Goal: Information Seeking & Learning: Find contact information

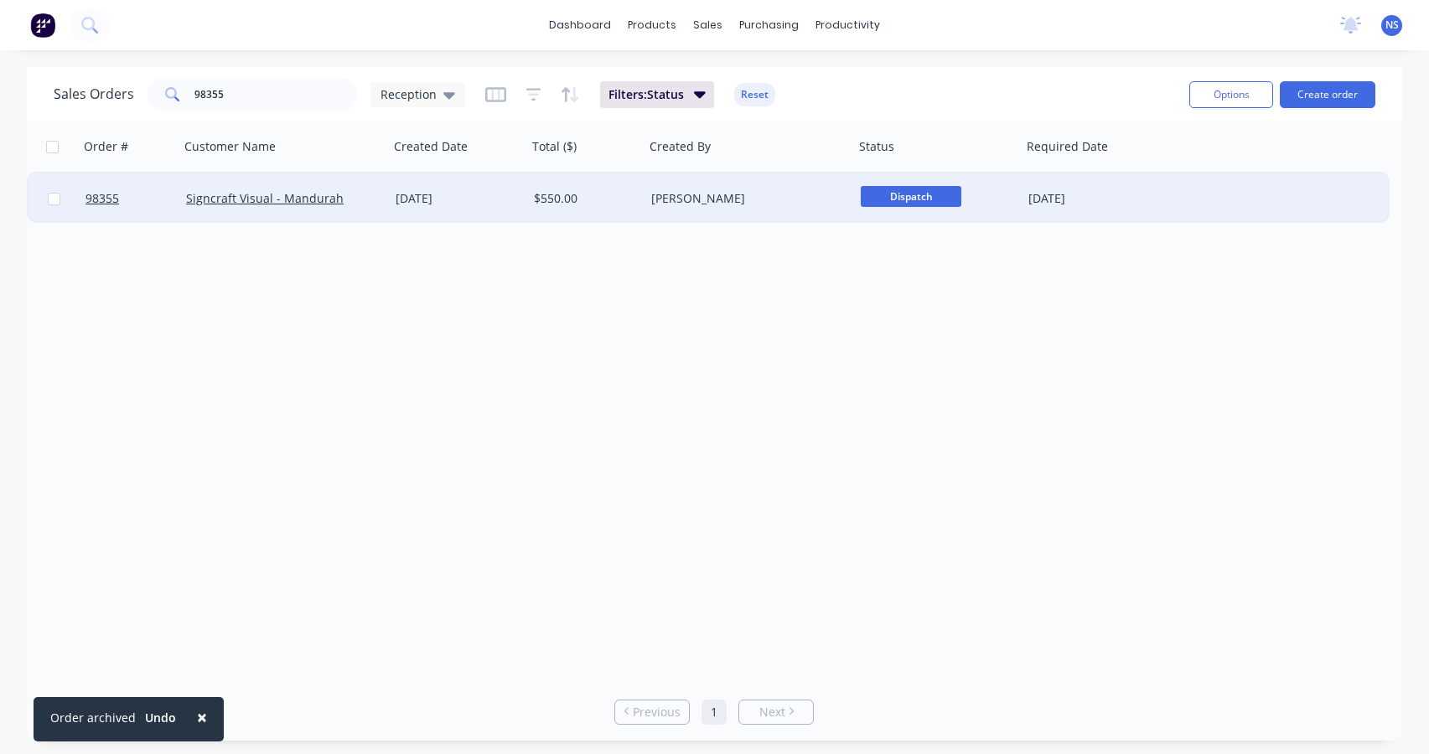
click at [612, 204] on div "$550.00" at bounding box center [583, 198] width 99 height 17
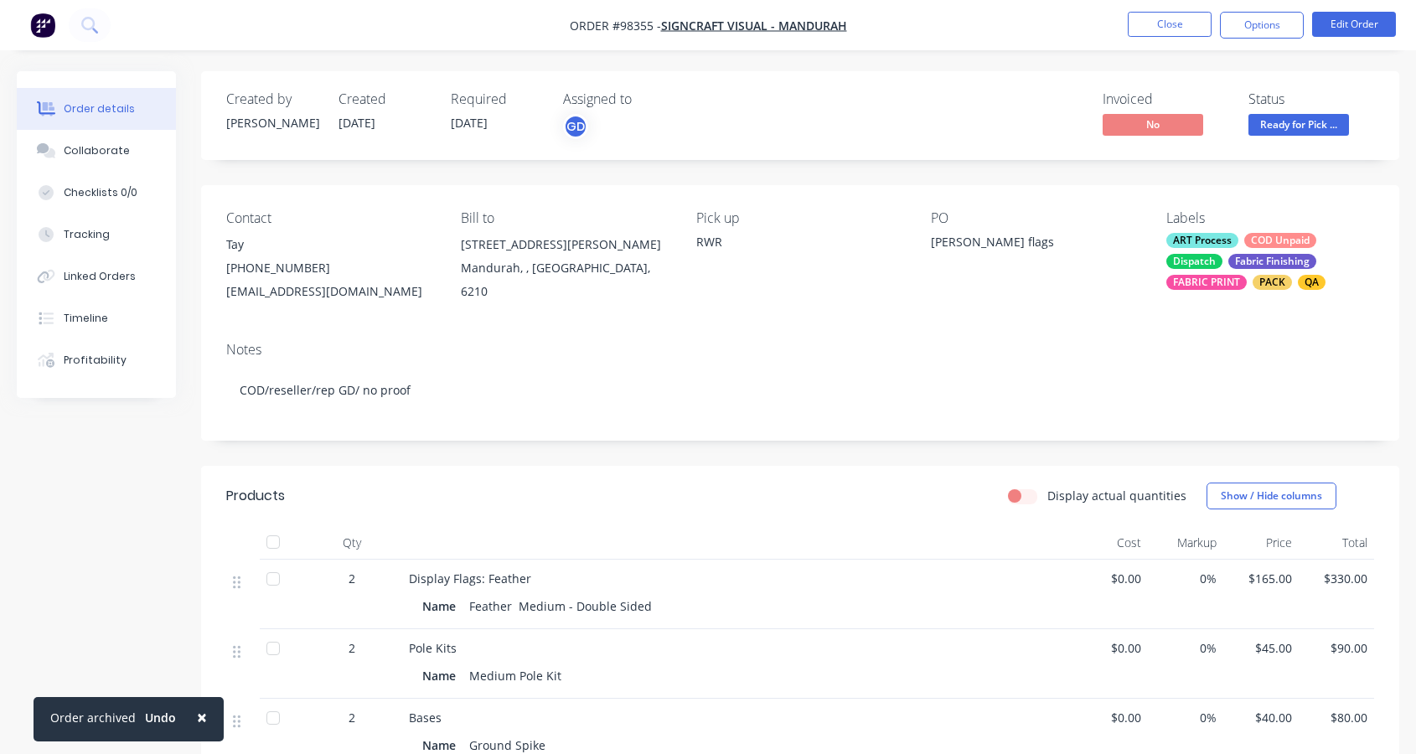
click at [223, 293] on div "Contact Tay (08) 9581 8123 signcraftmandurah@gmail.com Bill to 1/77 Gordon Rd M…" at bounding box center [800, 256] width 1198 height 143
drag, startPoint x: 227, startPoint y: 292, endPoint x: 375, endPoint y: 298, distance: 148.5
click at [399, 294] on div "Contact Tay (08) 9581 8123 signcraftmandurah@gmail.com Bill to 1/77 Gordon Rd M…" at bounding box center [800, 256] width 1198 height 143
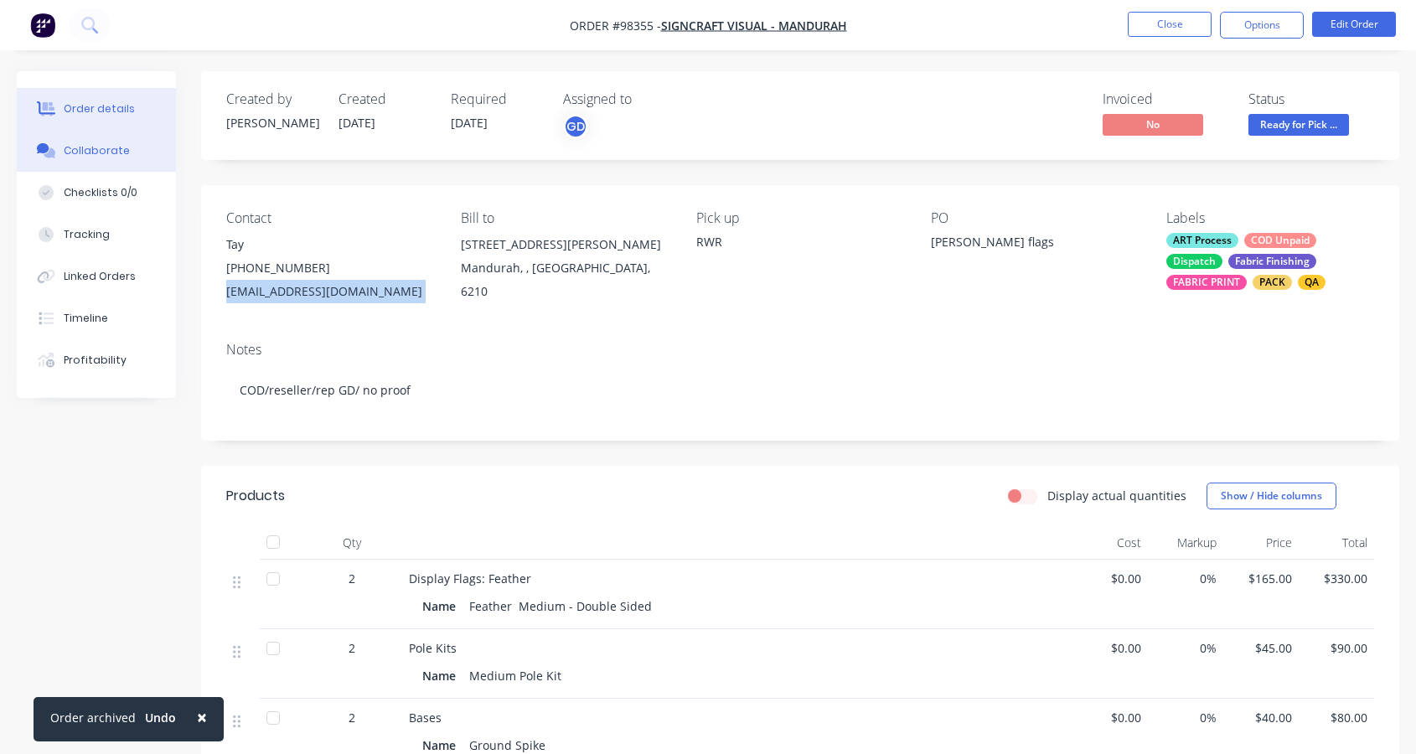
click at [111, 158] on div "Collaborate" at bounding box center [97, 150] width 66 height 15
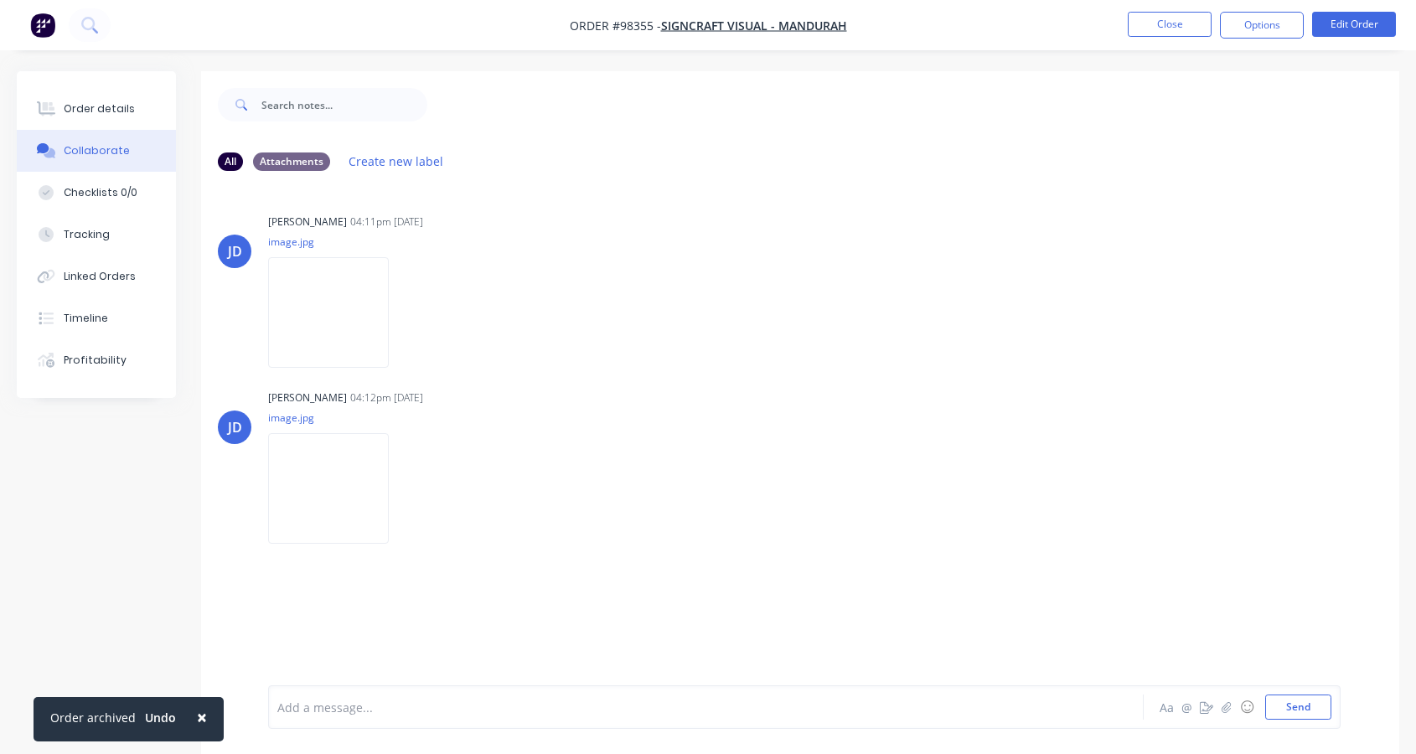
click at [333, 718] on div "Add a message..." at bounding box center [672, 707] width 791 height 25
click at [435, 707] on span "photo archived + invoice sent customer emailed" at bounding box center [413, 708] width 270 height 16
click at [442, 707] on span "photo archived + invoice sent customer emailed" at bounding box center [413, 708] width 270 height 16
click at [369, 708] on span "photo archived + invoice sent customer emailed" at bounding box center [413, 708] width 270 height 16
drag, startPoint x: 437, startPoint y: 707, endPoint x: 458, endPoint y: 719, distance: 24.0
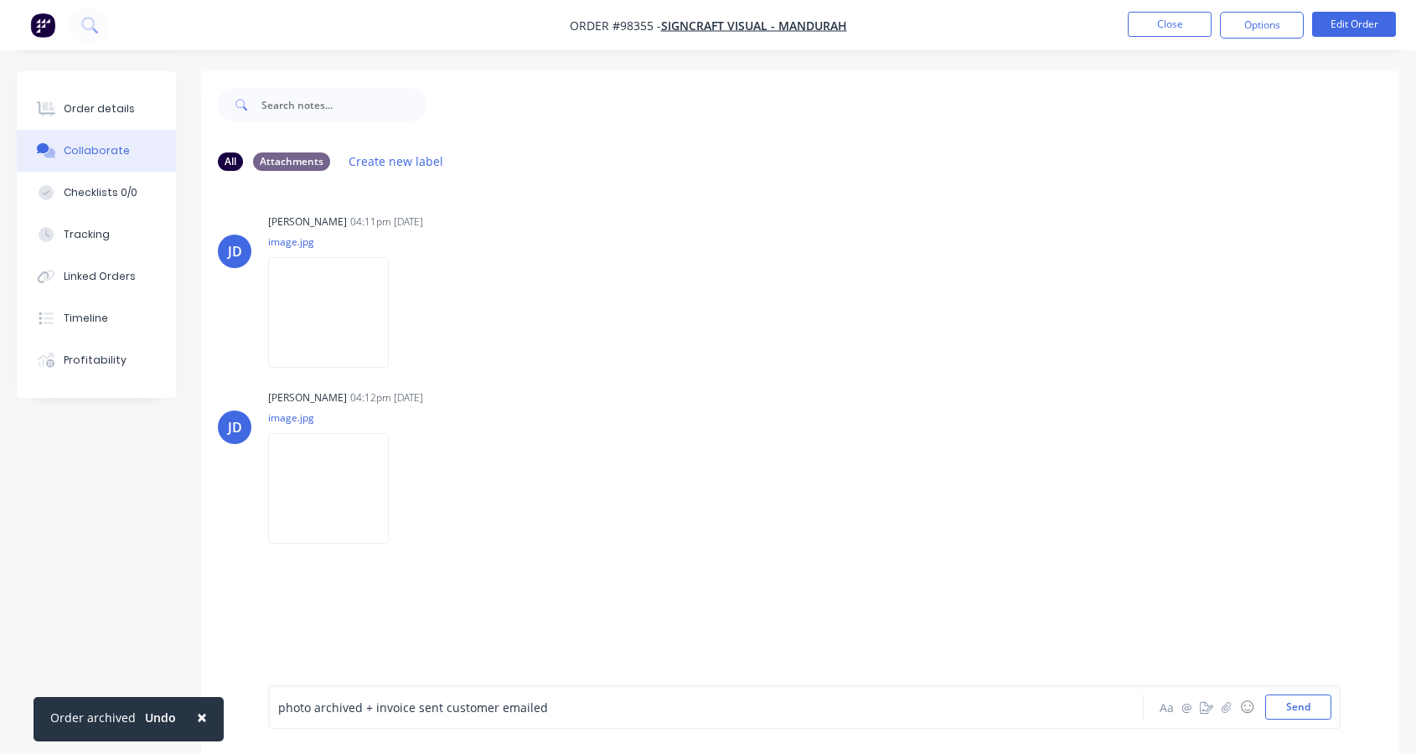
click at [439, 707] on span "photo archived + invoice sent customer emailed" at bounding box center [413, 708] width 270 height 16
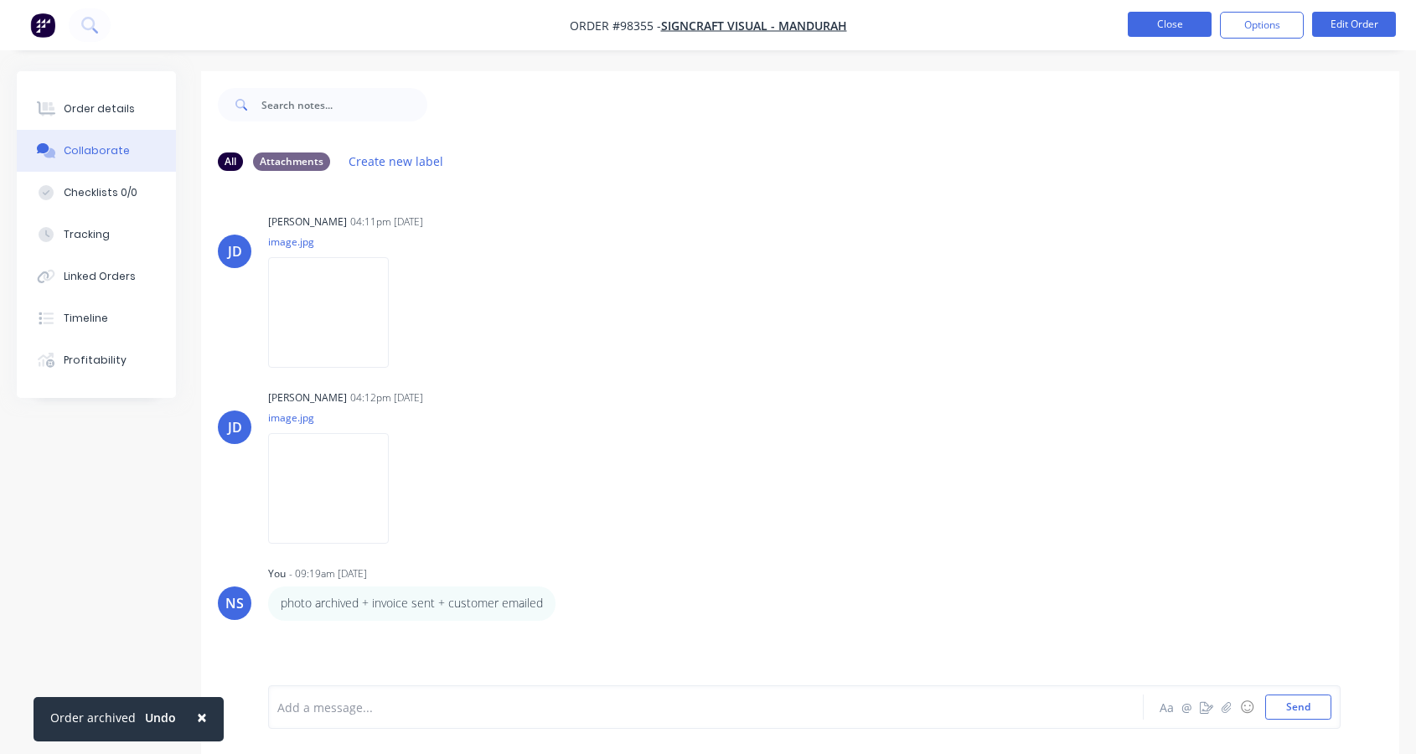
click at [1162, 28] on button "Close" at bounding box center [1170, 24] width 84 height 25
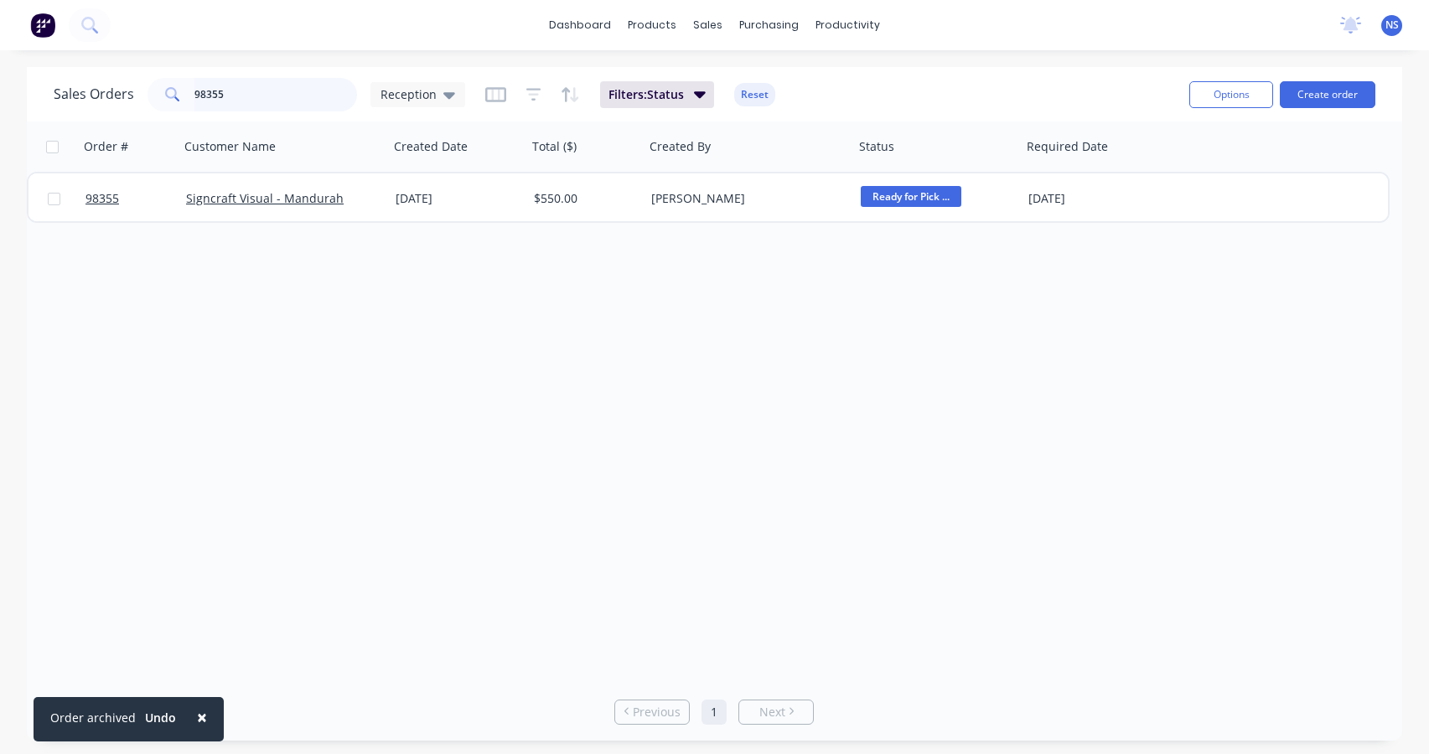
click at [256, 96] on input "98355" at bounding box center [275, 95] width 163 height 34
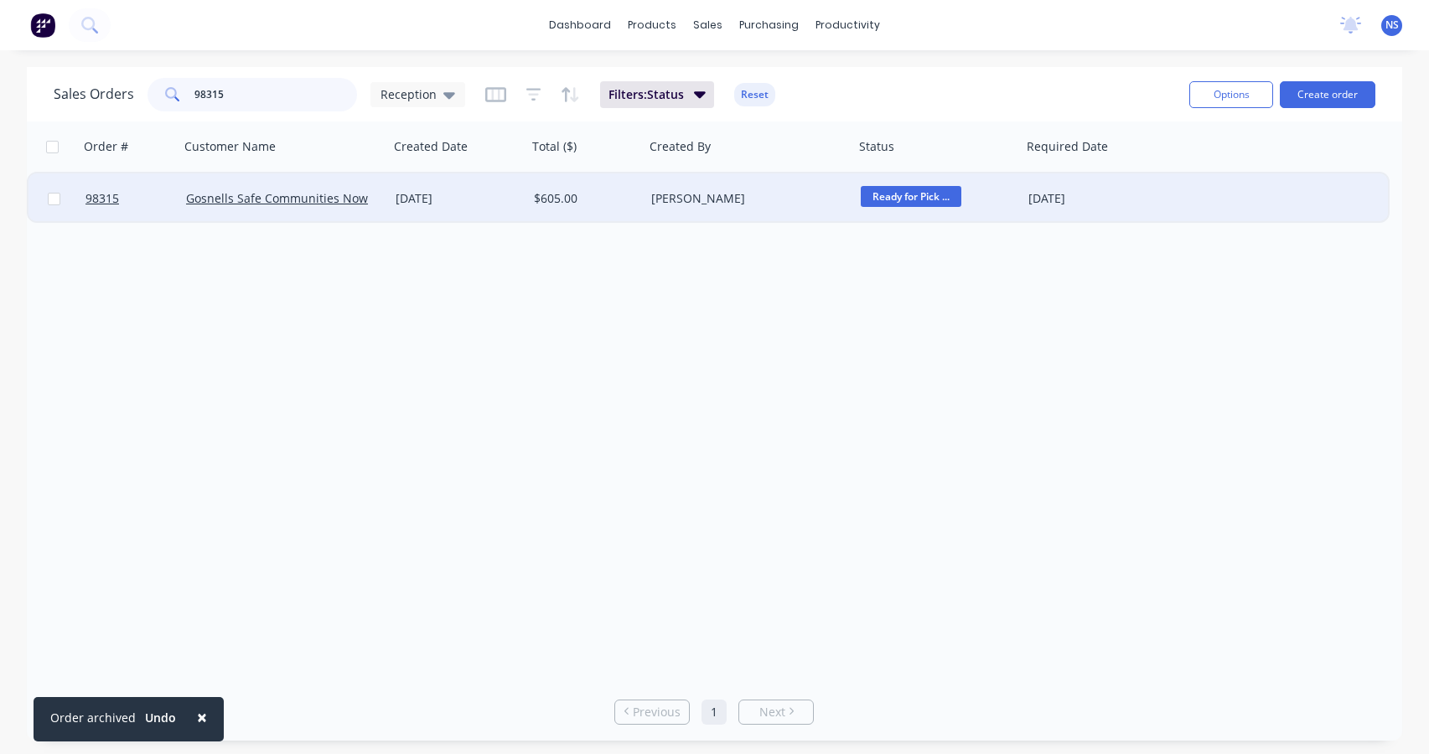
type input "98315"
click at [602, 204] on div "$605.00" at bounding box center [583, 198] width 99 height 17
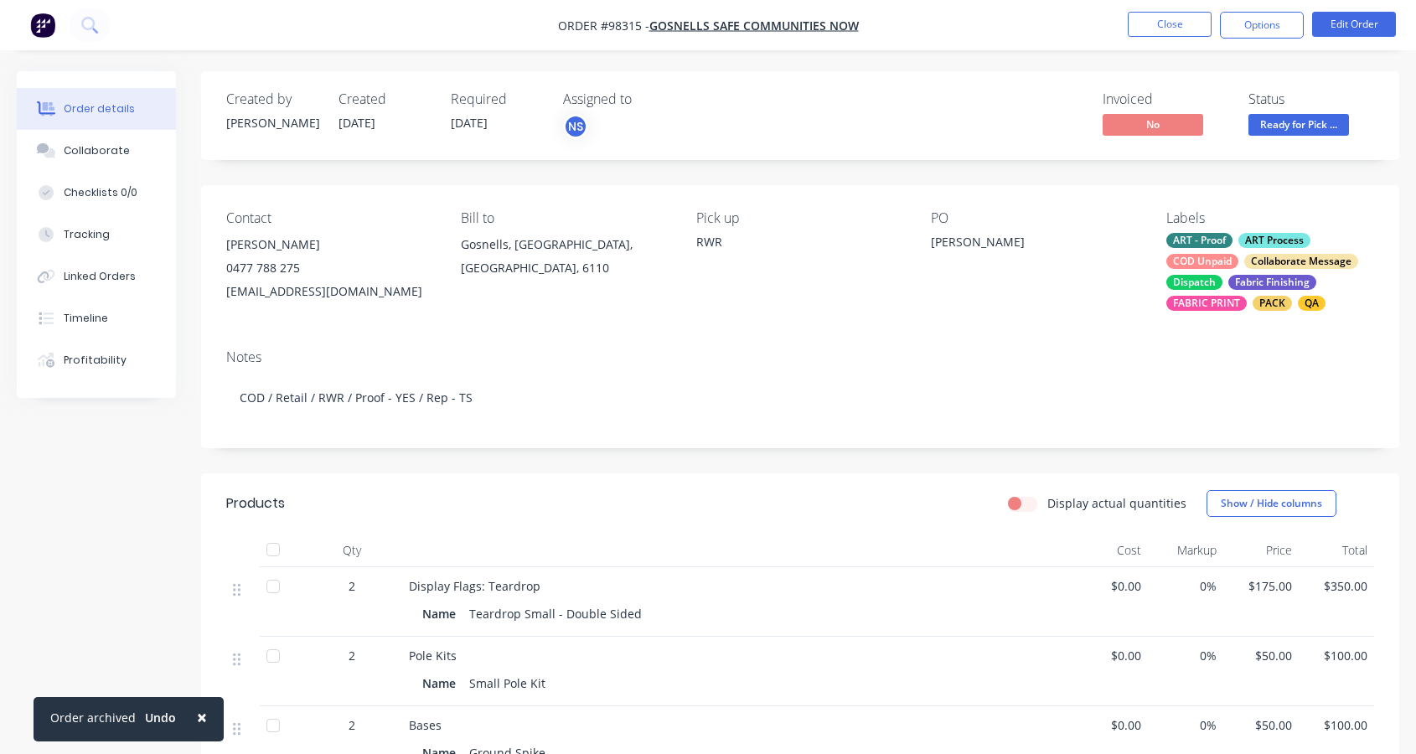
click at [1245, 268] on div "ART - Proof ART Process COD Unpaid Collaborate Message Dispatch Fabric Finishin…" at bounding box center [1271, 272] width 208 height 78
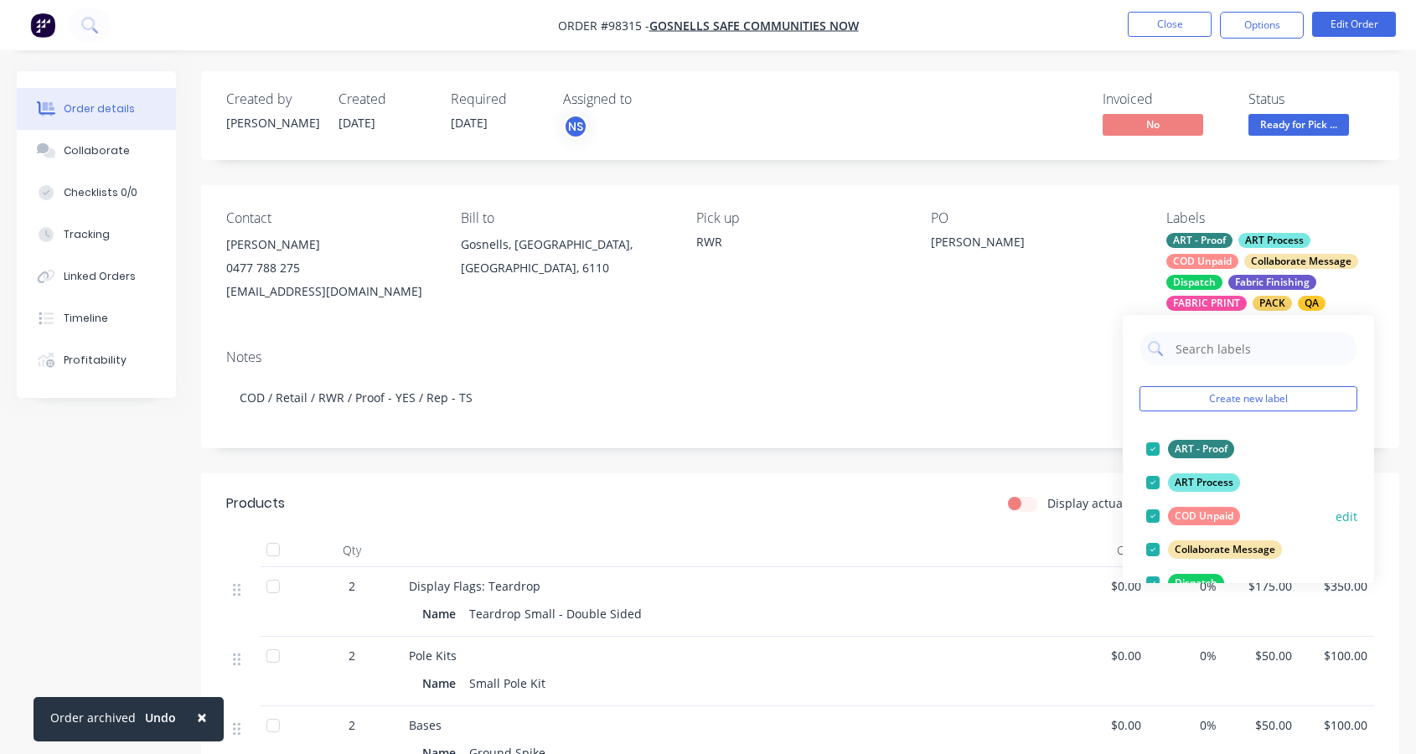
click at [1155, 516] on div at bounding box center [1153, 517] width 34 height 34
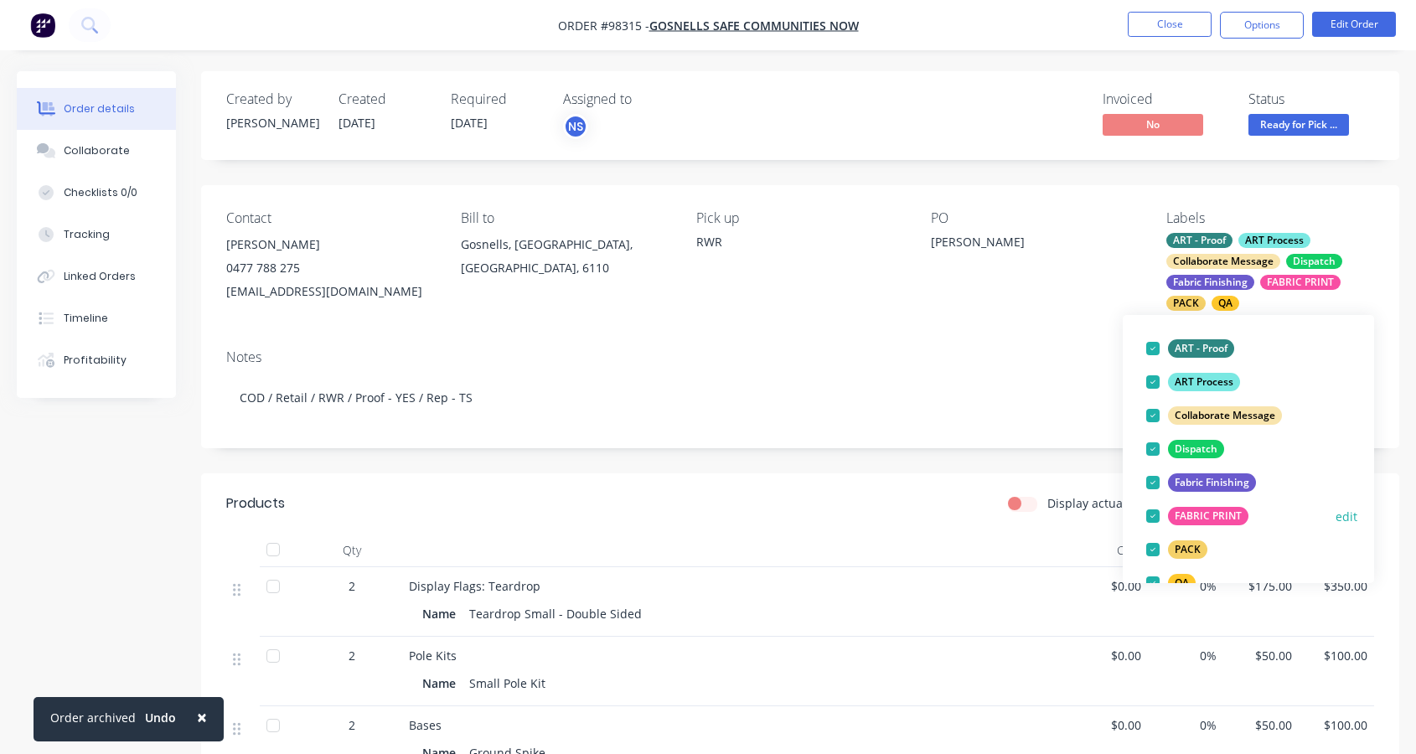
scroll to position [108, 0]
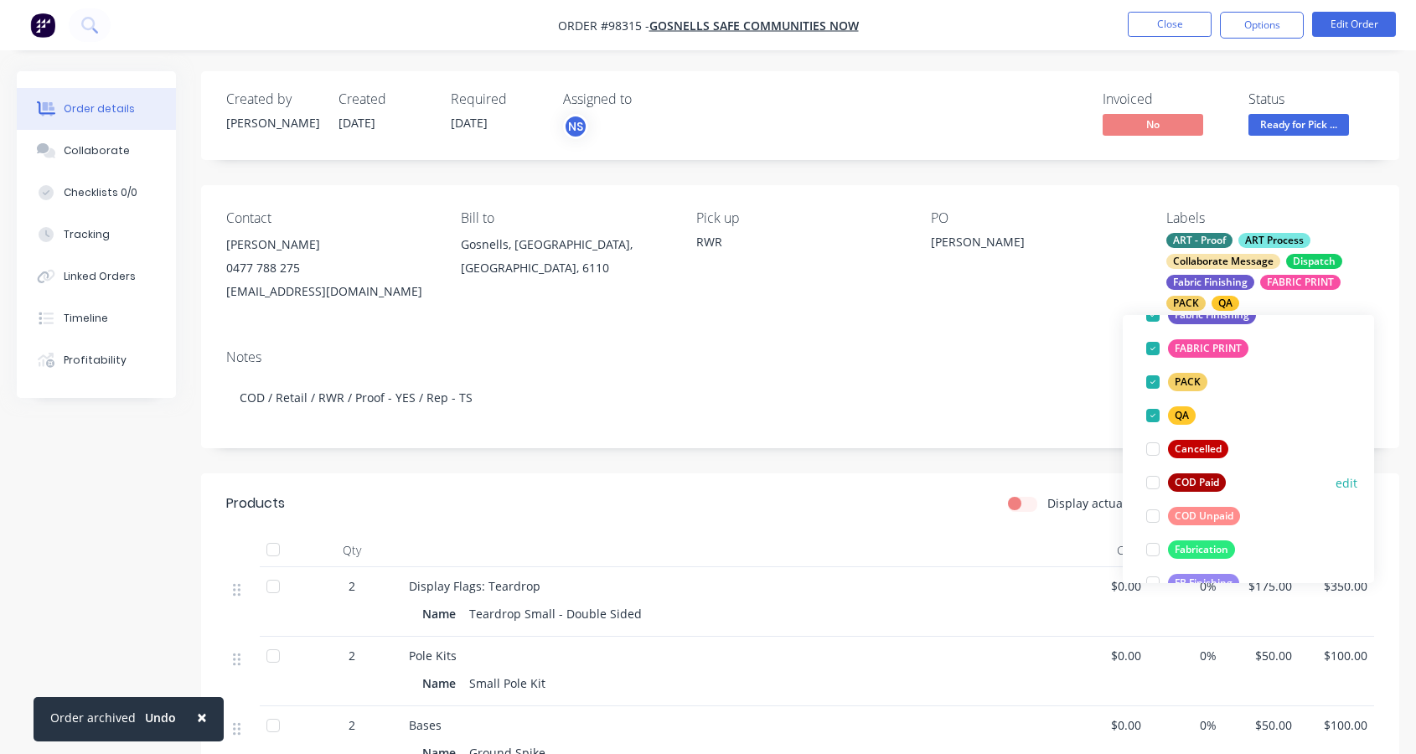
click at [1153, 480] on div at bounding box center [1153, 483] width 34 height 34
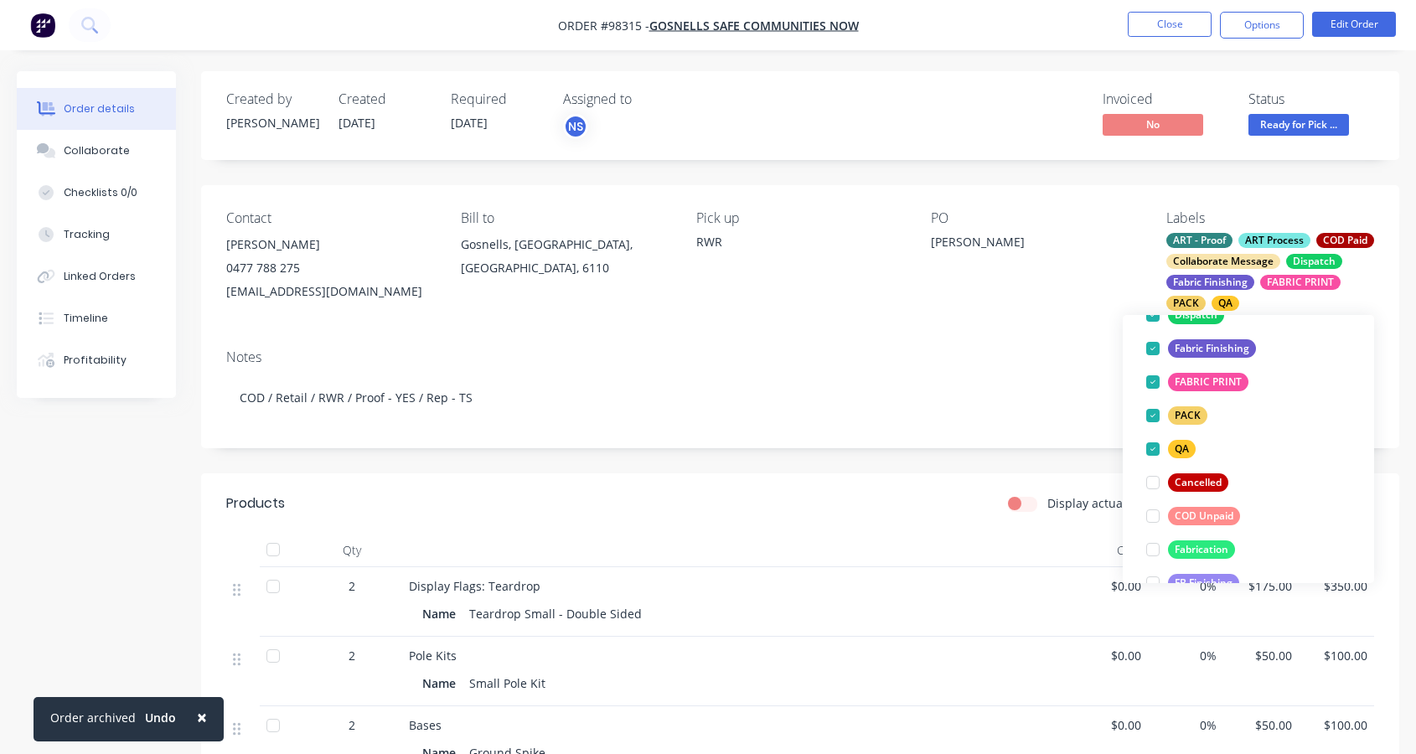
scroll to position [34, 0]
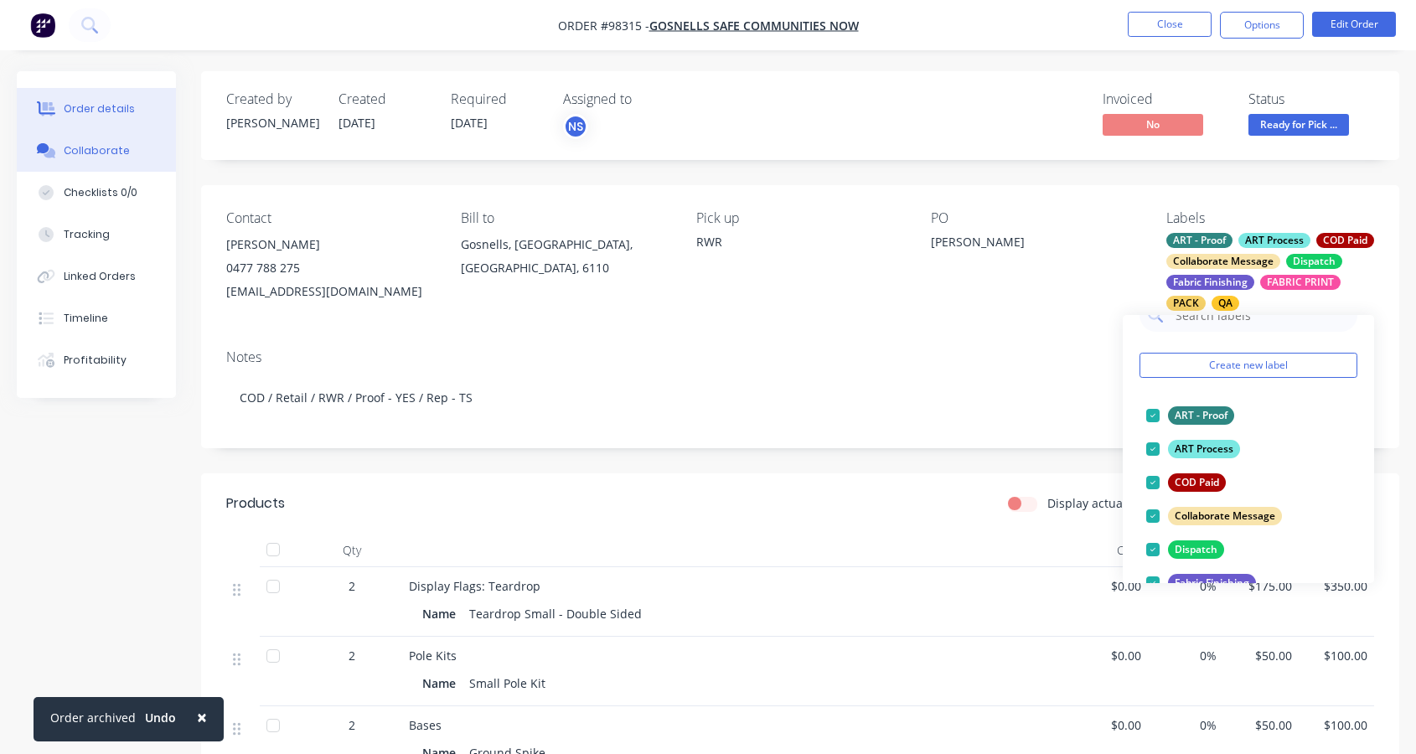
click at [115, 156] on div "Collaborate" at bounding box center [97, 150] width 66 height 15
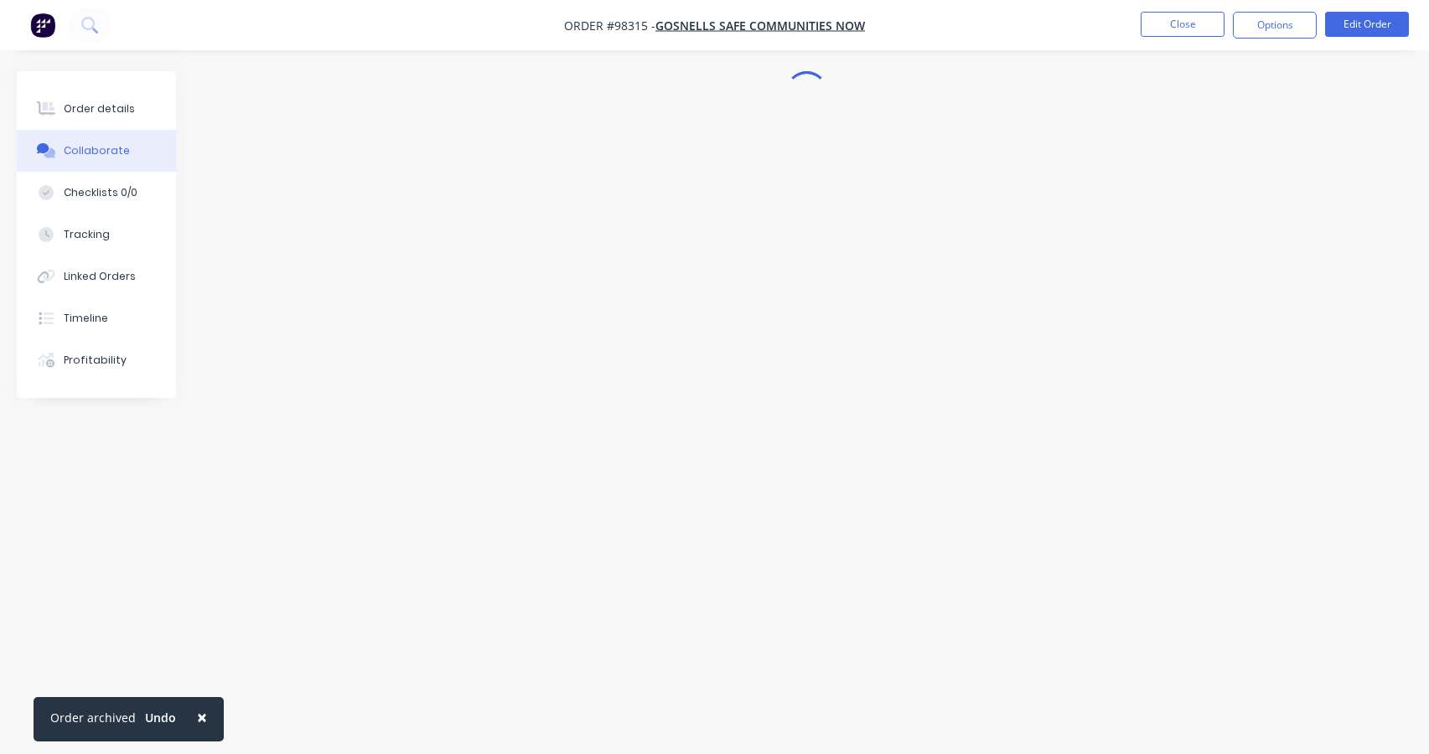
click at [115, 156] on div "Collaborate" at bounding box center [97, 150] width 66 height 15
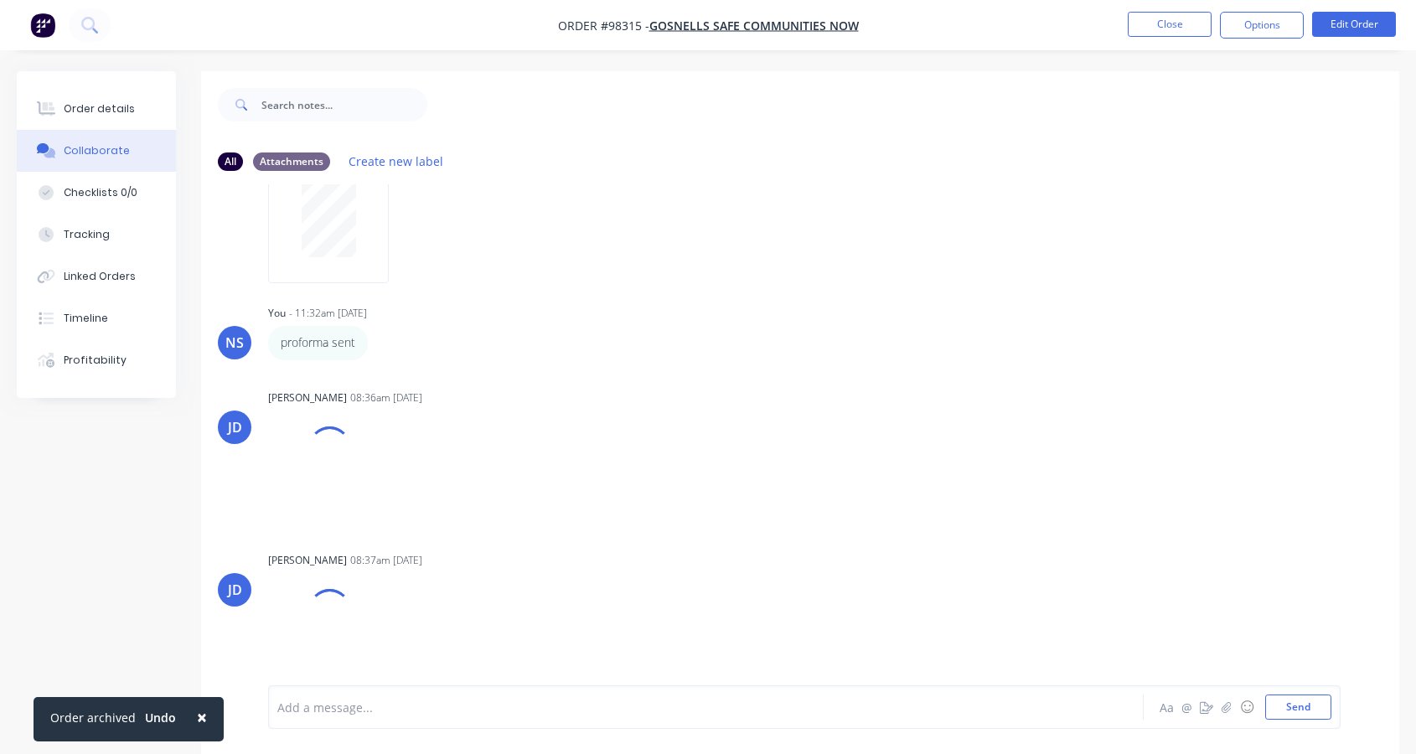
scroll to position [261, 0]
click at [315, 722] on div "Add a message... Aa @ ☺ Send" at bounding box center [804, 708] width 1073 height 44
click at [314, 707] on div at bounding box center [673, 708] width 790 height 18
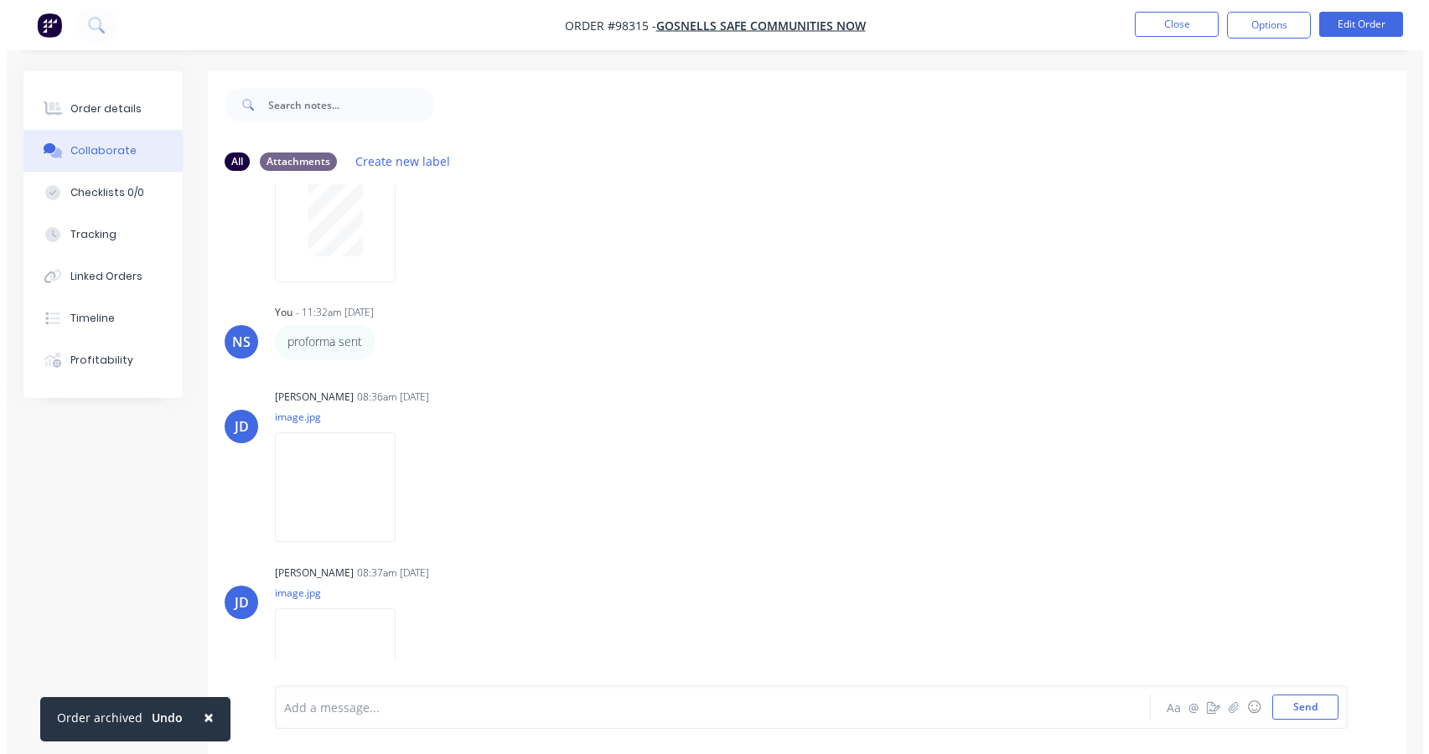
scroll to position [302, 0]
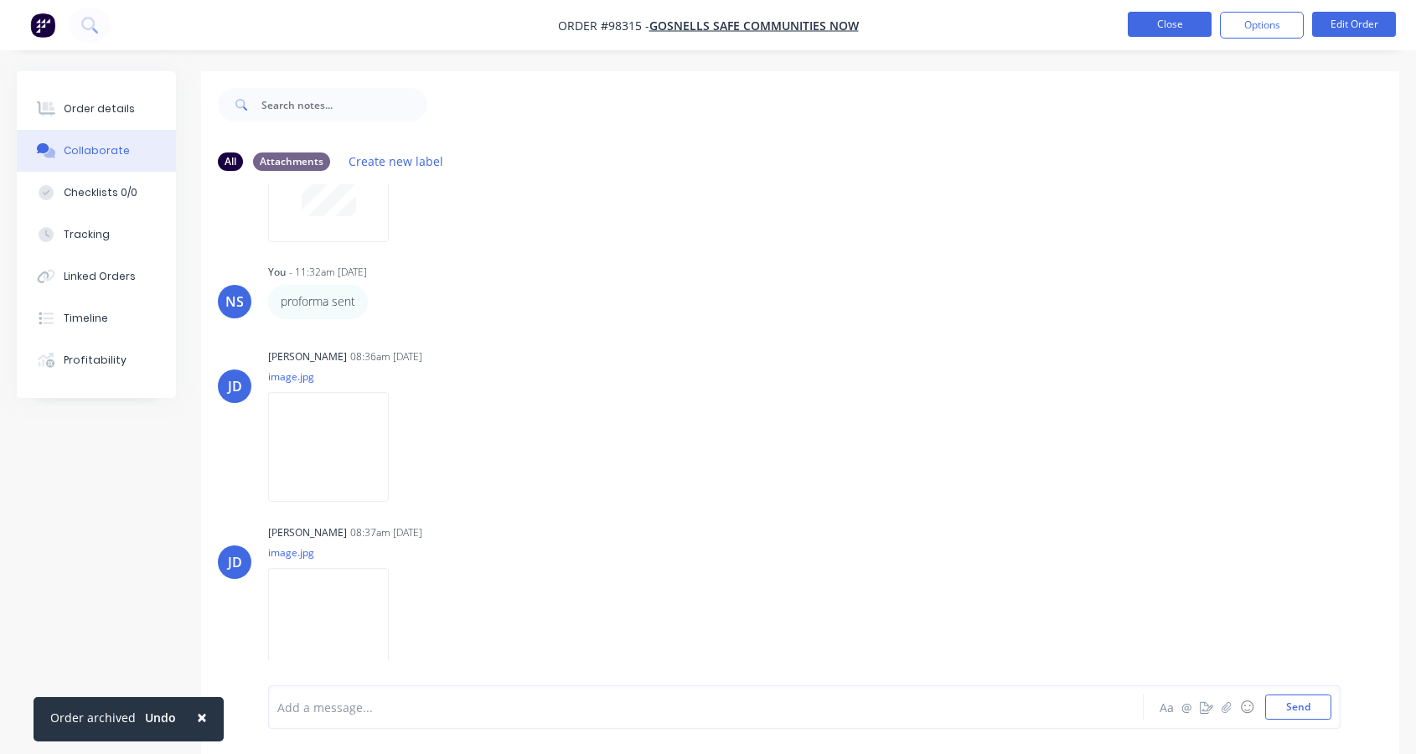
click at [1168, 24] on button "Close" at bounding box center [1170, 24] width 84 height 25
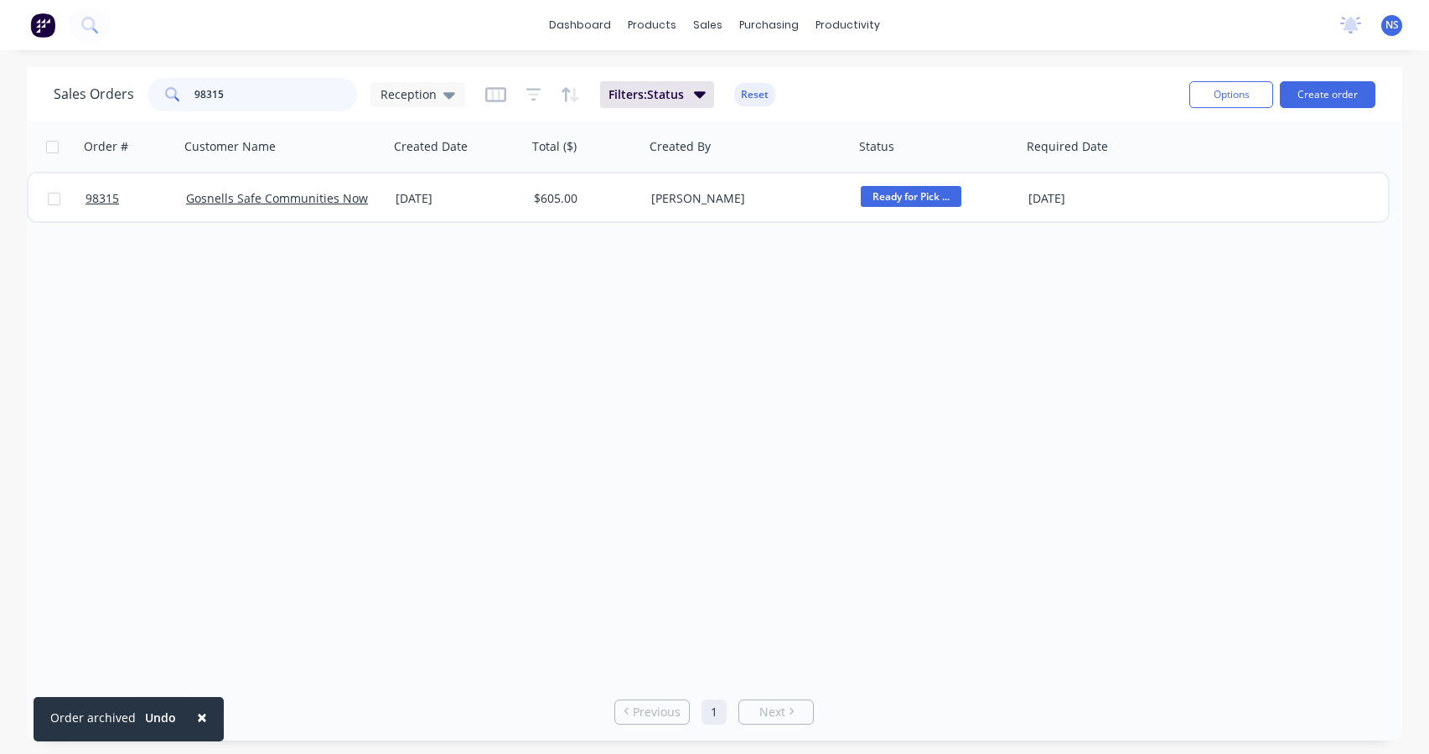
click at [259, 96] on input "98315" at bounding box center [275, 95] width 163 height 34
drag, startPoint x: 262, startPoint y: 96, endPoint x: 189, endPoint y: 92, distance: 73.0
click at [189, 92] on div "98315" at bounding box center [253, 95] width 210 height 34
type input "giuldford"
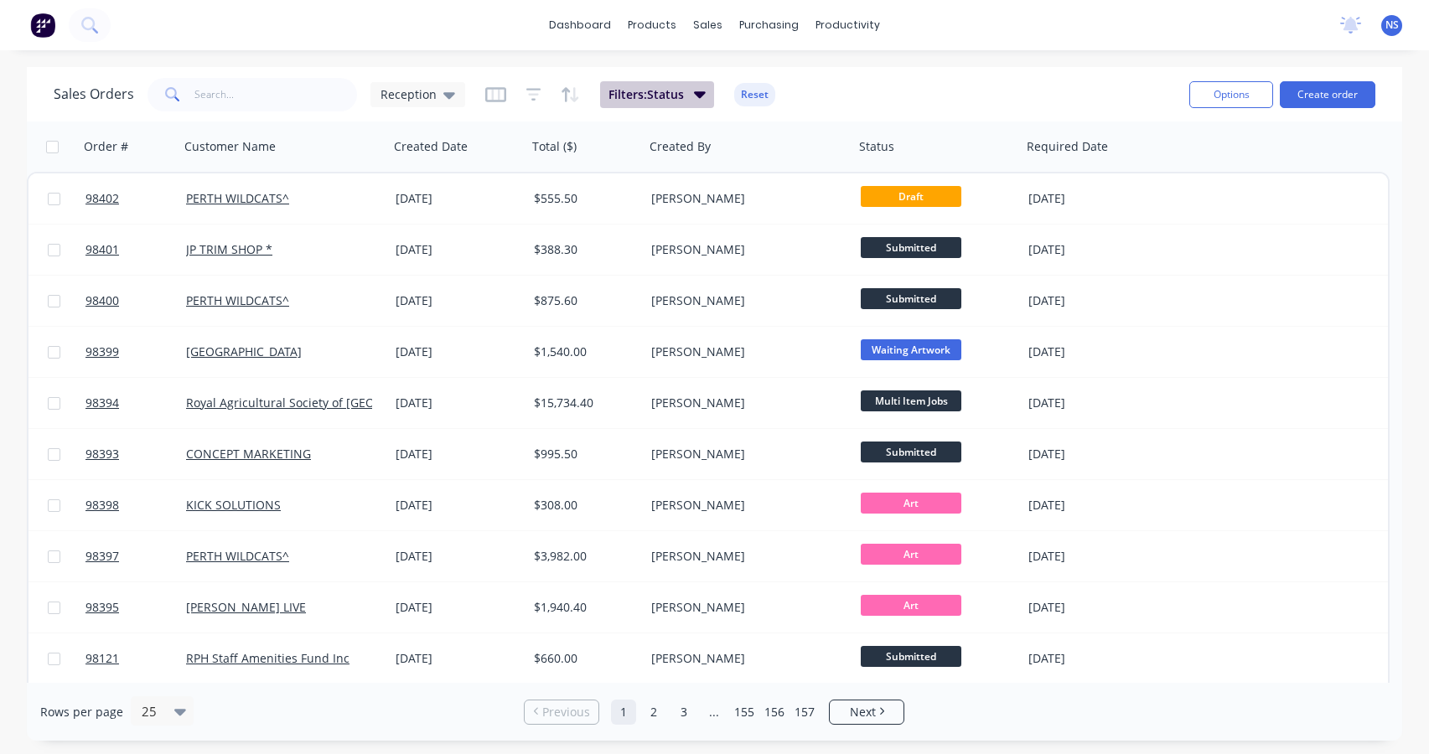
click at [691, 95] on button "Filters: Status" at bounding box center [657, 94] width 114 height 27
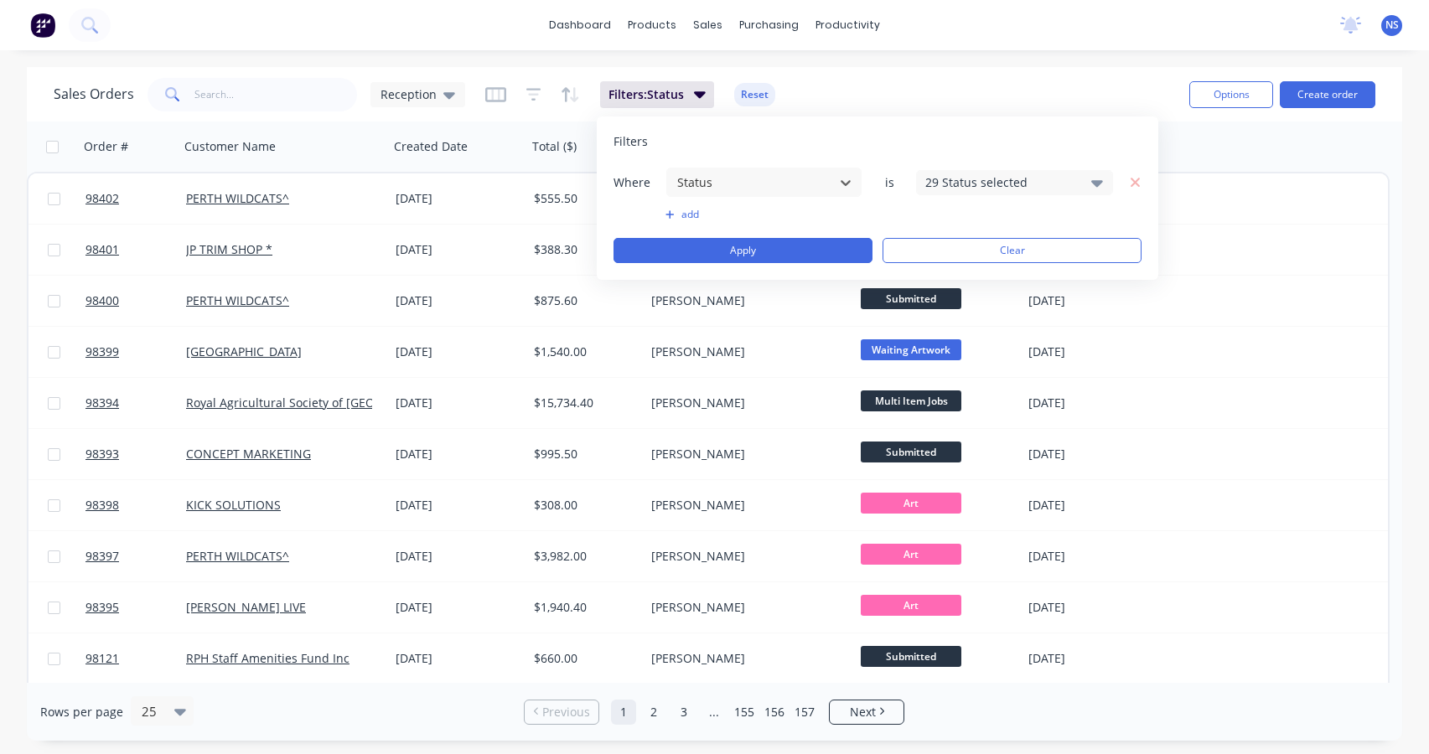
click at [989, 189] on div "29 Status selected" at bounding box center [1001, 182] width 152 height 18
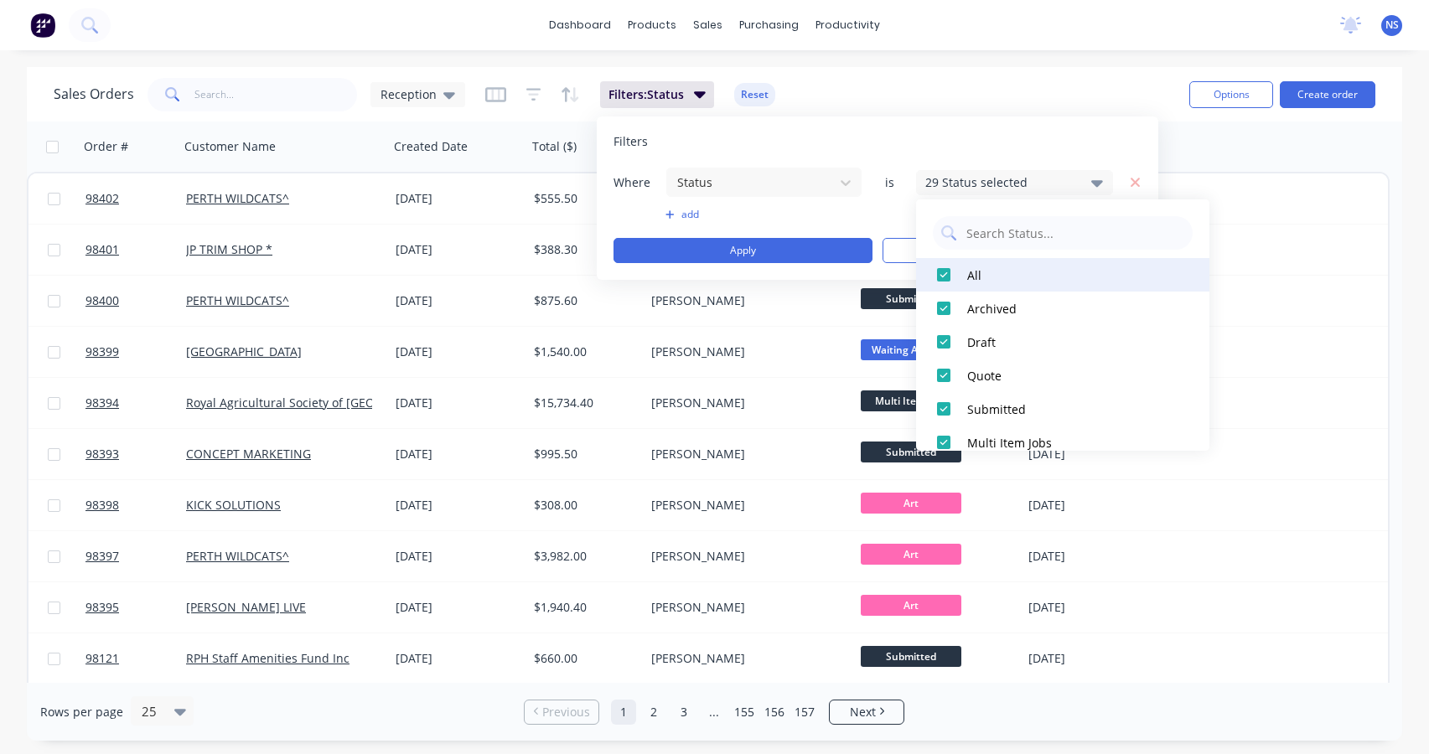
click at [940, 282] on div at bounding box center [944, 275] width 34 height 34
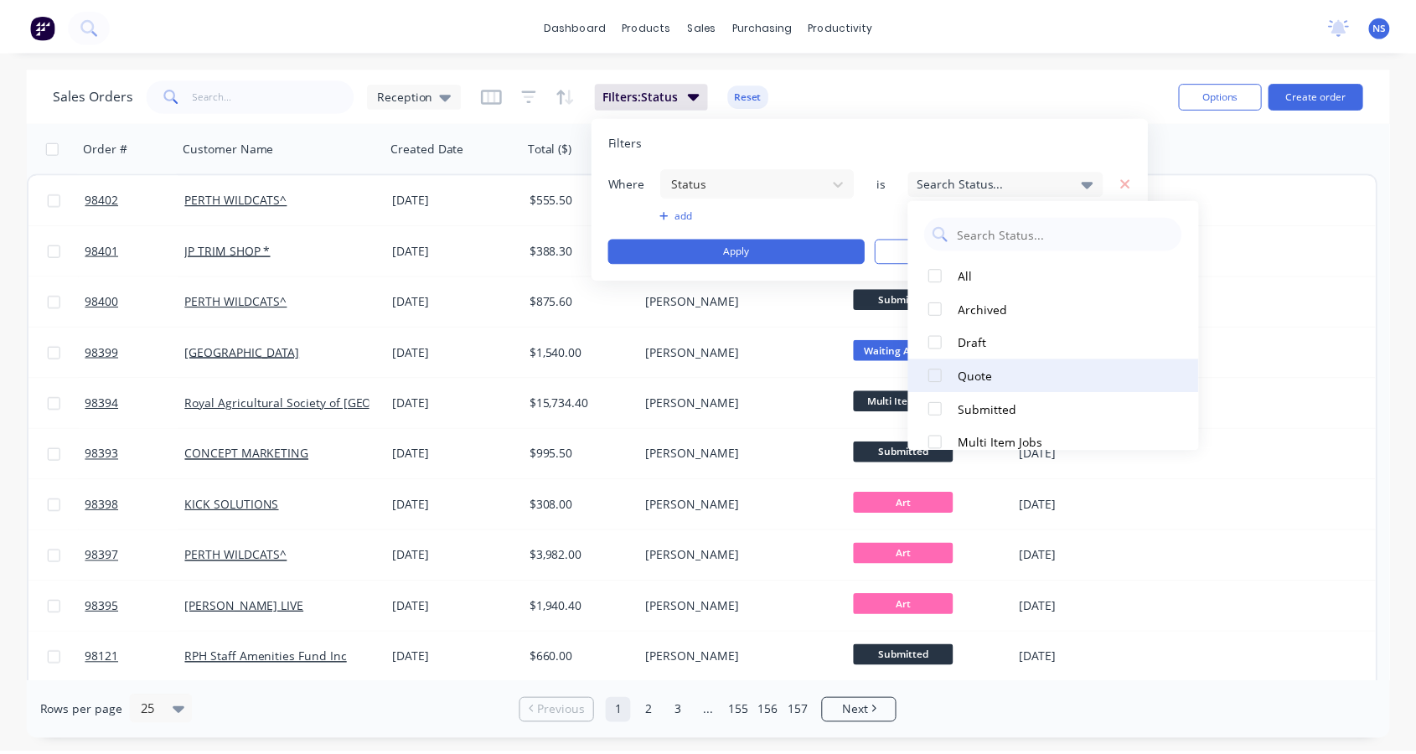
scroll to position [821, 0]
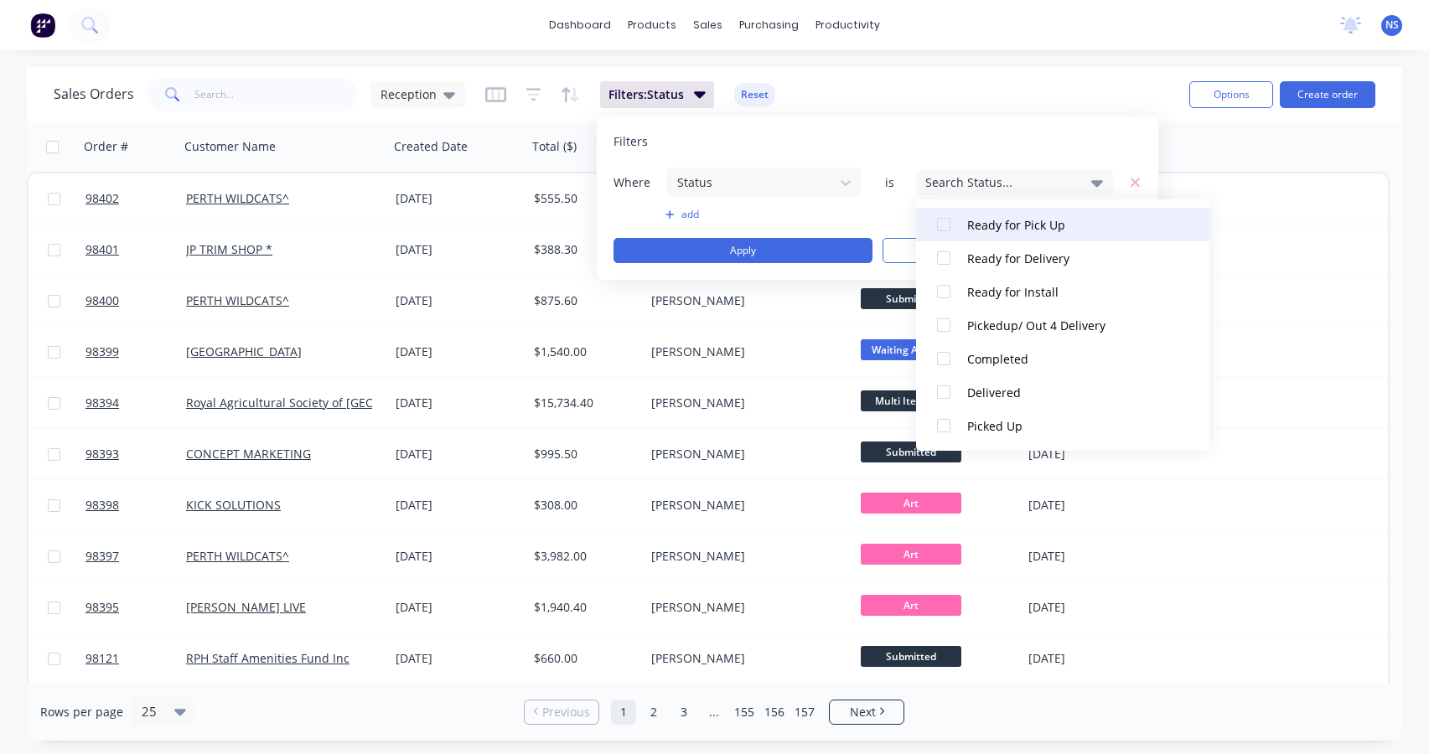
click at [944, 222] on div at bounding box center [944, 225] width 34 height 34
click at [1102, 59] on div "dashboard products sales purchasing productivity dashboard products Product Cat…" at bounding box center [714, 377] width 1429 height 754
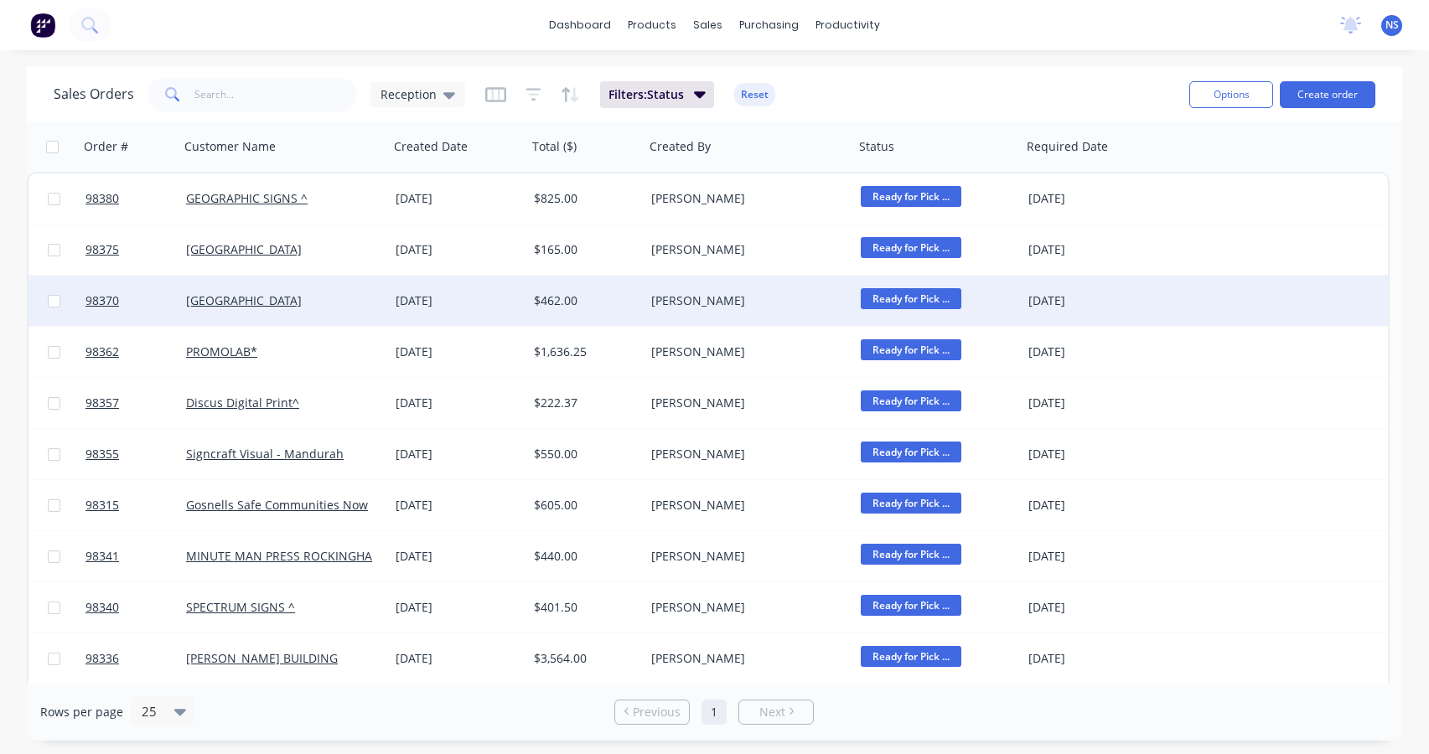
click at [513, 307] on div "[DATE]" at bounding box center [458, 300] width 125 height 17
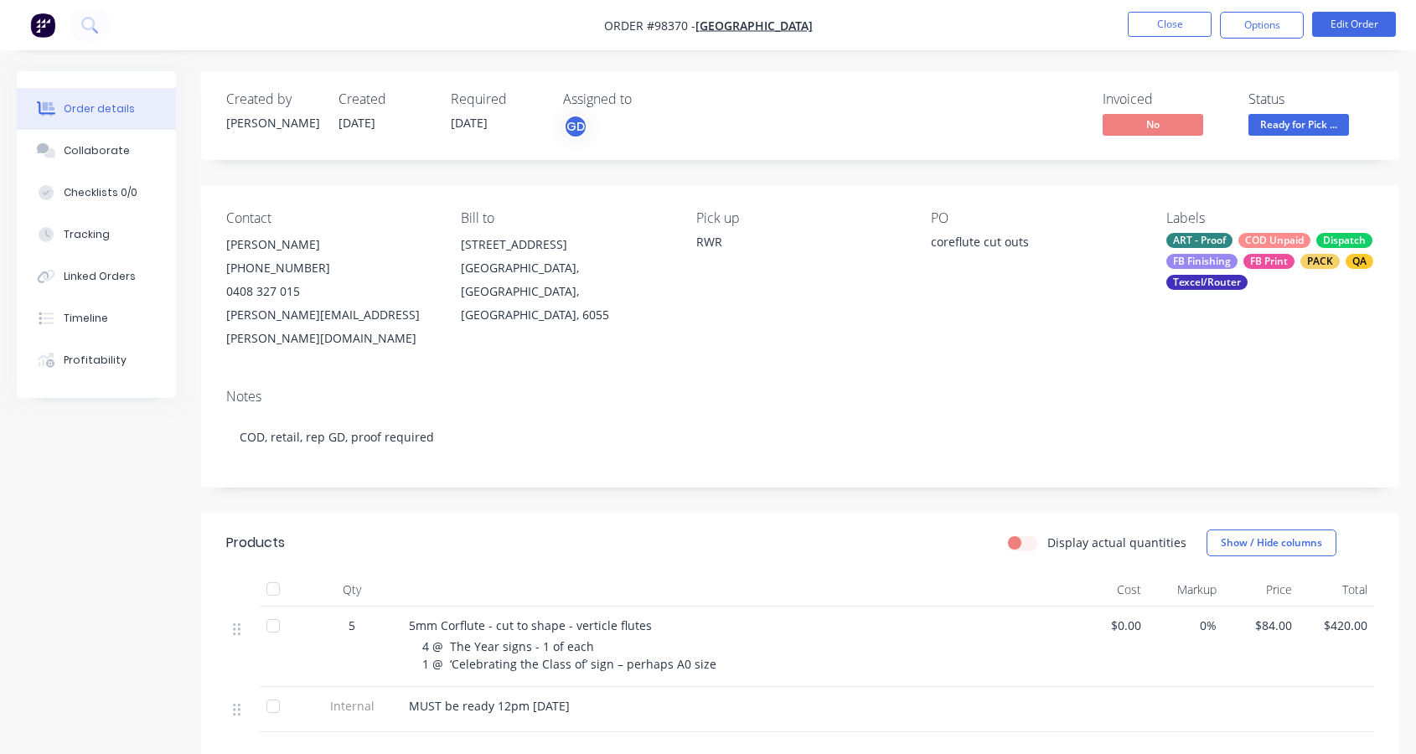
click at [1240, 247] on div "ART - Proof COD Unpaid Dispatch FB Finishing FB Print PACK QA Texcel/Router" at bounding box center [1271, 261] width 208 height 57
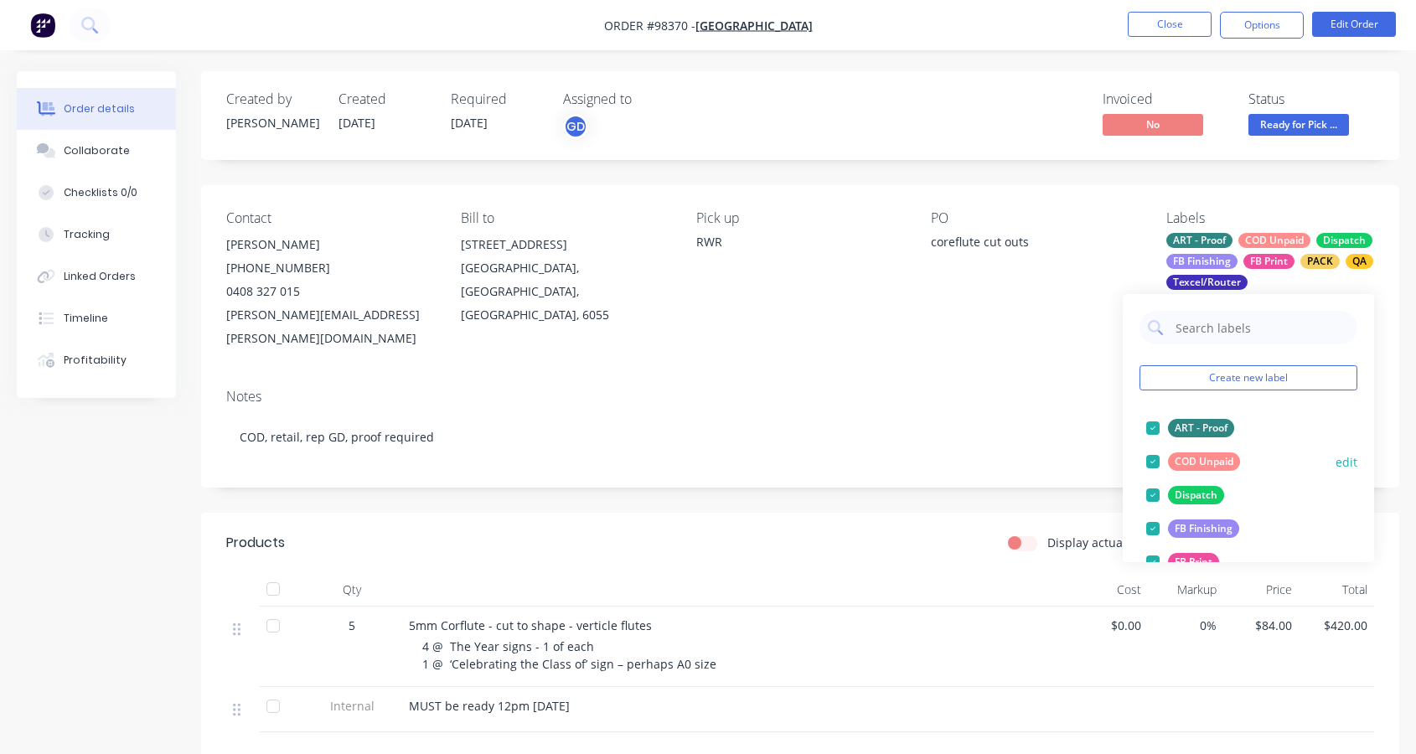
click at [1152, 465] on div at bounding box center [1153, 462] width 34 height 34
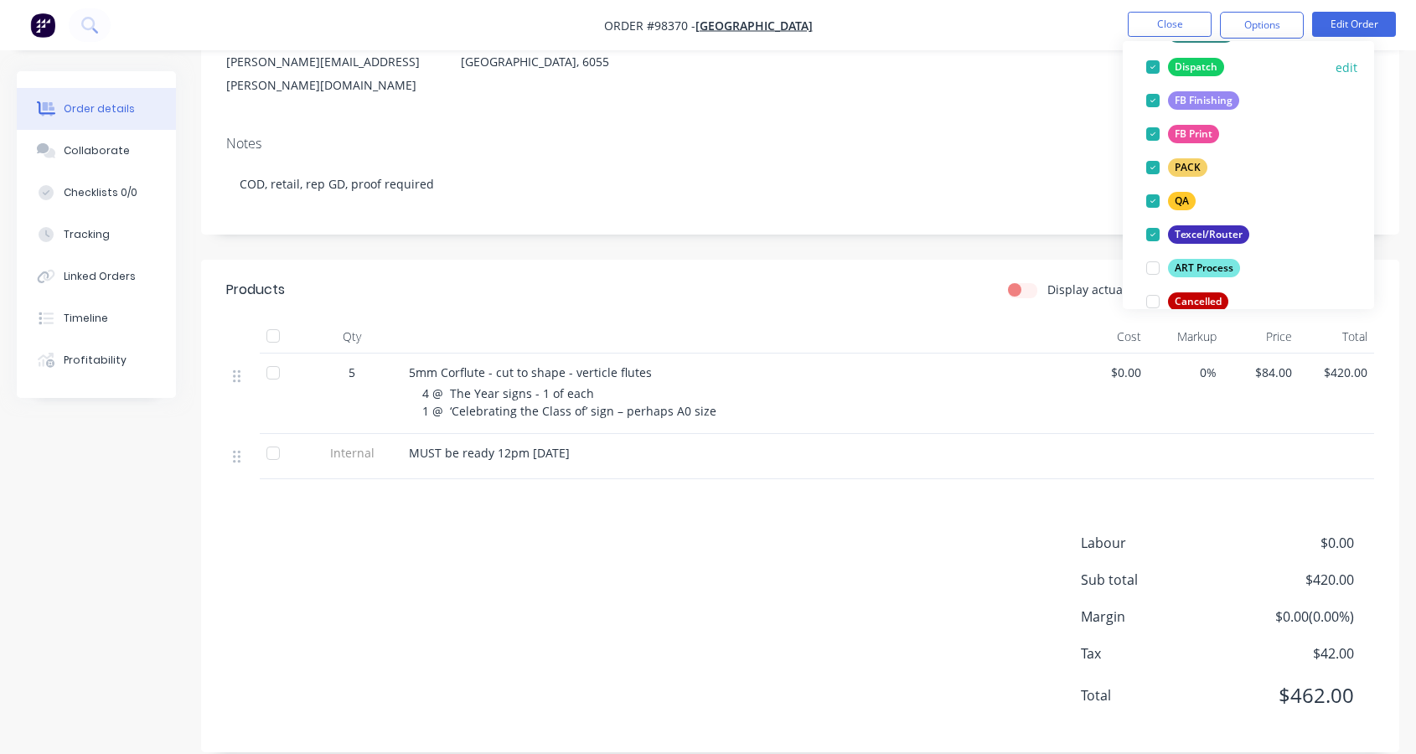
scroll to position [310, 0]
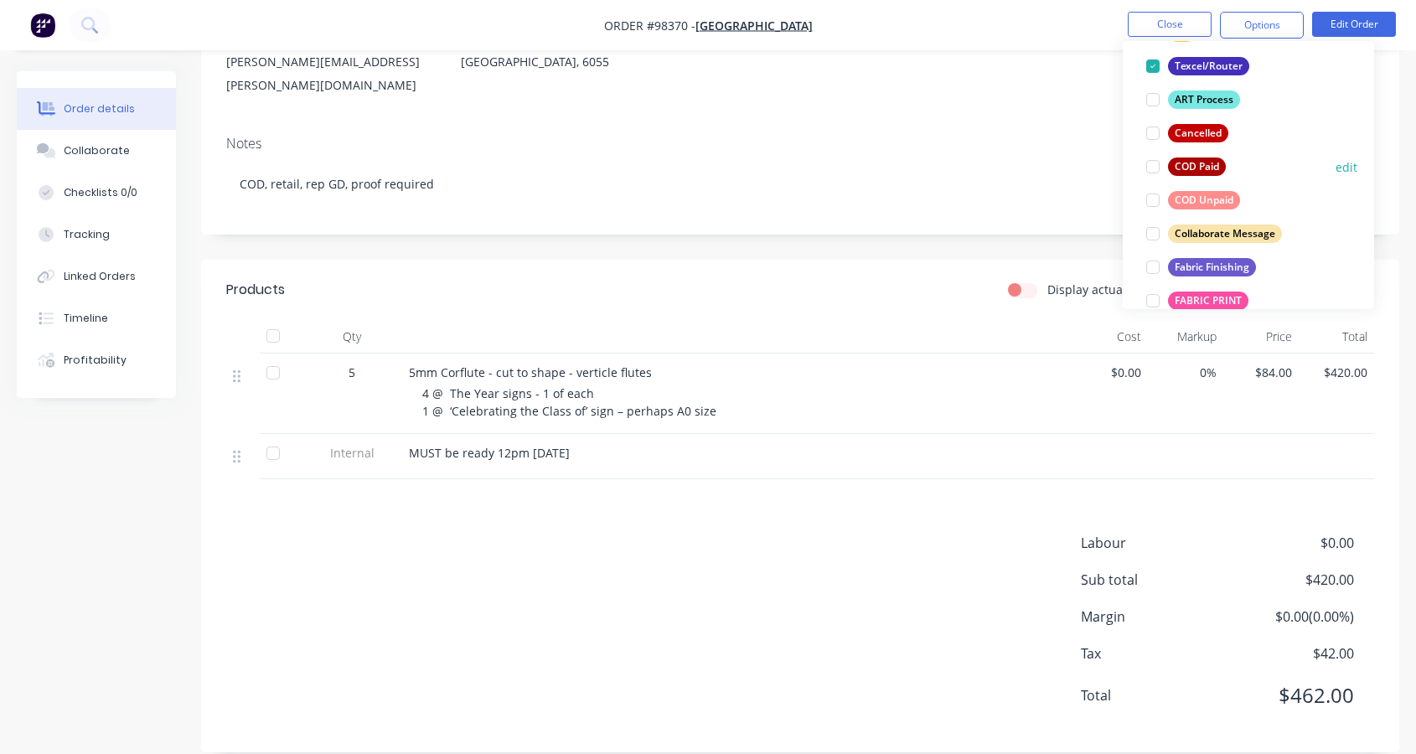
click at [1154, 166] on div at bounding box center [1153, 167] width 34 height 34
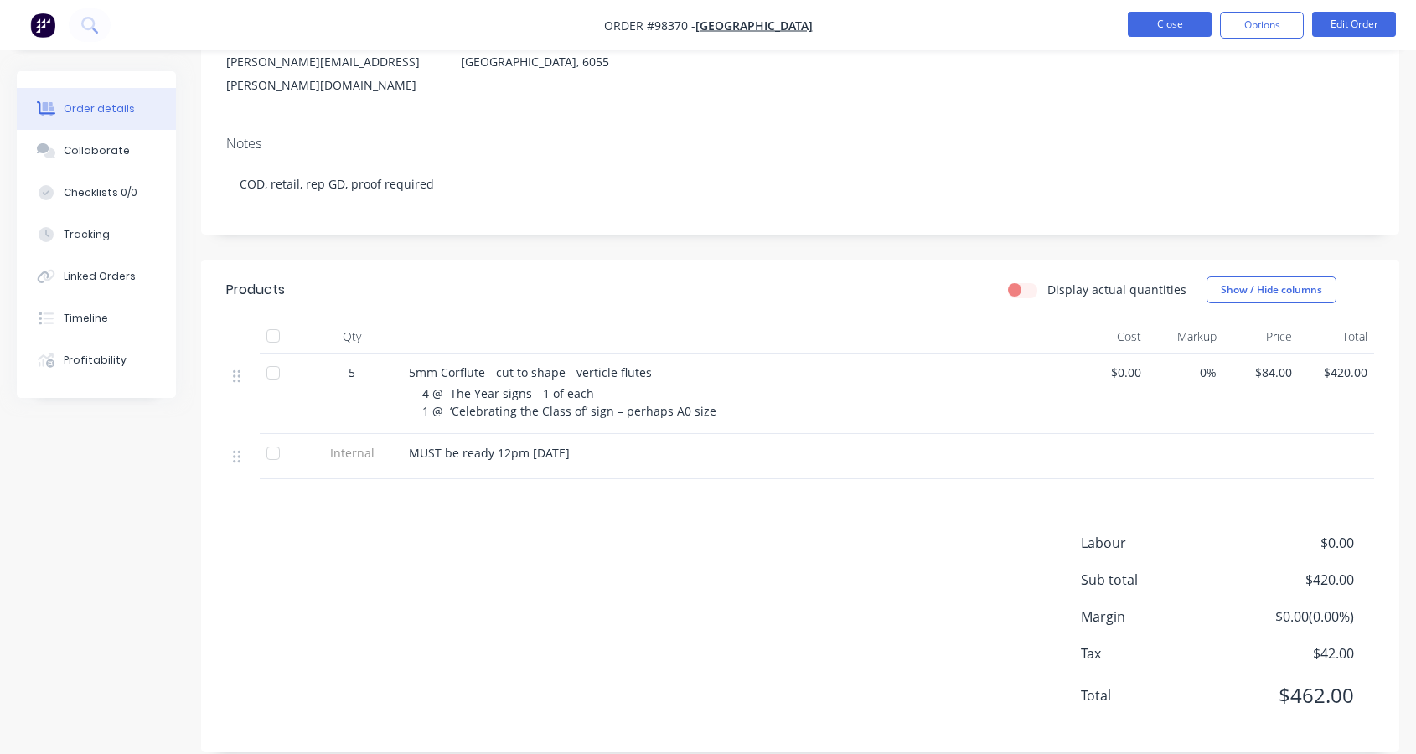
click at [1172, 25] on button "Close" at bounding box center [1170, 24] width 84 height 25
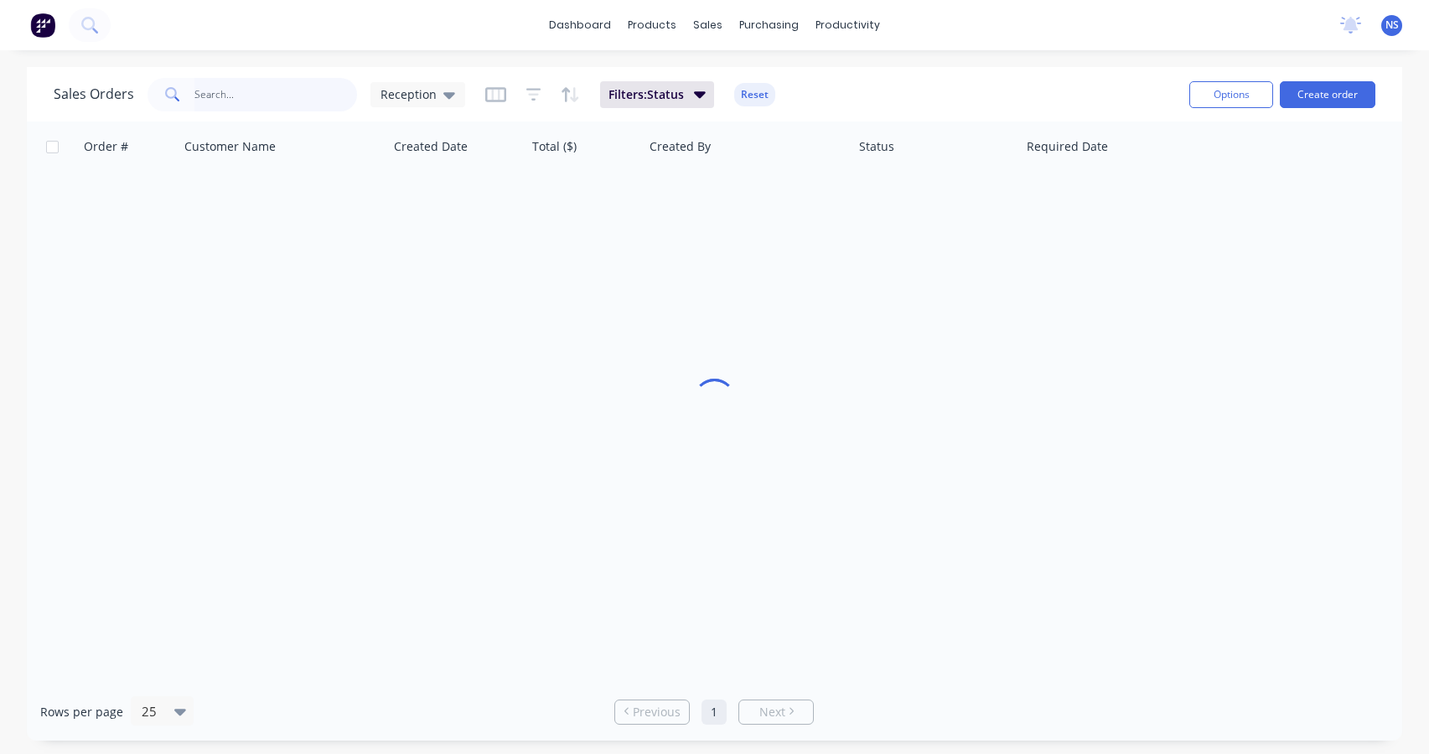
click at [255, 96] on input "text" at bounding box center [275, 95] width 163 height 34
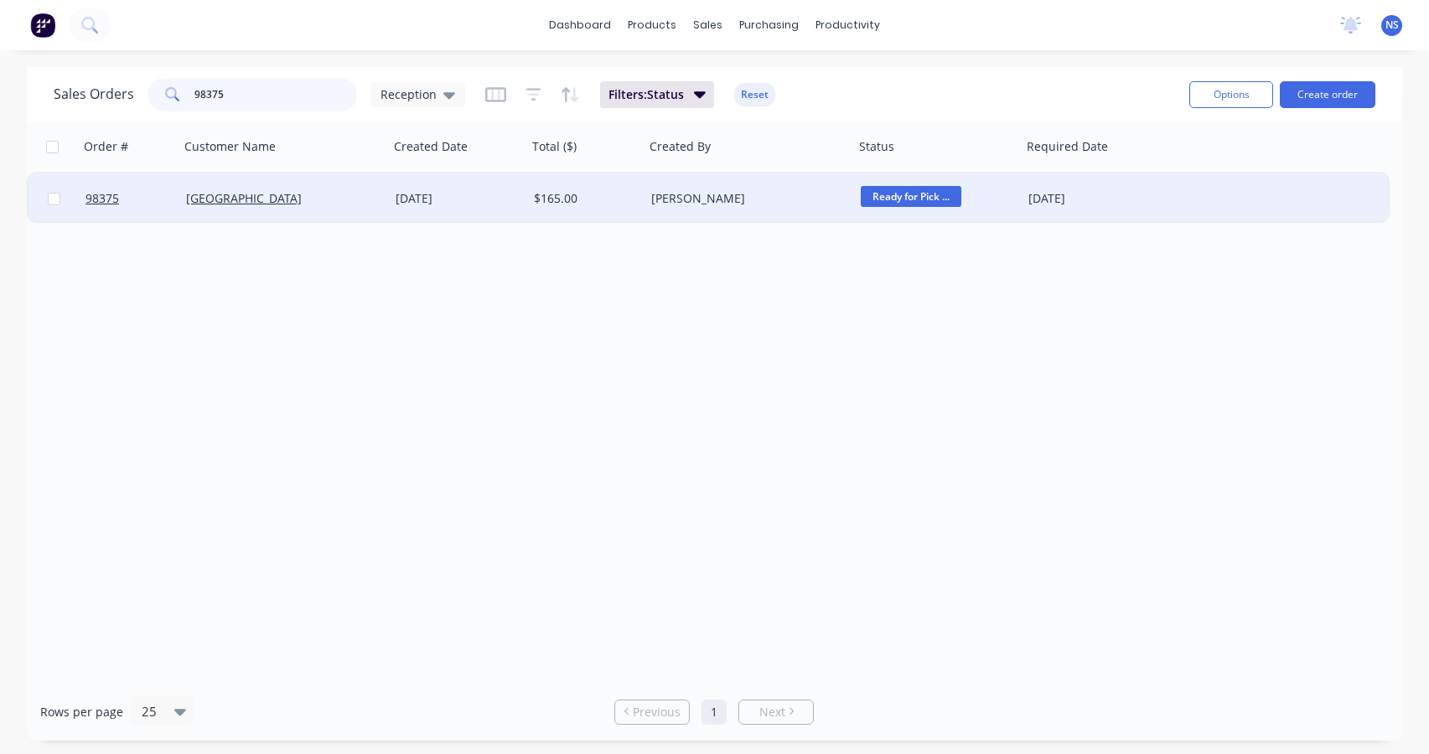
type input "98375"
click at [494, 200] on div "[DATE]" at bounding box center [458, 198] width 125 height 17
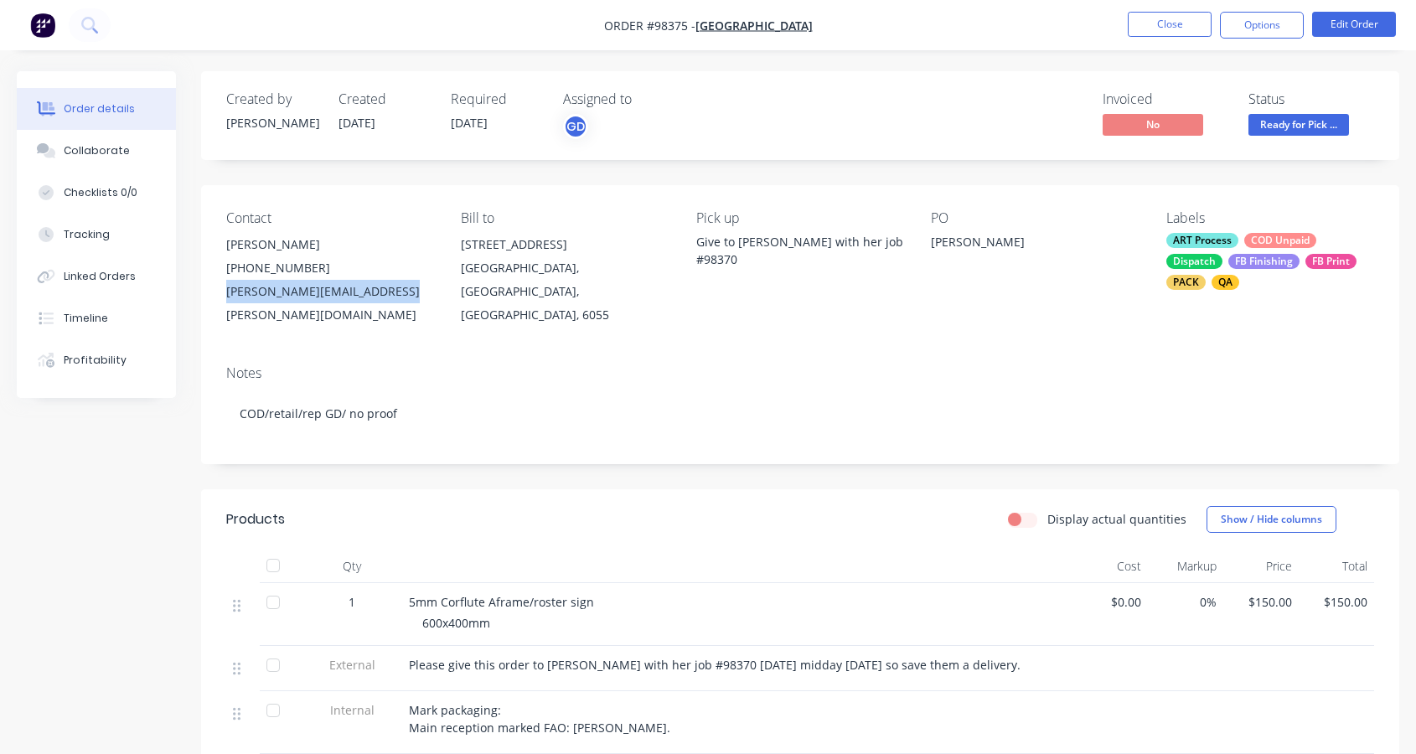
drag, startPoint x: 220, startPoint y: 291, endPoint x: 400, endPoint y: 292, distance: 179.4
click at [400, 292] on div "Contact [PERSON_NAME] [PHONE_NUMBER] [PERSON_NAME][EMAIL_ADDRESS][PERSON_NAME][…" at bounding box center [800, 268] width 1198 height 167
copy div "[PERSON_NAME][EMAIL_ADDRESS][PERSON_NAME][DOMAIN_NAME]"
click at [1165, 23] on button "Close" at bounding box center [1170, 24] width 84 height 25
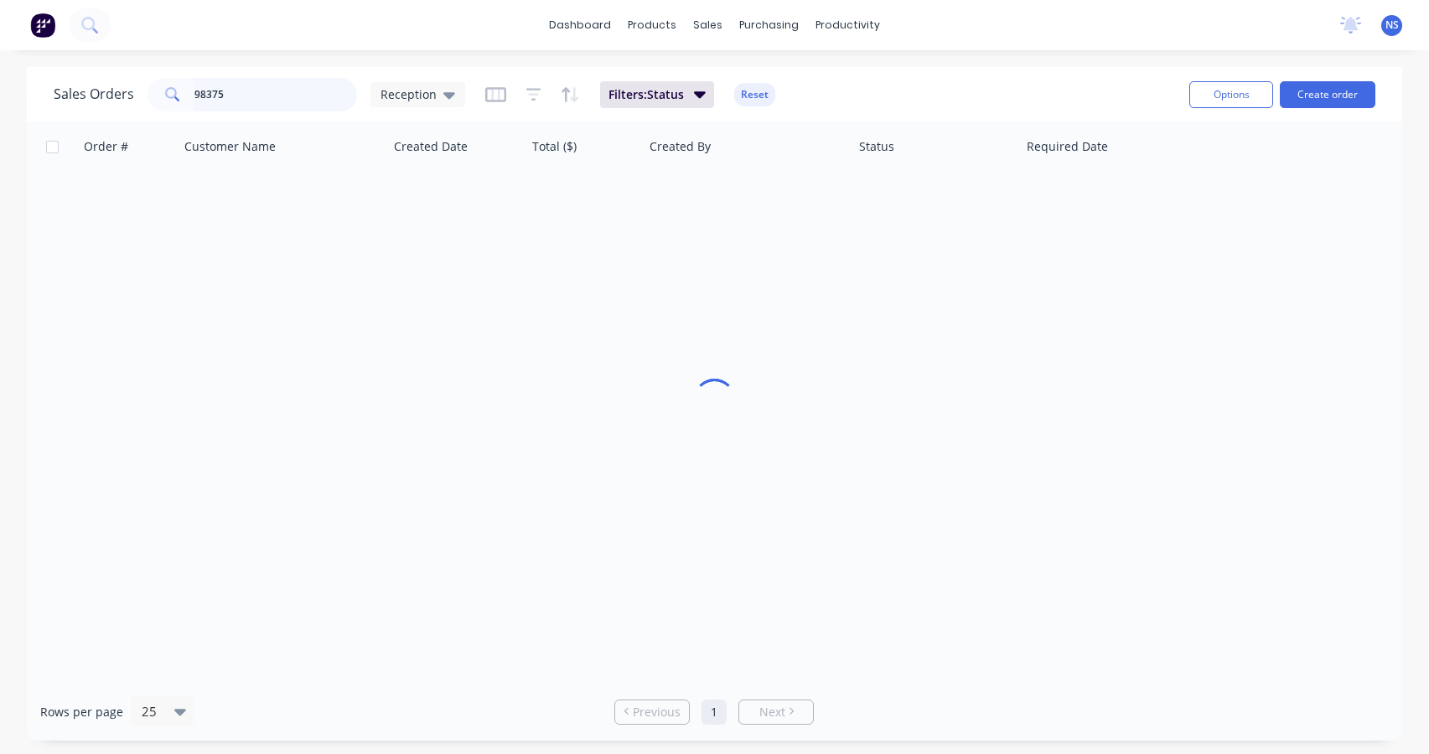
click at [285, 95] on input "98375" at bounding box center [275, 95] width 163 height 34
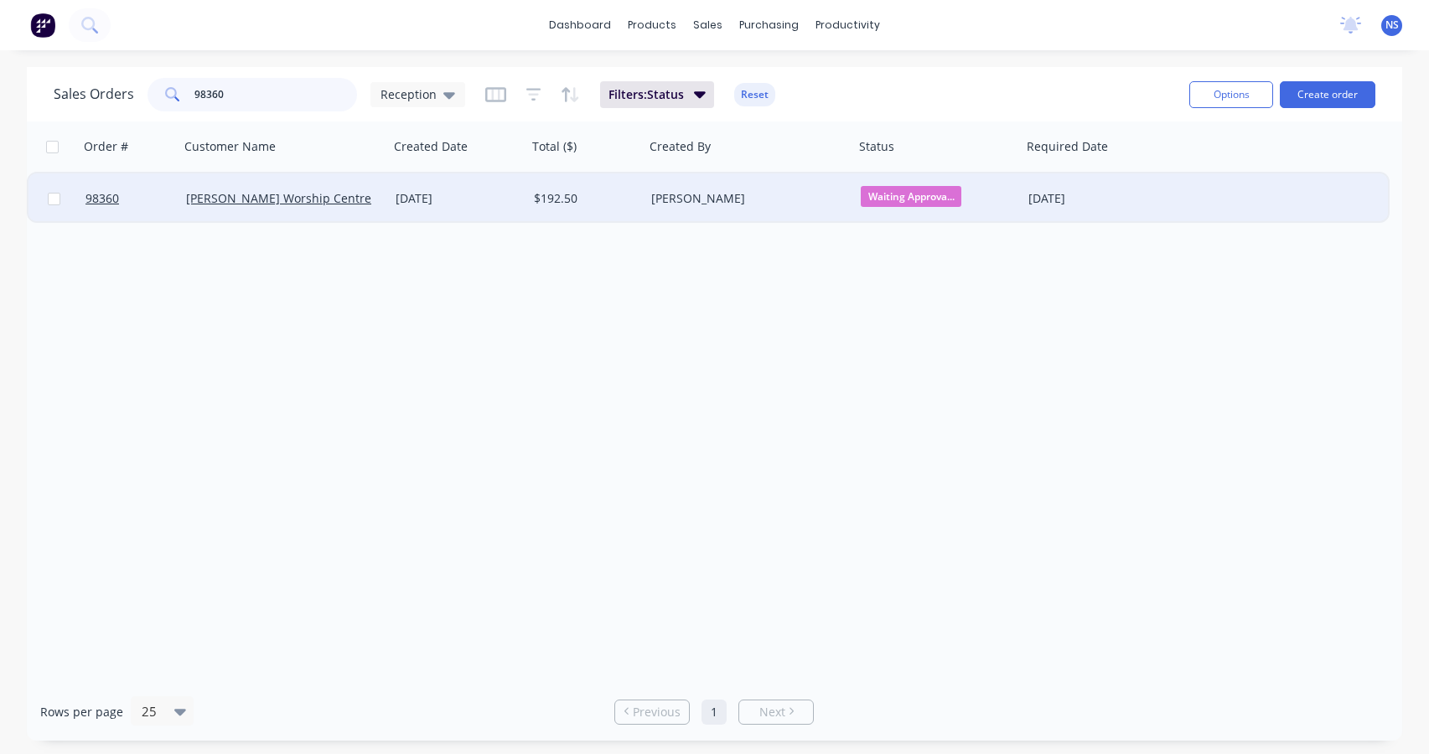
type input "98360"
click at [776, 197] on div "[PERSON_NAME]" at bounding box center [744, 198] width 186 height 17
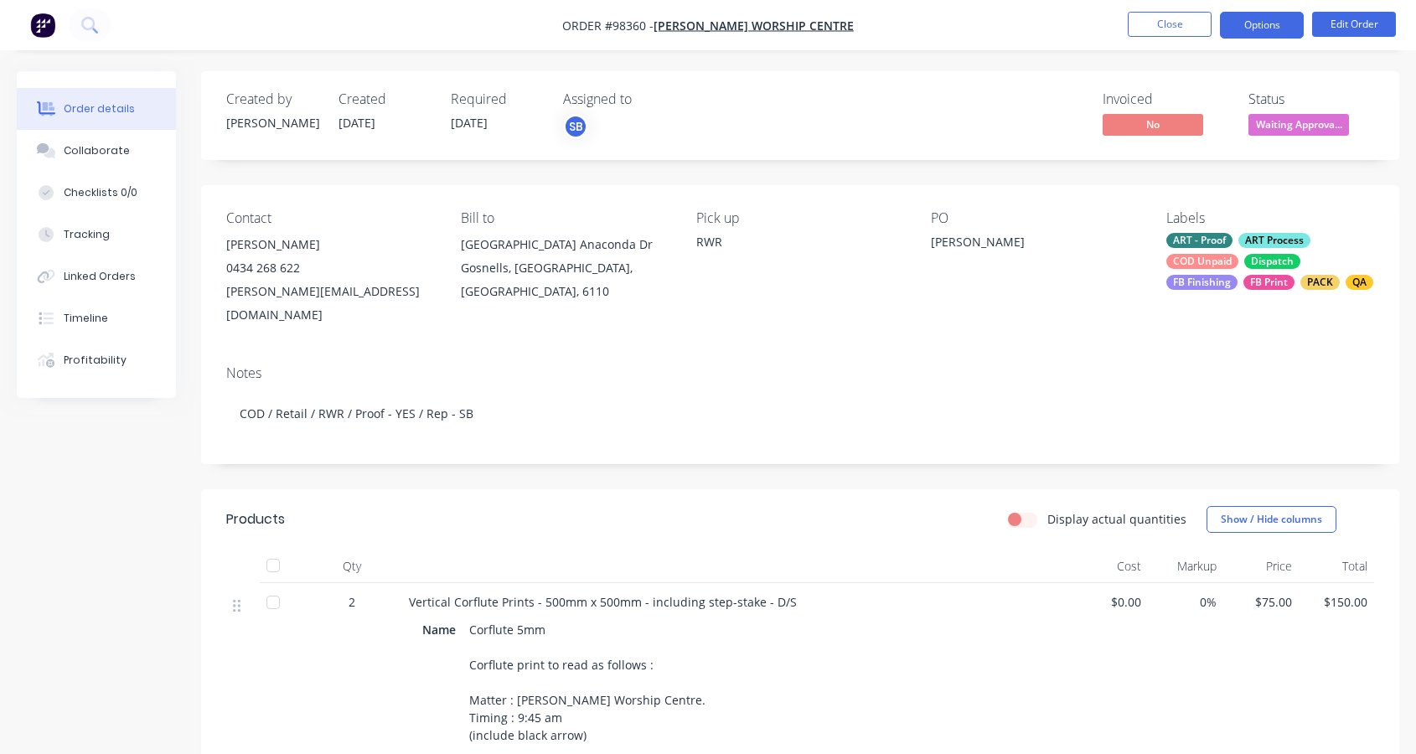
click at [1259, 24] on button "Options" at bounding box center [1262, 25] width 84 height 27
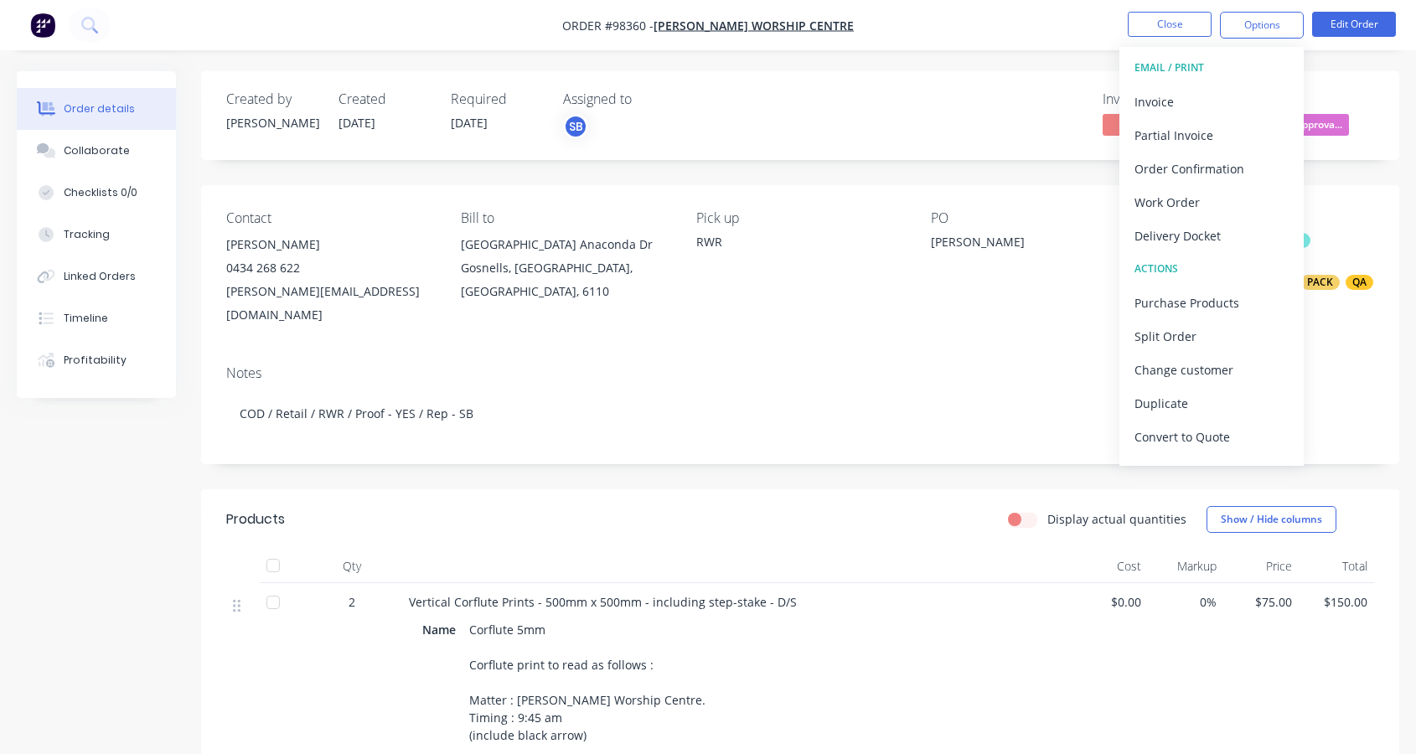
click at [385, 249] on div "[PERSON_NAME]" at bounding box center [330, 244] width 208 height 23
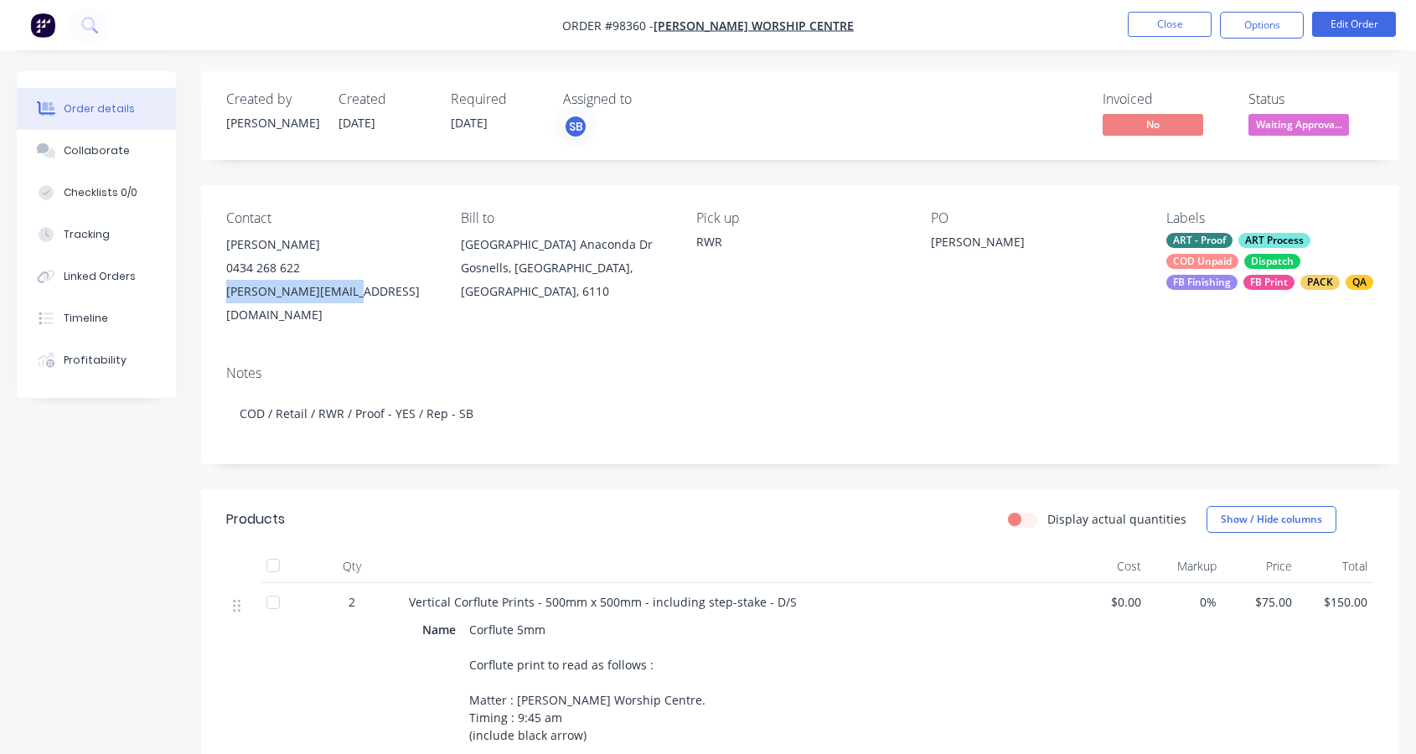
drag, startPoint x: 355, startPoint y: 291, endPoint x: 230, endPoint y: 292, distance: 125.7
click at [221, 293] on div "Contact [PERSON_NAME] [PHONE_NUMBER] [EMAIL_ADDRESS][DOMAIN_NAME] Bill to [GEOG…" at bounding box center [800, 268] width 1198 height 167
copy div "[PERSON_NAME][EMAIL_ADDRESS][DOMAIN_NAME]"
click at [1169, 26] on button "Close" at bounding box center [1170, 24] width 84 height 25
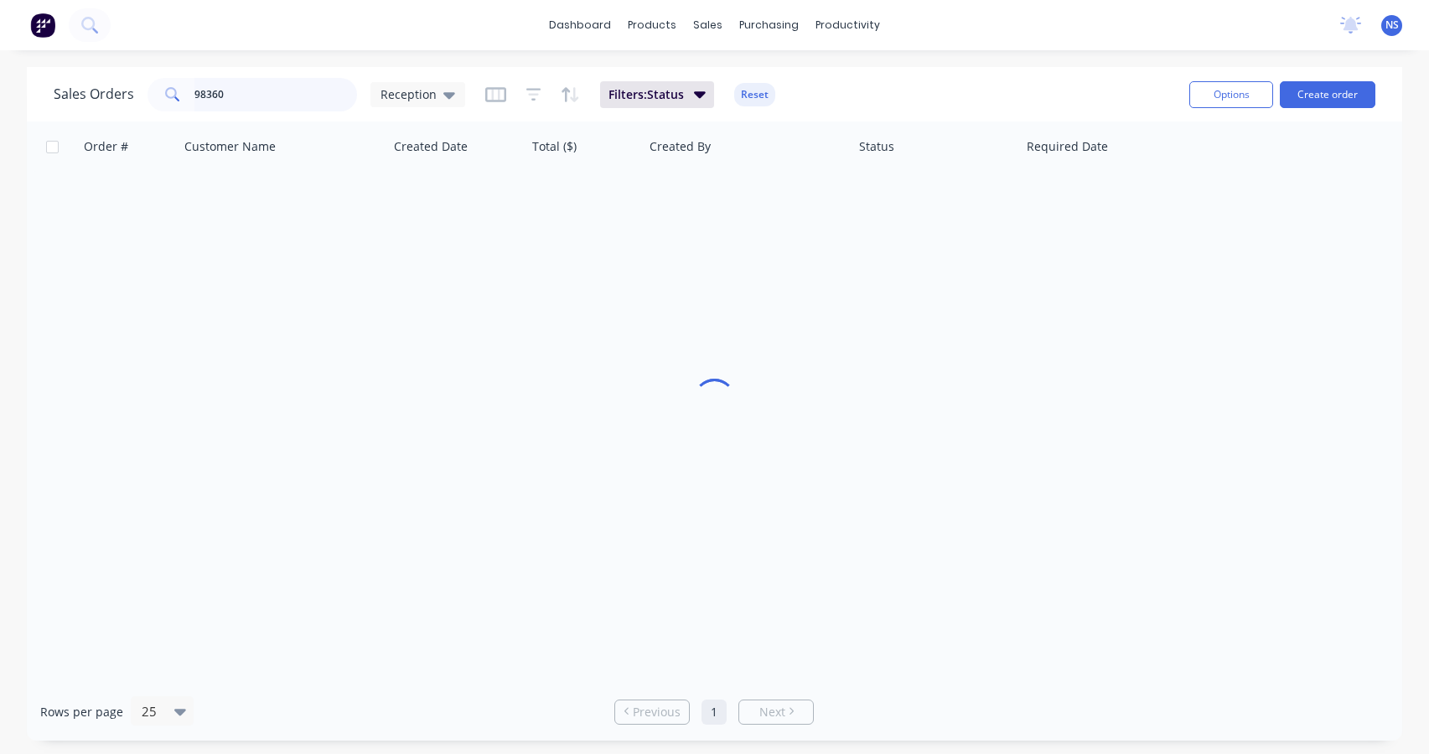
click at [256, 95] on input "98360" at bounding box center [275, 95] width 163 height 34
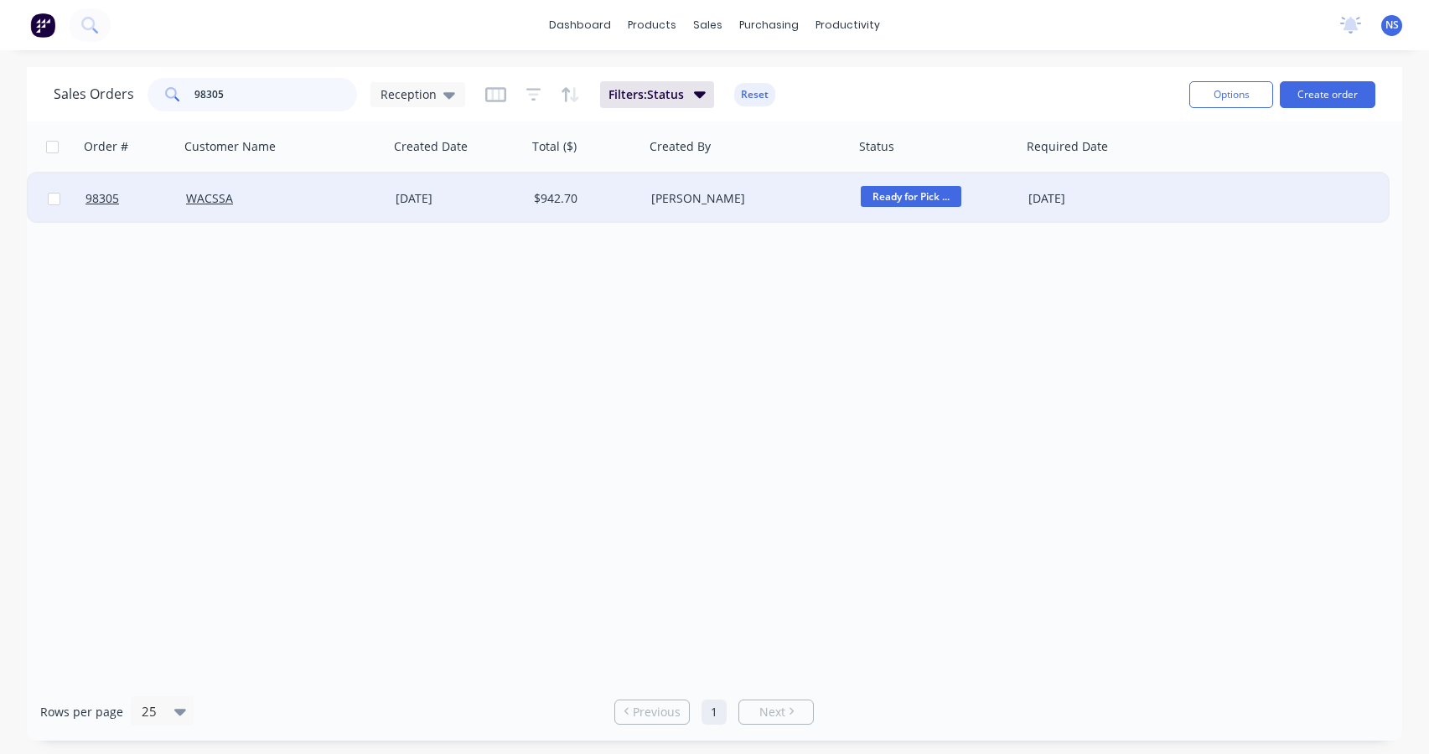
type input "98305"
click at [349, 210] on div "WACSSA" at bounding box center [284, 198] width 210 height 50
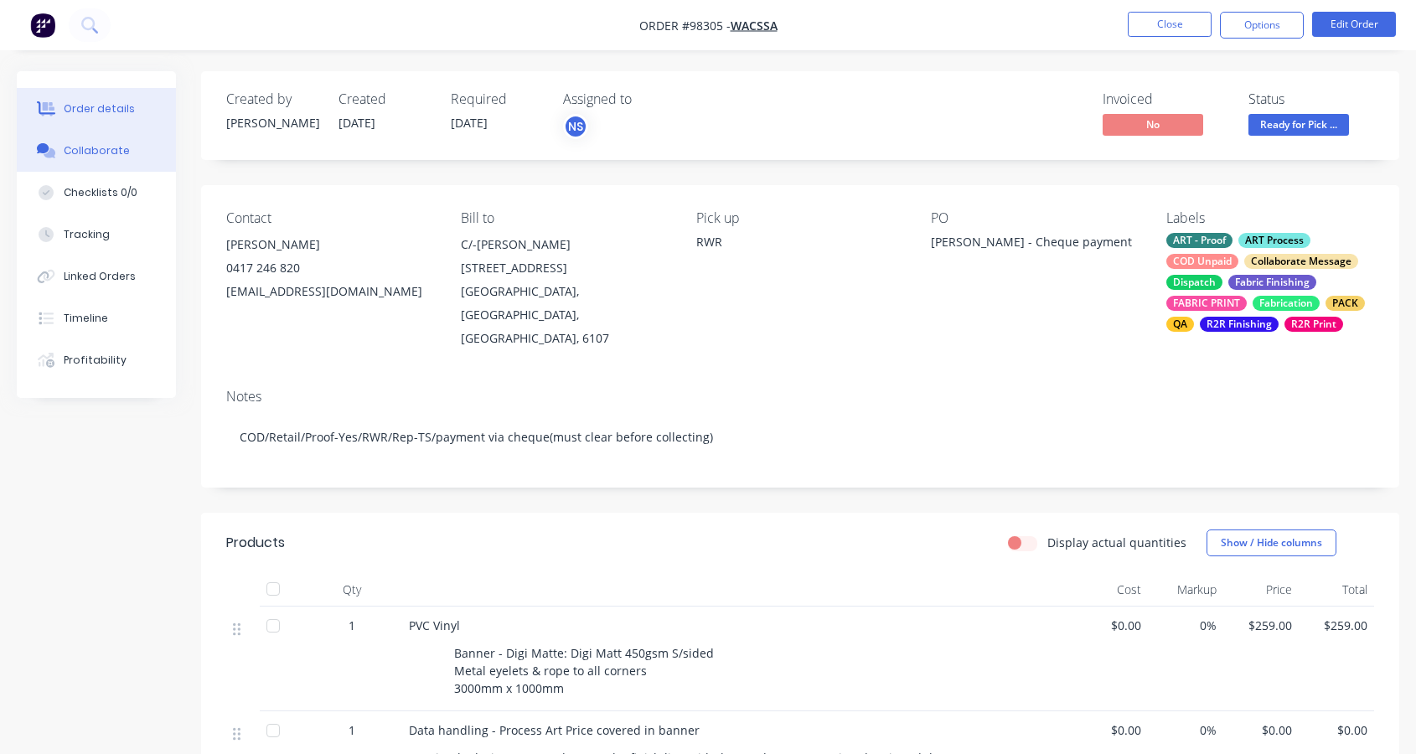
click at [90, 152] on div "Collaborate" at bounding box center [97, 150] width 66 height 15
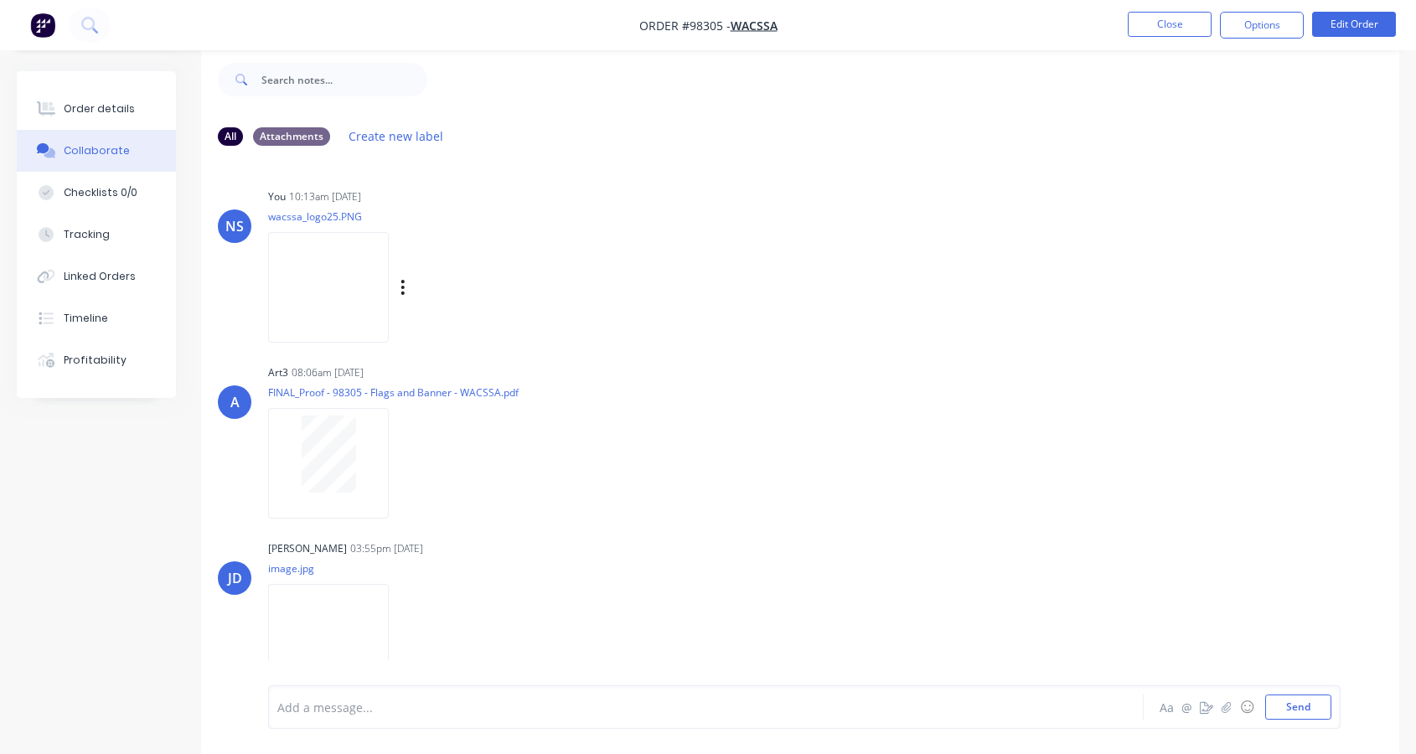
scroll to position [302, 0]
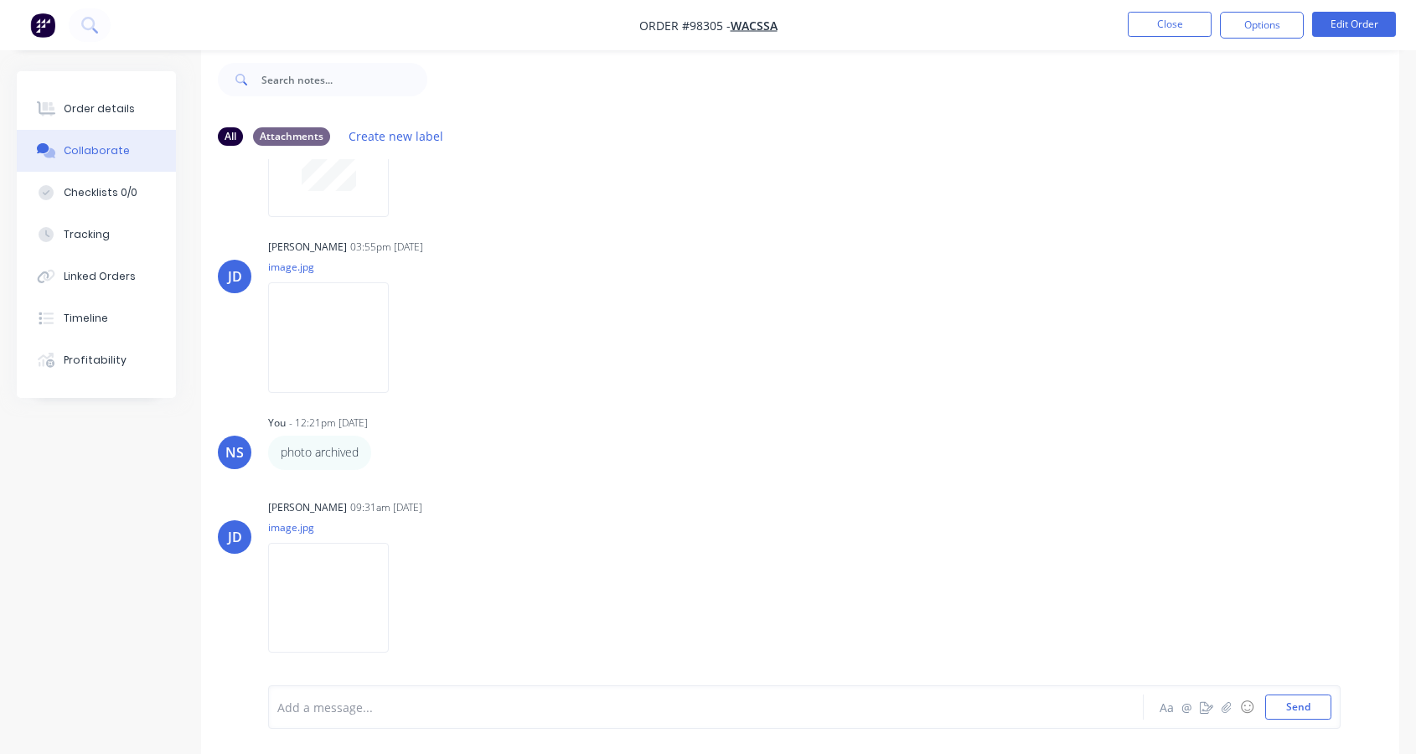
click at [359, 704] on div at bounding box center [673, 708] width 790 height 18
click at [1168, 25] on button "Close" at bounding box center [1170, 24] width 84 height 25
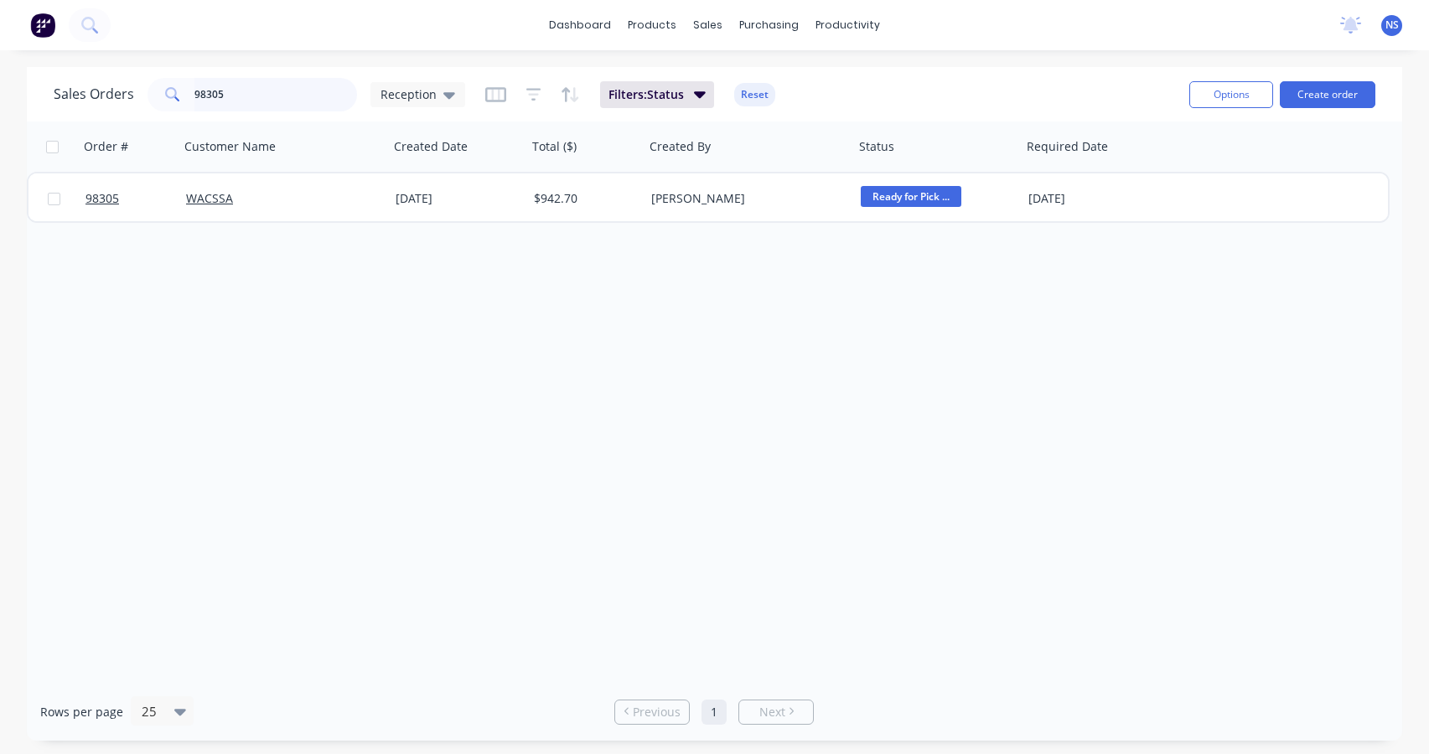
click at [248, 93] on input "98305" at bounding box center [275, 95] width 163 height 34
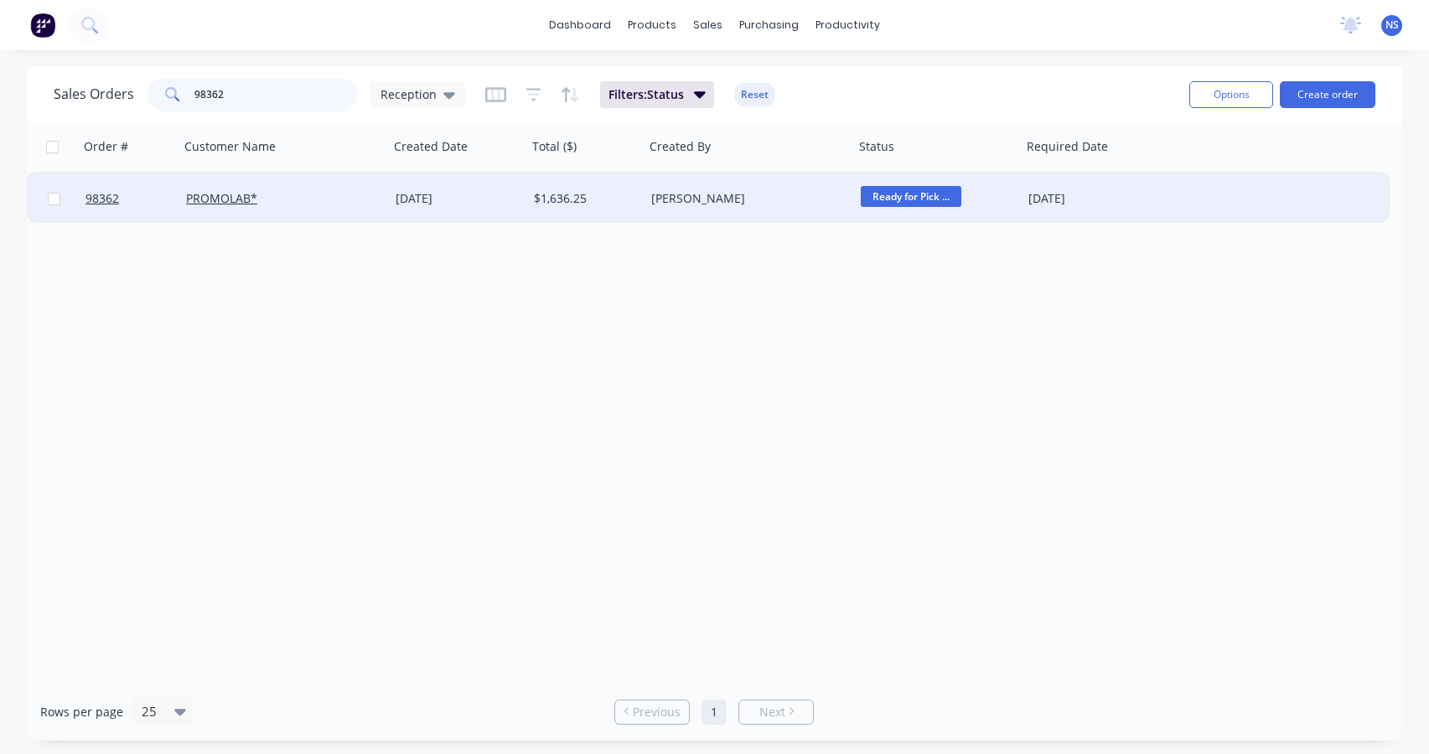
type input "98362"
click at [330, 194] on div "PROMOLAB*" at bounding box center [279, 198] width 186 height 17
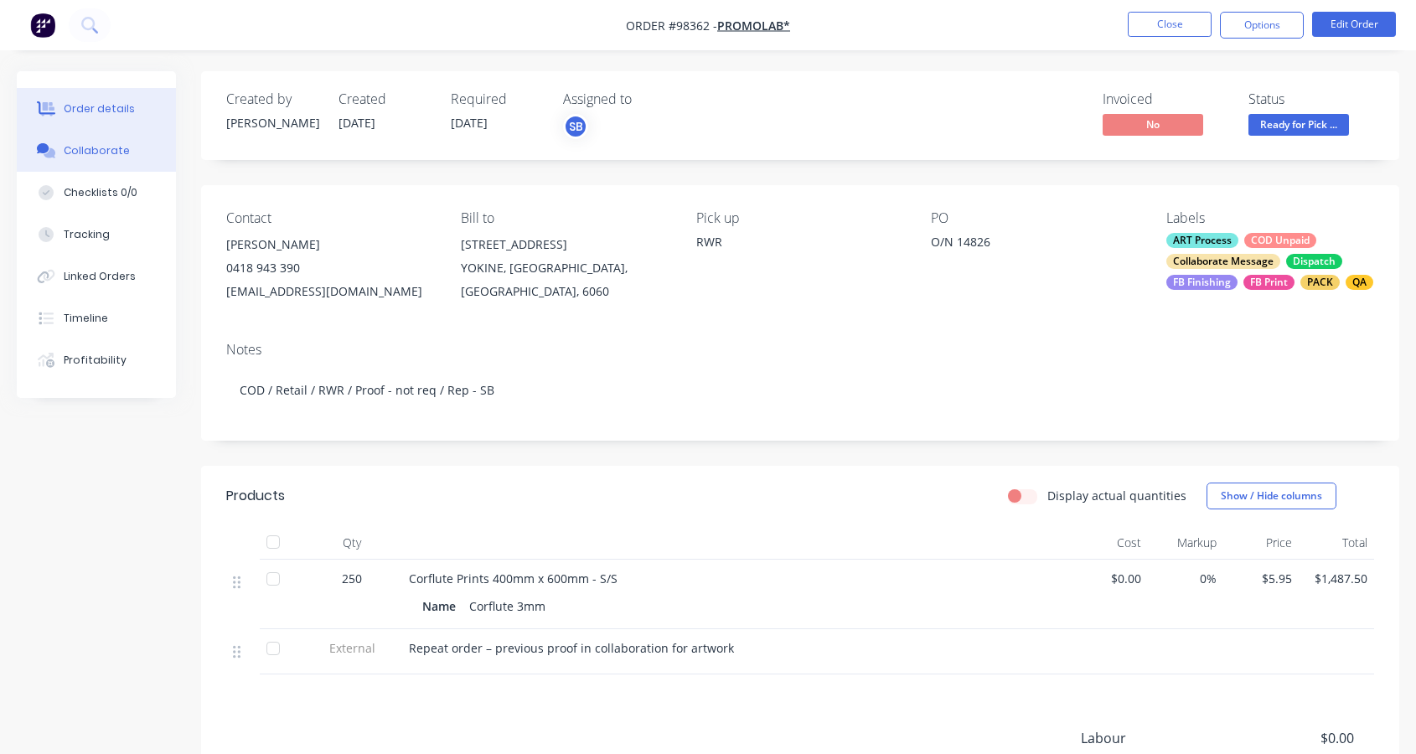
click at [95, 156] on div "Collaborate" at bounding box center [97, 150] width 66 height 15
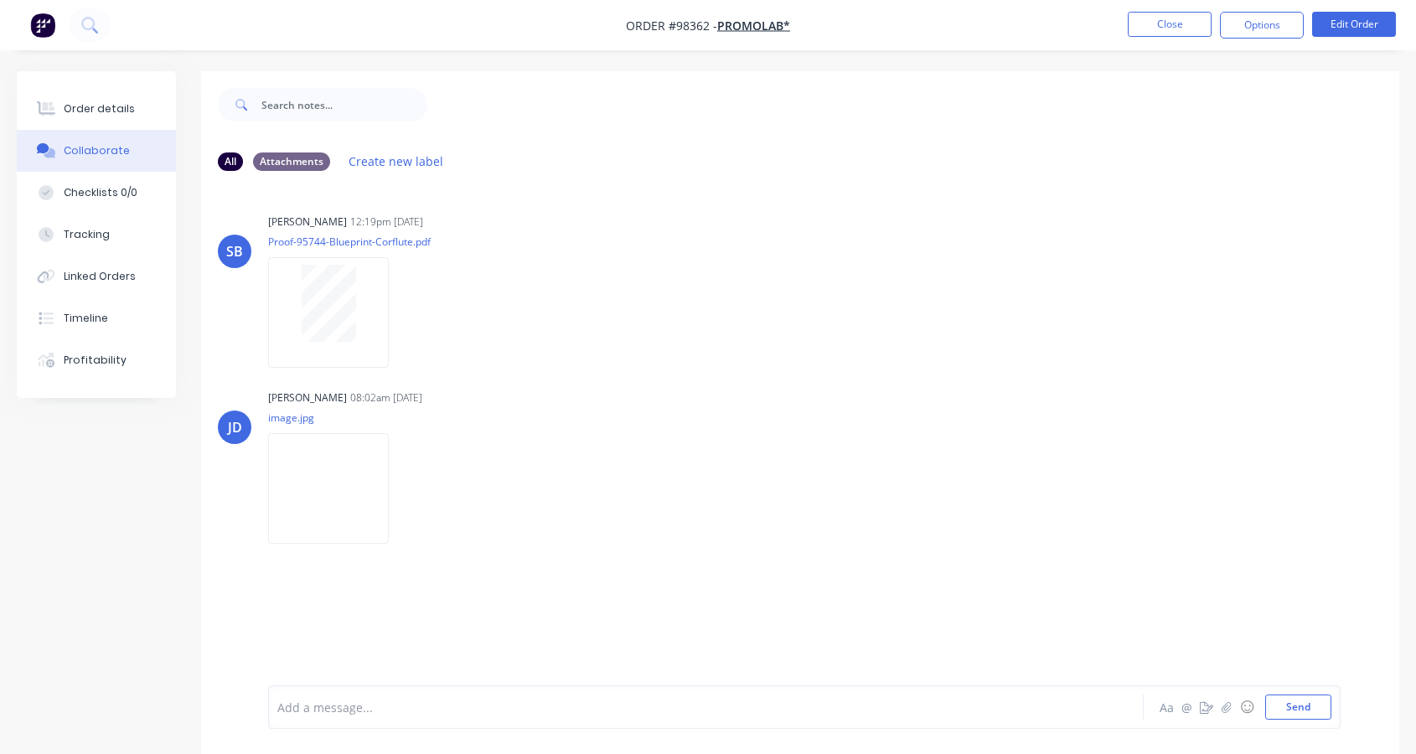
click at [388, 707] on div at bounding box center [673, 708] width 790 height 18
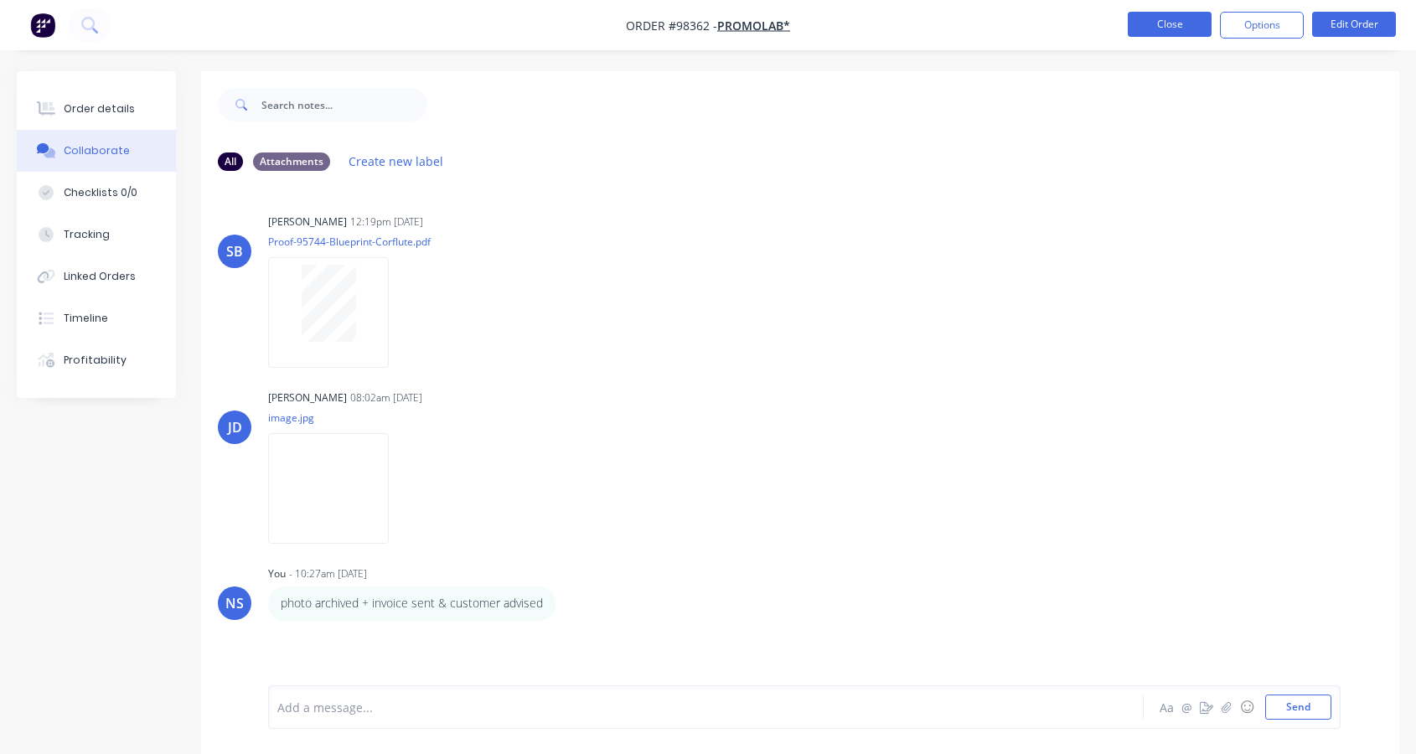
click at [1163, 24] on button "Close" at bounding box center [1170, 24] width 84 height 25
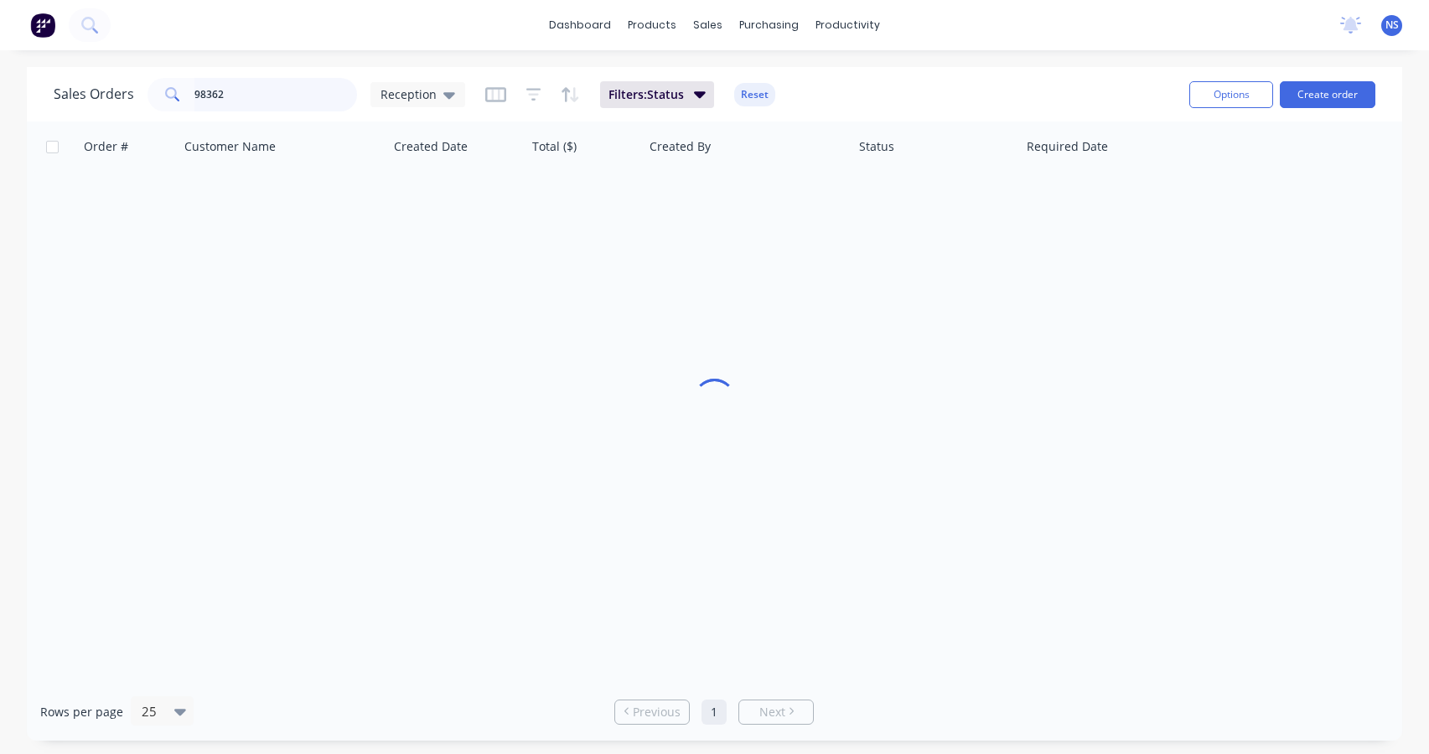
click at [289, 92] on input "98362" at bounding box center [275, 95] width 163 height 34
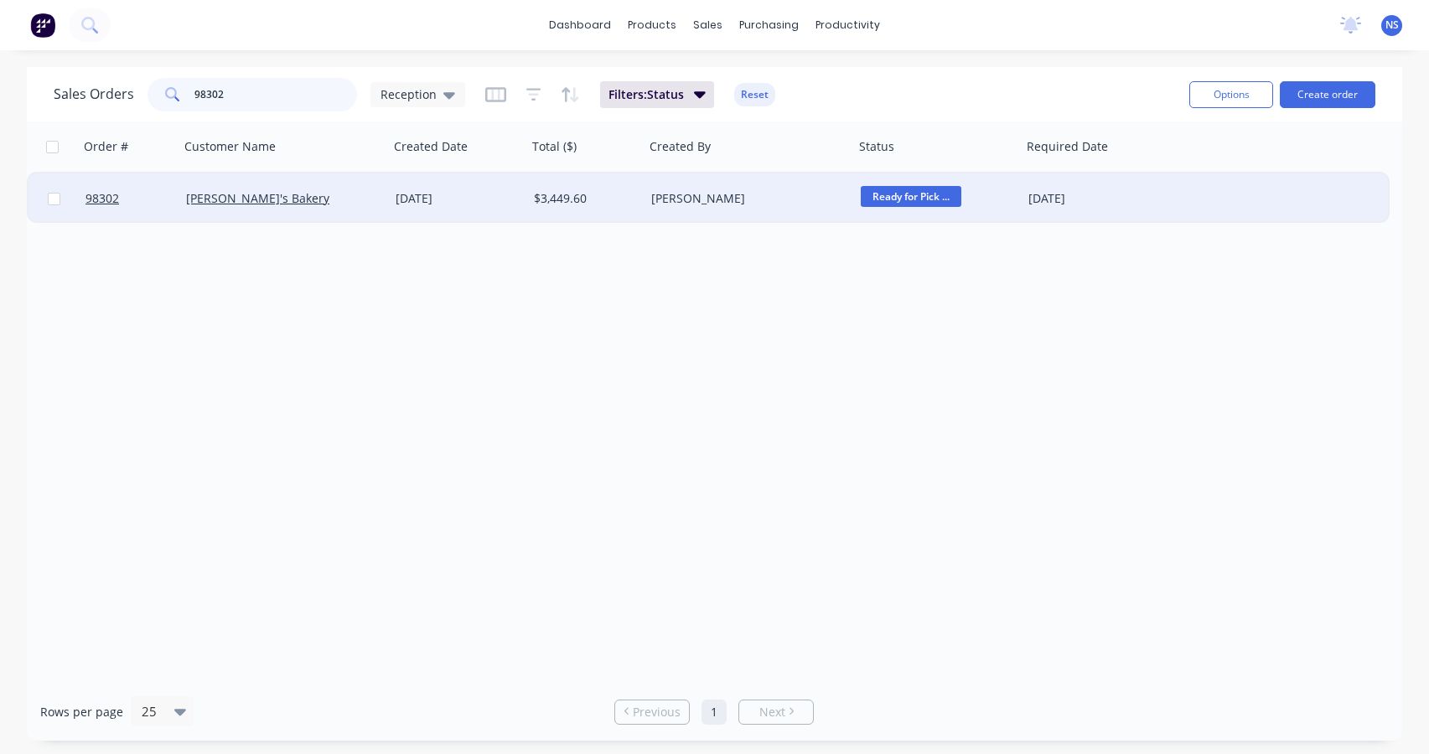
type input "98302"
click at [503, 196] on div "[DATE]" at bounding box center [458, 198] width 125 height 17
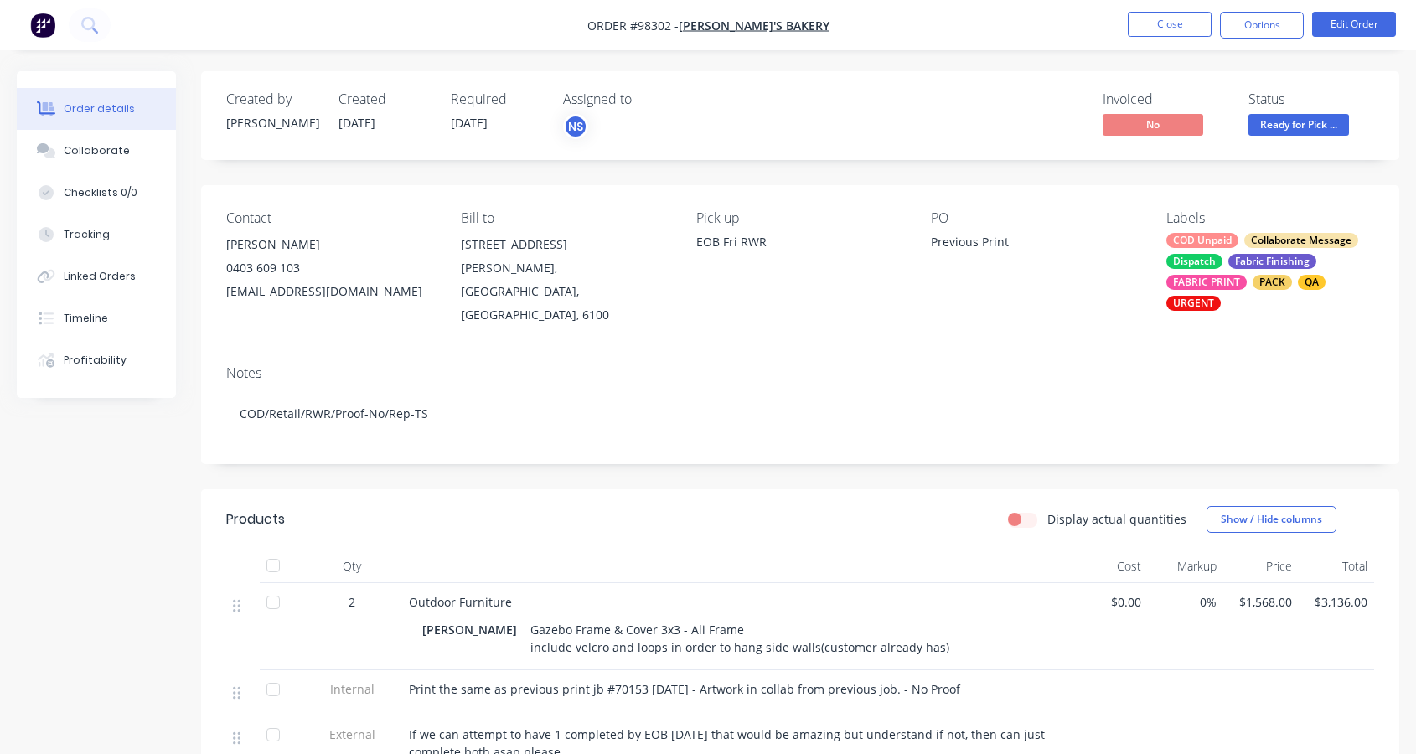
drag, startPoint x: 417, startPoint y: 292, endPoint x: 247, endPoint y: 295, distance: 169.3
click at [225, 290] on div "Contact [PERSON_NAME] [PHONE_NUMBER] [EMAIL_ADDRESS][DOMAIN_NAME] Bill to [STRE…" at bounding box center [800, 268] width 1198 height 167
copy div "[EMAIL_ADDRESS][DOMAIN_NAME]"
click at [1186, 30] on button "Close" at bounding box center [1170, 24] width 84 height 25
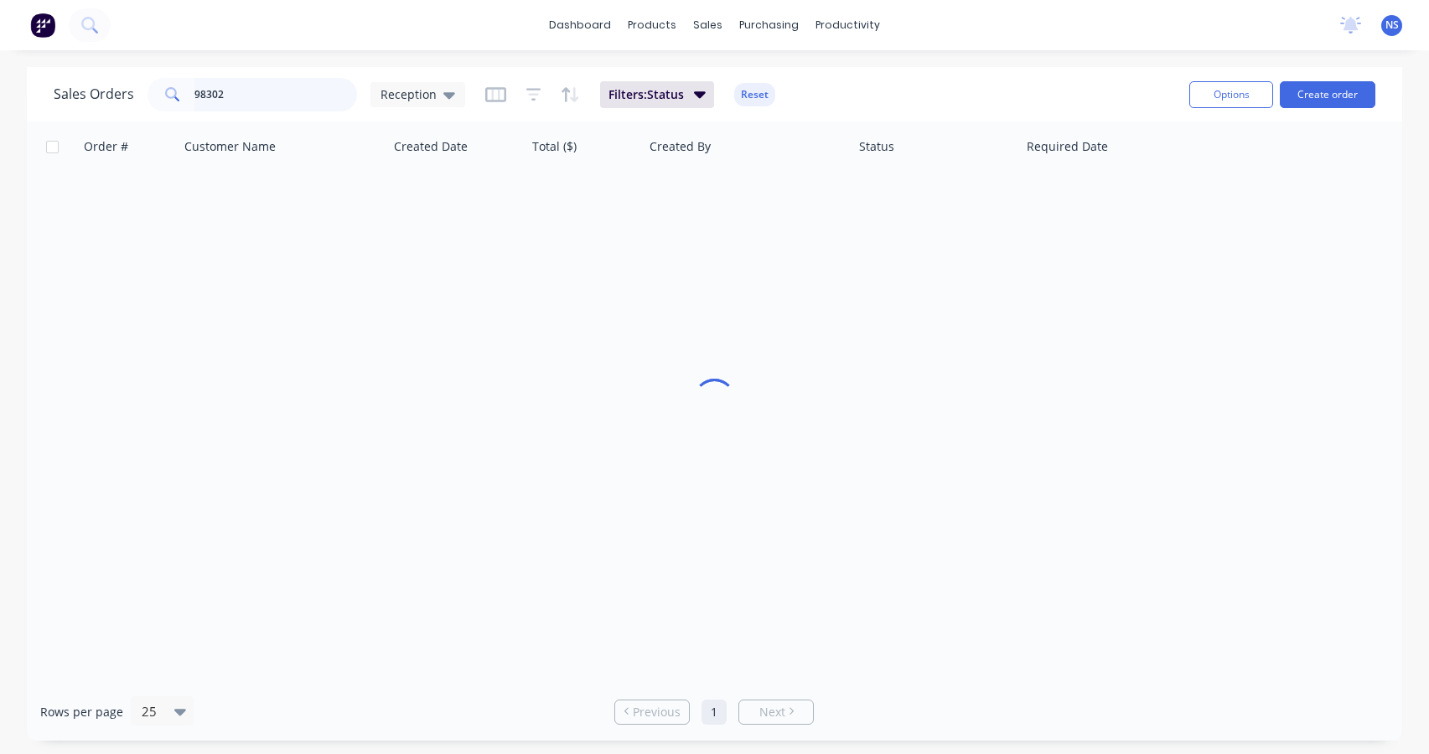
click at [263, 99] on input "98302" at bounding box center [275, 95] width 163 height 34
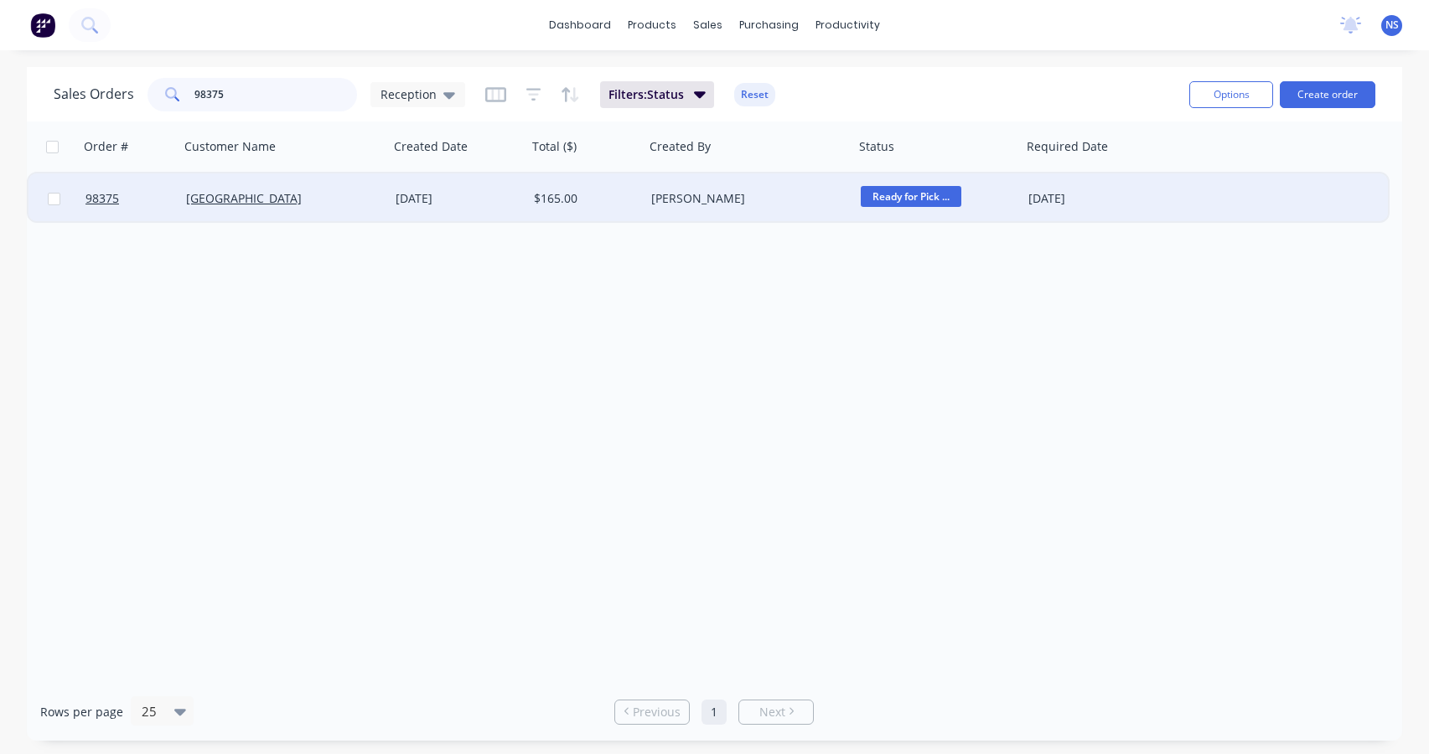
type input "98375"
click at [1123, 194] on div "[DATE]" at bounding box center [1094, 198] width 133 height 17
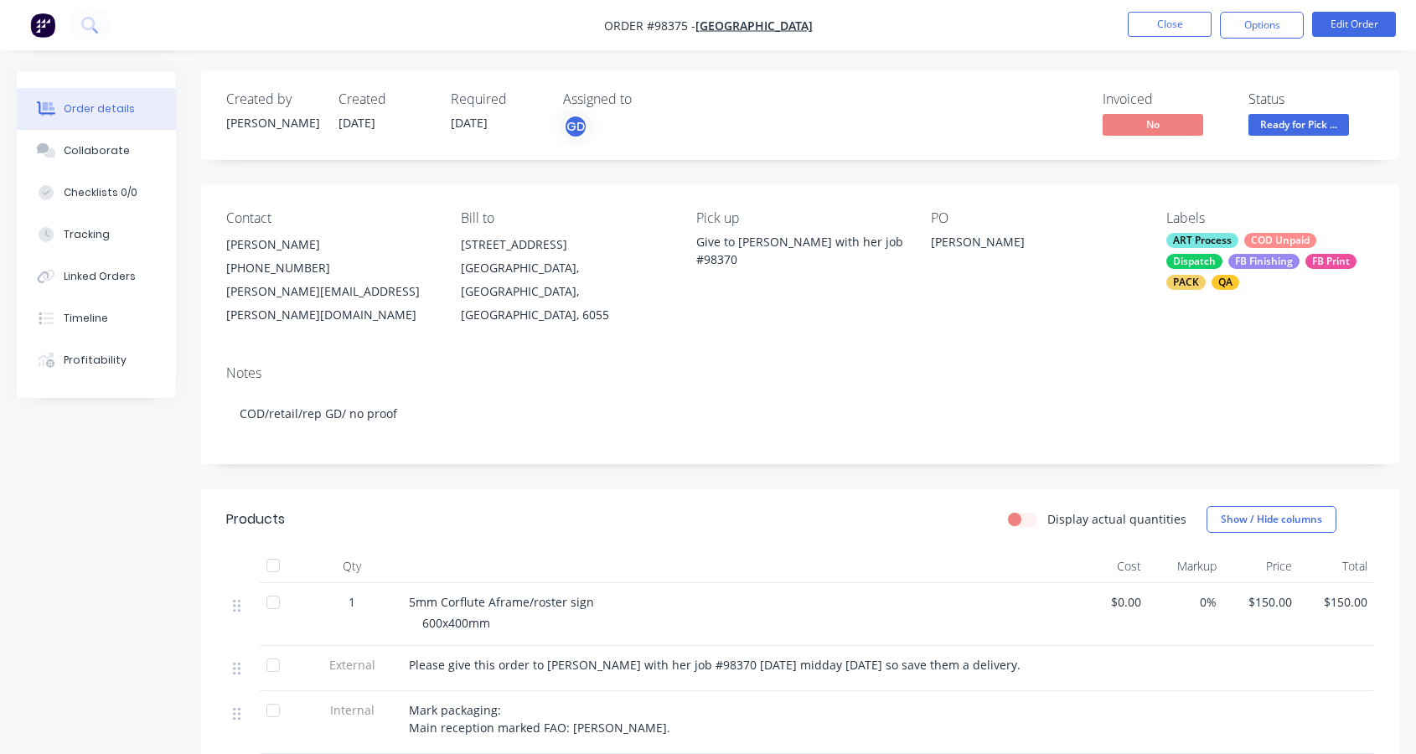
click at [1240, 249] on div "ART Process COD Unpaid Dispatch FB Finishing FB Print PACK QA" at bounding box center [1271, 261] width 208 height 57
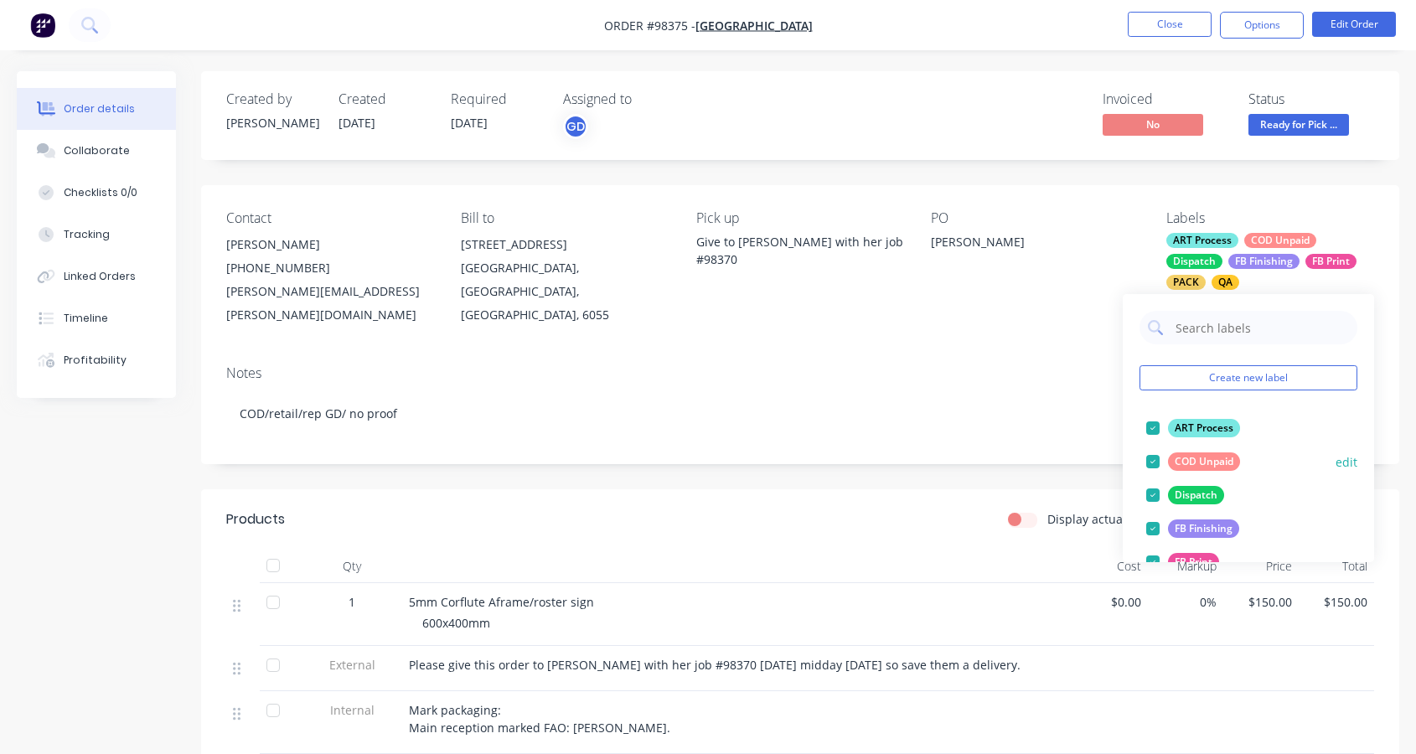
click at [1153, 459] on div at bounding box center [1153, 462] width 34 height 34
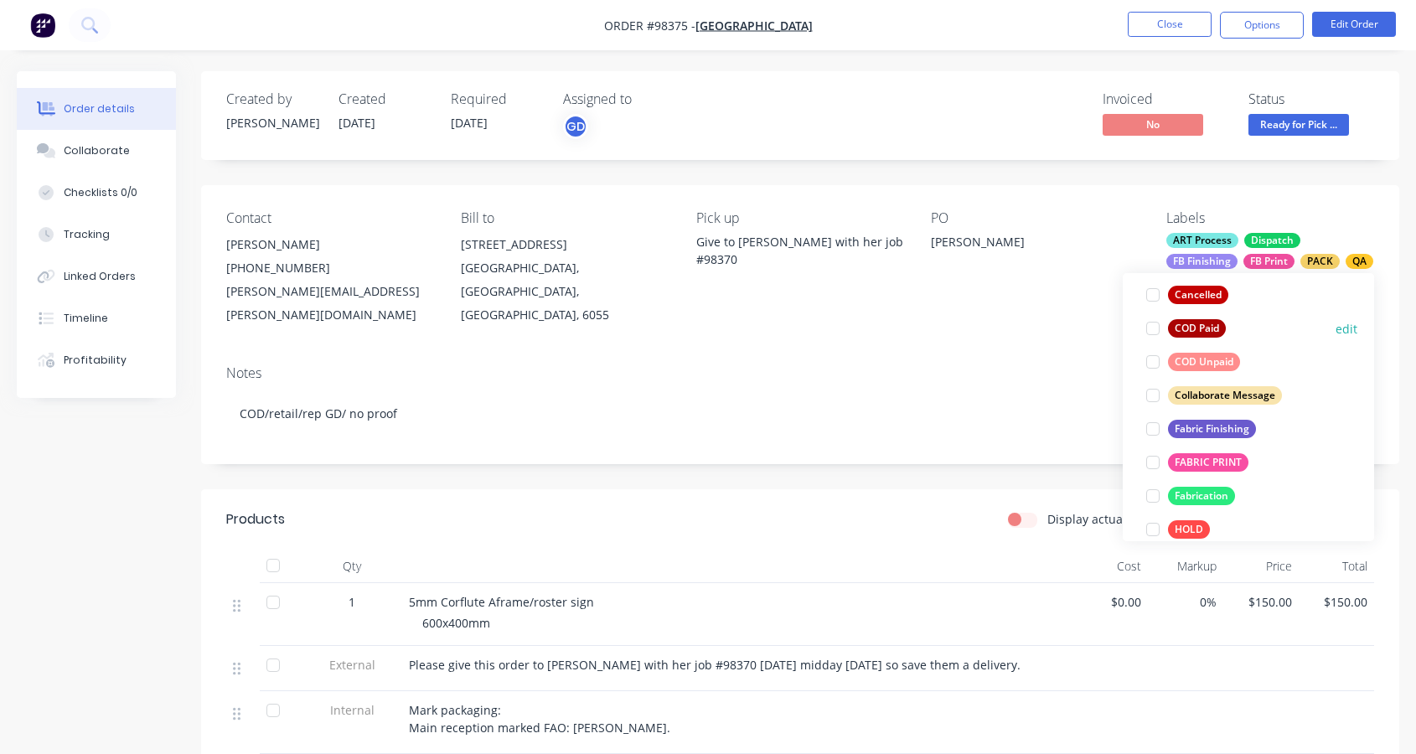
click at [1153, 328] on div at bounding box center [1153, 329] width 34 height 34
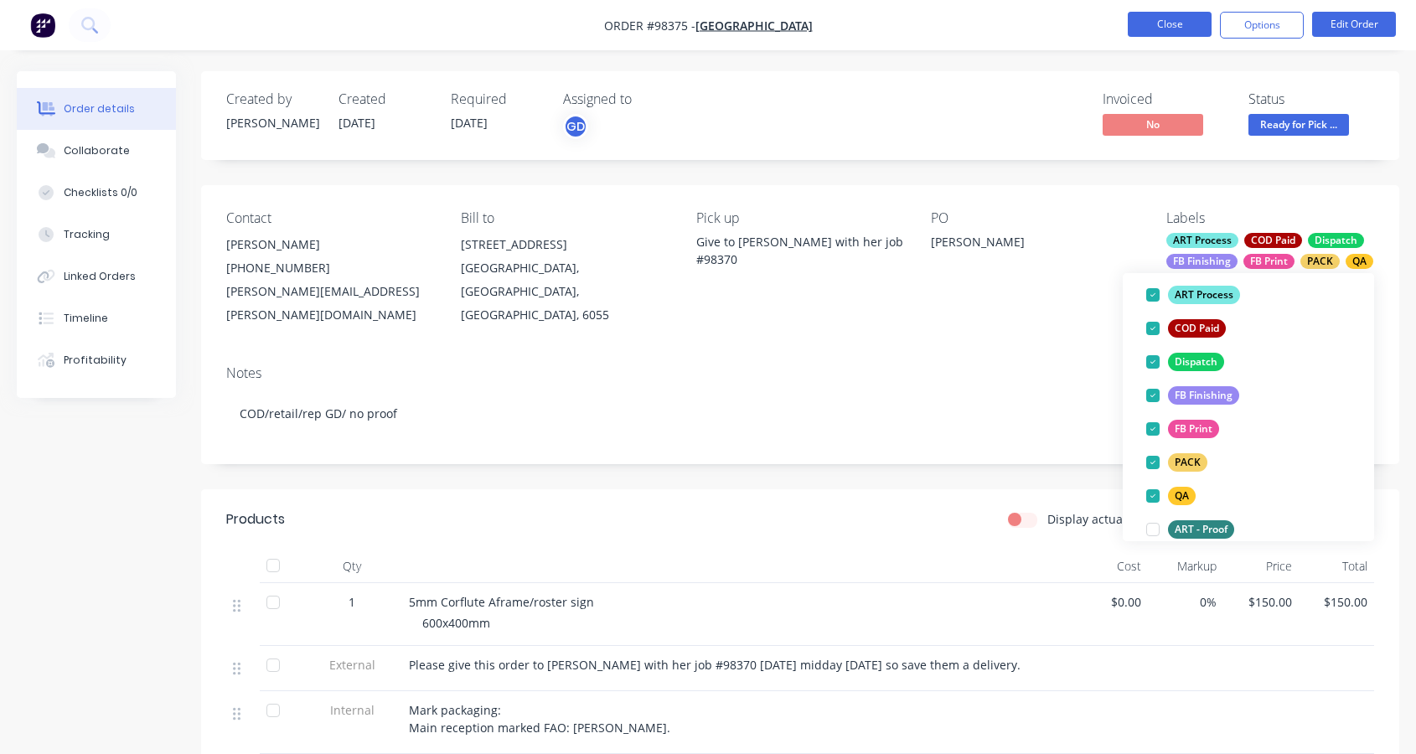
click at [1168, 20] on button "Close" at bounding box center [1170, 24] width 84 height 25
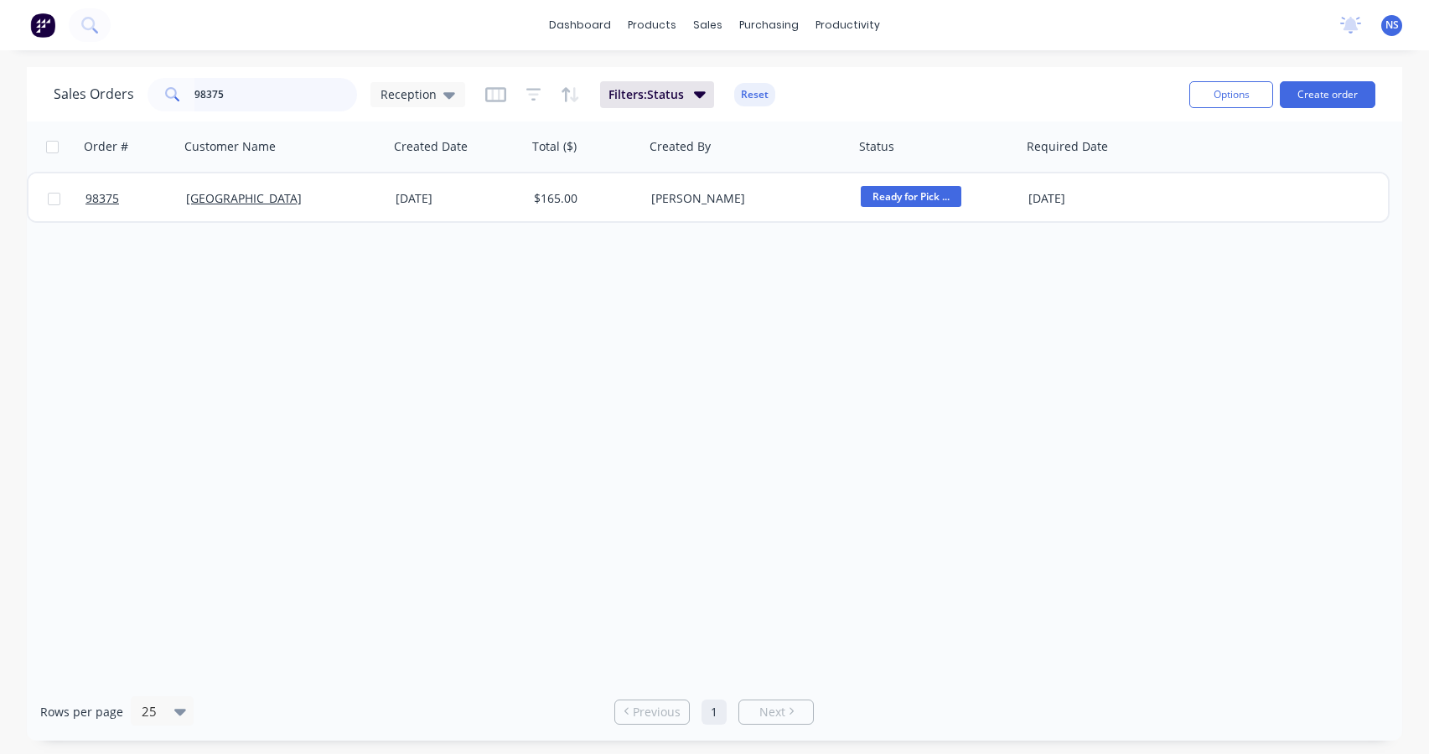
click at [286, 92] on input "98375" at bounding box center [275, 95] width 163 height 34
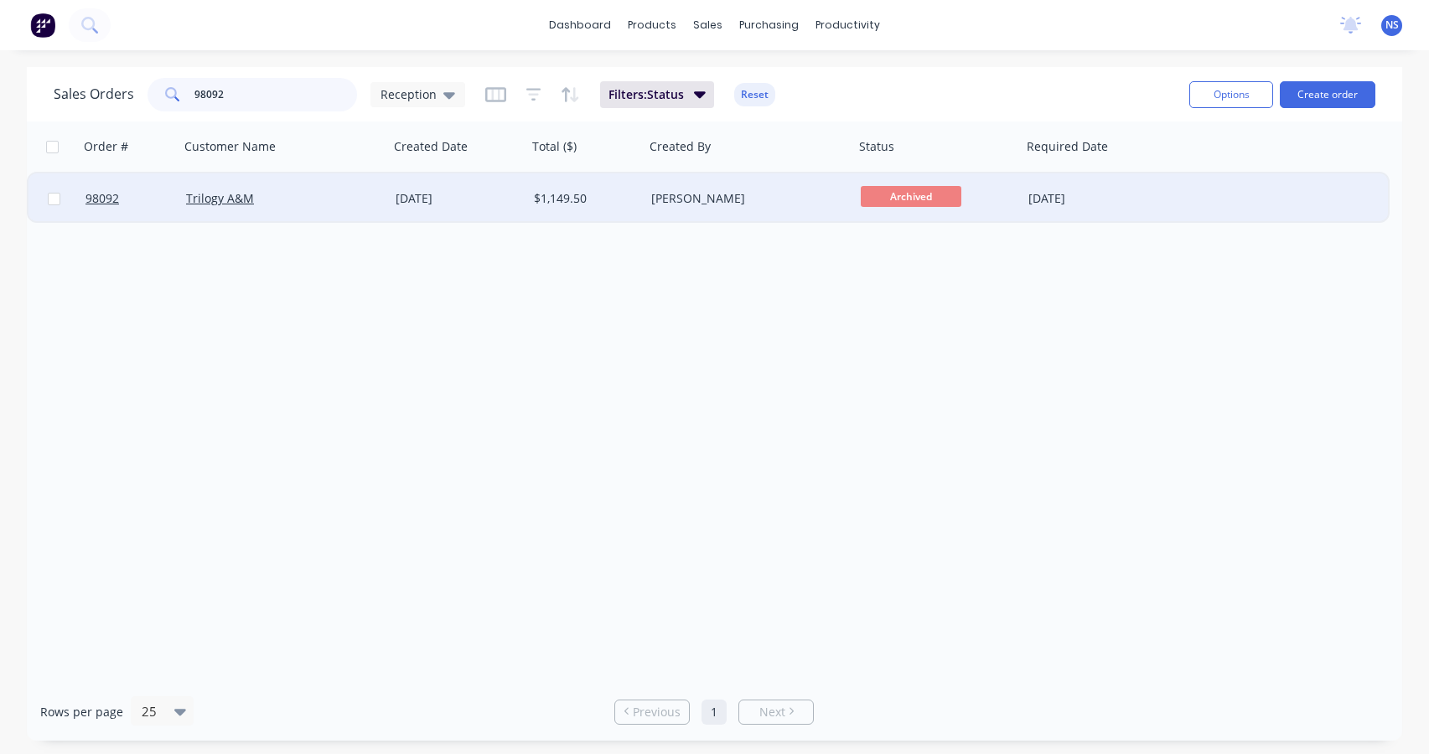
type input "98092"
click at [483, 200] on div "[DATE]" at bounding box center [458, 198] width 125 height 17
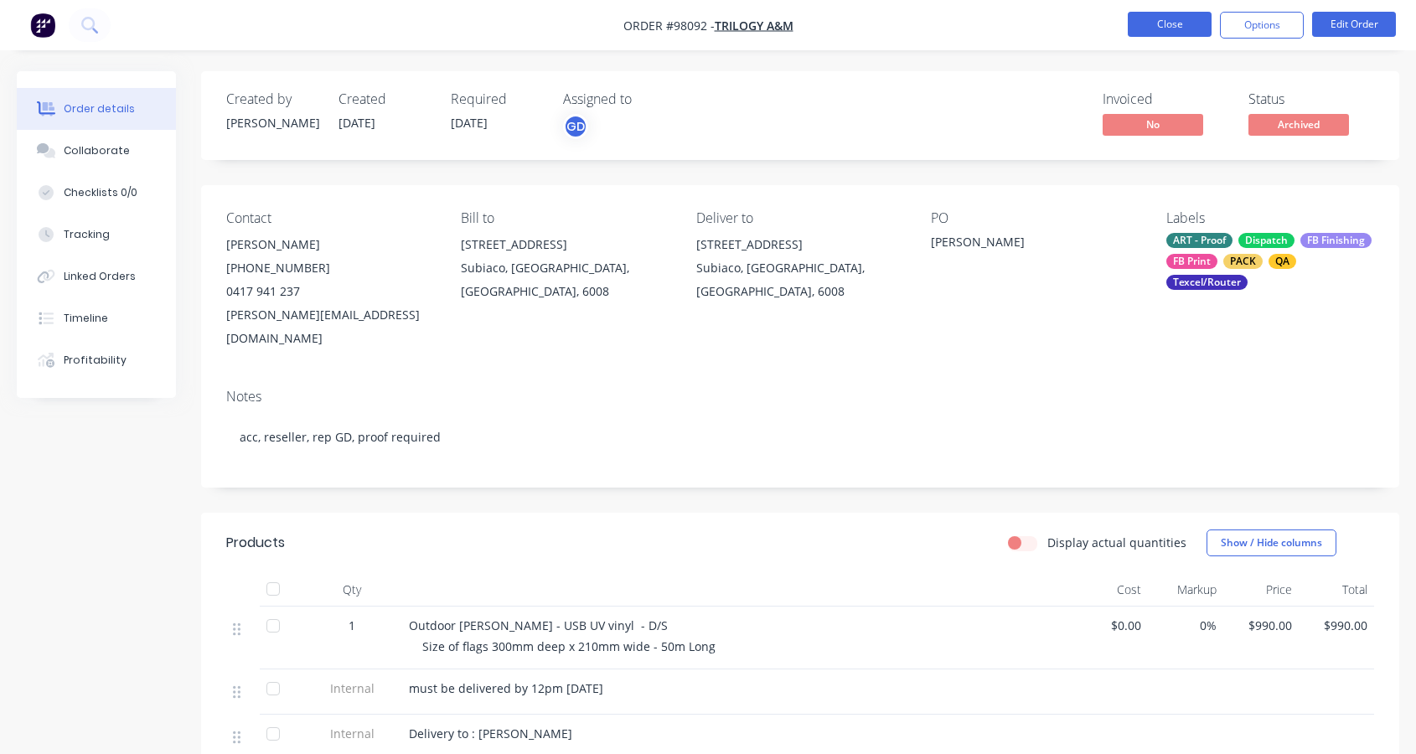
click at [1164, 31] on button "Close" at bounding box center [1170, 24] width 84 height 25
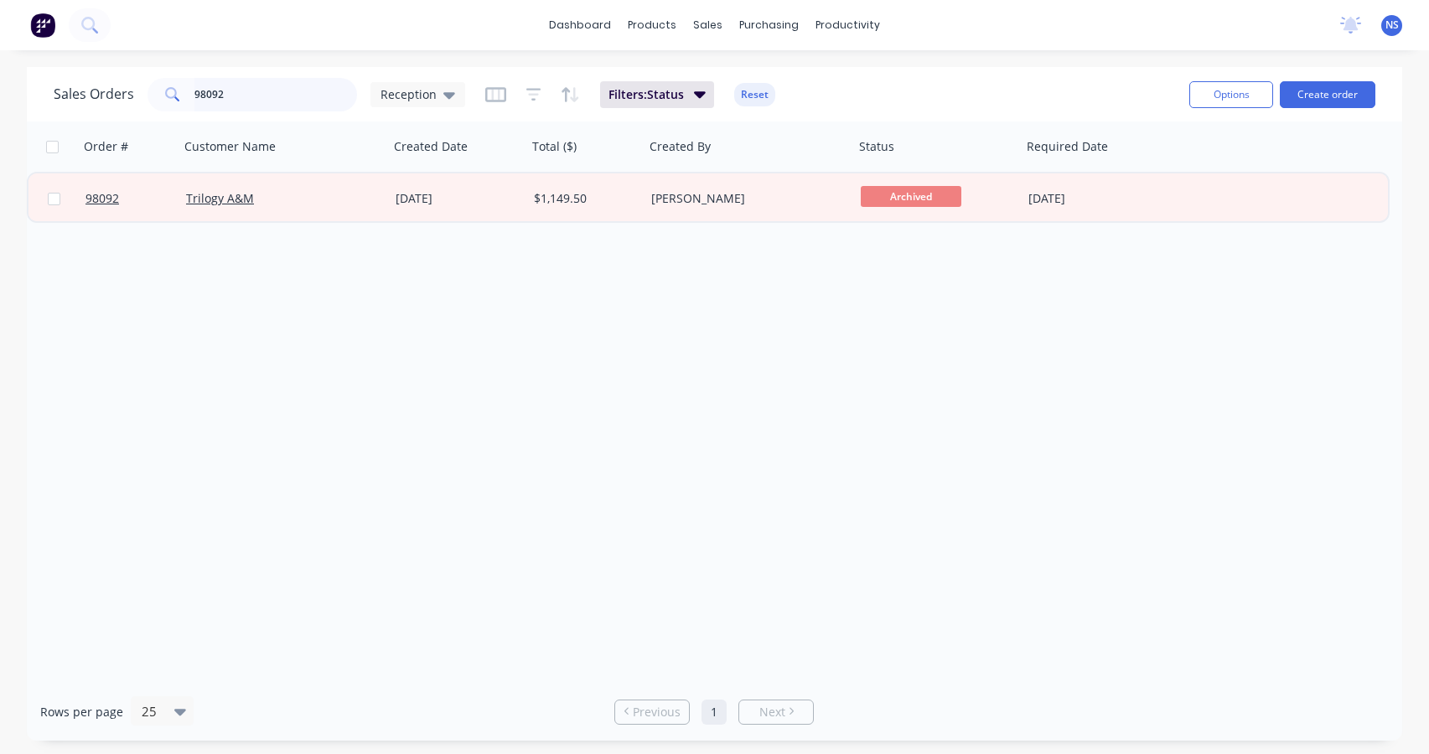
click at [261, 98] on input "98092" at bounding box center [275, 95] width 163 height 34
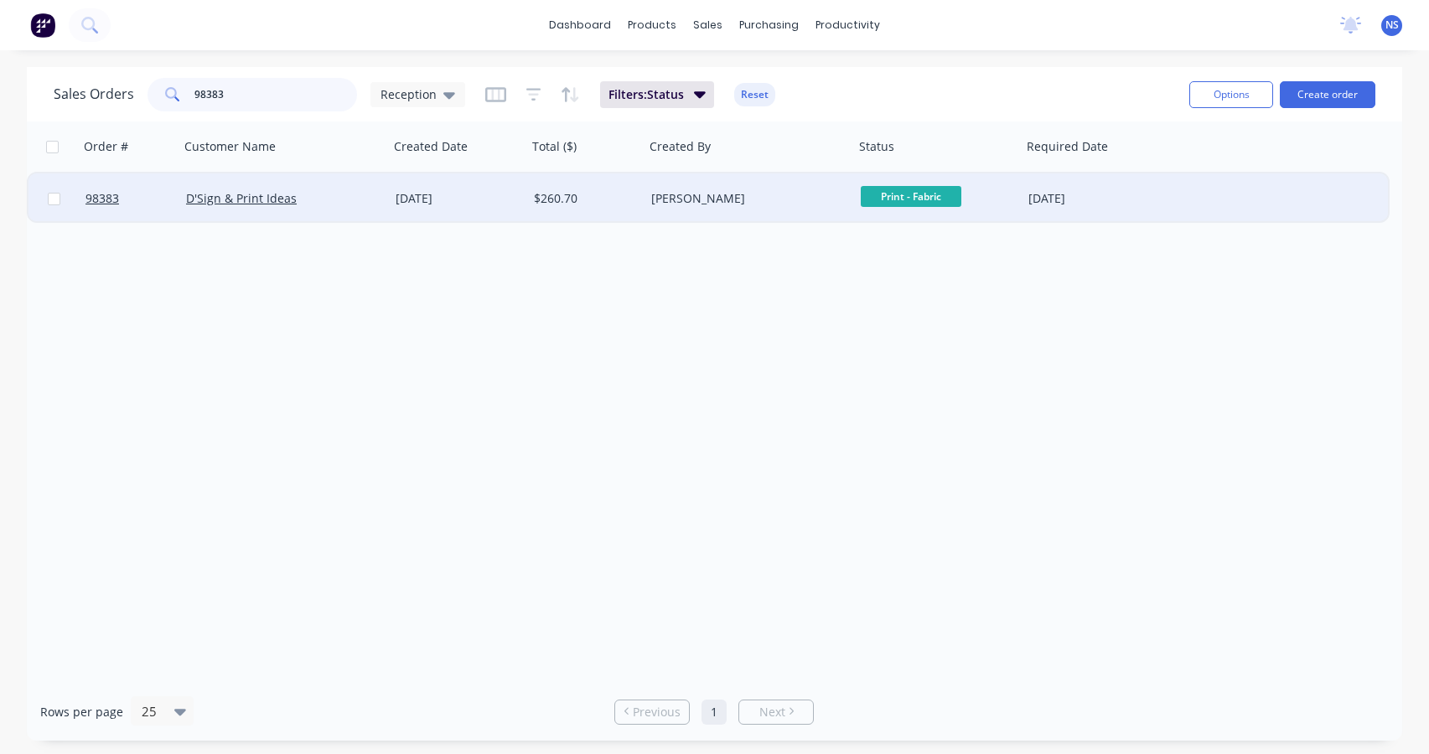
type input "98383"
click at [346, 204] on div "D'Sign & Print Ideas" at bounding box center [279, 198] width 186 height 17
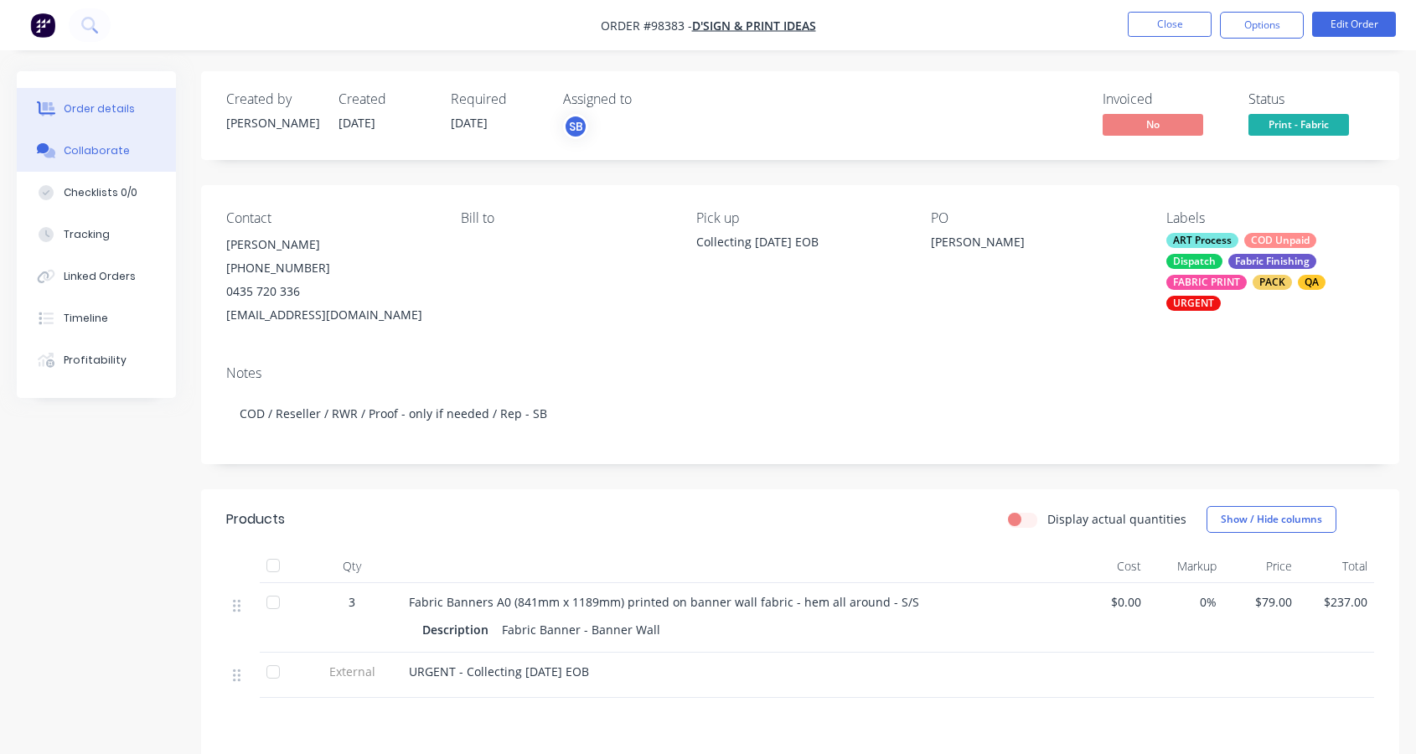
click at [101, 151] on div "Collaborate" at bounding box center [97, 150] width 66 height 15
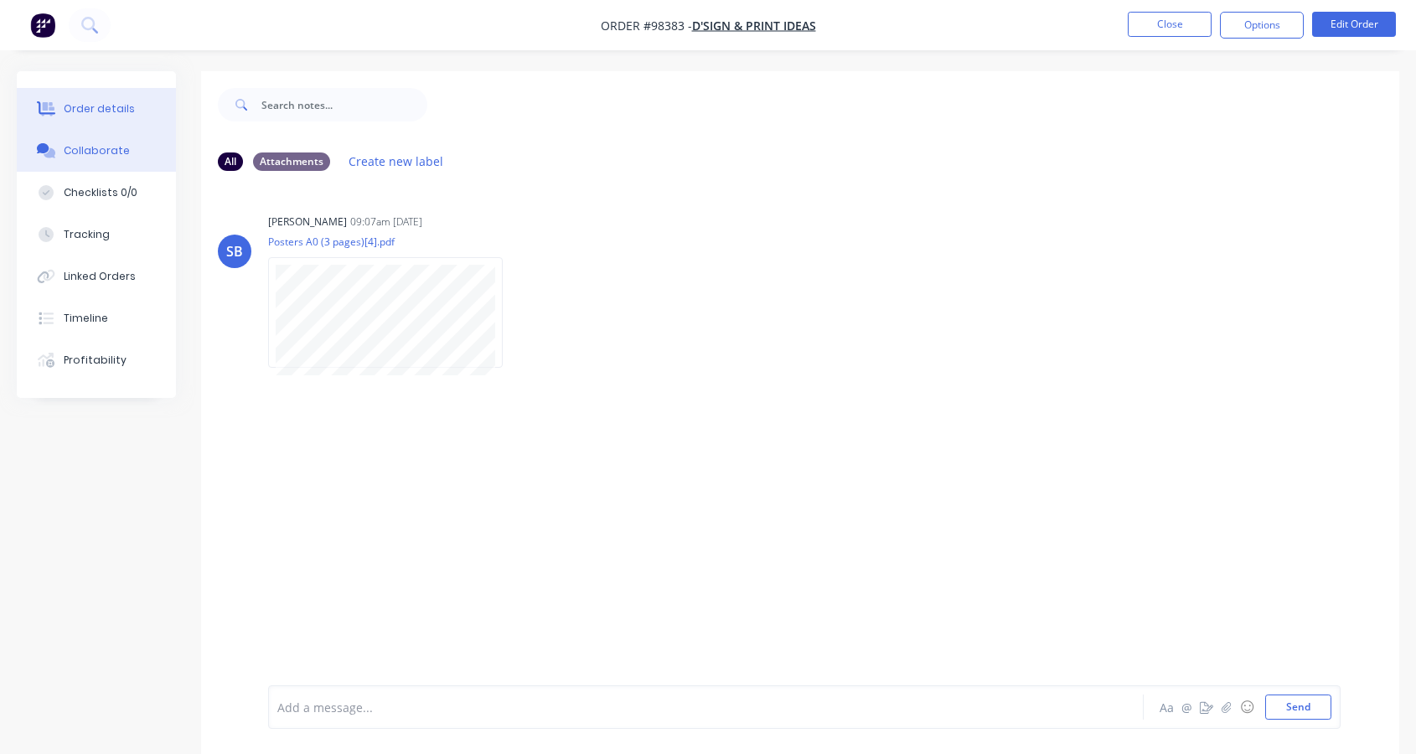
click at [102, 109] on div "Order details" at bounding box center [99, 108] width 71 height 15
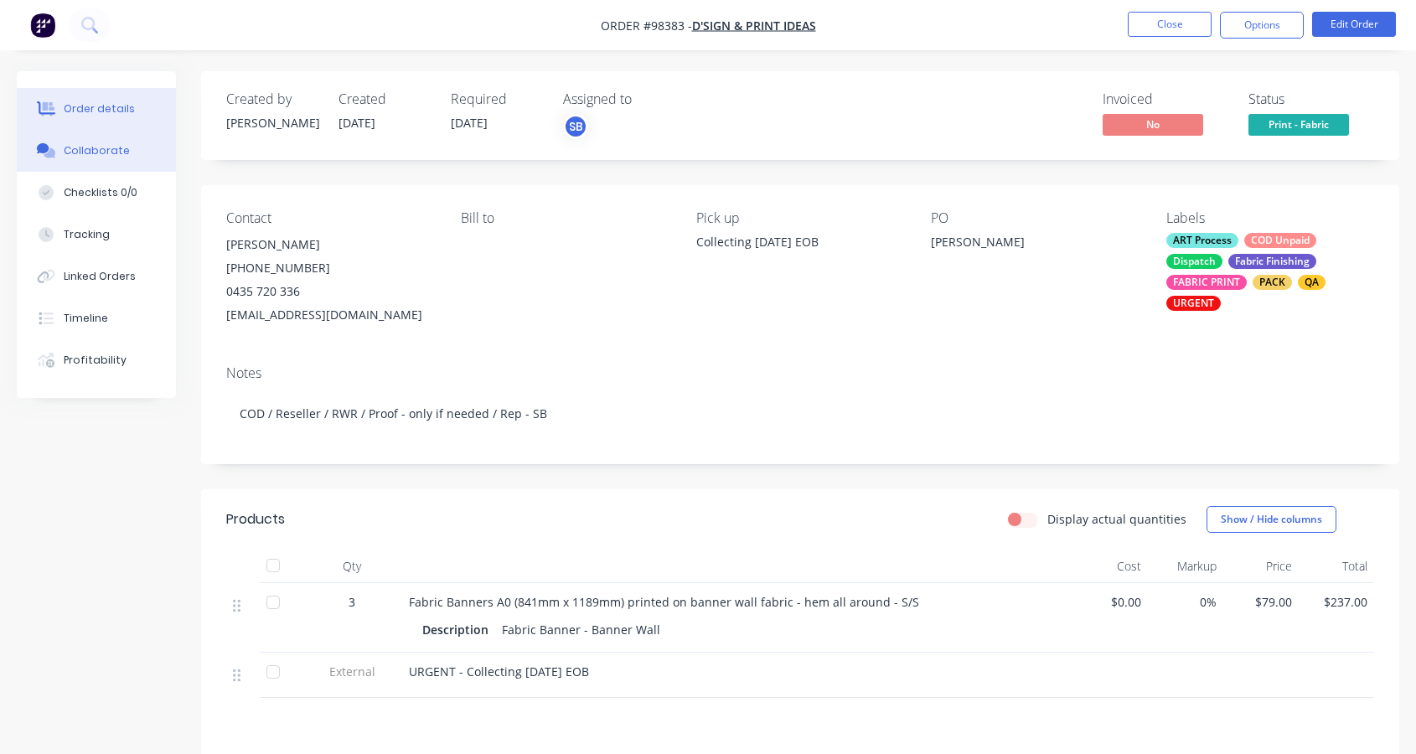
click at [80, 151] on div "Collaborate" at bounding box center [97, 150] width 66 height 15
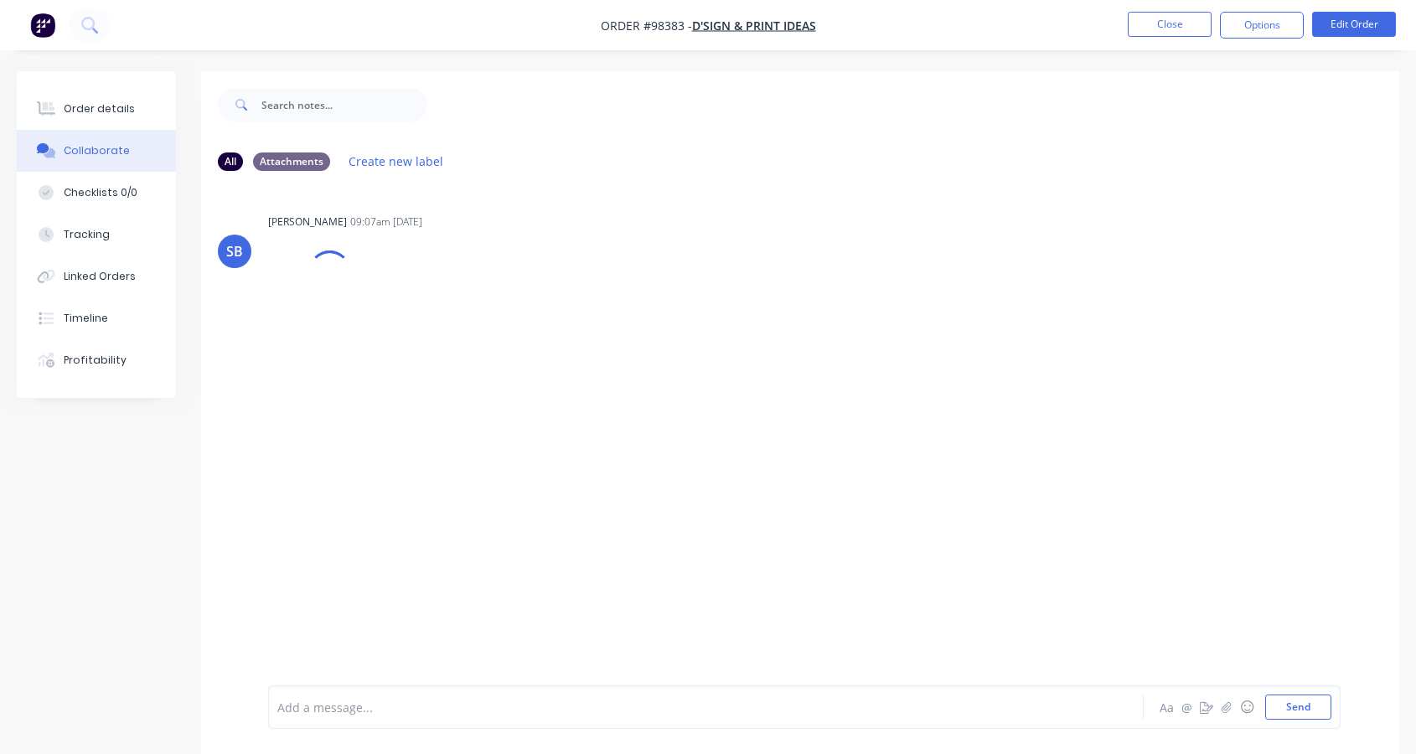
click at [371, 697] on div "Add a message..." at bounding box center [672, 707] width 791 height 25
click at [525, 707] on span "invoice sent & will be ready from 1pm fopr cpollectiopn" at bounding box center [434, 708] width 312 height 16
click at [503, 712] on span "invoice sent & will be ready from 1pm fopr collectiopn" at bounding box center [430, 708] width 304 height 16
click at [556, 707] on span "invoice sent & will be ready from 1pm for collectiopn" at bounding box center [426, 708] width 297 height 16
click at [1286, 707] on button "Send" at bounding box center [1299, 707] width 66 height 25
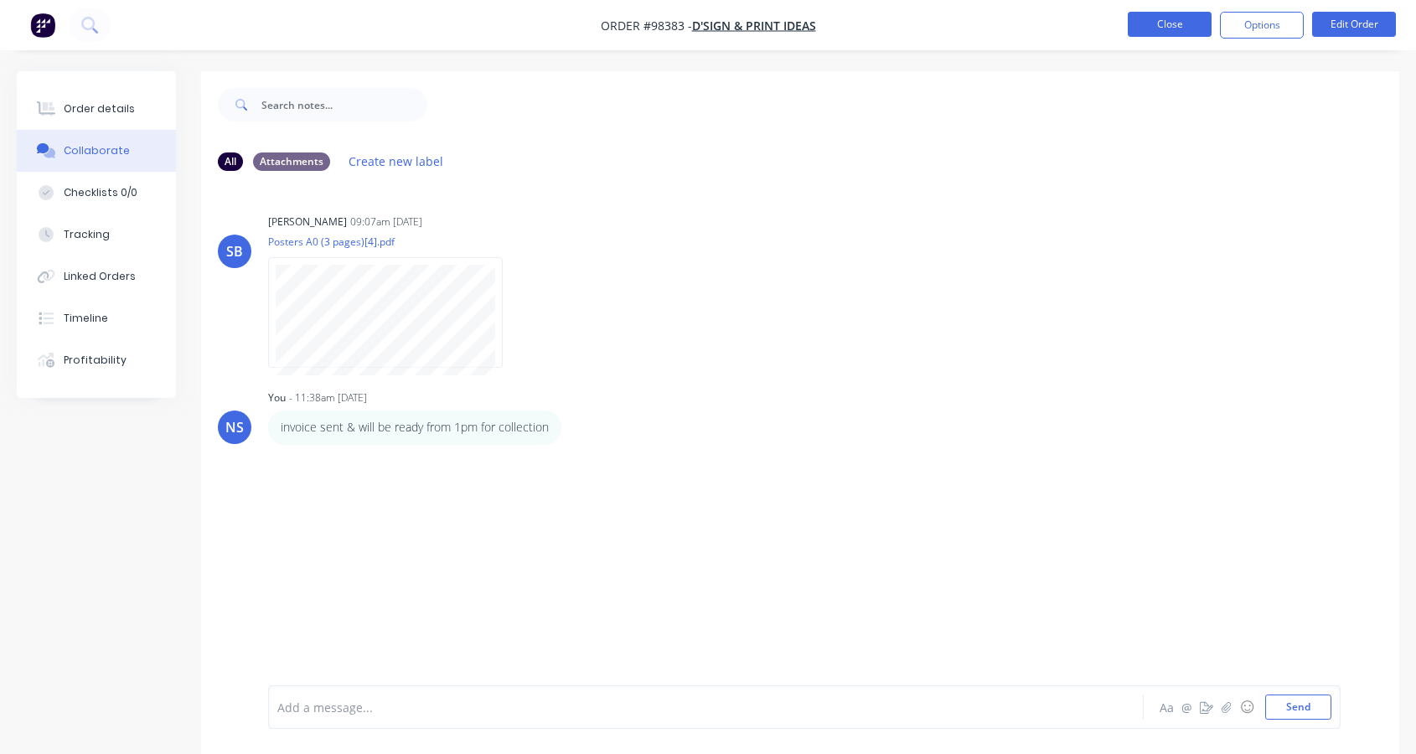
click at [1160, 14] on button "Close" at bounding box center [1170, 24] width 84 height 25
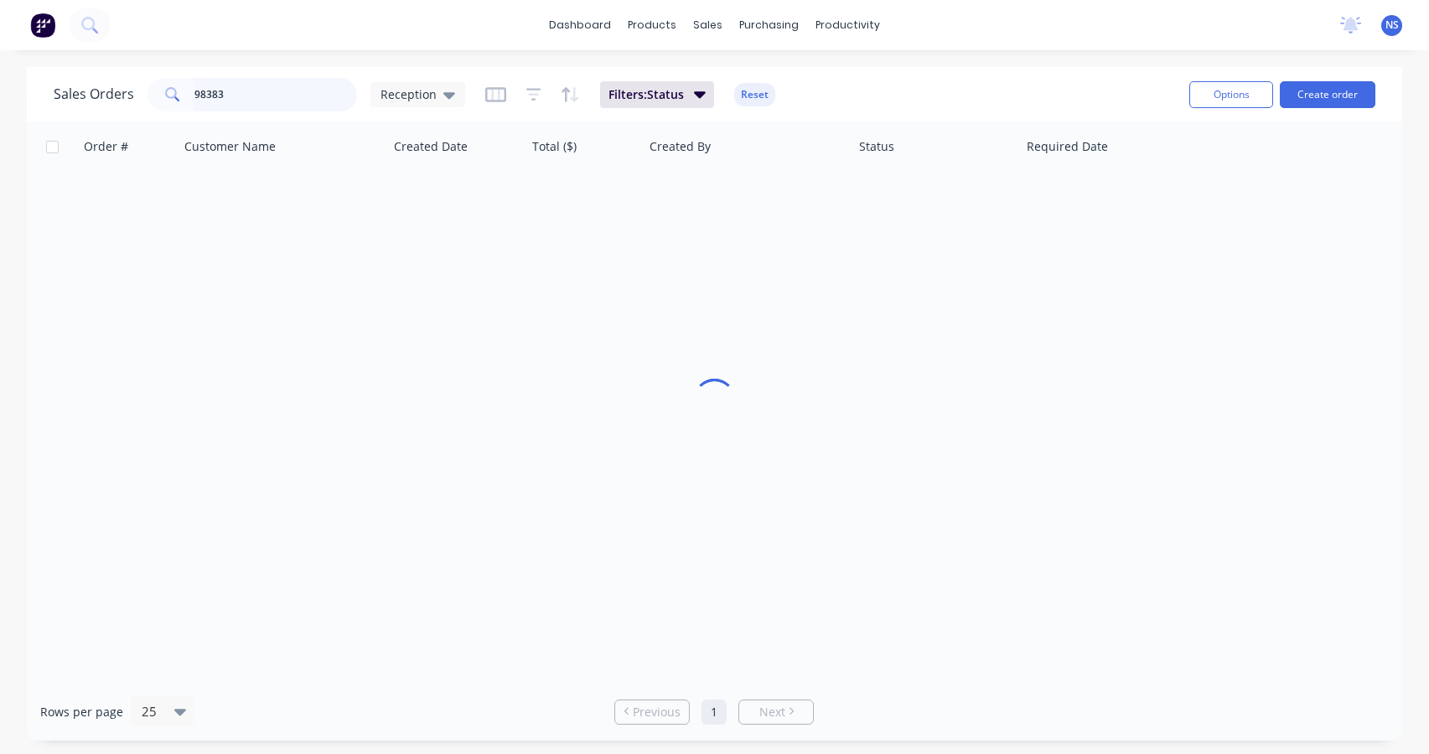
click at [265, 94] on input "98383" at bounding box center [275, 95] width 163 height 34
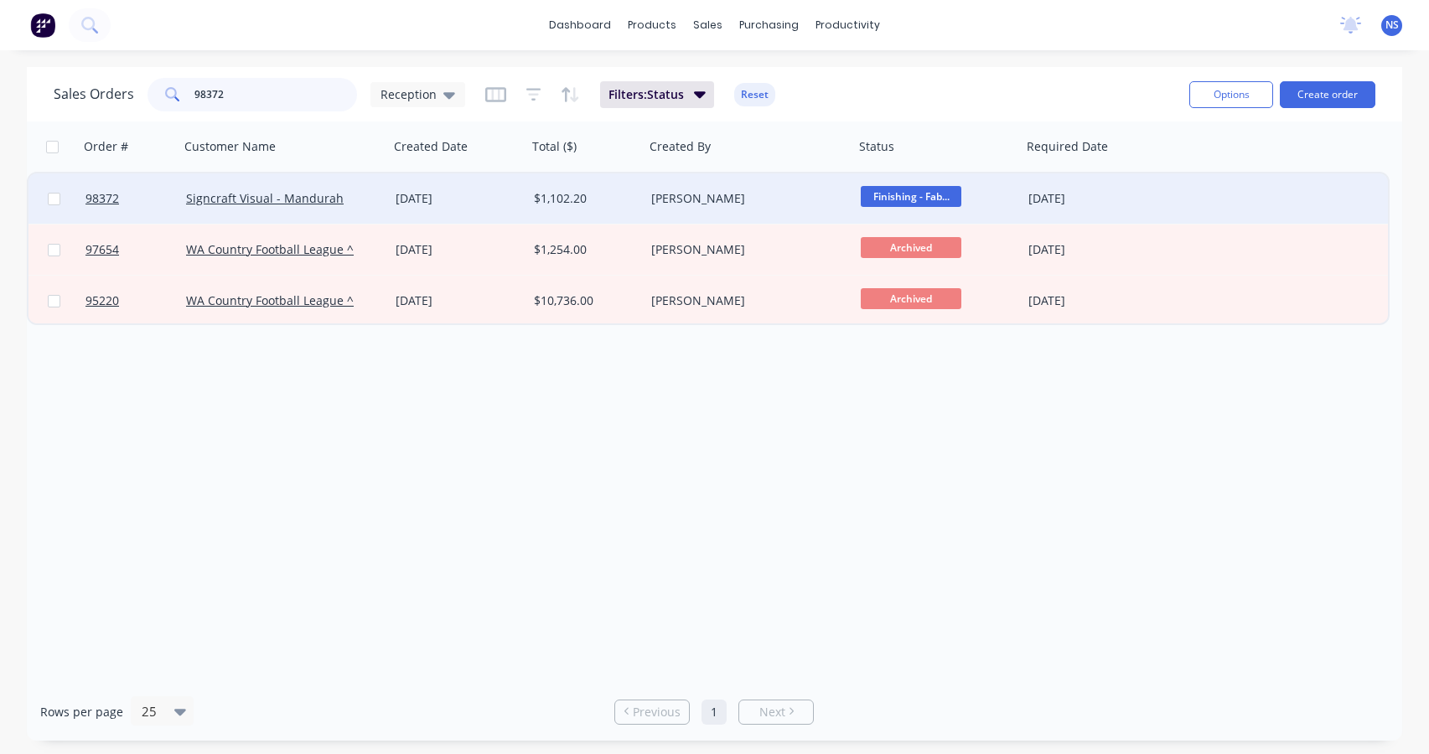
type input "98372"
click at [370, 204] on div "Signcraft Visual - Mandurah" at bounding box center [279, 198] width 186 height 17
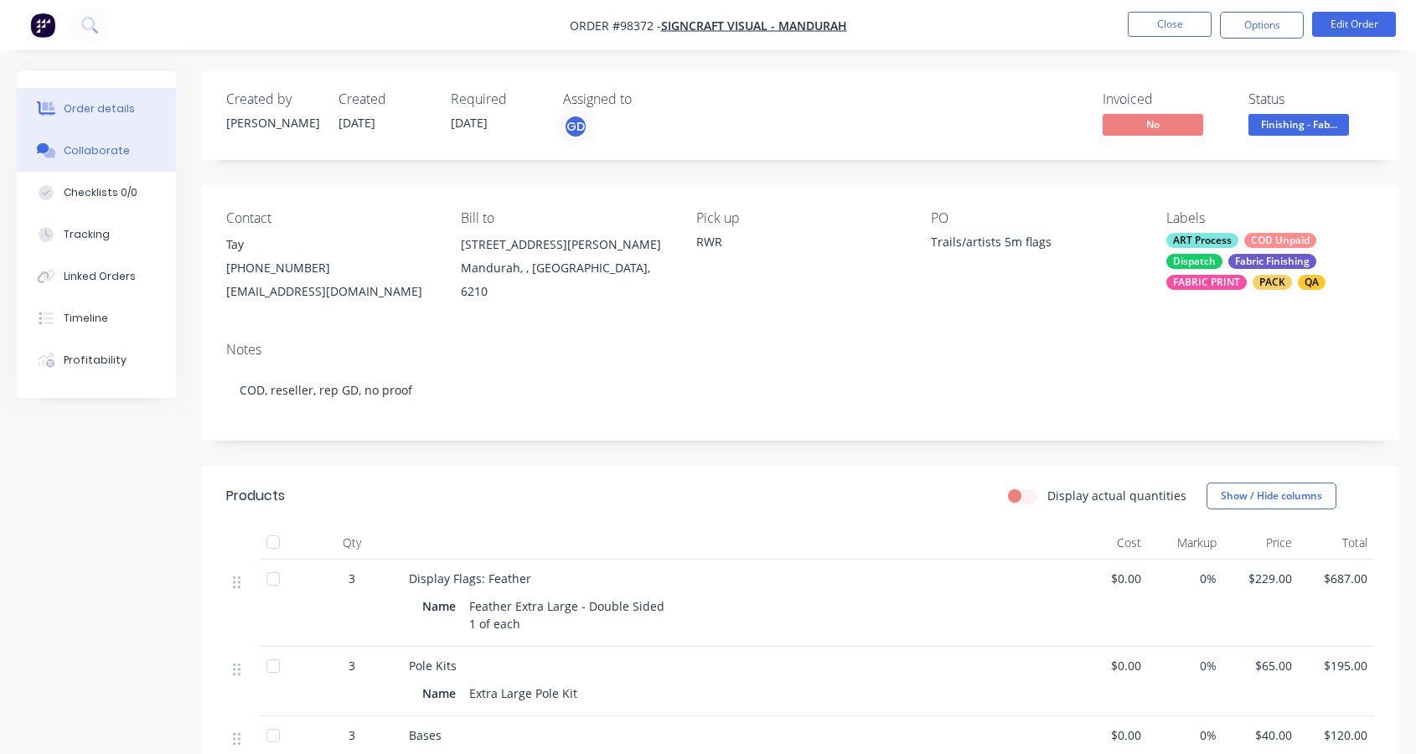
click at [84, 151] on div "Collaborate" at bounding box center [97, 150] width 66 height 15
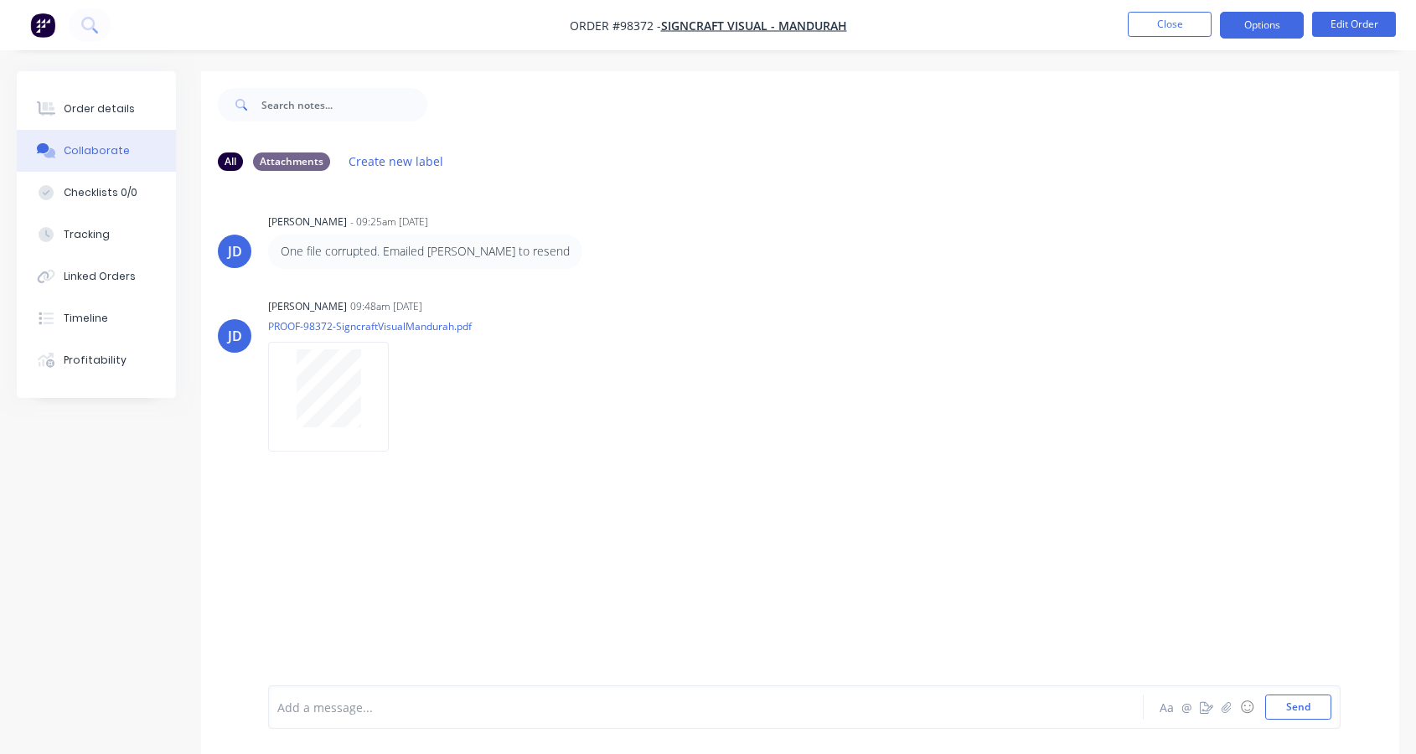
click at [1252, 26] on button "Options" at bounding box center [1262, 25] width 84 height 27
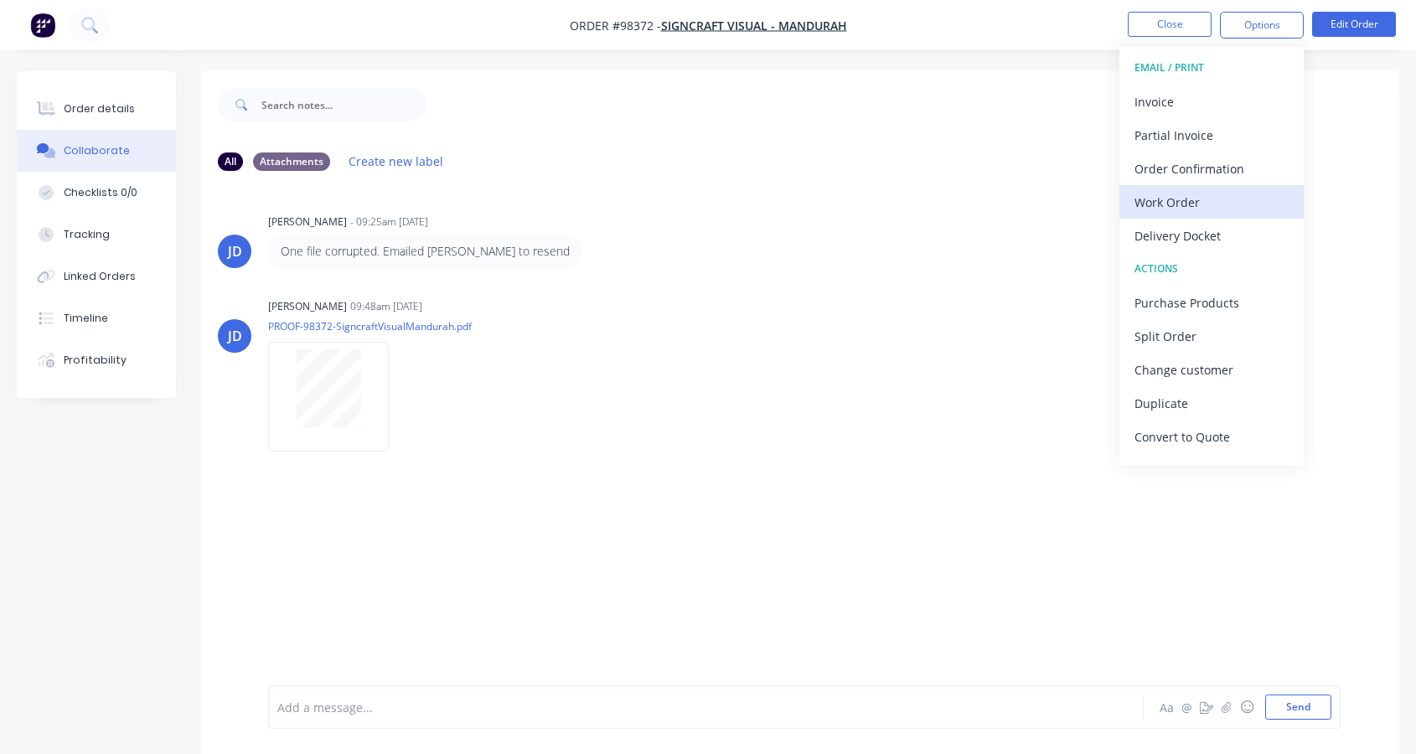
click at [1209, 195] on div "Work Order" at bounding box center [1212, 202] width 154 height 24
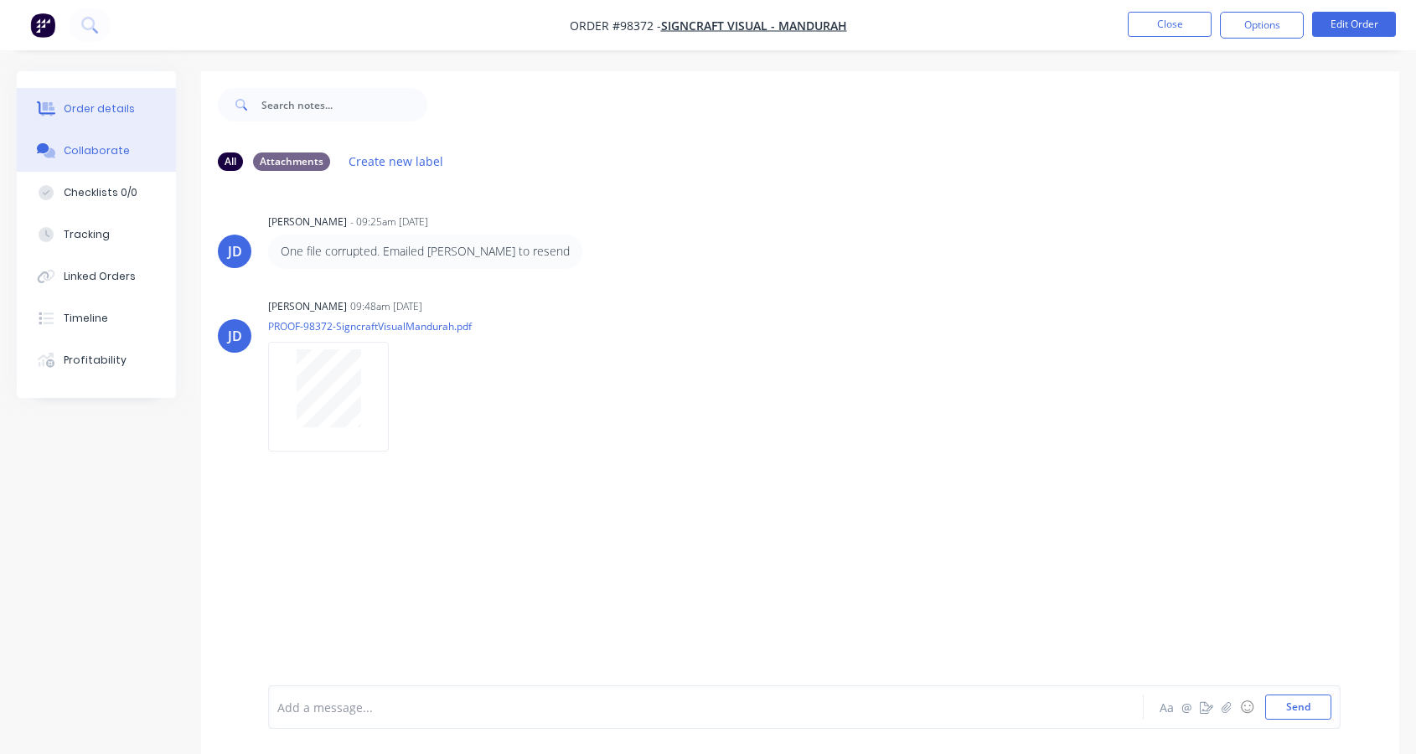
click at [124, 99] on button "Order details" at bounding box center [96, 109] width 159 height 42
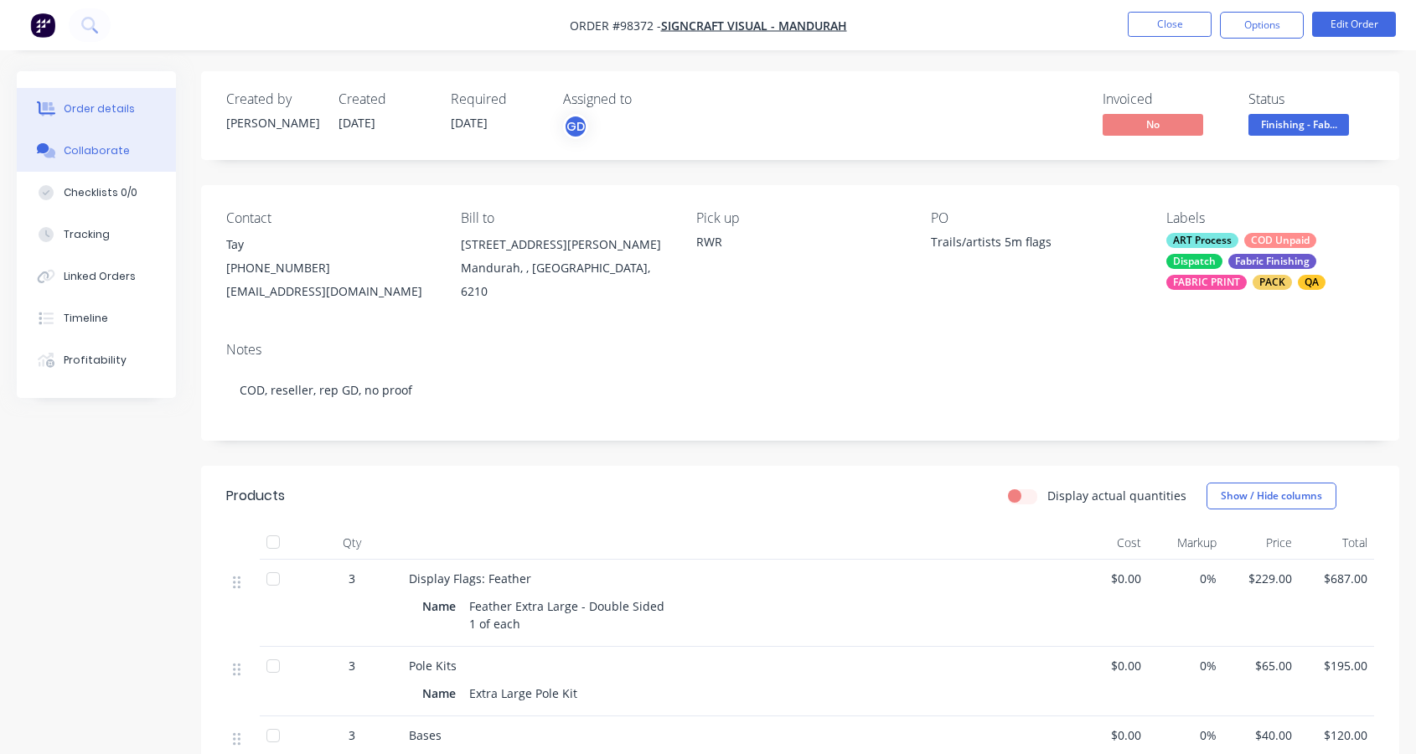
click at [91, 147] on div "Collaborate" at bounding box center [97, 150] width 66 height 15
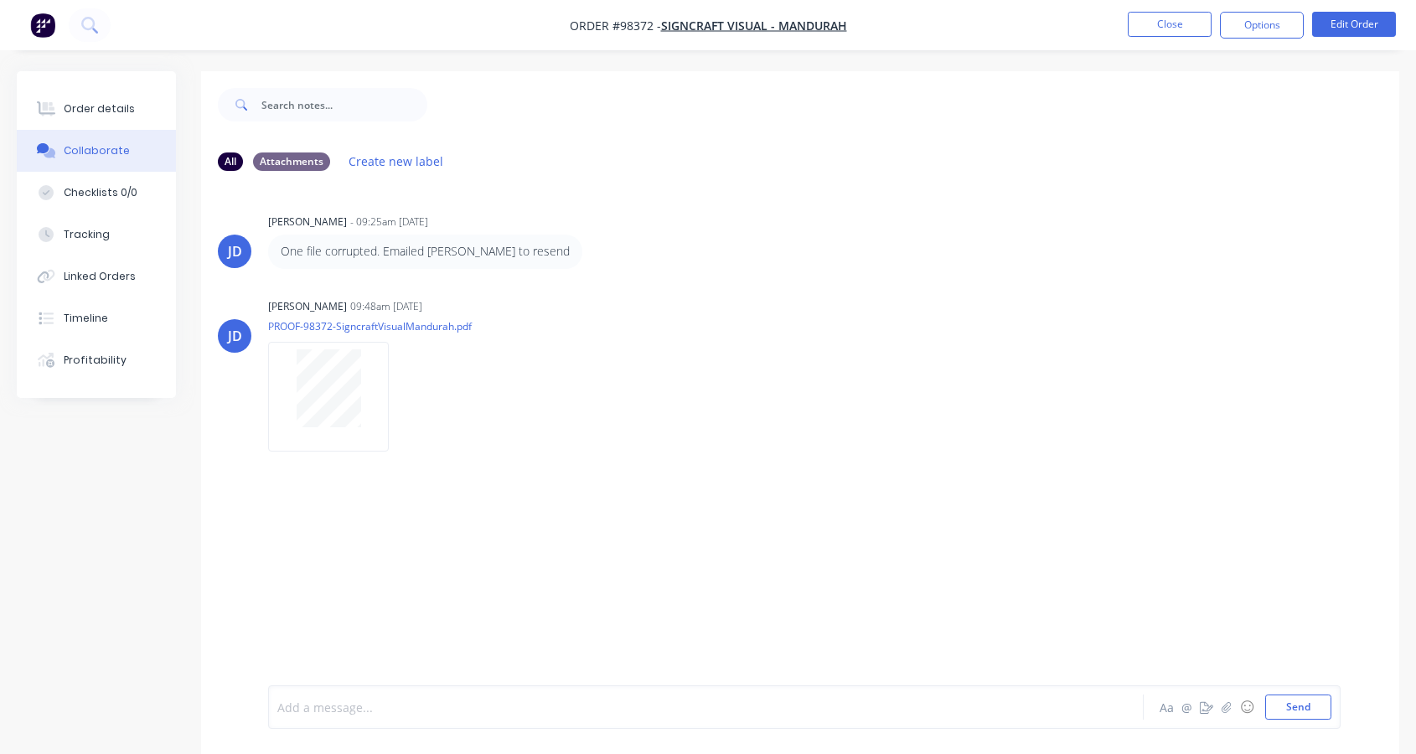
click at [349, 714] on div at bounding box center [673, 708] width 790 height 18
click at [1147, 25] on button "Close" at bounding box center [1170, 24] width 84 height 25
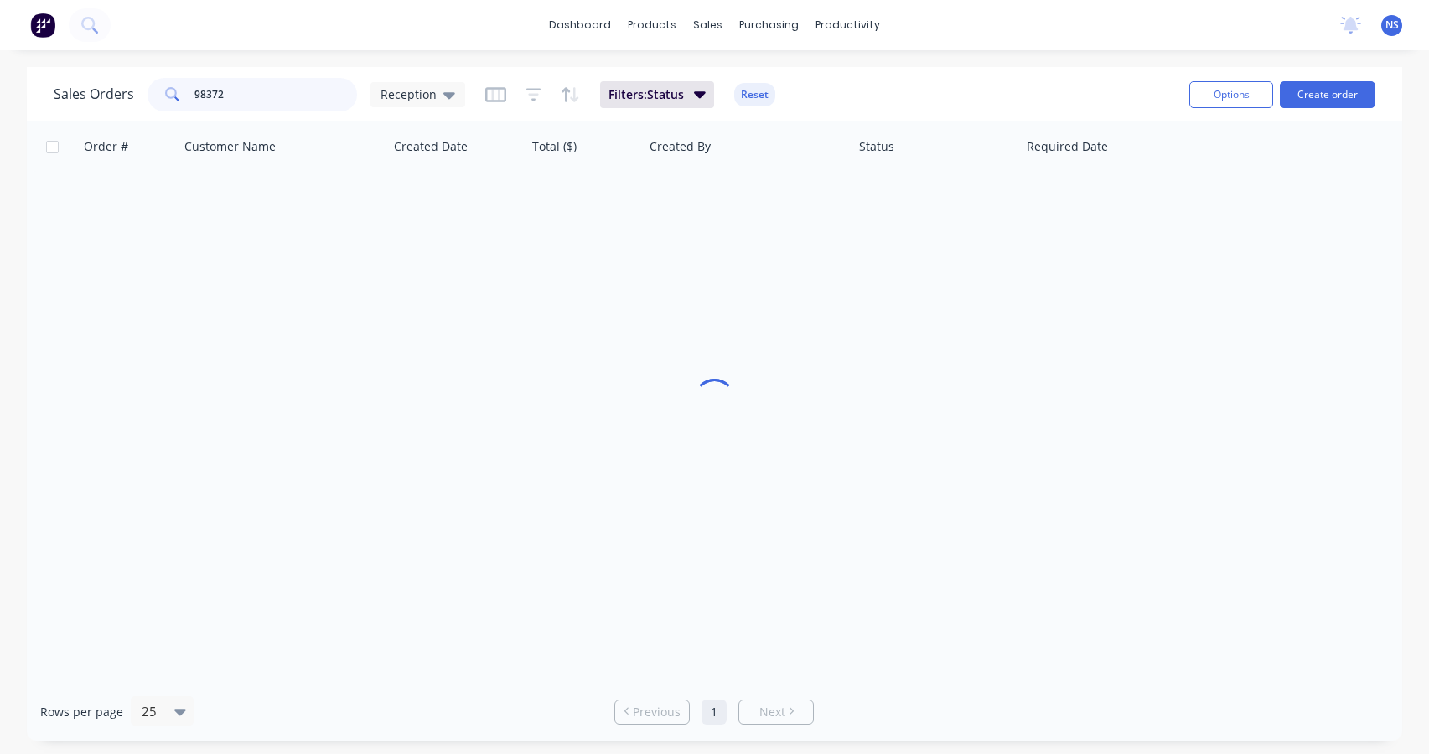
click at [266, 86] on input "98372" at bounding box center [275, 95] width 163 height 34
click at [270, 101] on input "98372" at bounding box center [275, 95] width 163 height 34
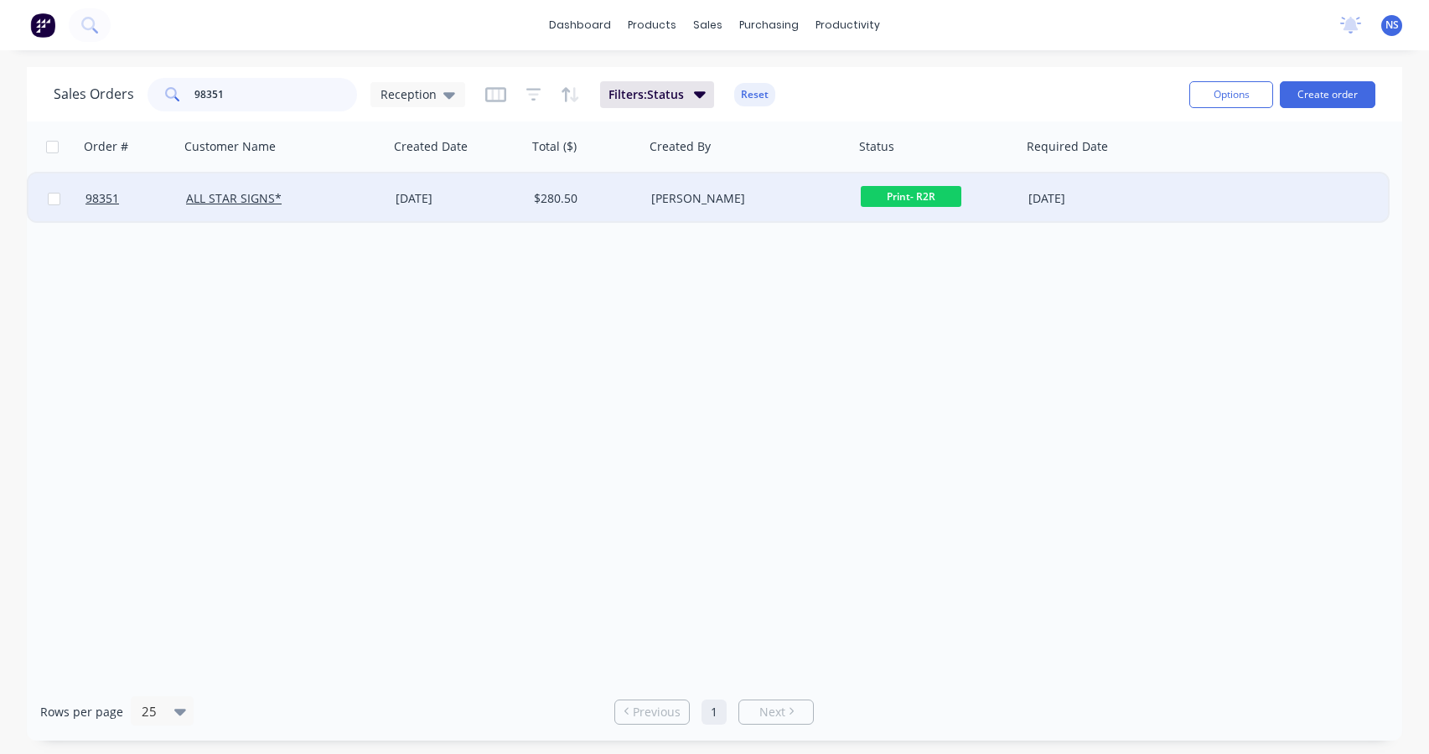
type input "98351"
click at [360, 204] on div "ALL STAR SIGNS*" at bounding box center [279, 198] width 186 height 17
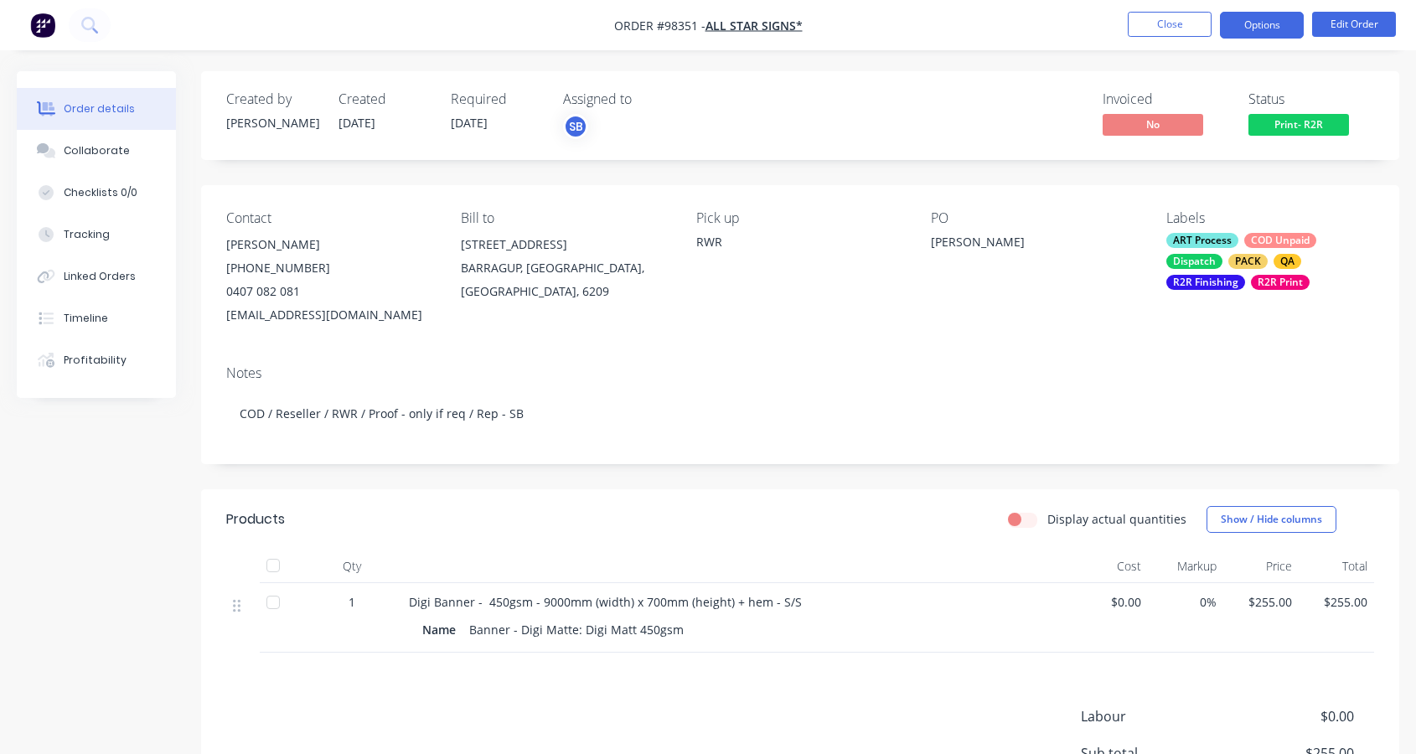
click at [1259, 28] on button "Options" at bounding box center [1262, 25] width 84 height 27
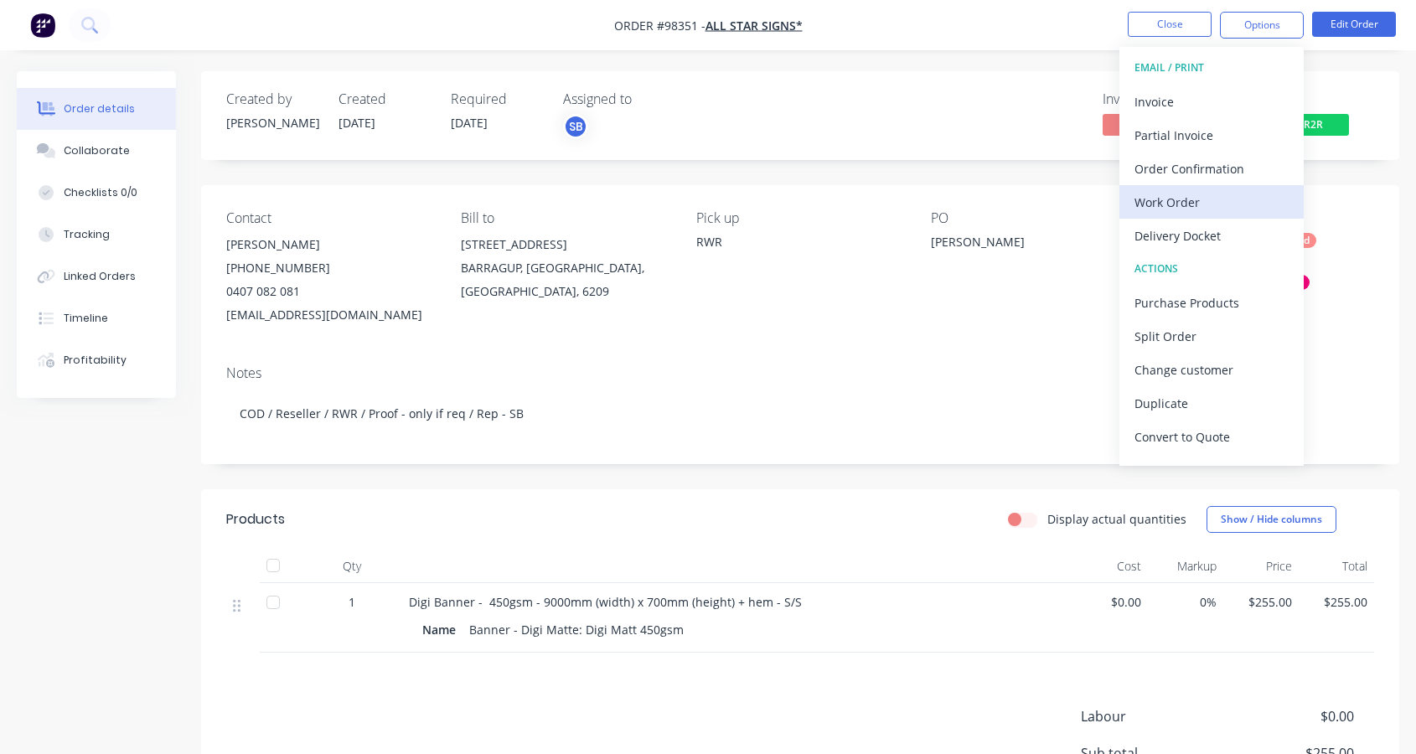
click at [1196, 199] on div "Work Order" at bounding box center [1212, 202] width 154 height 24
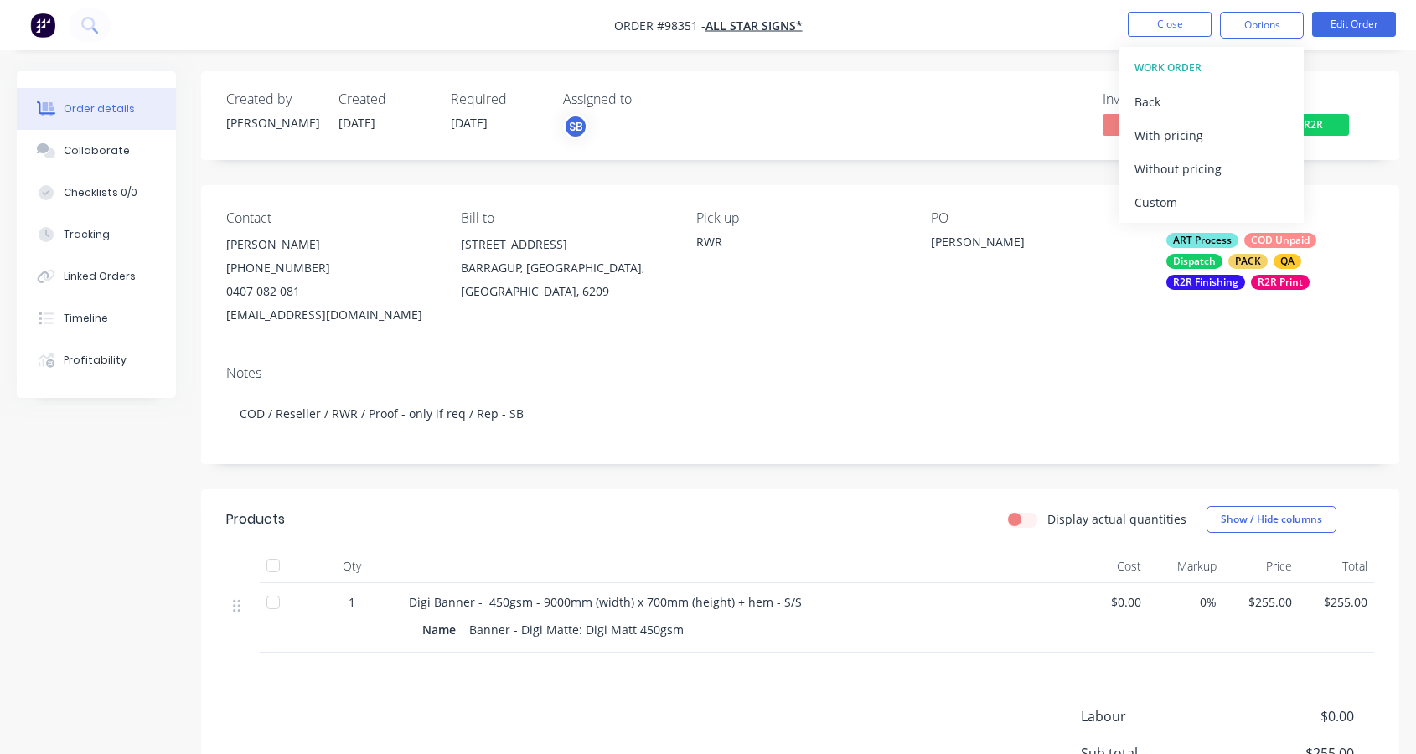
click at [665, 181] on div "Created by [PERSON_NAME] Created [DATE] Required [DATE] Assigned to SB Invoiced…" at bounding box center [800, 498] width 1198 height 855
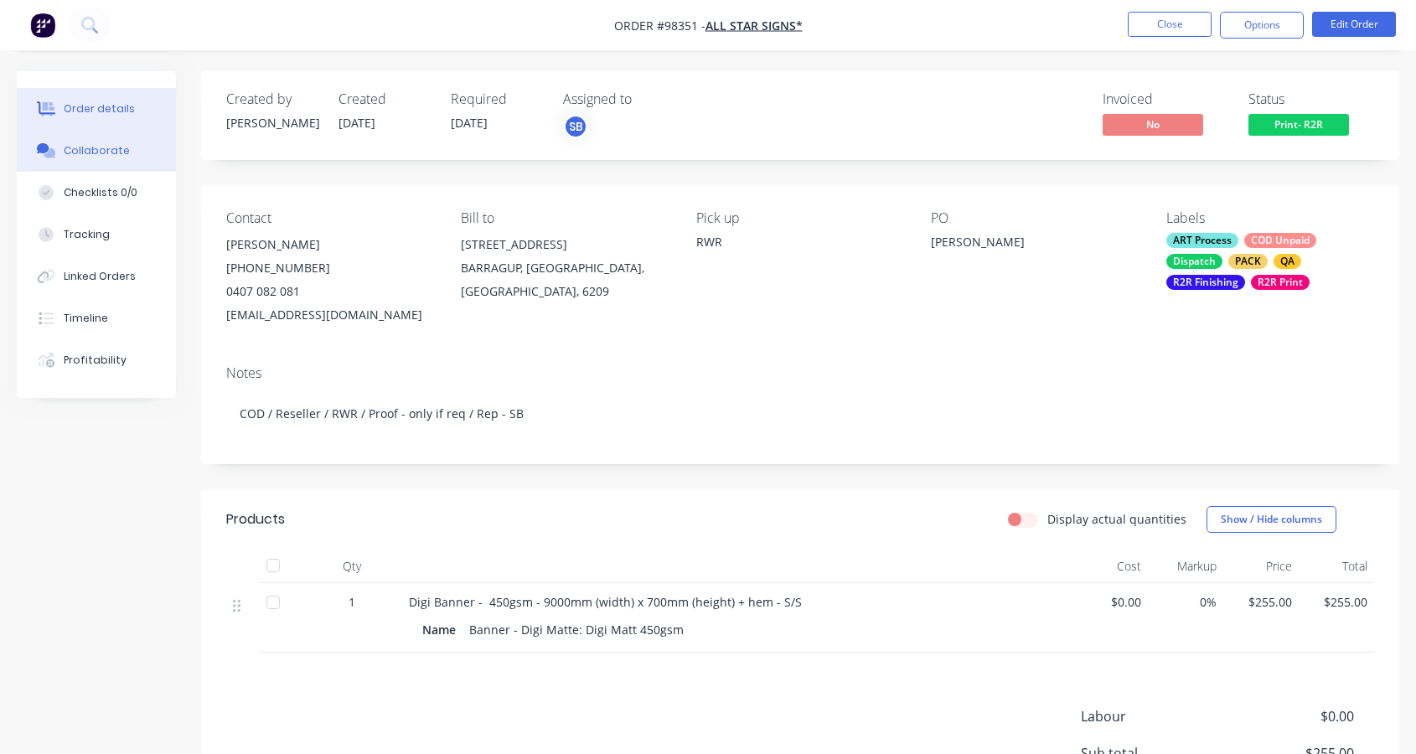
click at [107, 151] on div "Collaborate" at bounding box center [97, 150] width 66 height 15
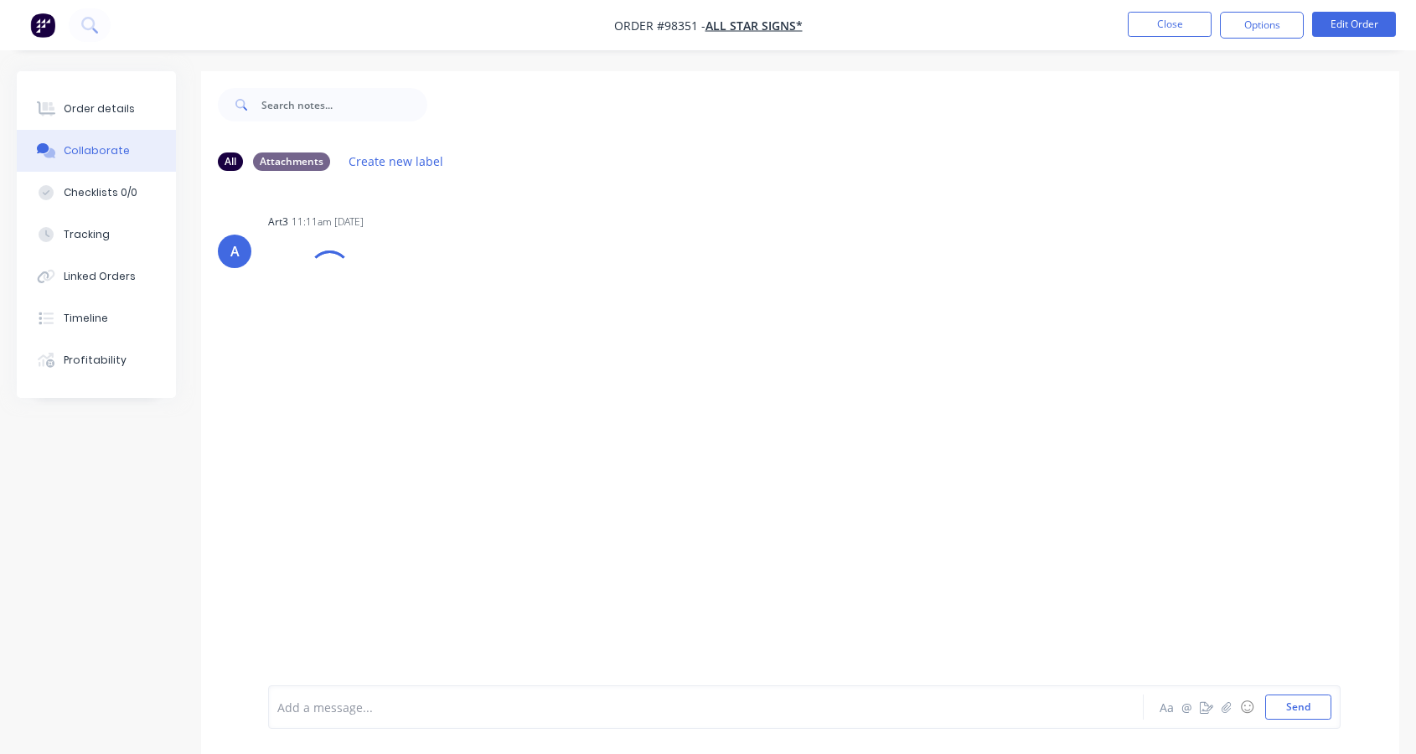
click at [372, 706] on div at bounding box center [673, 708] width 790 height 18
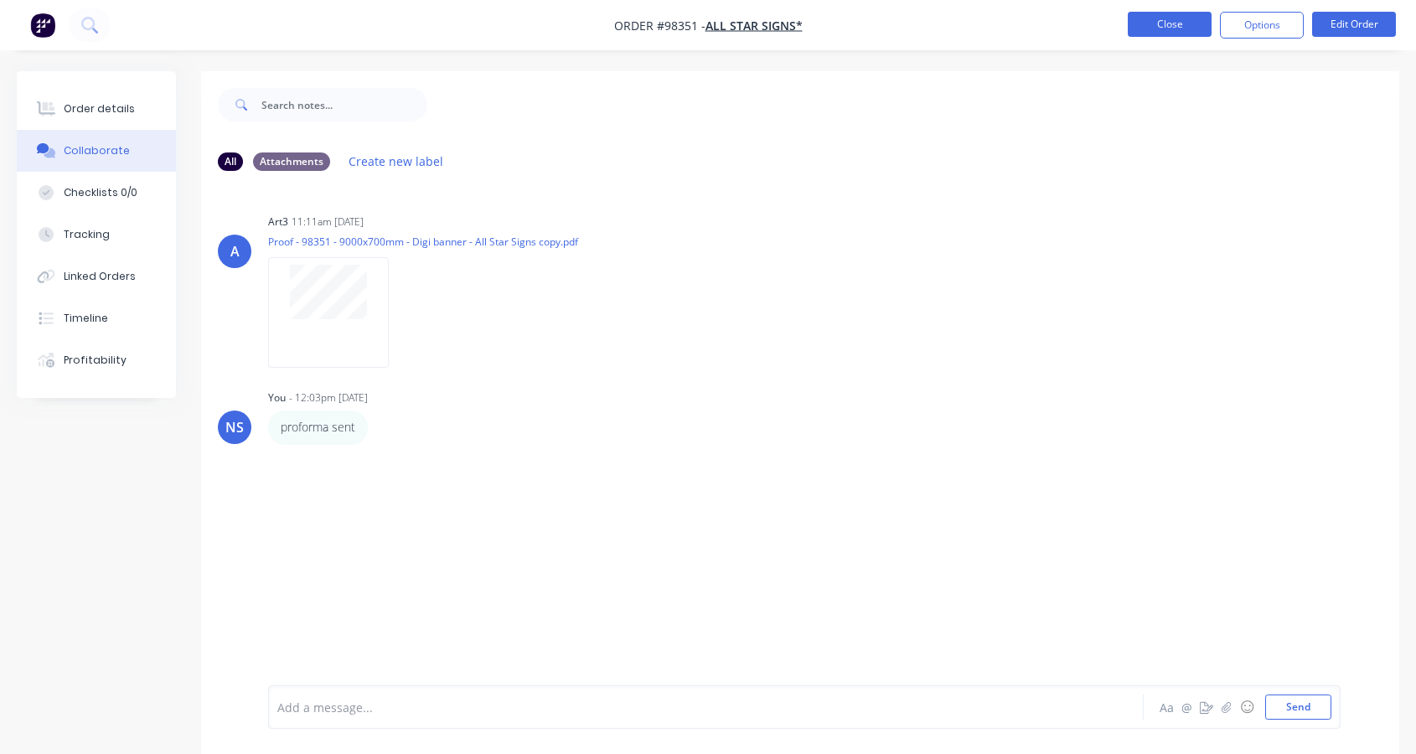
click at [1162, 29] on button "Close" at bounding box center [1170, 24] width 84 height 25
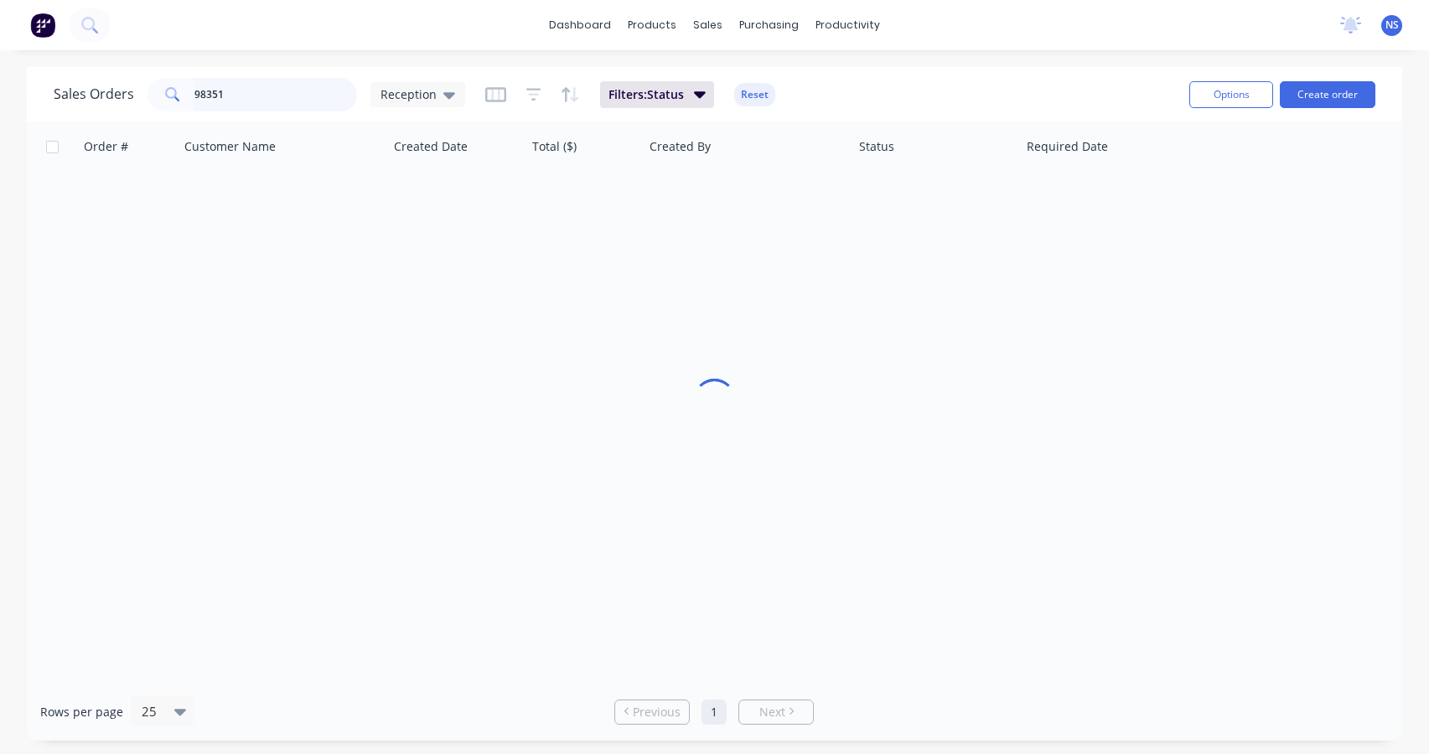
click at [293, 85] on input "98351" at bounding box center [275, 95] width 163 height 34
click at [289, 93] on input "98351" at bounding box center [275, 95] width 163 height 34
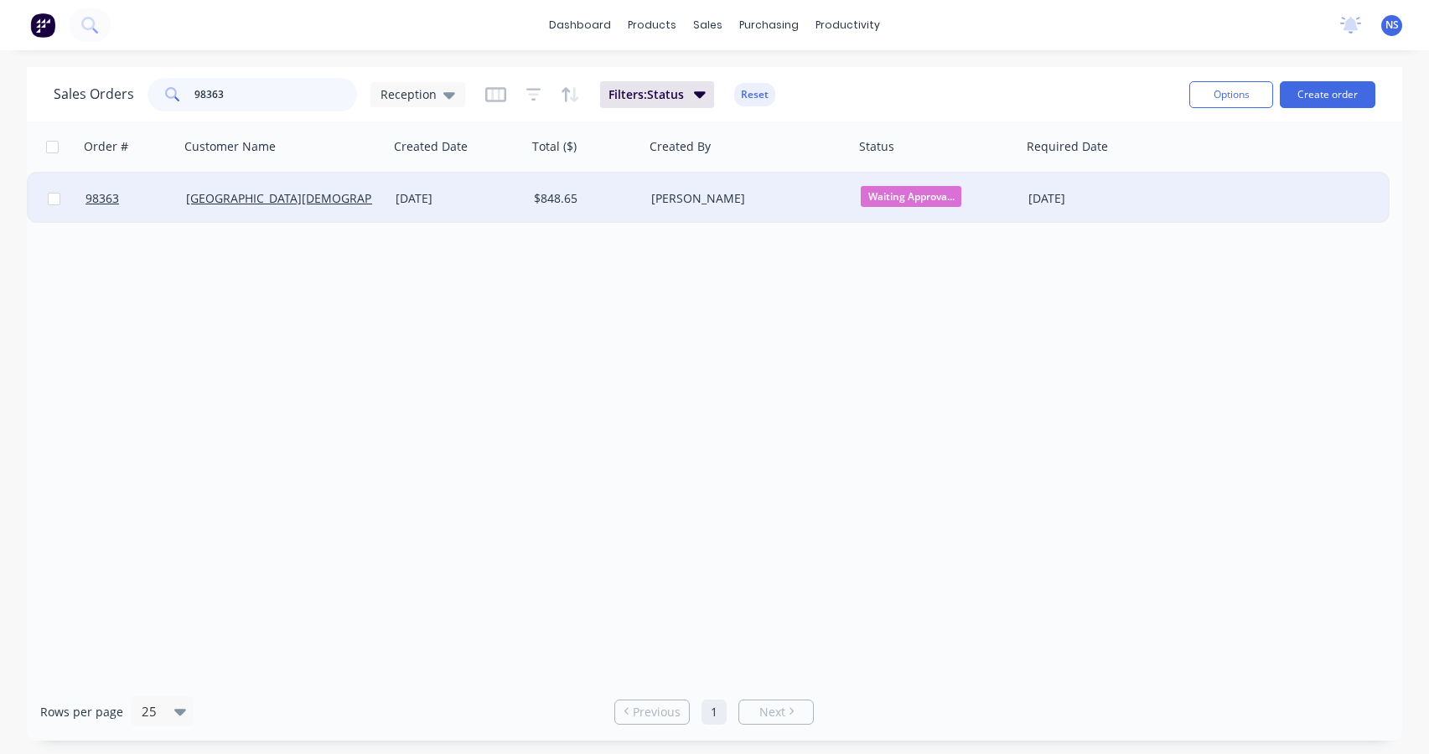
type input "98363"
click at [789, 205] on div "[PERSON_NAME]" at bounding box center [744, 198] width 186 height 17
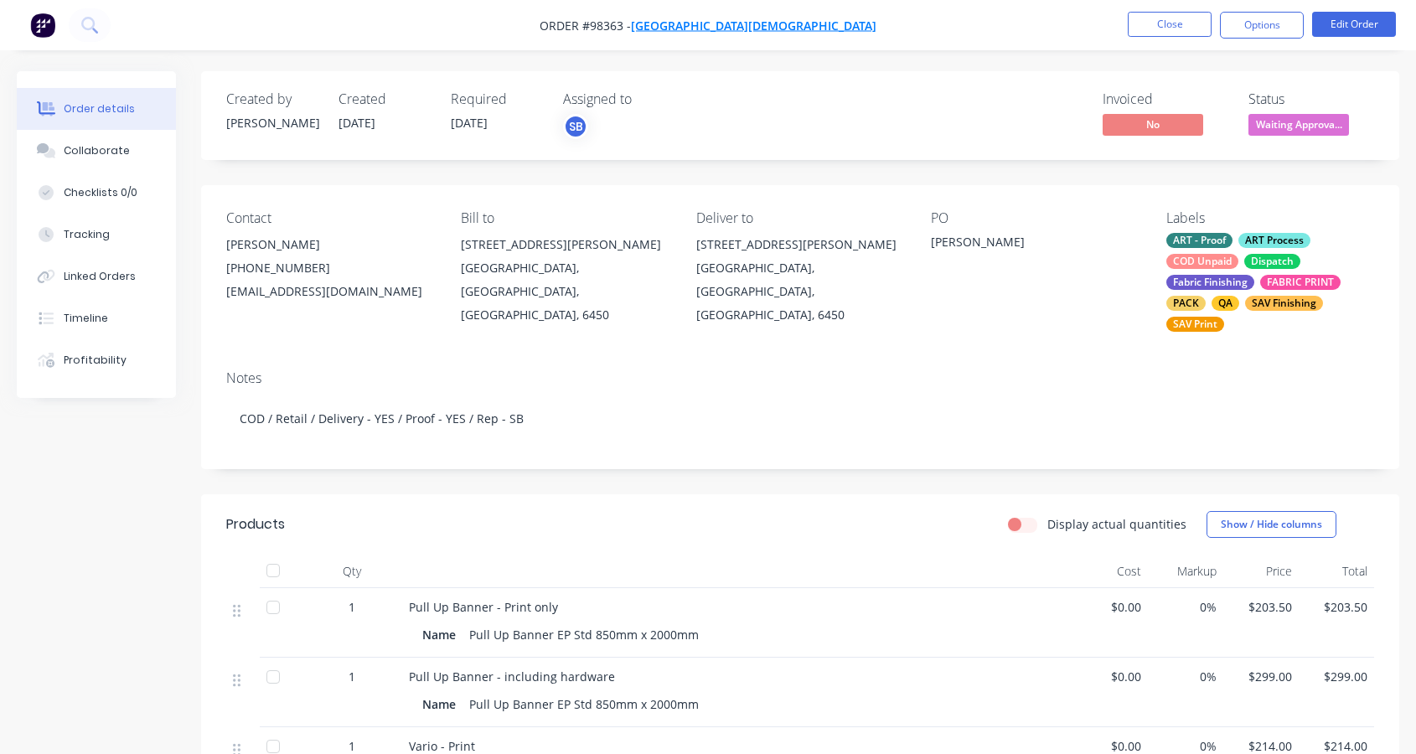
click at [732, 28] on span "[GEOGRAPHIC_DATA][DEMOGRAPHIC_DATA]" at bounding box center [754, 26] width 246 height 16
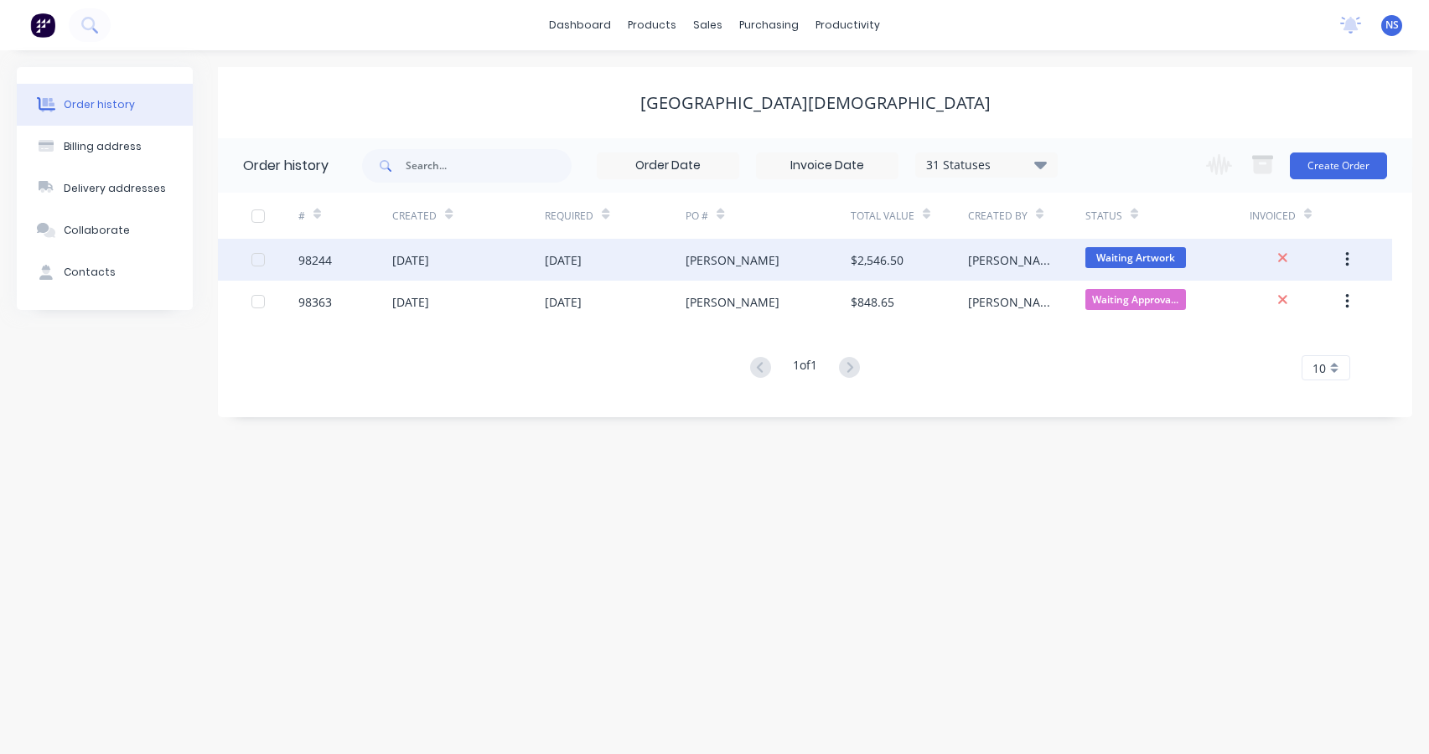
click at [798, 259] on div "[PERSON_NAME]" at bounding box center [768, 260] width 164 height 42
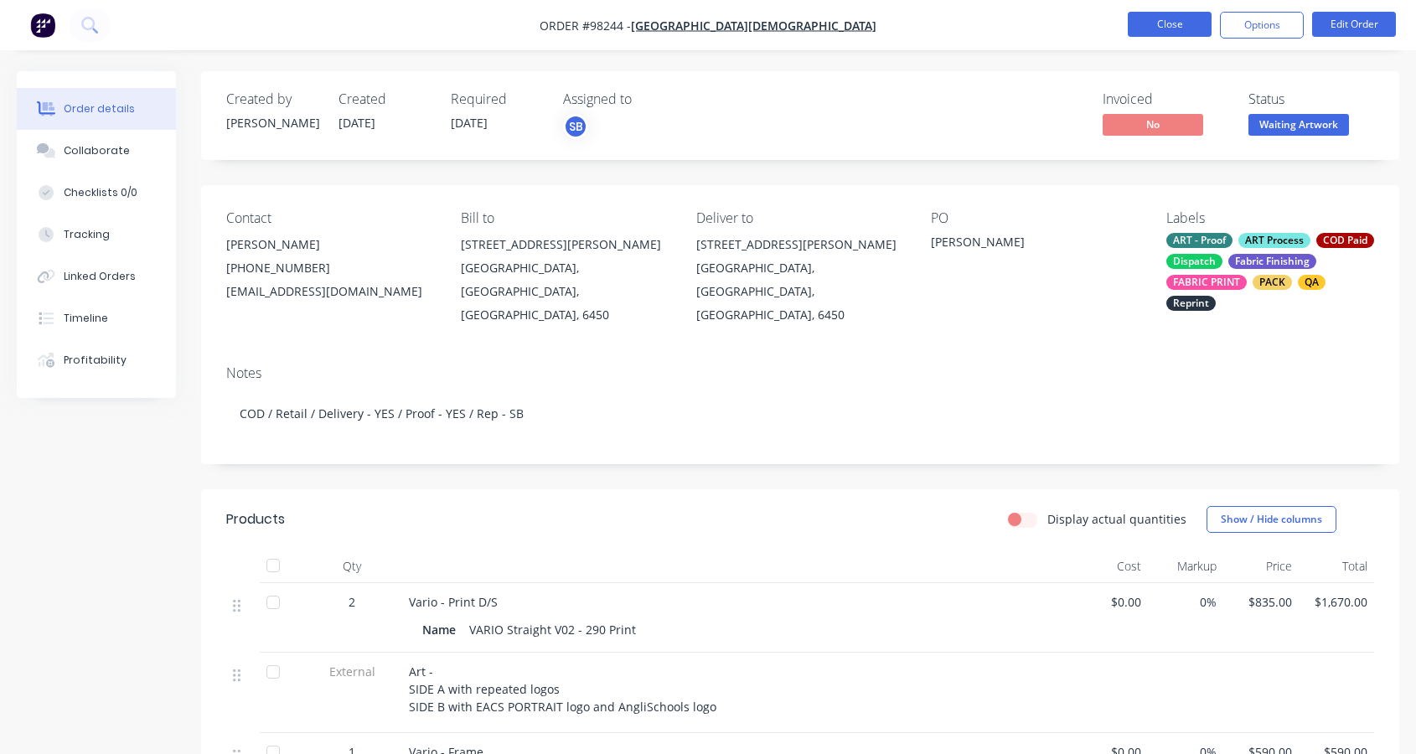
click at [1157, 24] on button "Close" at bounding box center [1170, 24] width 84 height 25
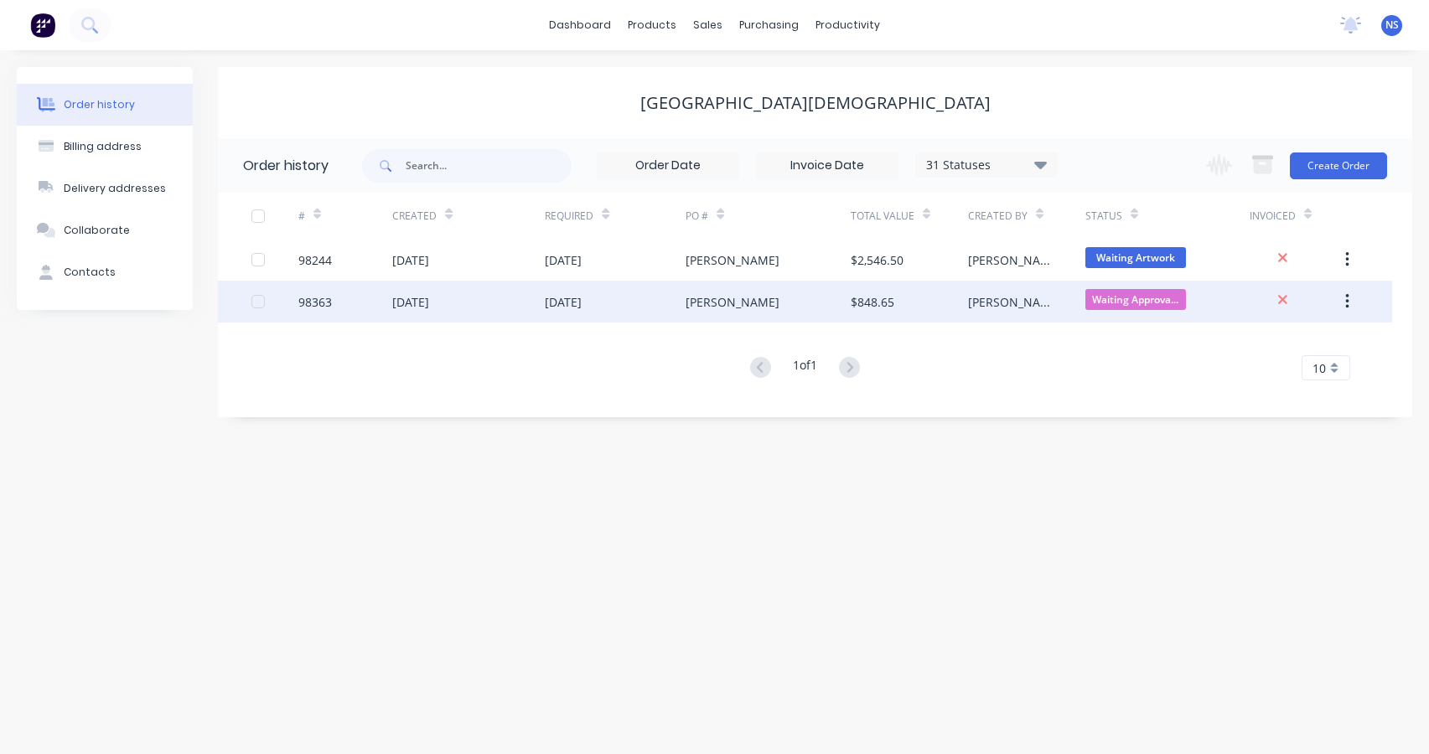
click at [517, 302] on div "[DATE]" at bounding box center [468, 302] width 153 height 42
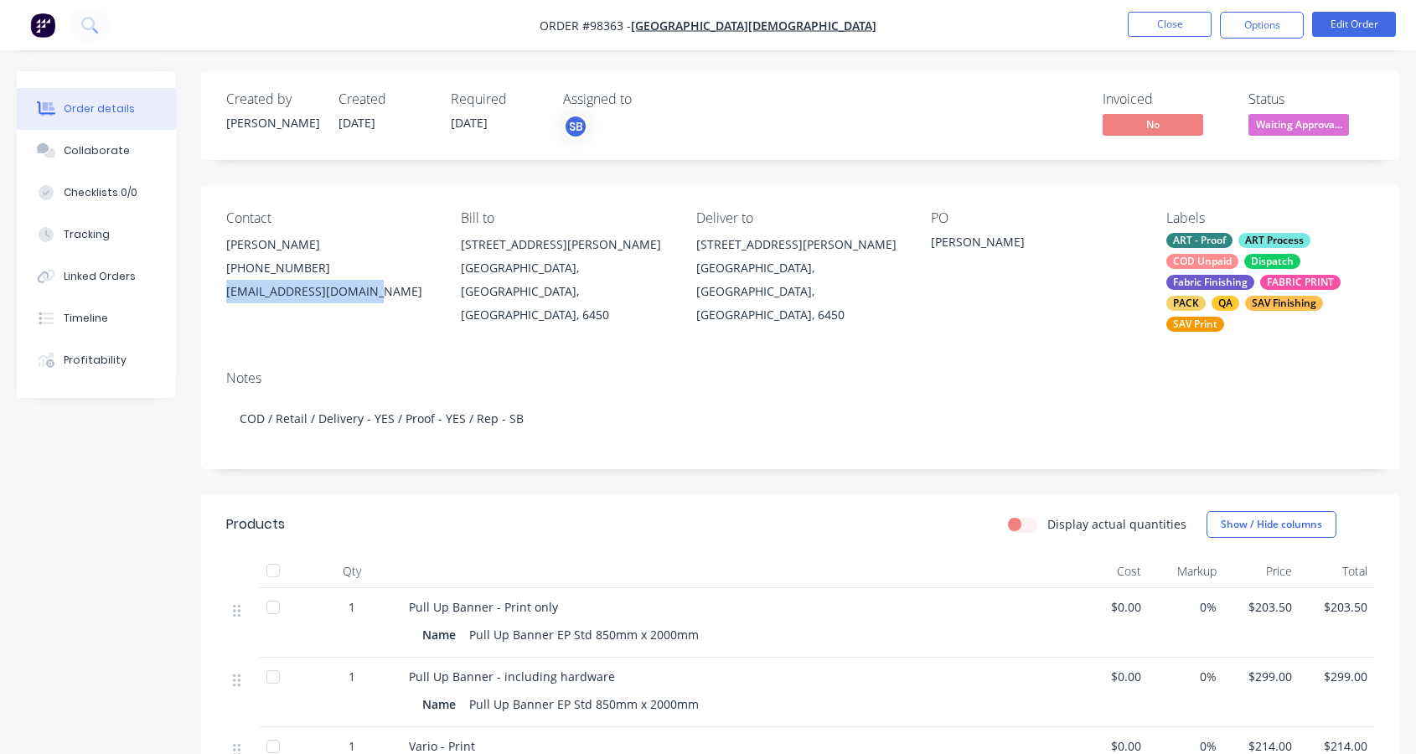
drag, startPoint x: 382, startPoint y: 295, endPoint x: 229, endPoint y: 293, distance: 153.4
click at [220, 287] on div "Contact [PERSON_NAME] [PHONE_NUMBER] [EMAIL_ADDRESS][DOMAIN_NAME] Bill to [STRE…" at bounding box center [800, 271] width 1198 height 172
copy div "[EMAIL_ADDRESS][DOMAIN_NAME]"
click at [96, 148] on div "Collaborate" at bounding box center [97, 150] width 66 height 15
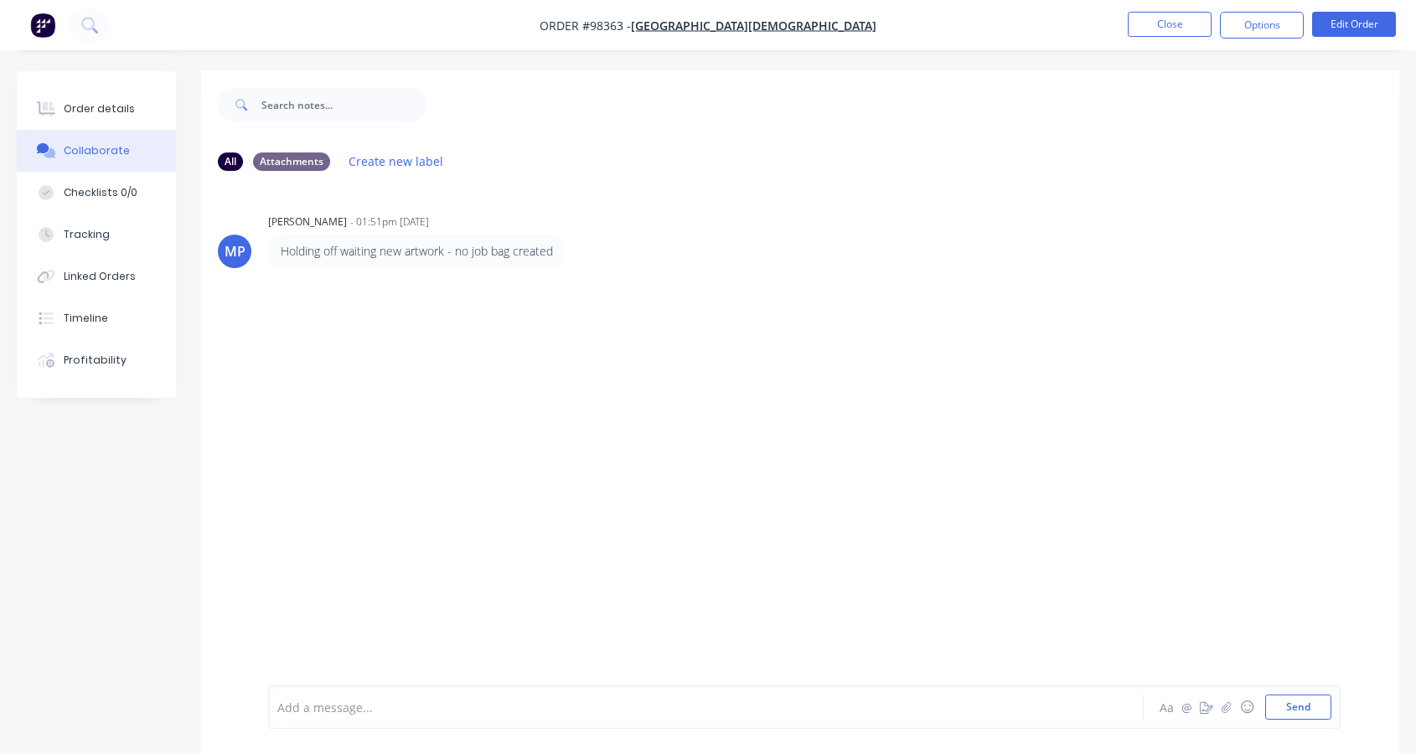
click at [345, 695] on div "Add a message..." at bounding box center [672, 707] width 791 height 25
click at [1166, 19] on button "Close" at bounding box center [1170, 24] width 84 height 25
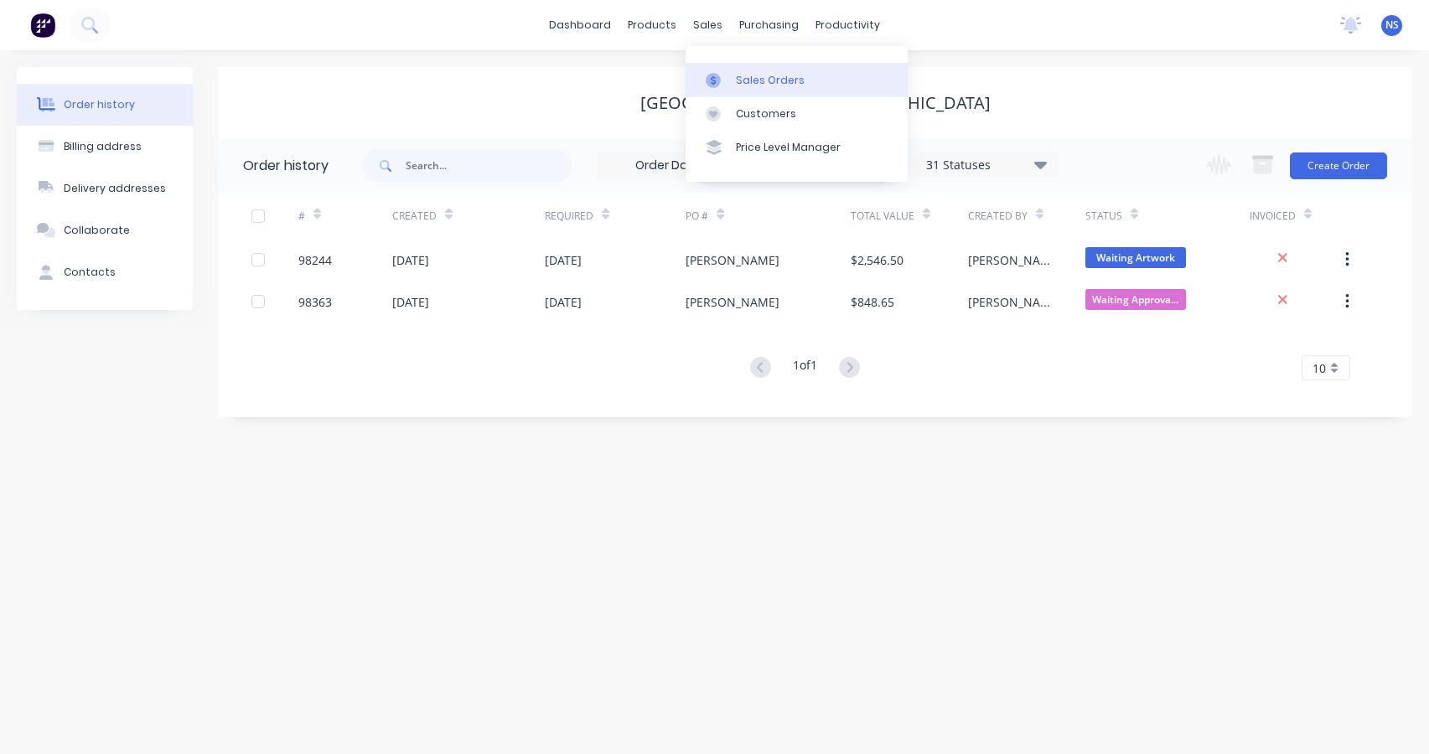
click at [759, 81] on div "Sales Orders" at bounding box center [770, 80] width 69 height 15
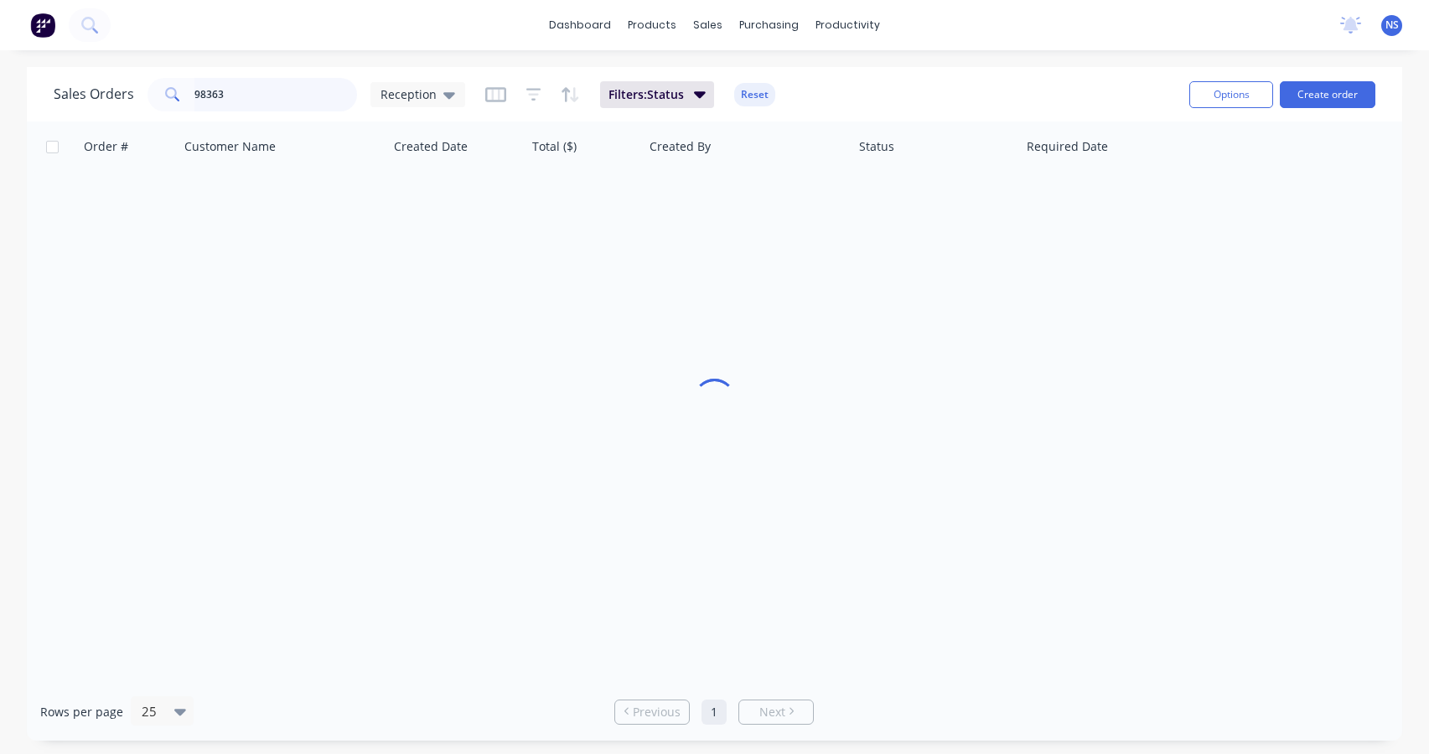
click at [295, 98] on input "98363" at bounding box center [275, 95] width 163 height 34
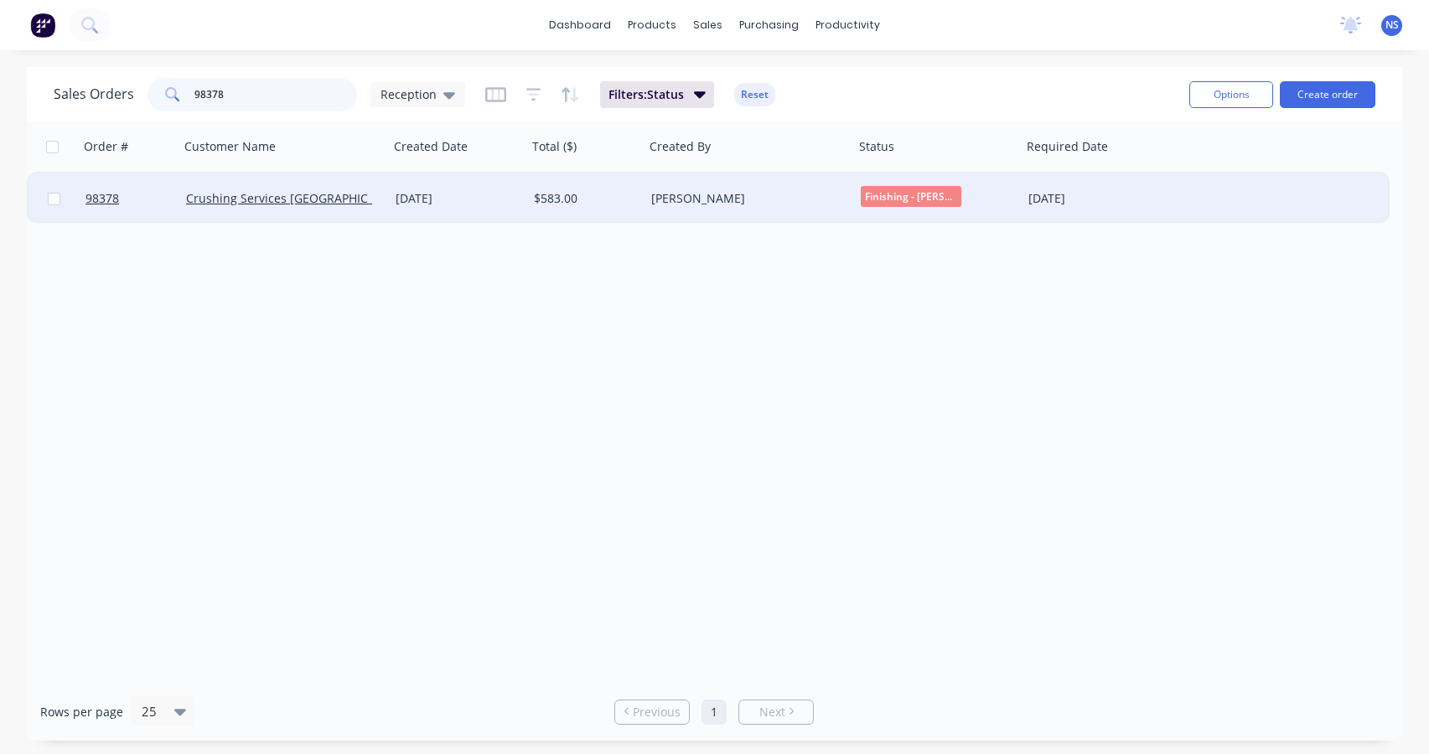
type input "98378"
click at [490, 205] on div "[DATE]" at bounding box center [458, 198] width 125 height 17
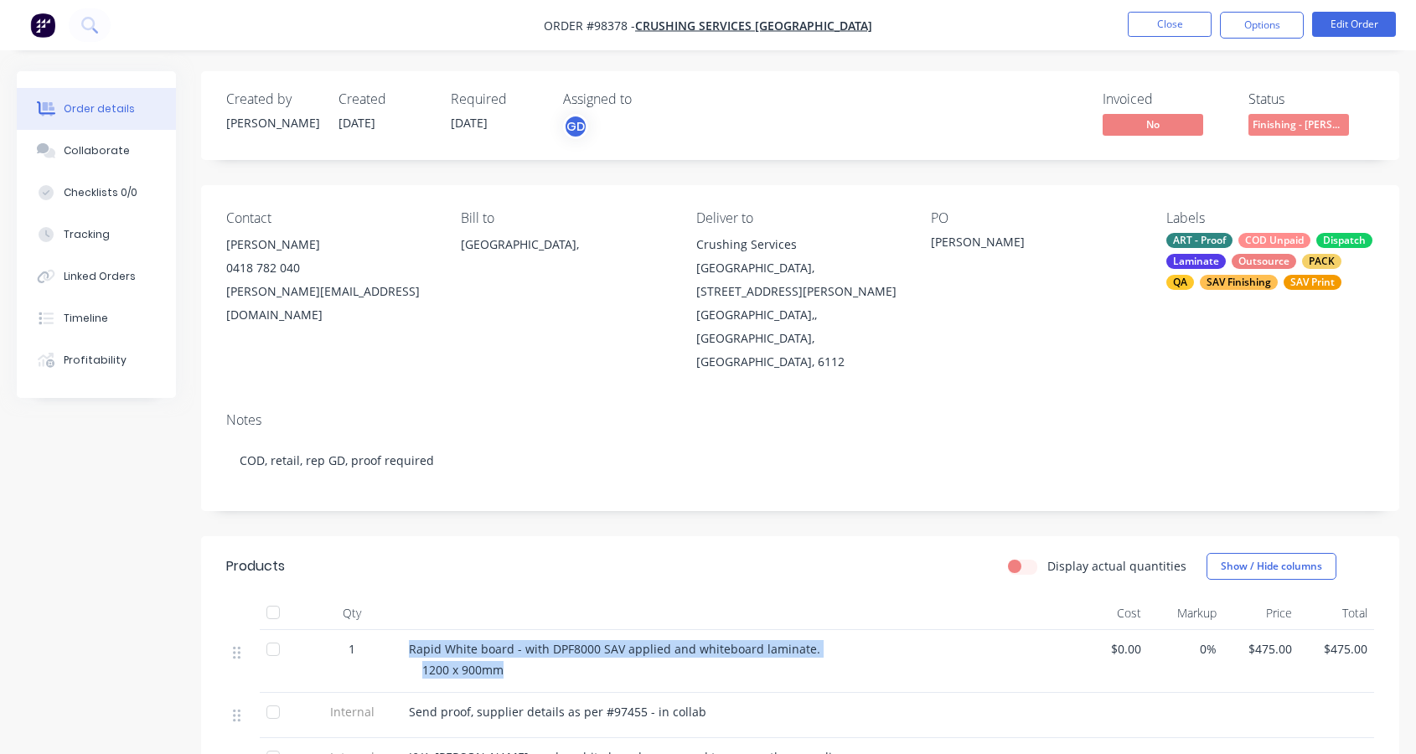
drag, startPoint x: 410, startPoint y: 603, endPoint x: 773, endPoint y: 614, distance: 363.1
click at [773, 630] on div "Rapid White board - with DPF8000 SAV applied and whiteboard laminate. 1200 x 90…" at bounding box center [737, 661] width 670 height 63
copy div "Rapid White board - with DPF8000 SAV applied and whiteboard laminate. 1200 x 90…"
click at [1147, 26] on button "Close" at bounding box center [1170, 24] width 84 height 25
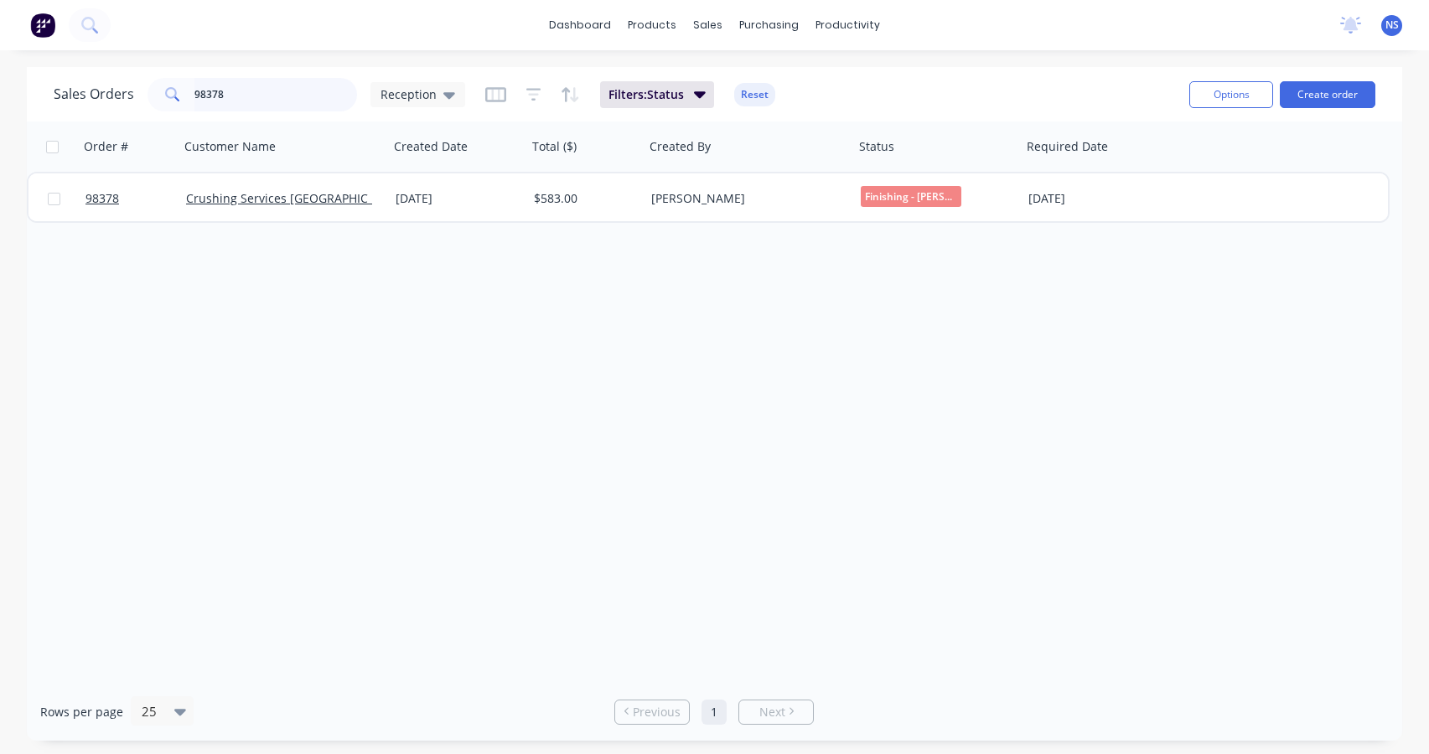
click at [281, 96] on input "98378" at bounding box center [275, 95] width 163 height 34
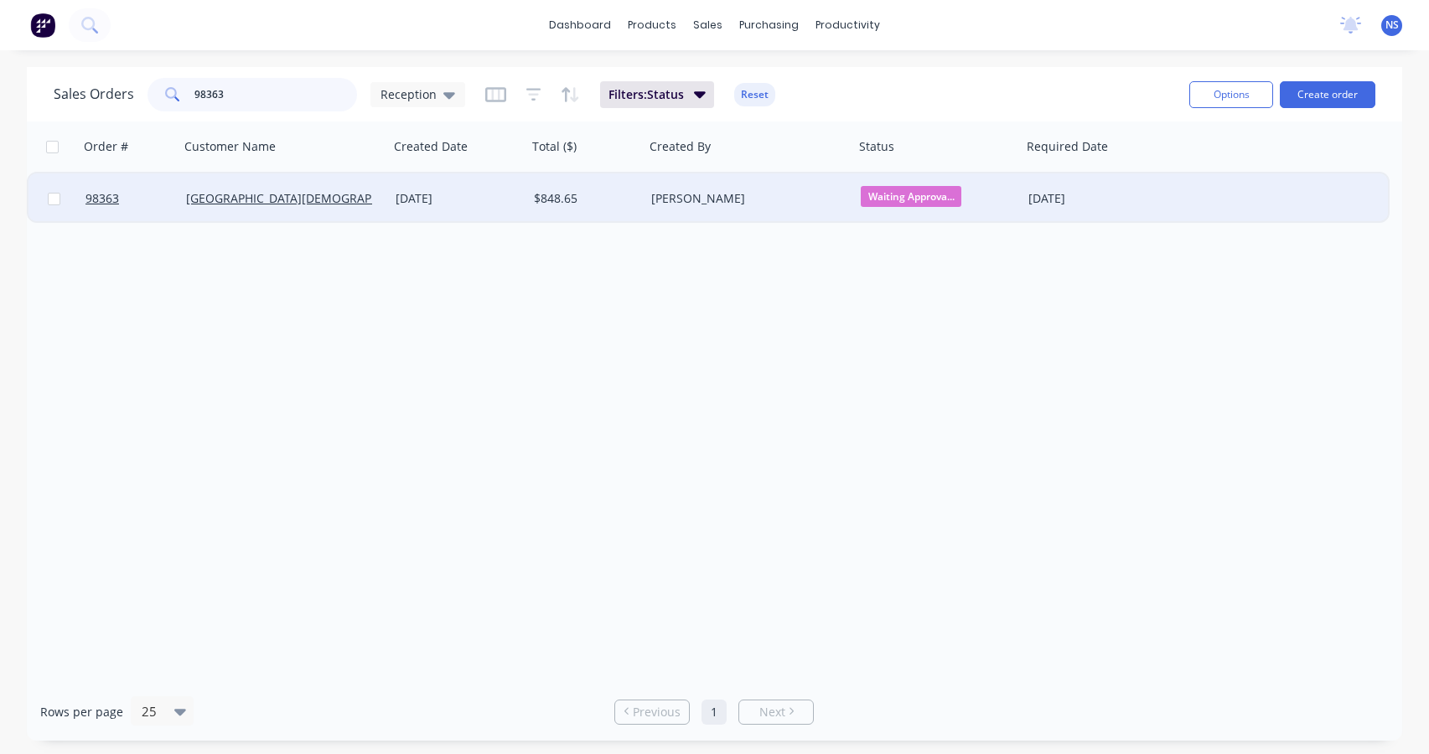
type input "98363"
click at [612, 204] on div "$848.65" at bounding box center [583, 198] width 99 height 17
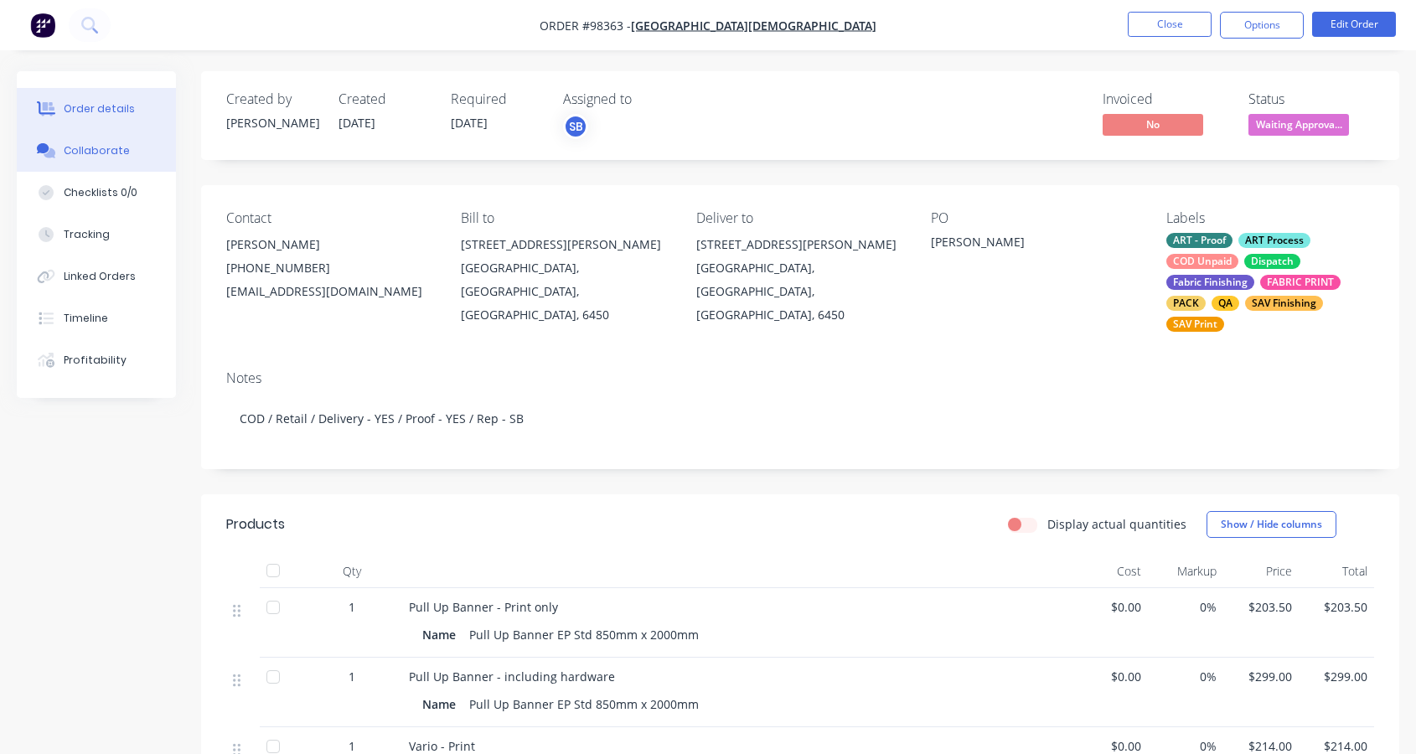
click at [96, 152] on div "Collaborate" at bounding box center [97, 150] width 66 height 15
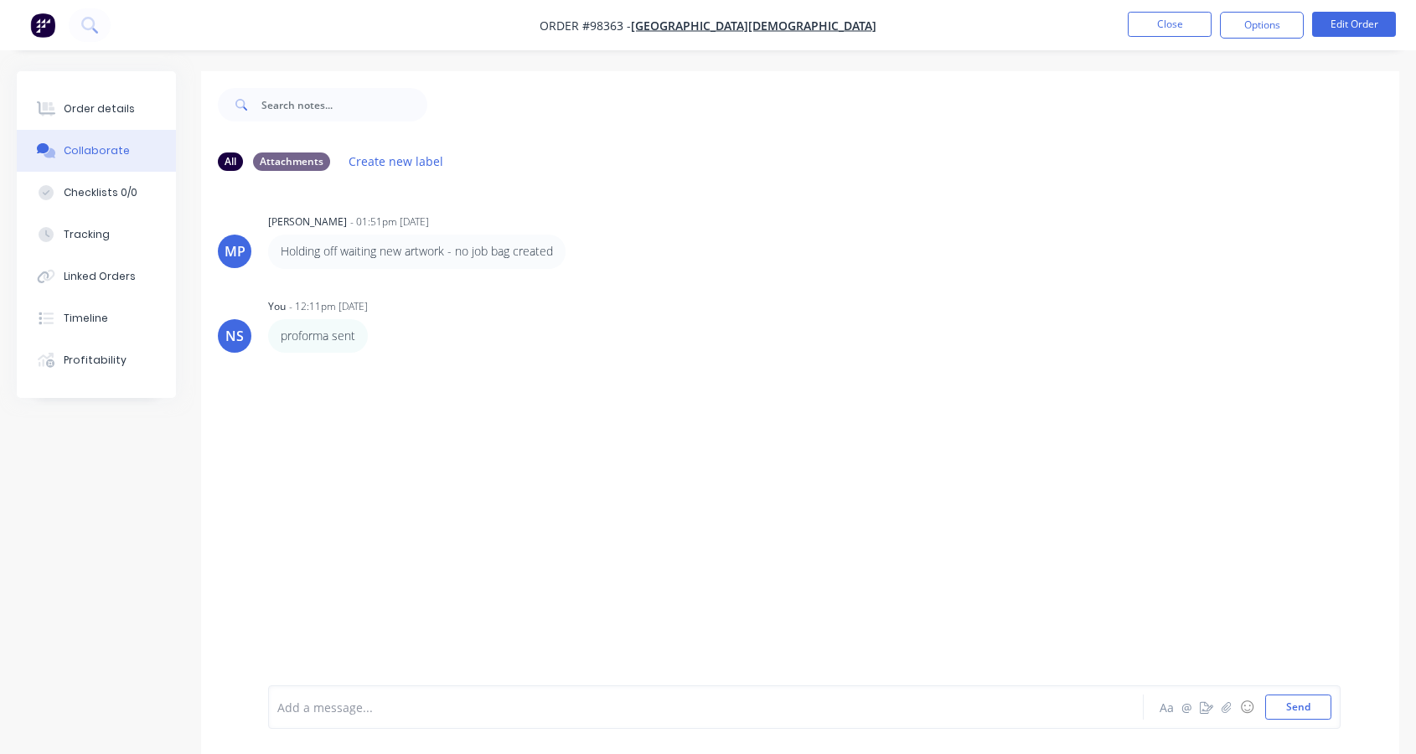
click at [339, 704] on div at bounding box center [673, 708] width 790 height 18
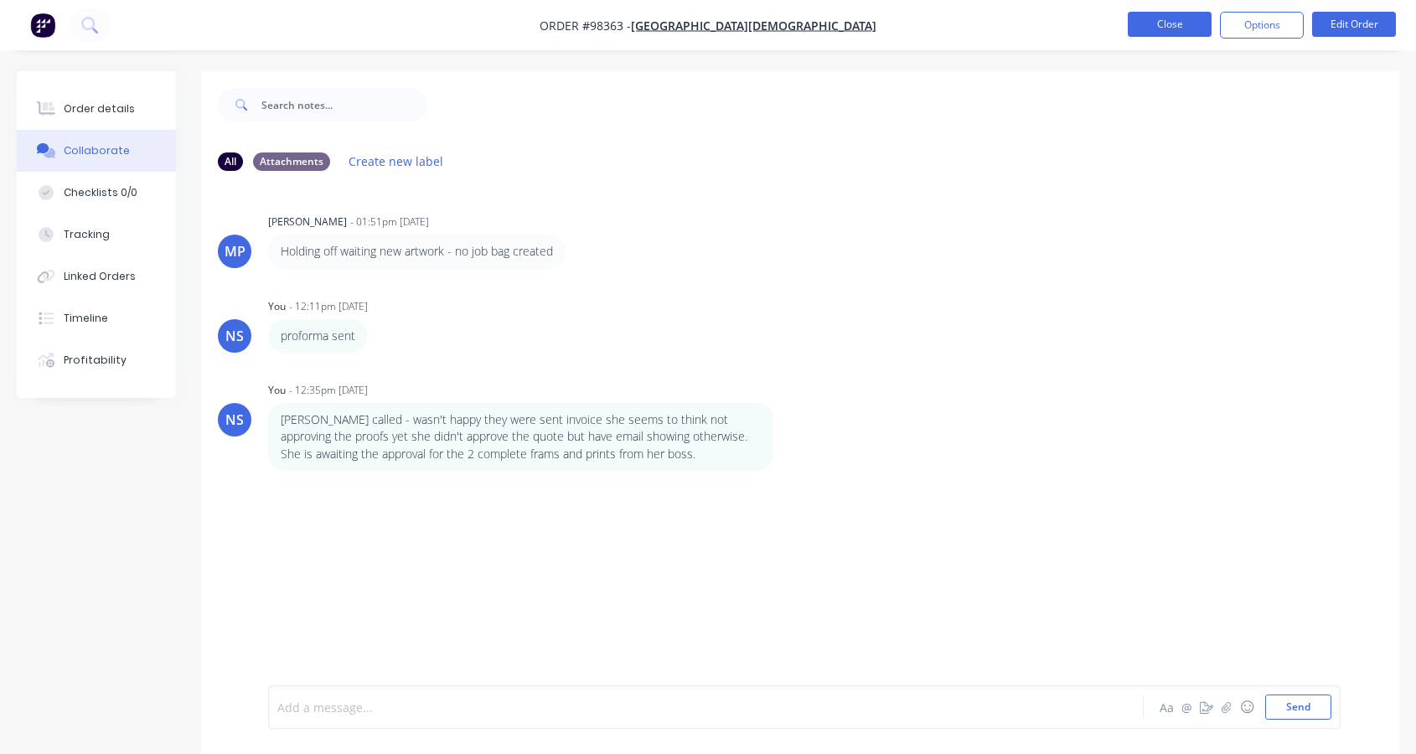
click at [1183, 23] on button "Close" at bounding box center [1170, 24] width 84 height 25
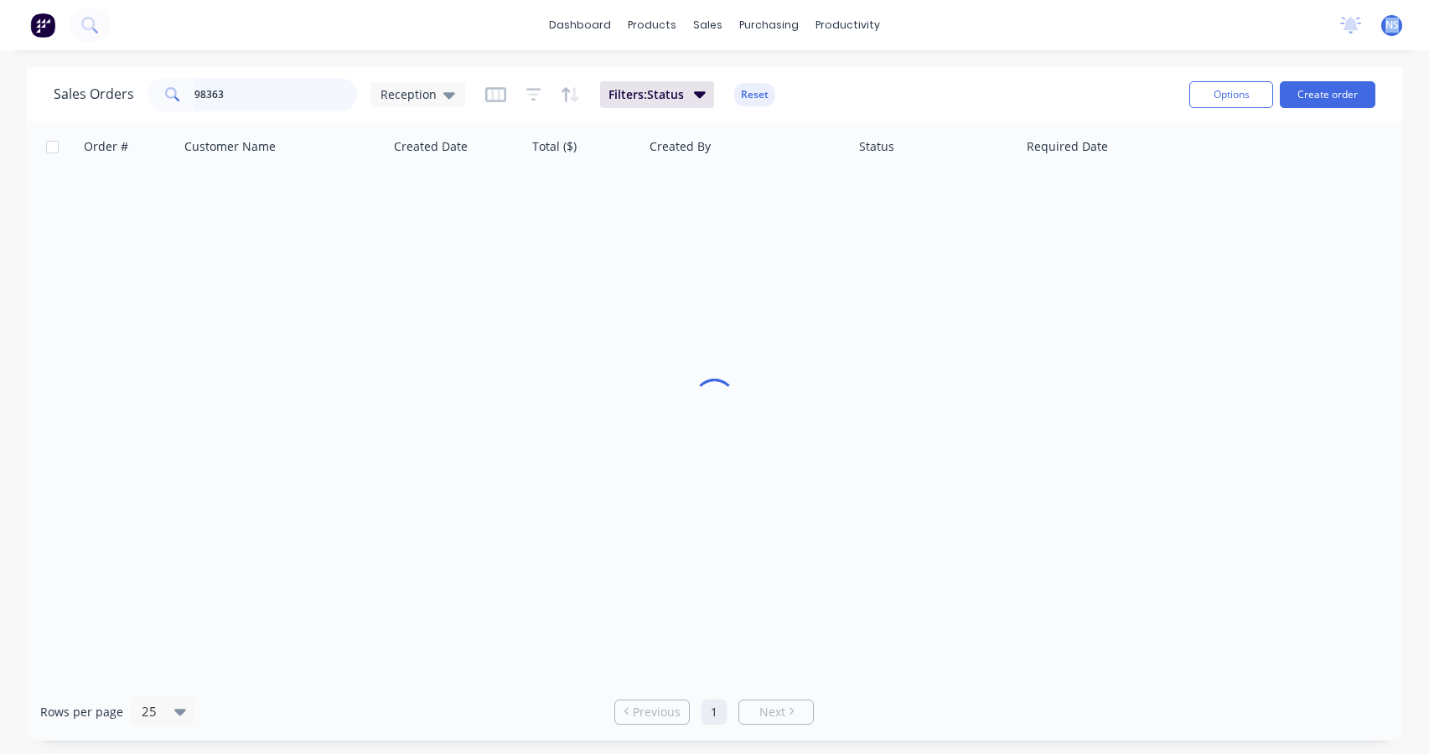
click at [261, 90] on input "98363" at bounding box center [275, 95] width 163 height 34
type input "98378"
click at [505, 208] on div "[DATE]" at bounding box center [458, 198] width 138 height 50
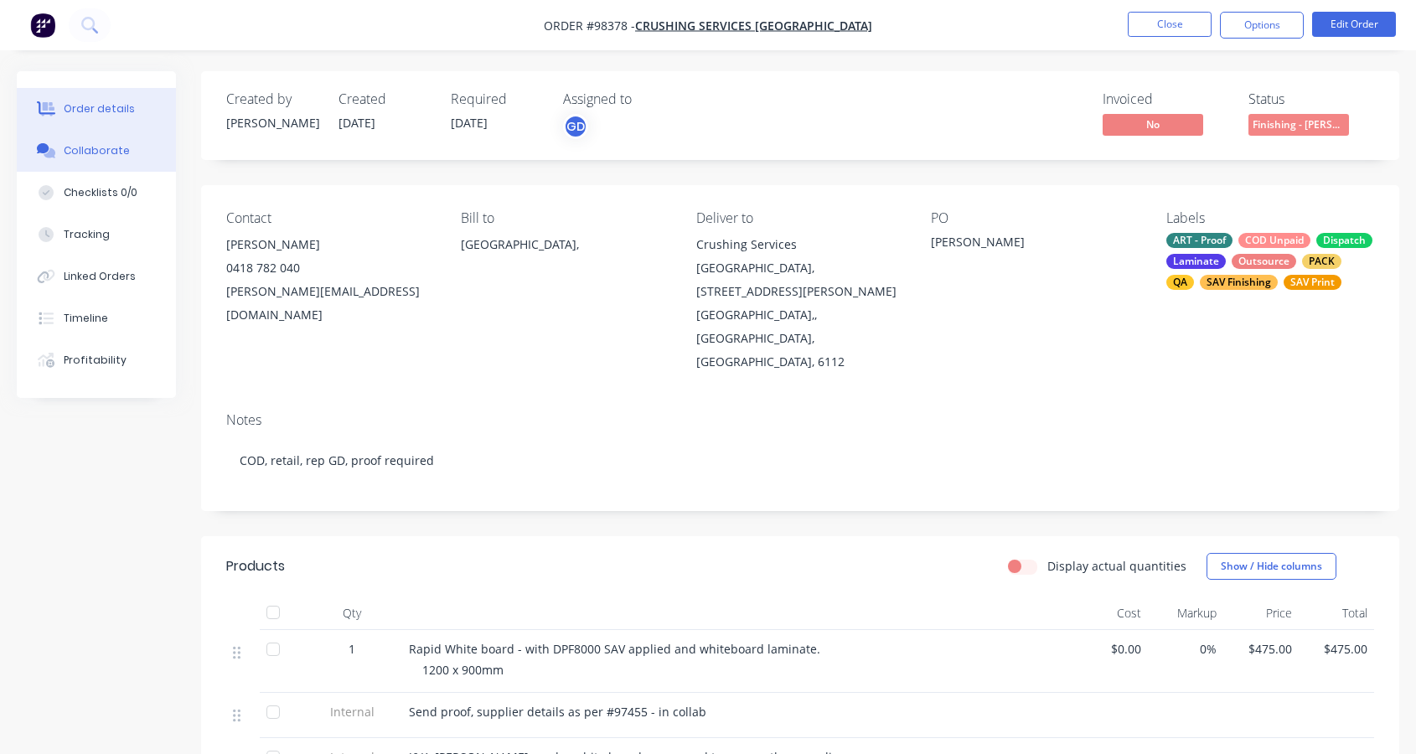
click at [96, 149] on div "Collaborate" at bounding box center [97, 150] width 66 height 15
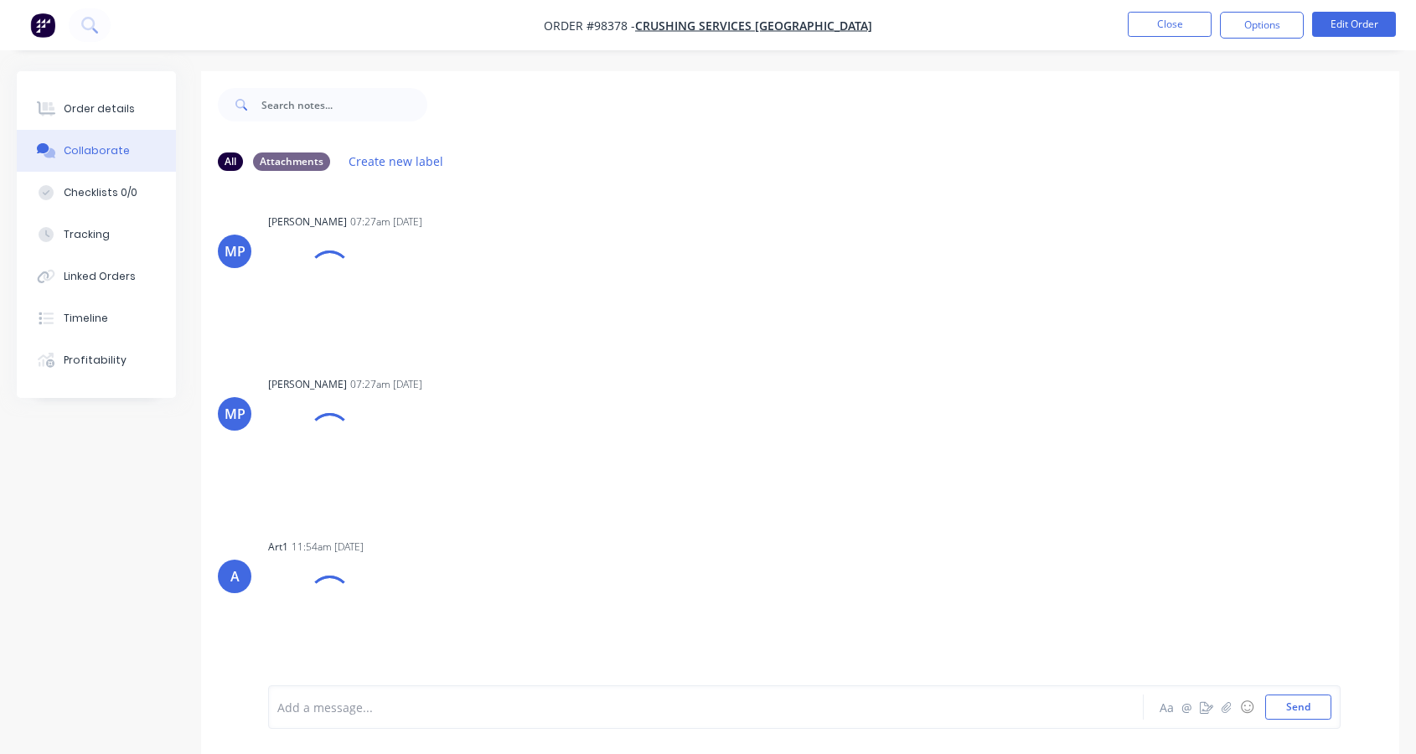
click at [404, 707] on div at bounding box center [673, 708] width 790 height 18
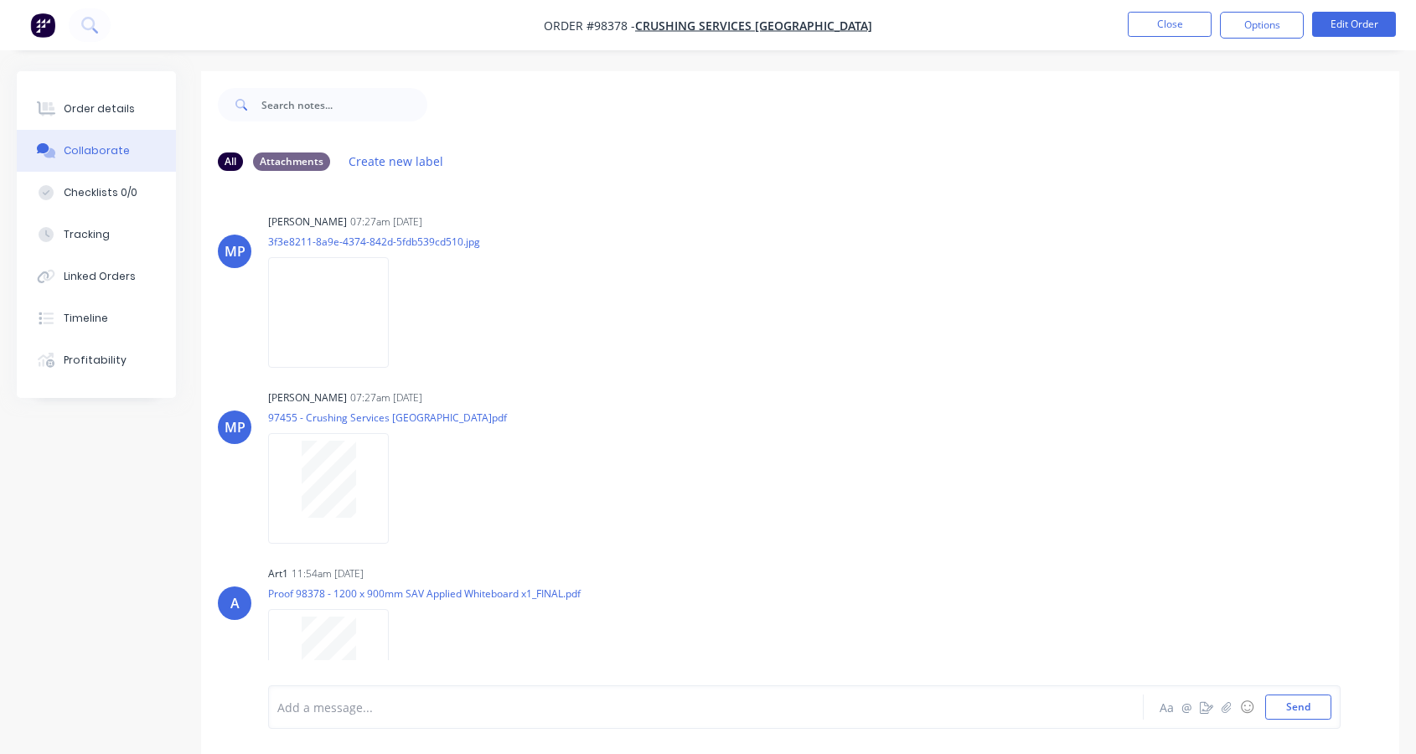
scroll to position [111, 0]
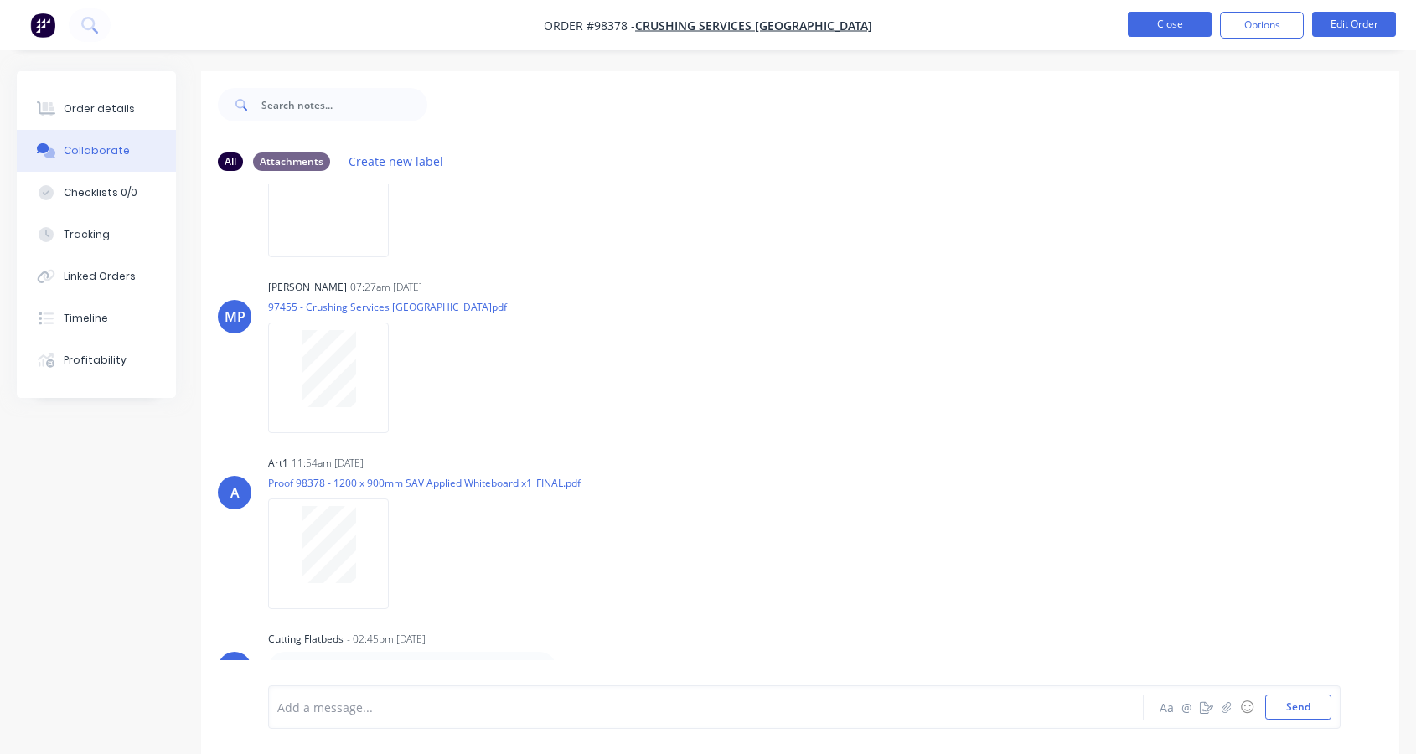
click at [1154, 24] on button "Close" at bounding box center [1170, 24] width 84 height 25
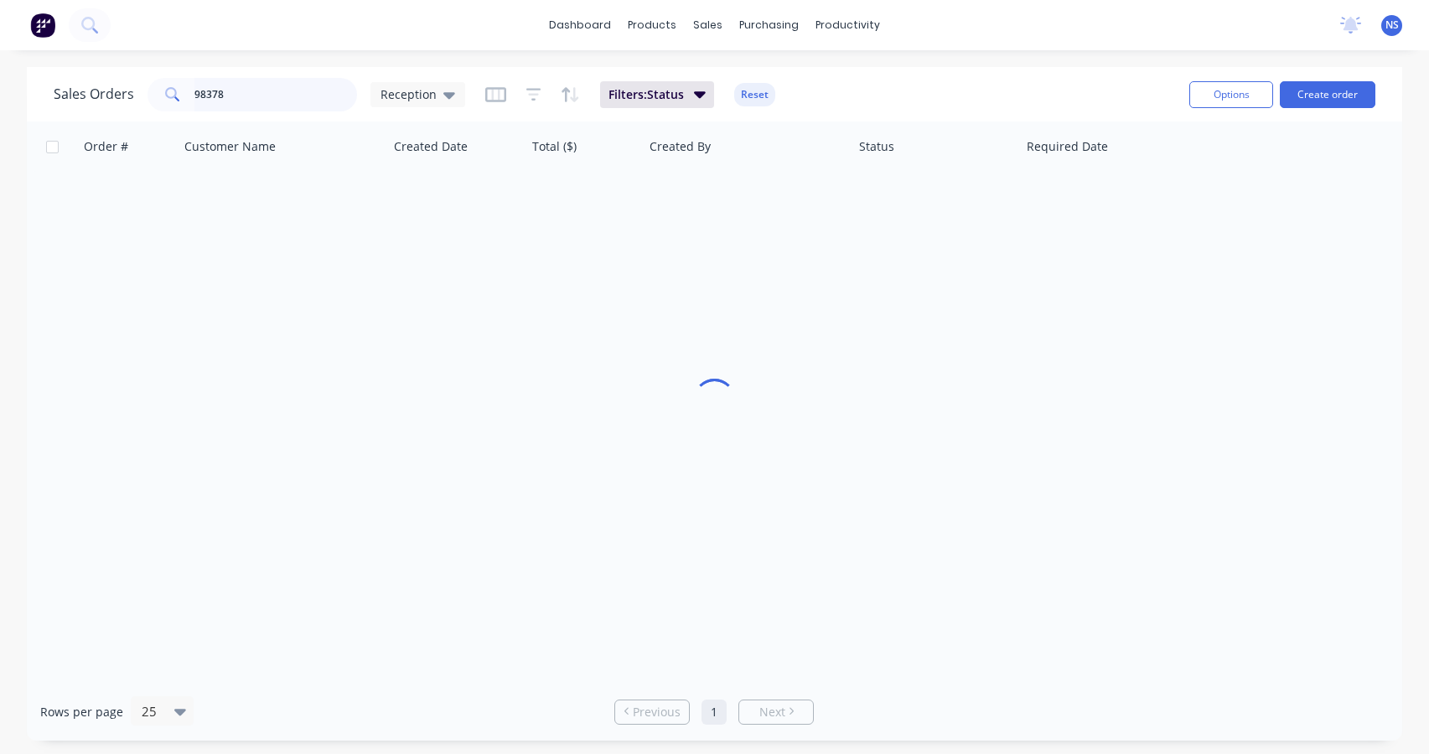
click at [251, 96] on input "98378" at bounding box center [275, 95] width 163 height 34
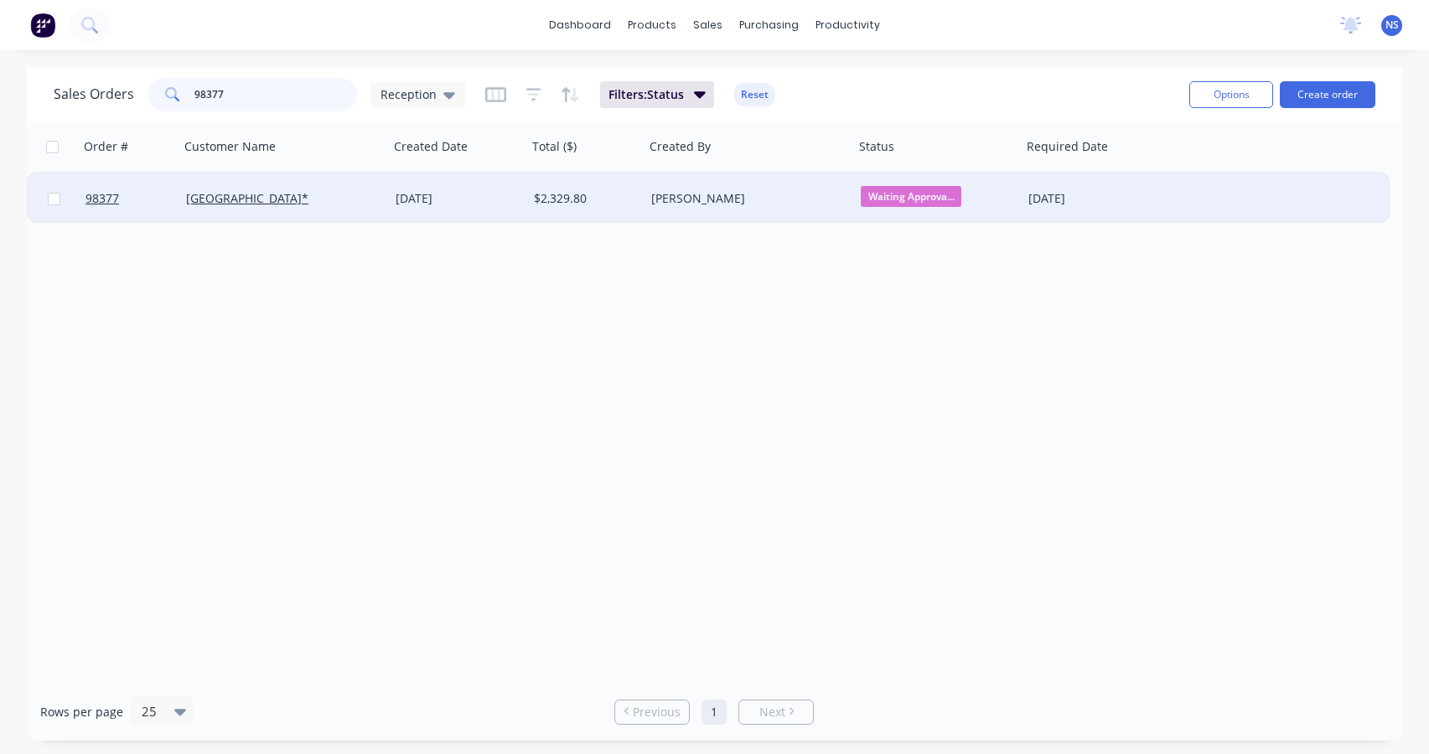
type input "98377"
click at [492, 195] on div "[DATE]" at bounding box center [458, 198] width 125 height 17
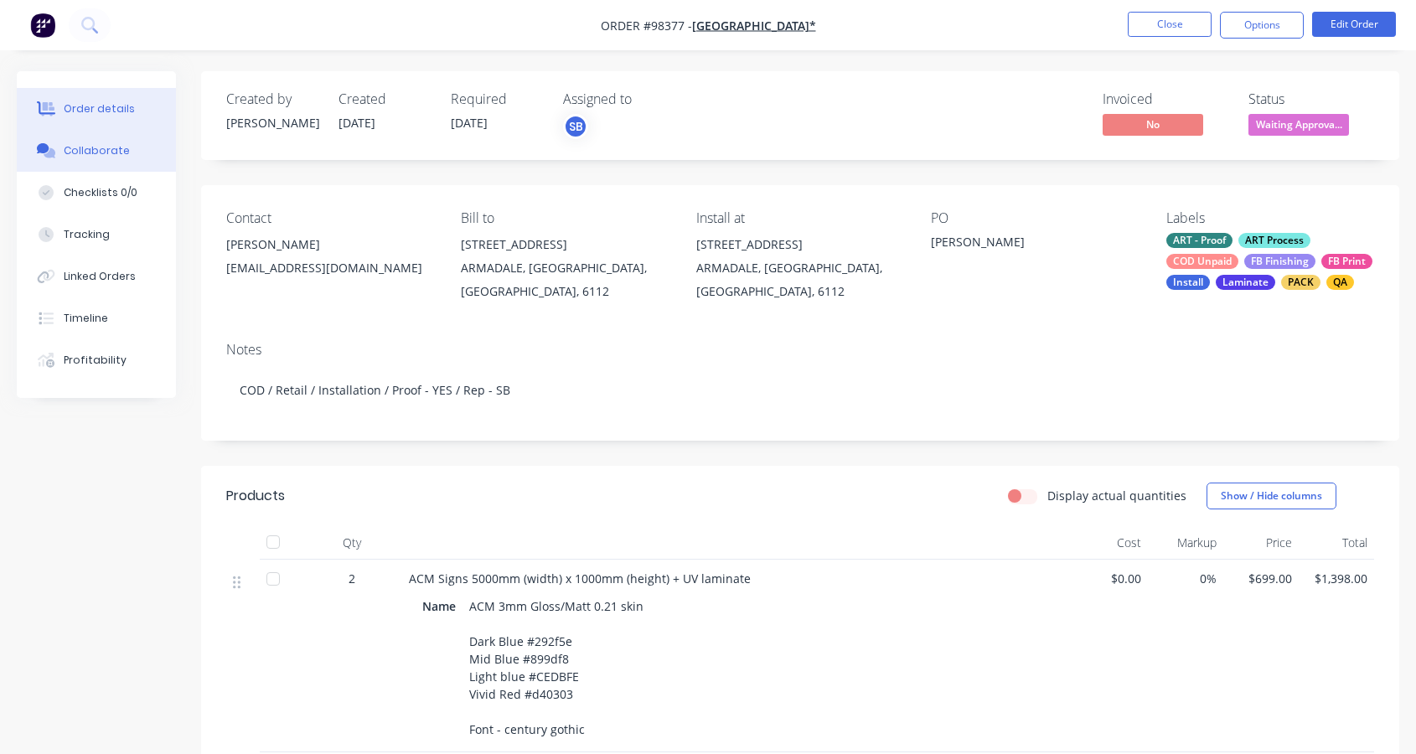
click at [98, 156] on div "Collaborate" at bounding box center [97, 150] width 66 height 15
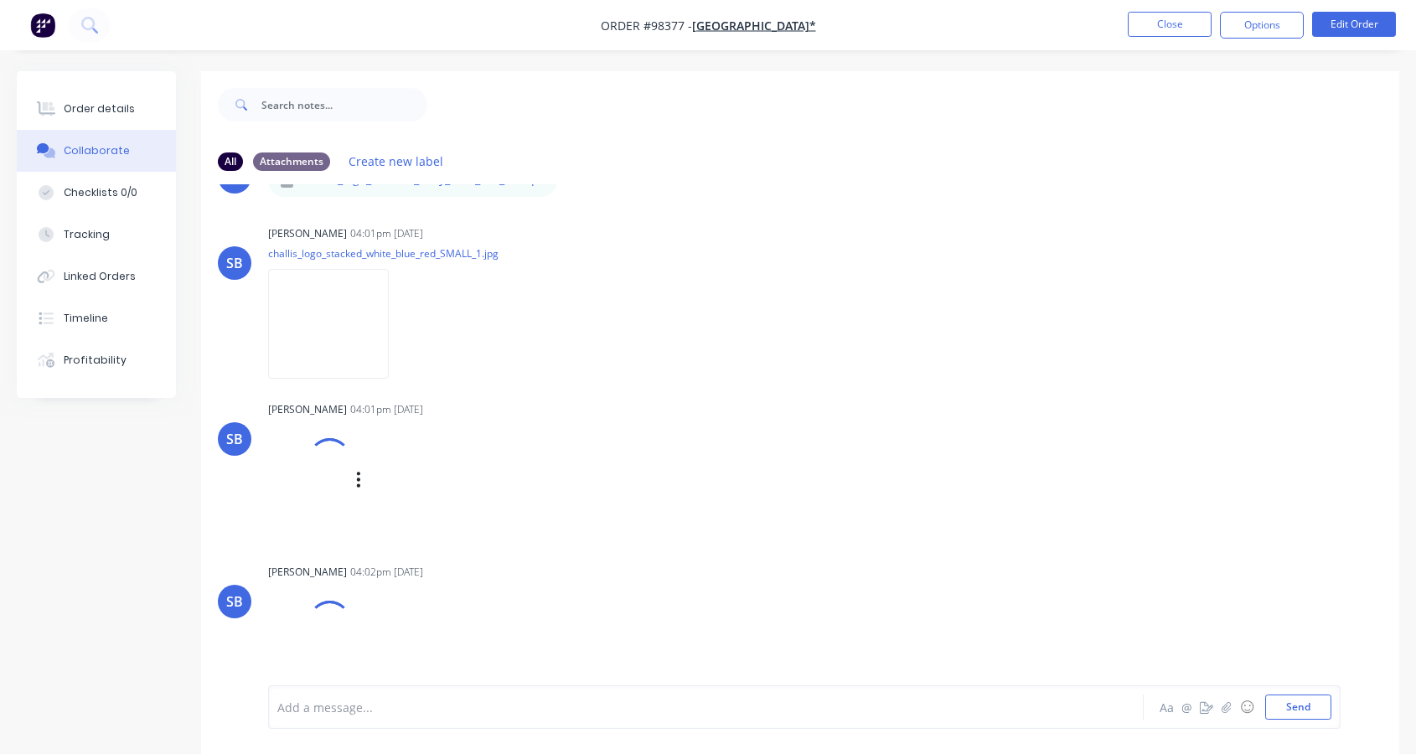
scroll to position [87, 0]
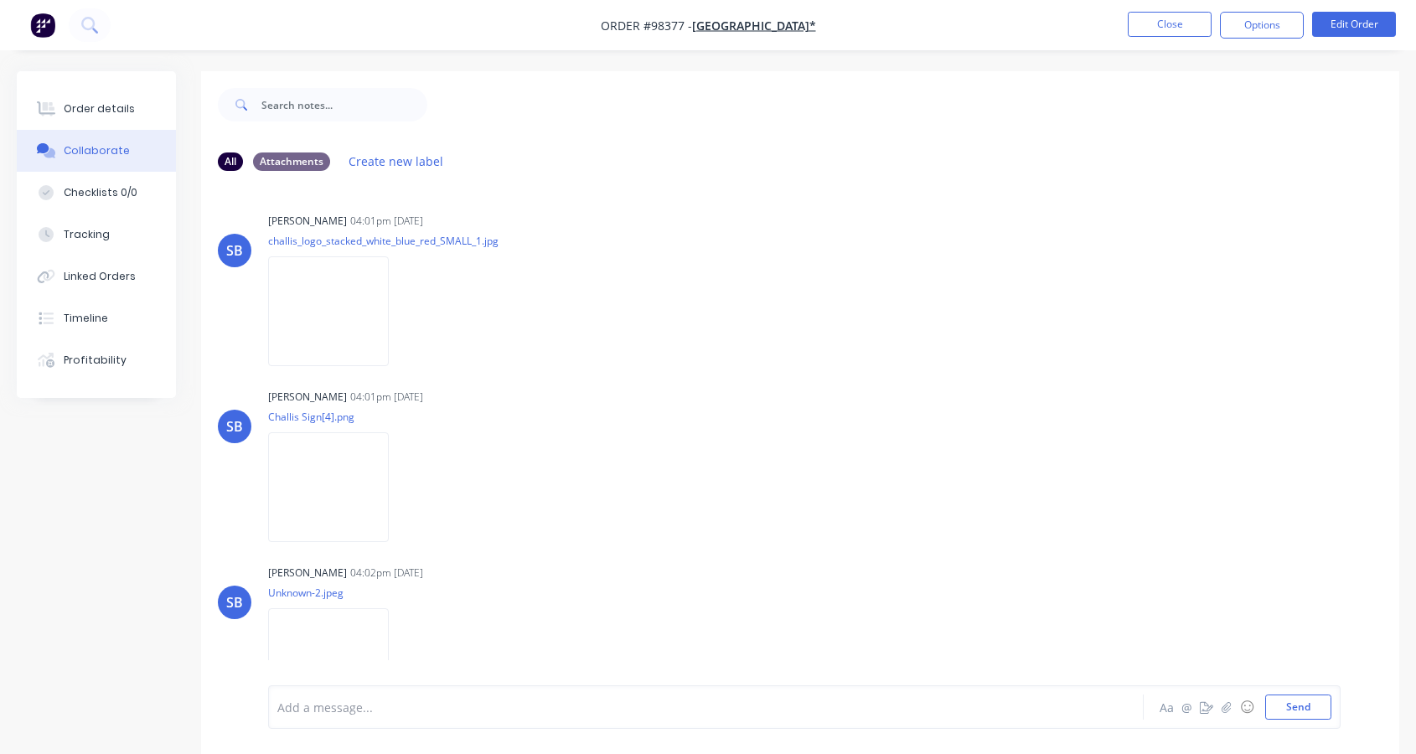
click at [322, 702] on div at bounding box center [673, 708] width 790 height 18
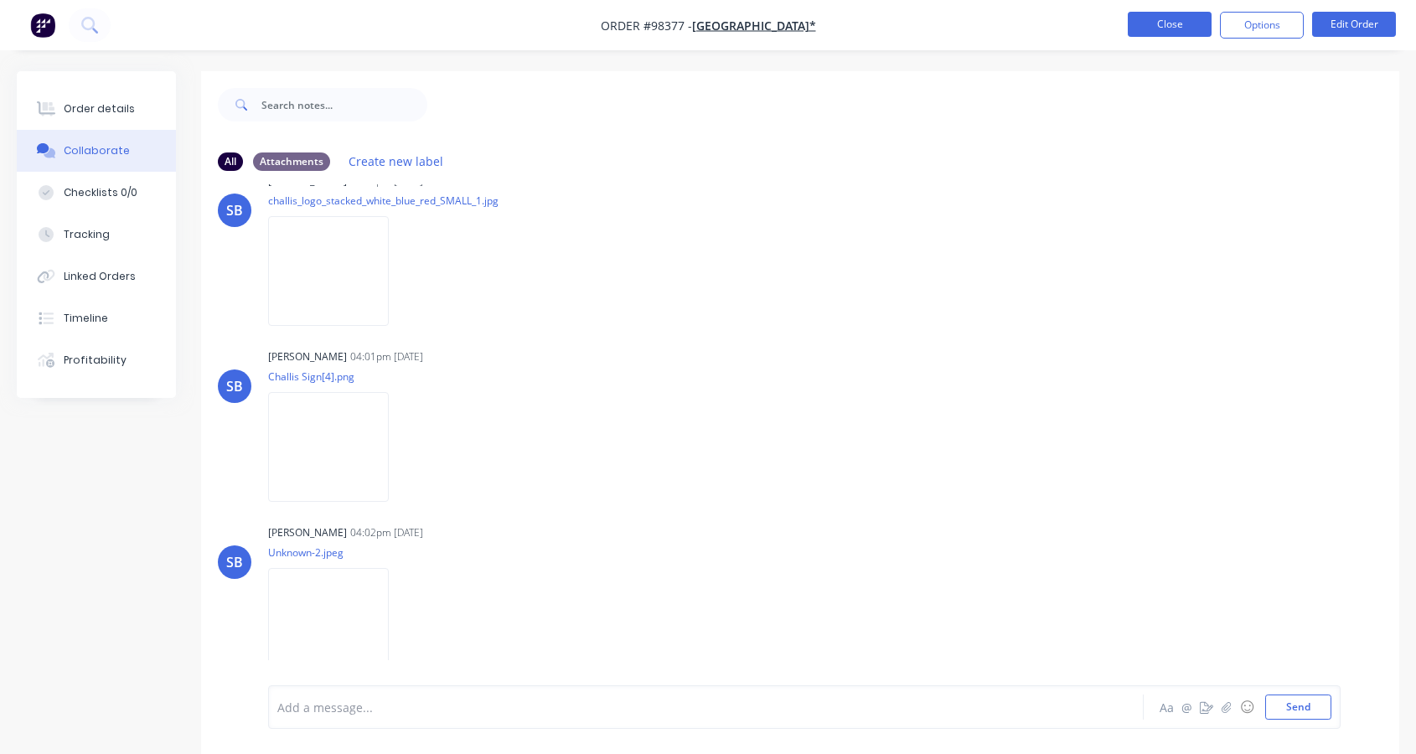
click at [1147, 29] on button "Close" at bounding box center [1170, 24] width 84 height 25
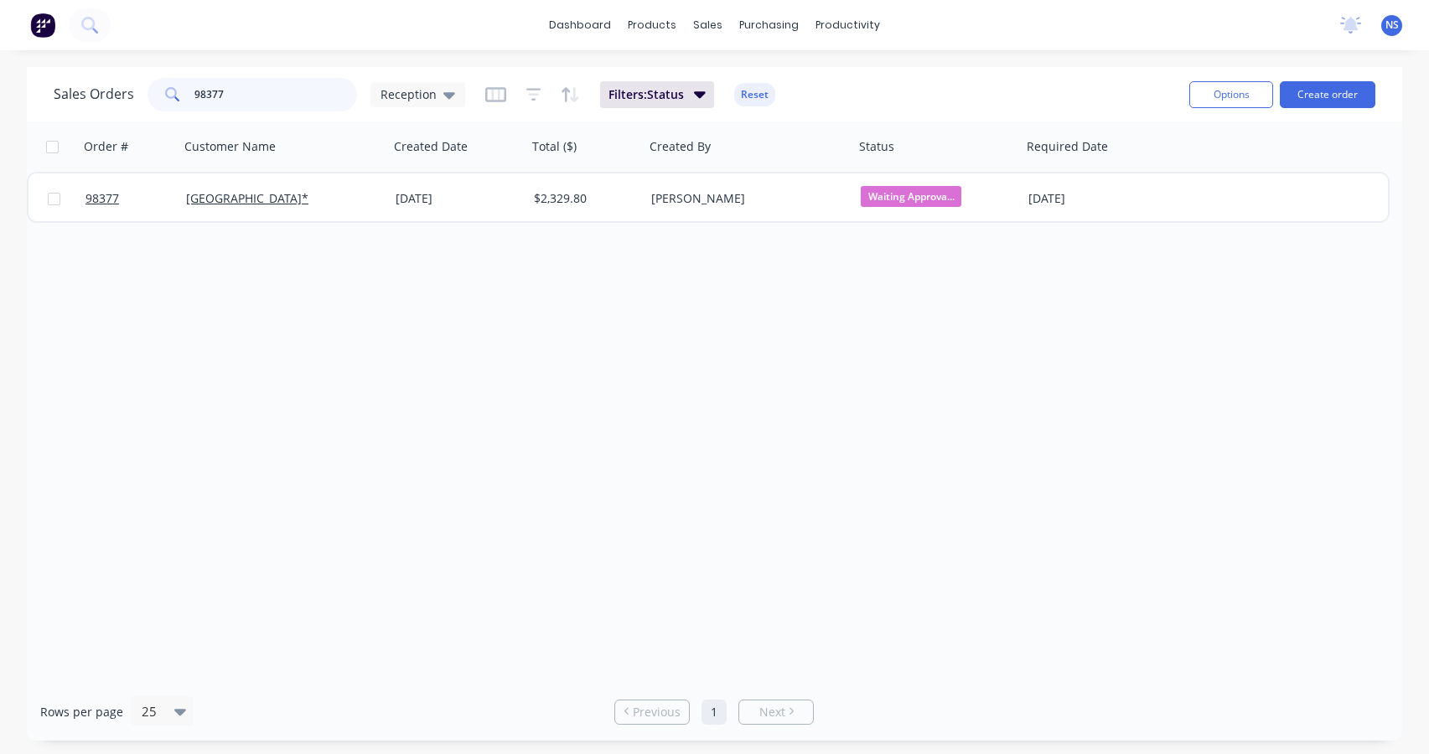
click at [265, 92] on input "98377" at bounding box center [275, 95] width 163 height 34
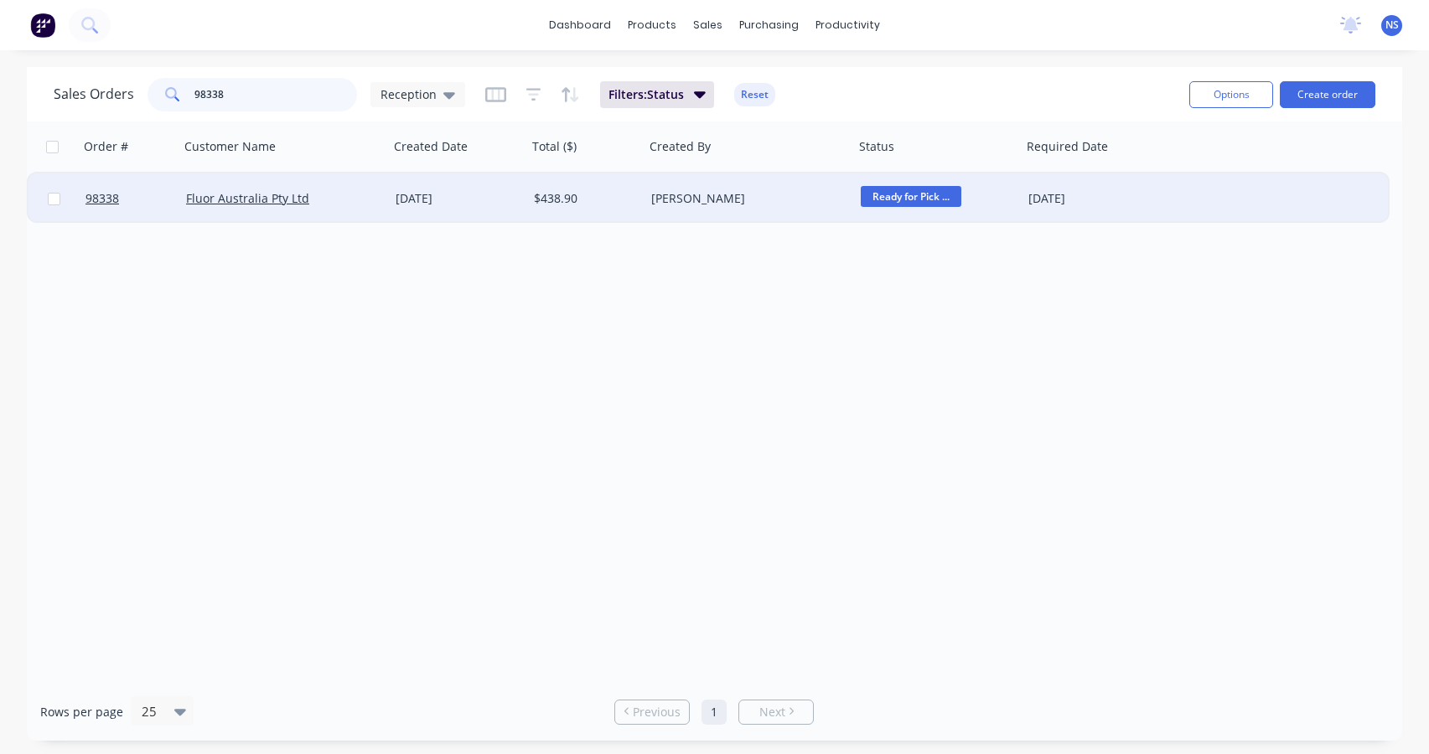
type input "98338"
click at [617, 200] on div "$438.90" at bounding box center [583, 198] width 99 height 17
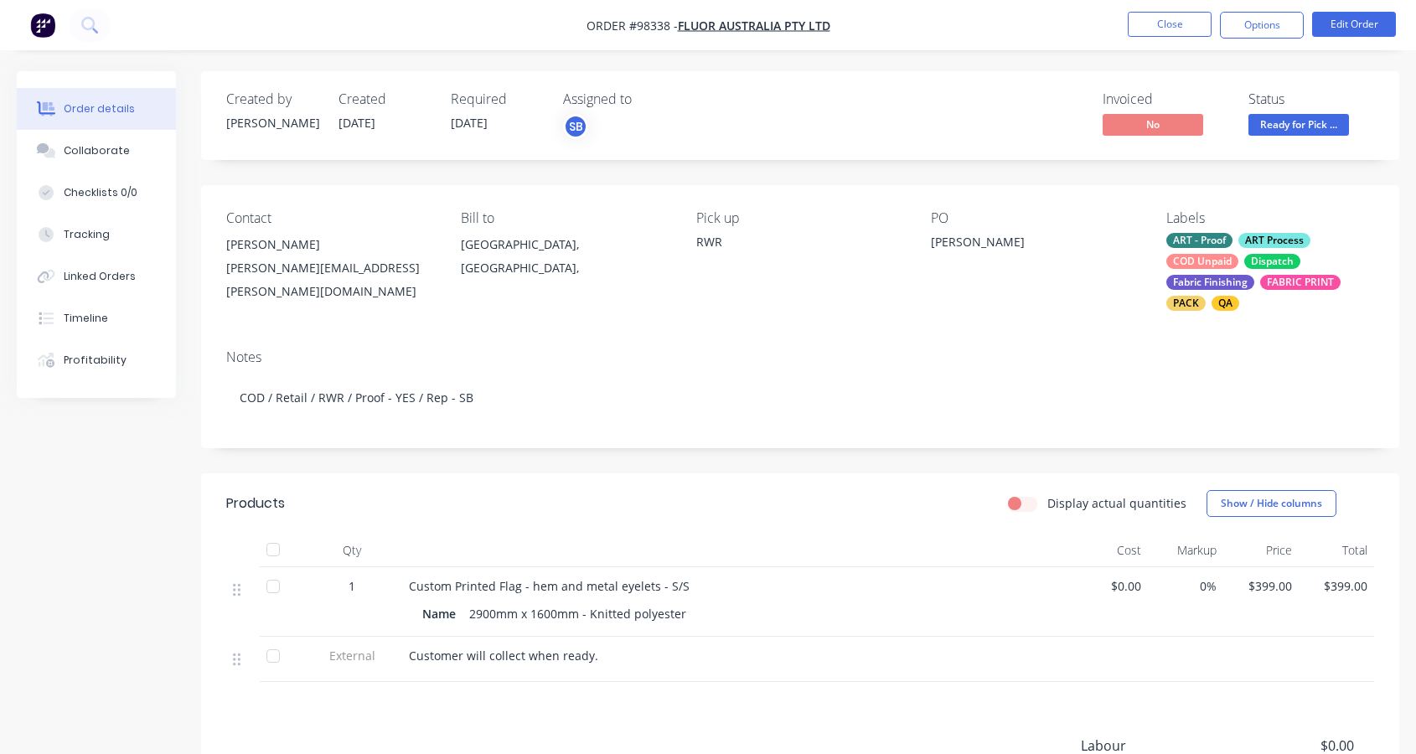
click at [1240, 258] on div "ART - Proof ART Process COD Unpaid Dispatch Fabric Finishing FABRIC PRINT PACK …" at bounding box center [1271, 272] width 208 height 78
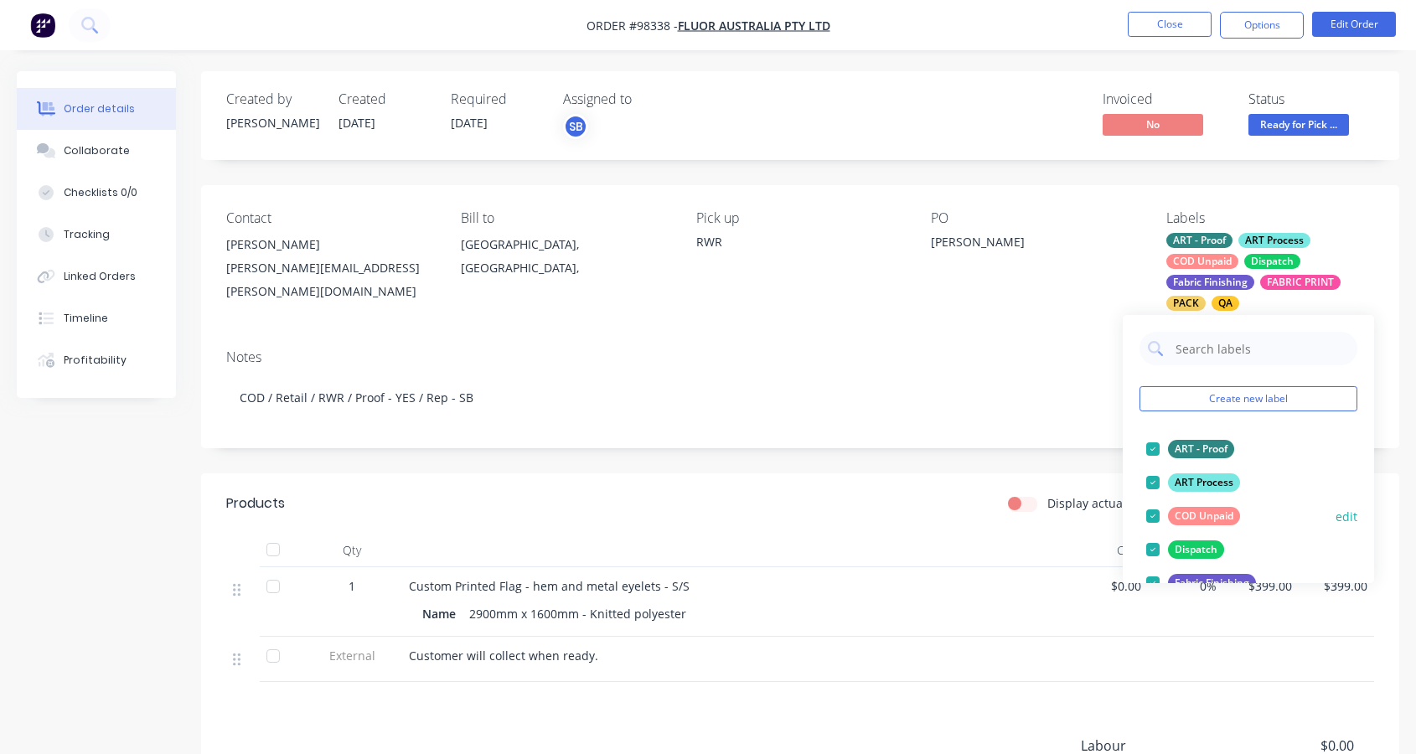
click at [1152, 515] on div at bounding box center [1153, 517] width 34 height 34
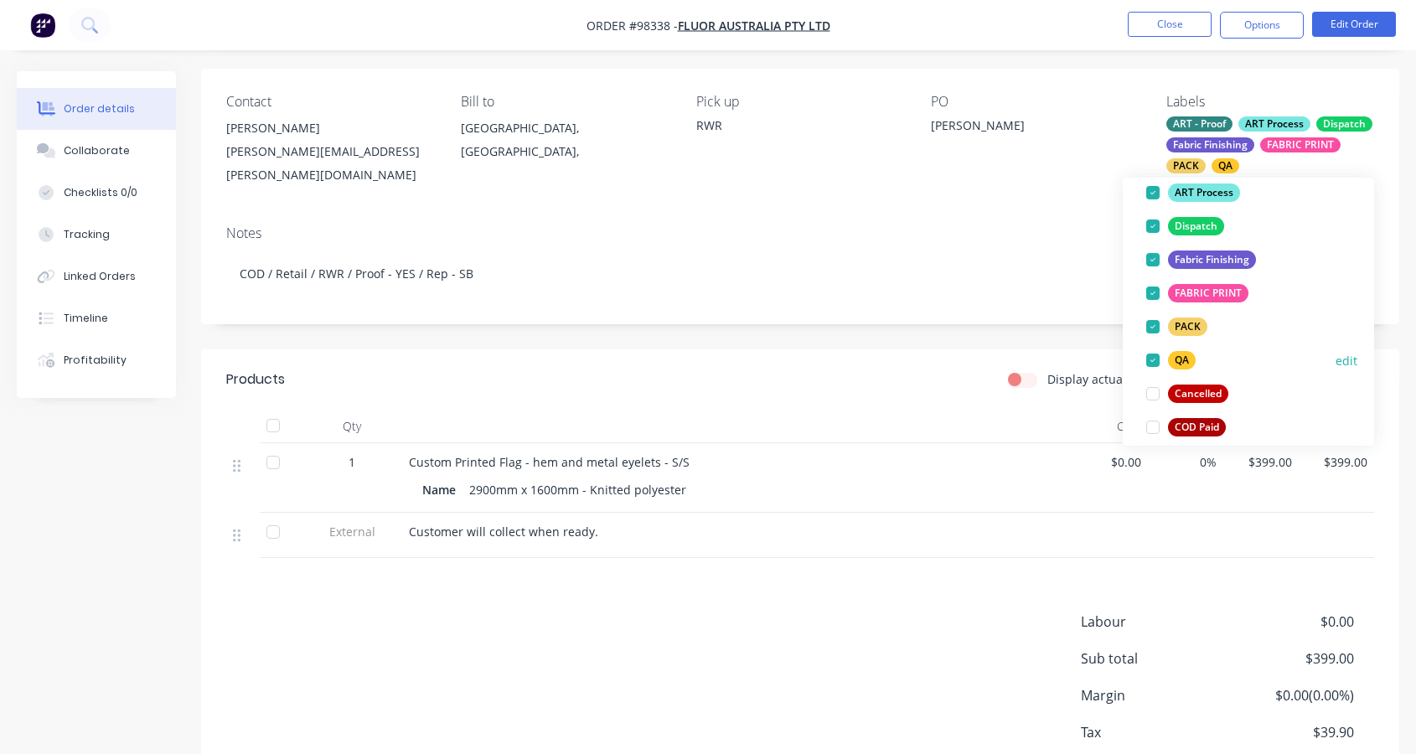
scroll to position [163, 0]
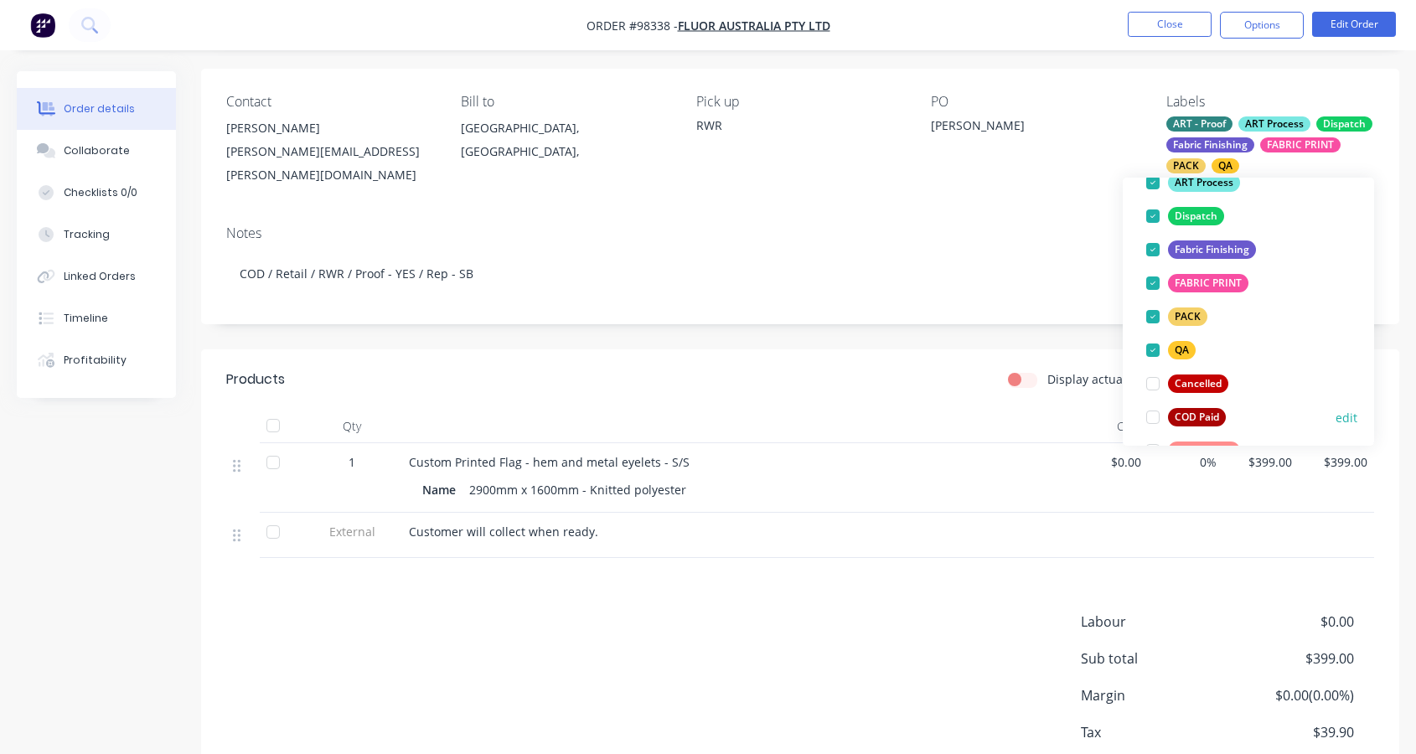
click at [1151, 418] on div at bounding box center [1153, 418] width 34 height 34
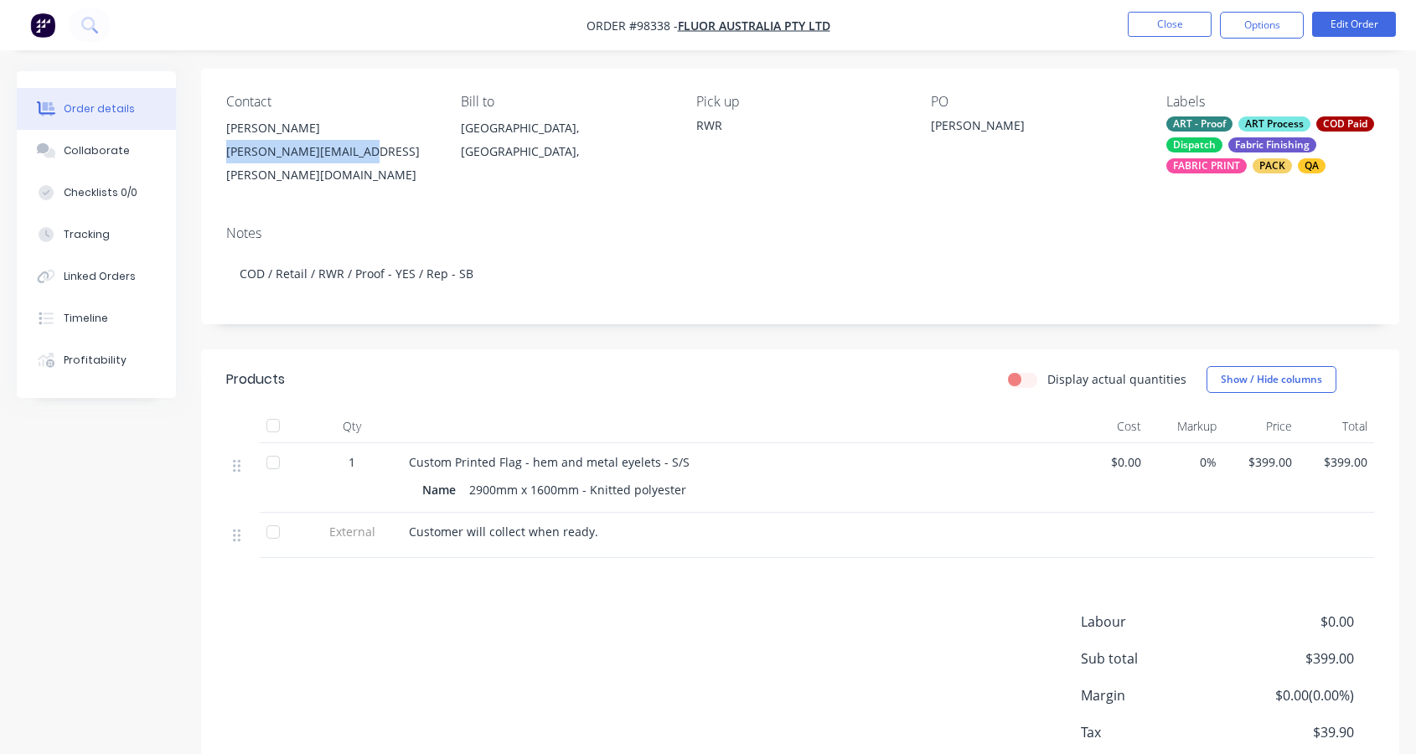
drag, startPoint x: 363, startPoint y: 153, endPoint x: 237, endPoint y: 156, distance: 125.8
click at [217, 157] on div "Contact [PERSON_NAME] [PERSON_NAME][EMAIL_ADDRESS][PERSON_NAME][DOMAIN_NAME] Bi…" at bounding box center [800, 140] width 1198 height 143
copy div "[PERSON_NAME][EMAIL_ADDRESS][PERSON_NAME][DOMAIN_NAME]"
click at [93, 152] on div "Collaborate" at bounding box center [97, 150] width 66 height 15
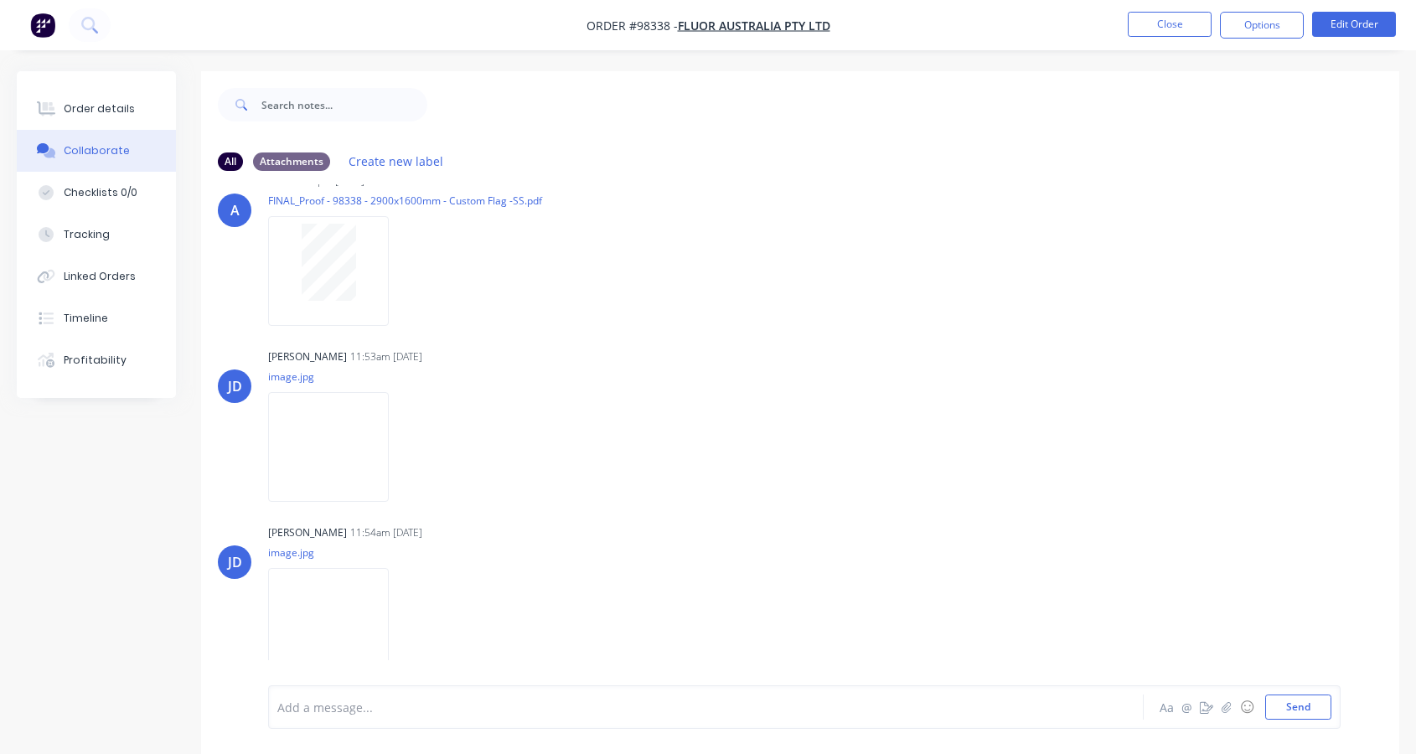
scroll to position [25, 0]
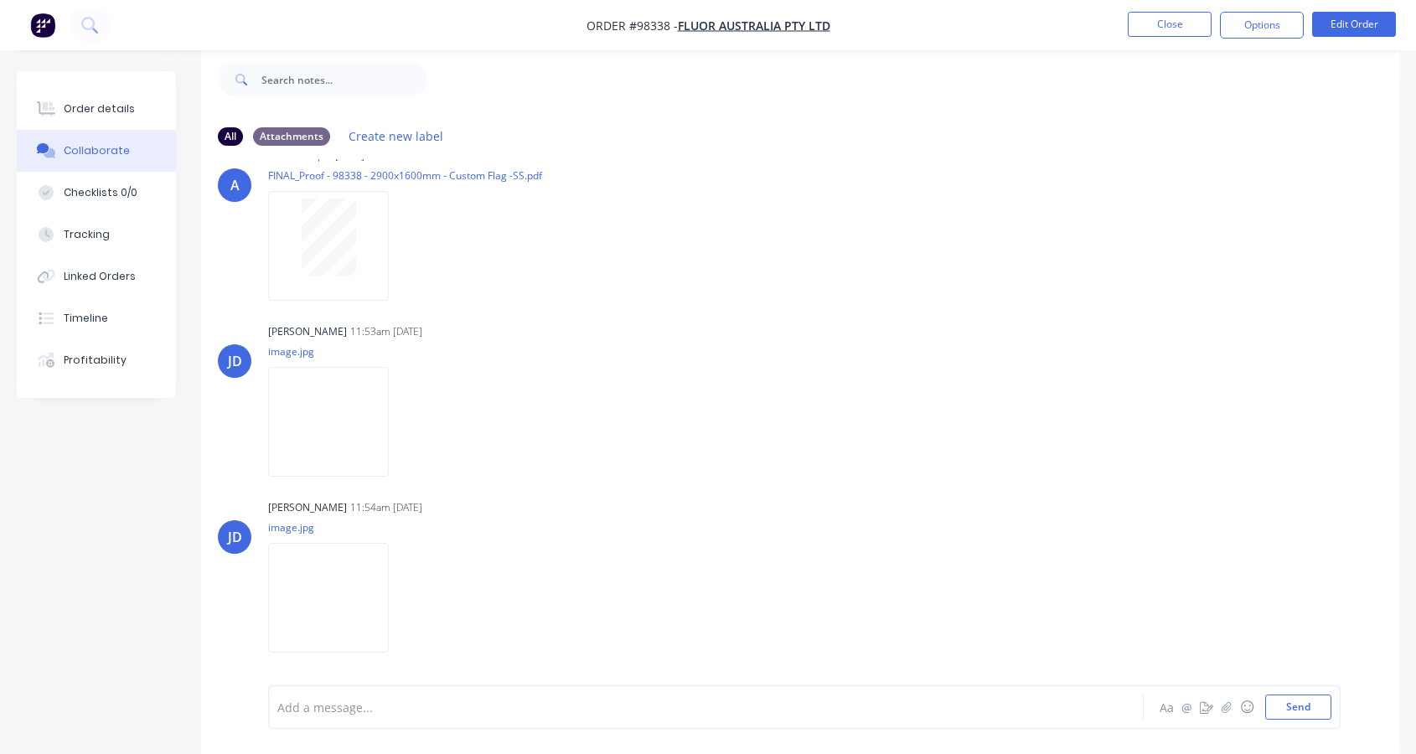
click at [362, 712] on div at bounding box center [673, 708] width 790 height 18
click at [120, 106] on div "Order details" at bounding box center [99, 108] width 71 height 15
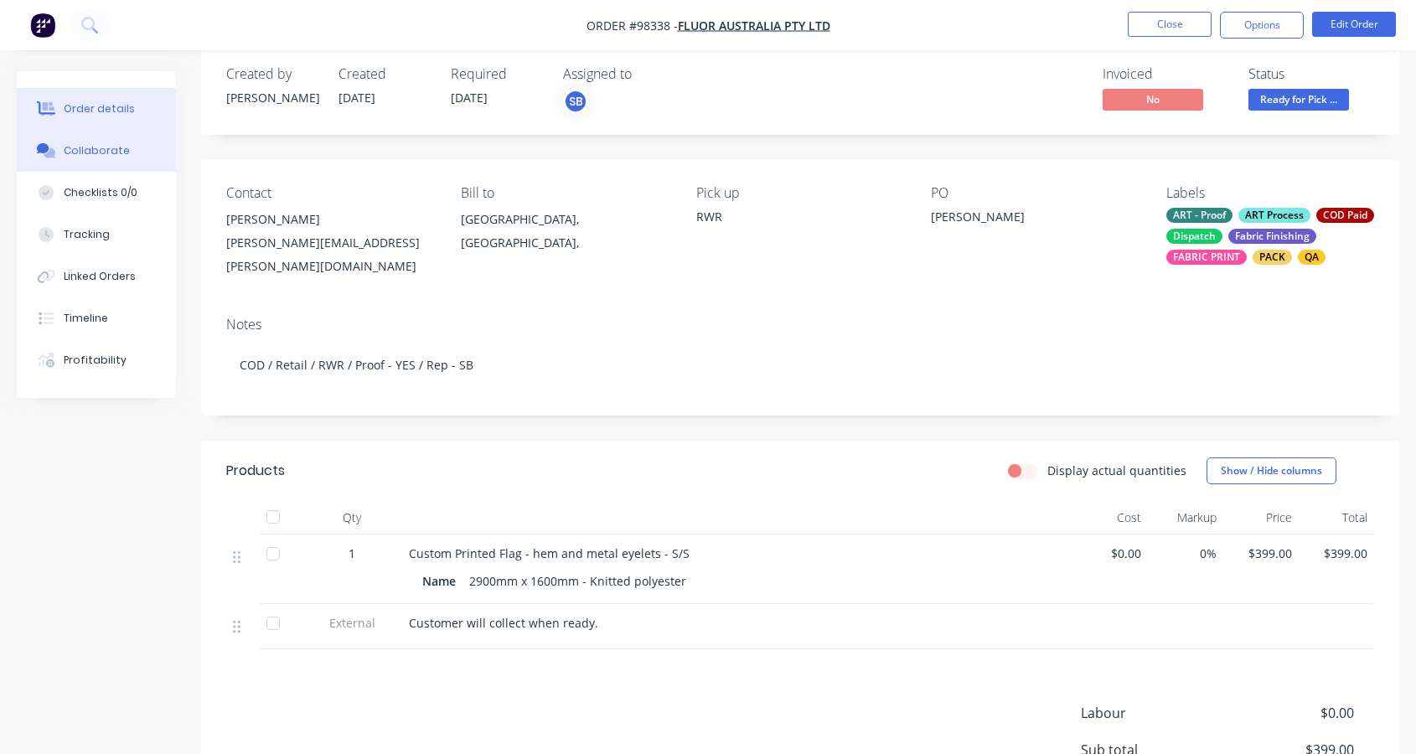
click at [112, 153] on div "Collaborate" at bounding box center [97, 150] width 66 height 15
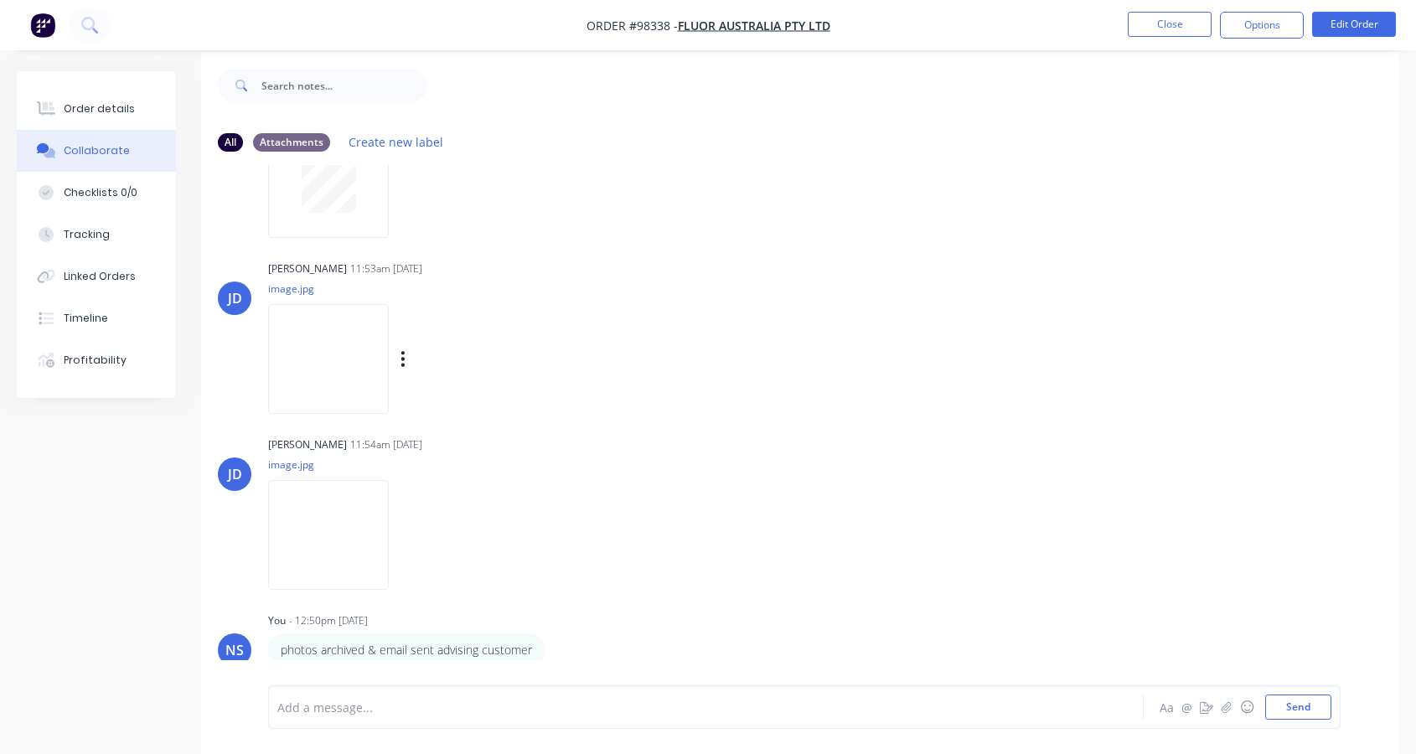
scroll to position [25, 0]
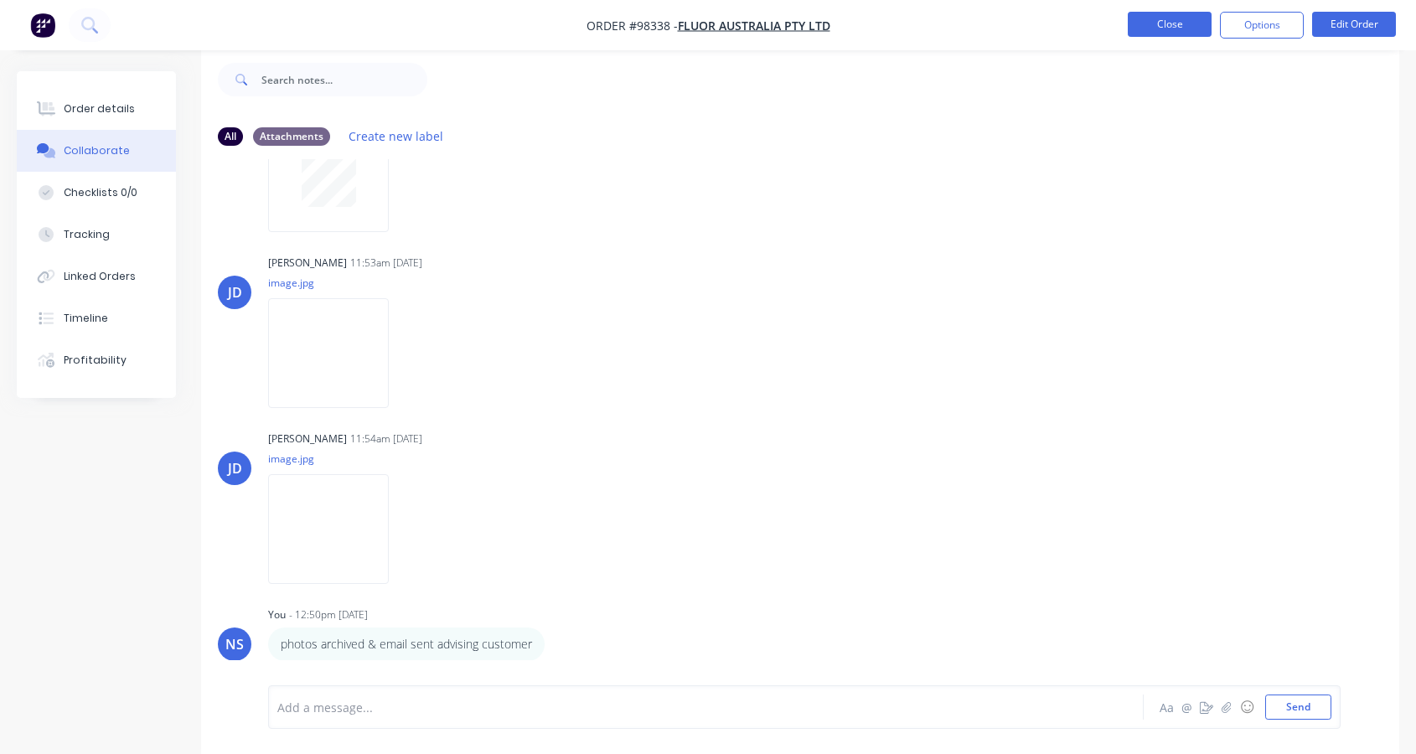
click at [1151, 26] on button "Close" at bounding box center [1170, 24] width 84 height 25
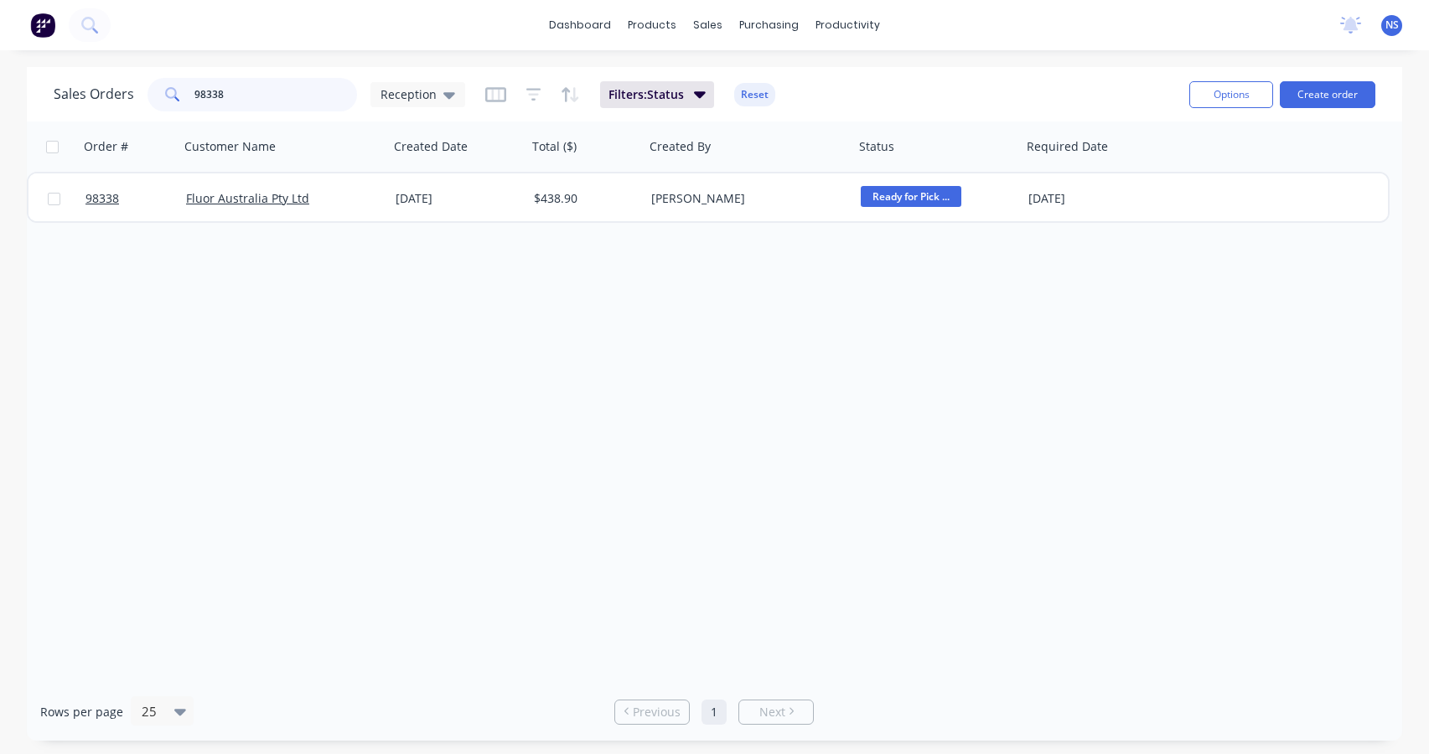
click at [272, 91] on input "98338" at bounding box center [275, 95] width 163 height 34
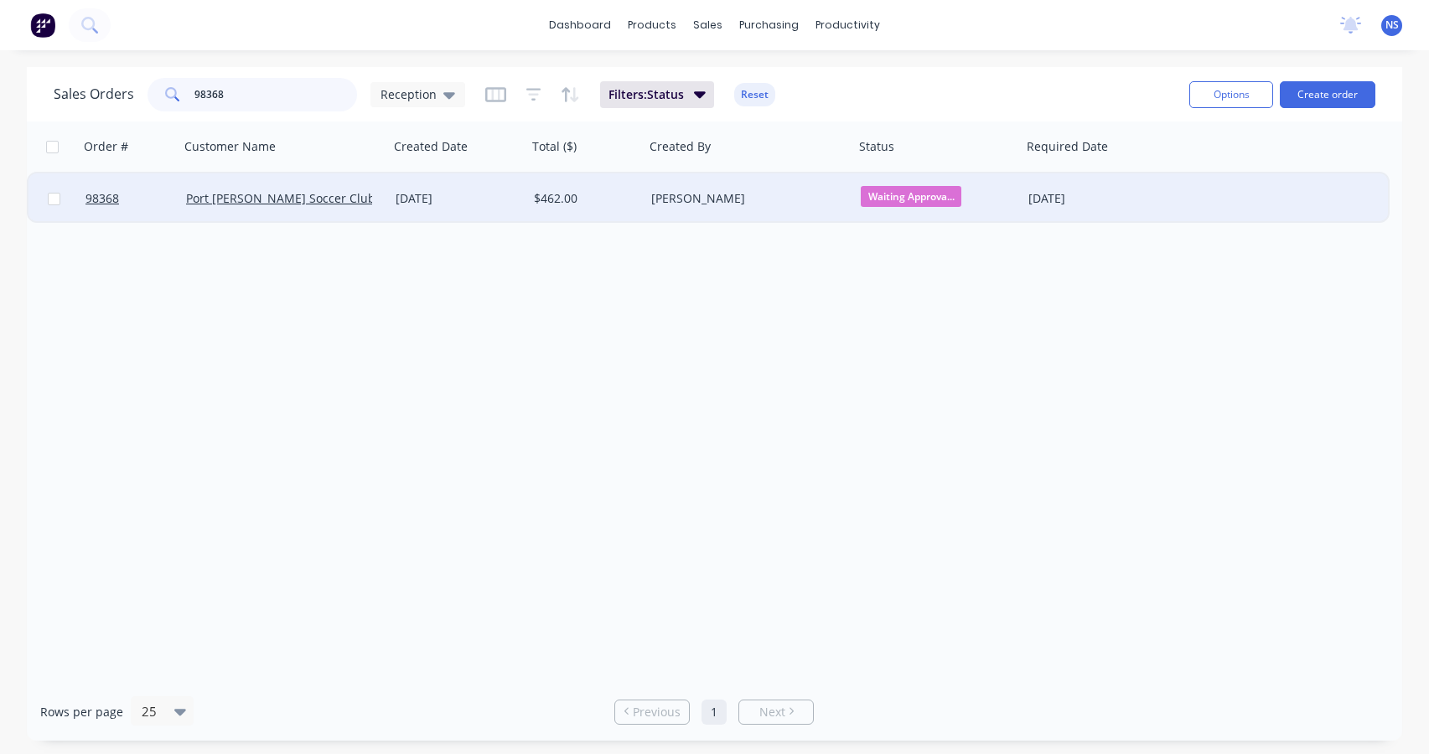
type input "98368"
click at [503, 208] on div "[DATE]" at bounding box center [458, 198] width 138 height 50
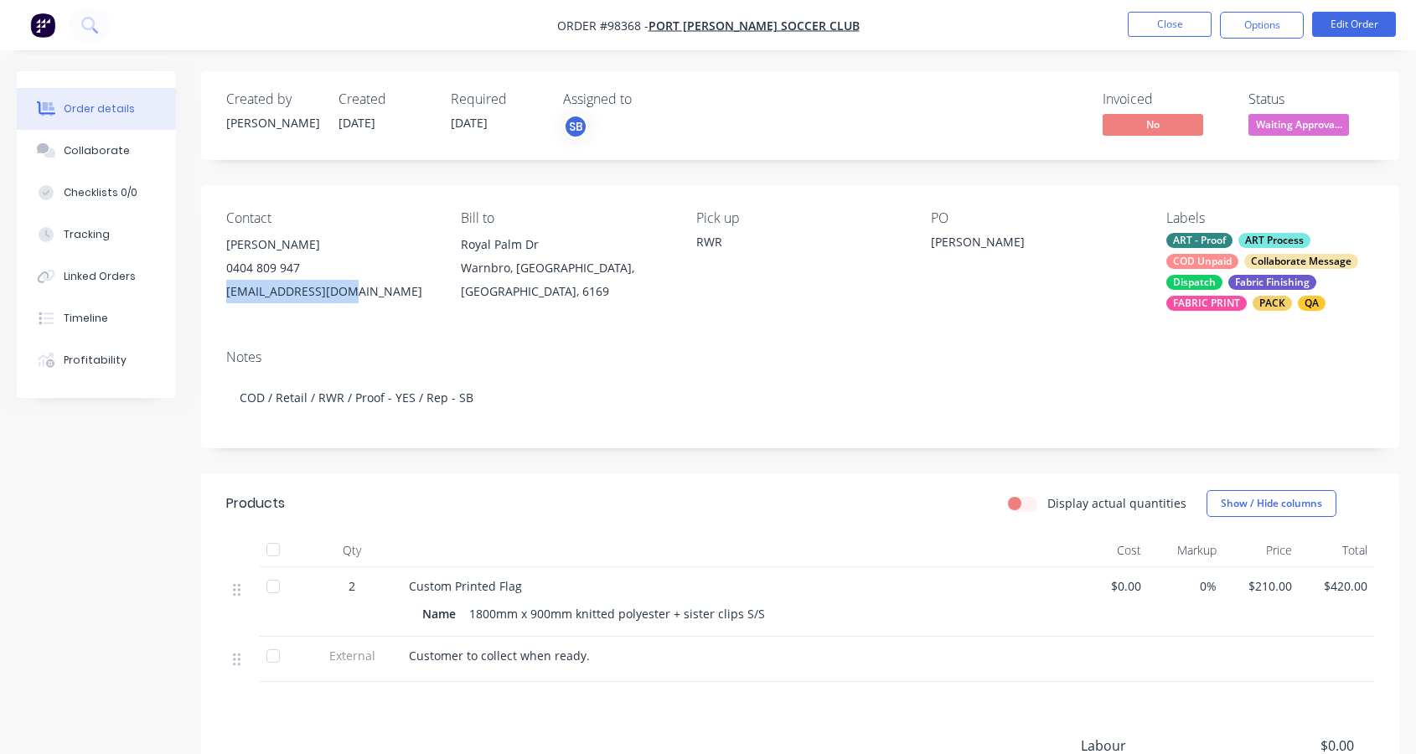
drag, startPoint x: 343, startPoint y: 292, endPoint x: 220, endPoint y: 292, distance: 123.2
click at [218, 292] on div "Contact [PERSON_NAME] [PHONE_NUMBER] [EMAIL_ADDRESS][DOMAIN_NAME] Bill to Royal…" at bounding box center [800, 260] width 1198 height 151
copy div "[EMAIL_ADDRESS][DOMAIN_NAME]"
click at [91, 151] on div "Collaborate" at bounding box center [97, 150] width 66 height 15
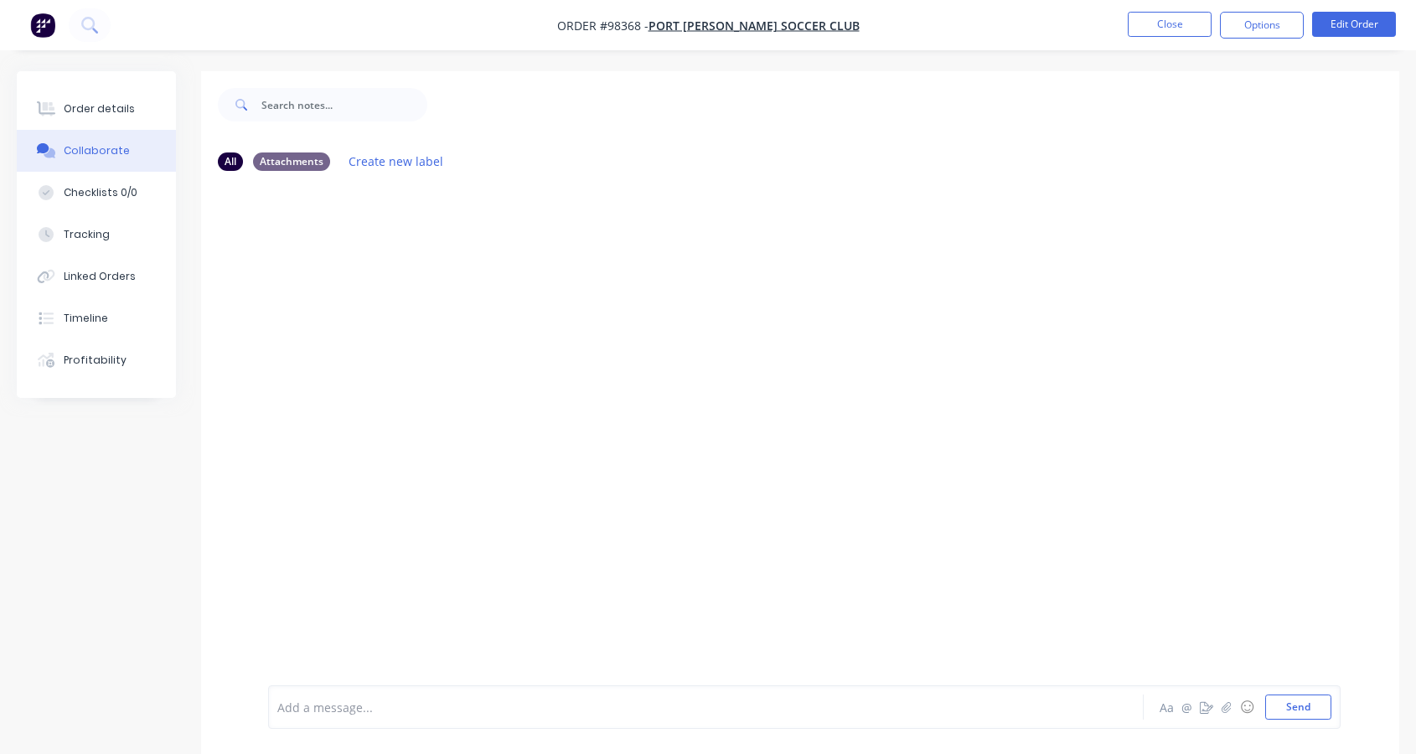
click at [417, 722] on div "Add a message... Aa @ ☺ Send" at bounding box center [804, 708] width 1073 height 44
click at [412, 709] on div at bounding box center [673, 708] width 790 height 18
click at [1175, 33] on button "Close" at bounding box center [1170, 24] width 84 height 25
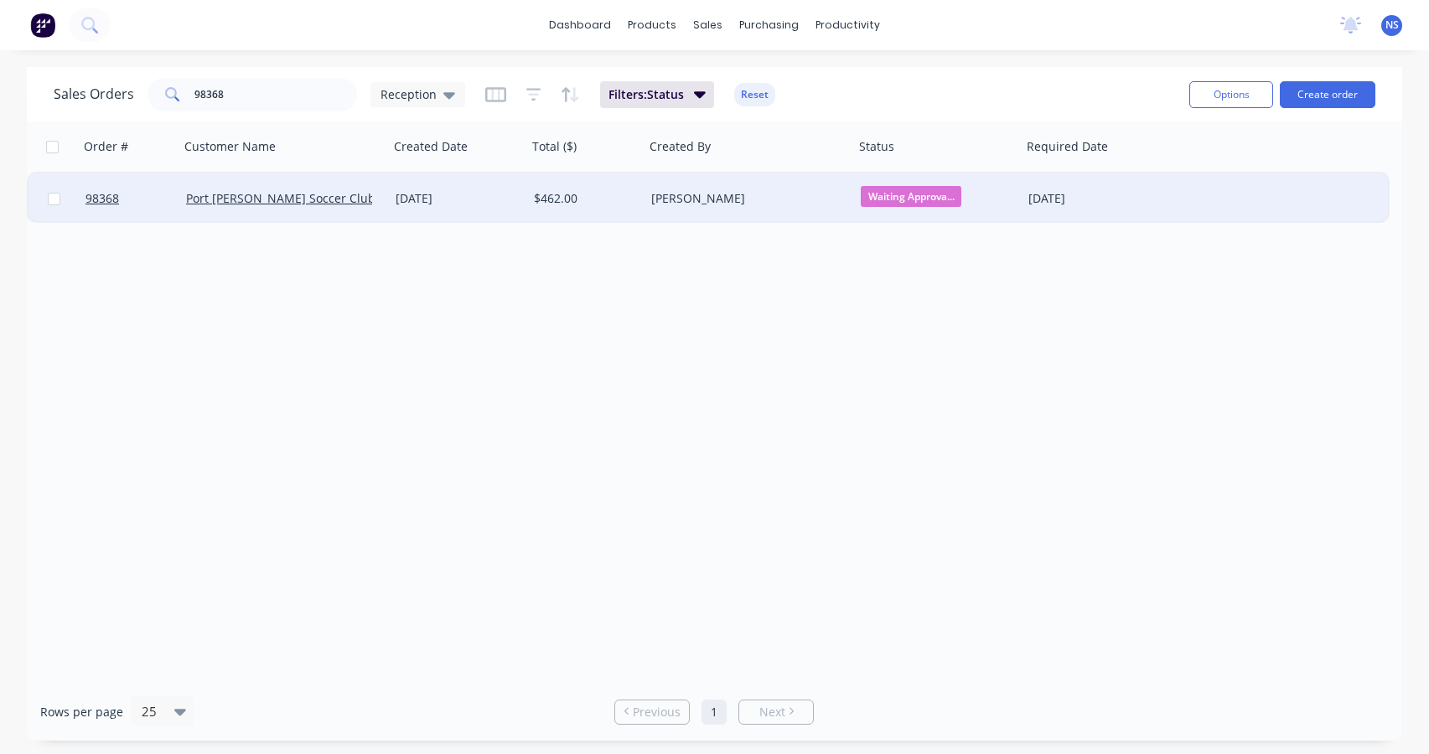
click at [795, 203] on div "[PERSON_NAME]" at bounding box center [744, 198] width 186 height 17
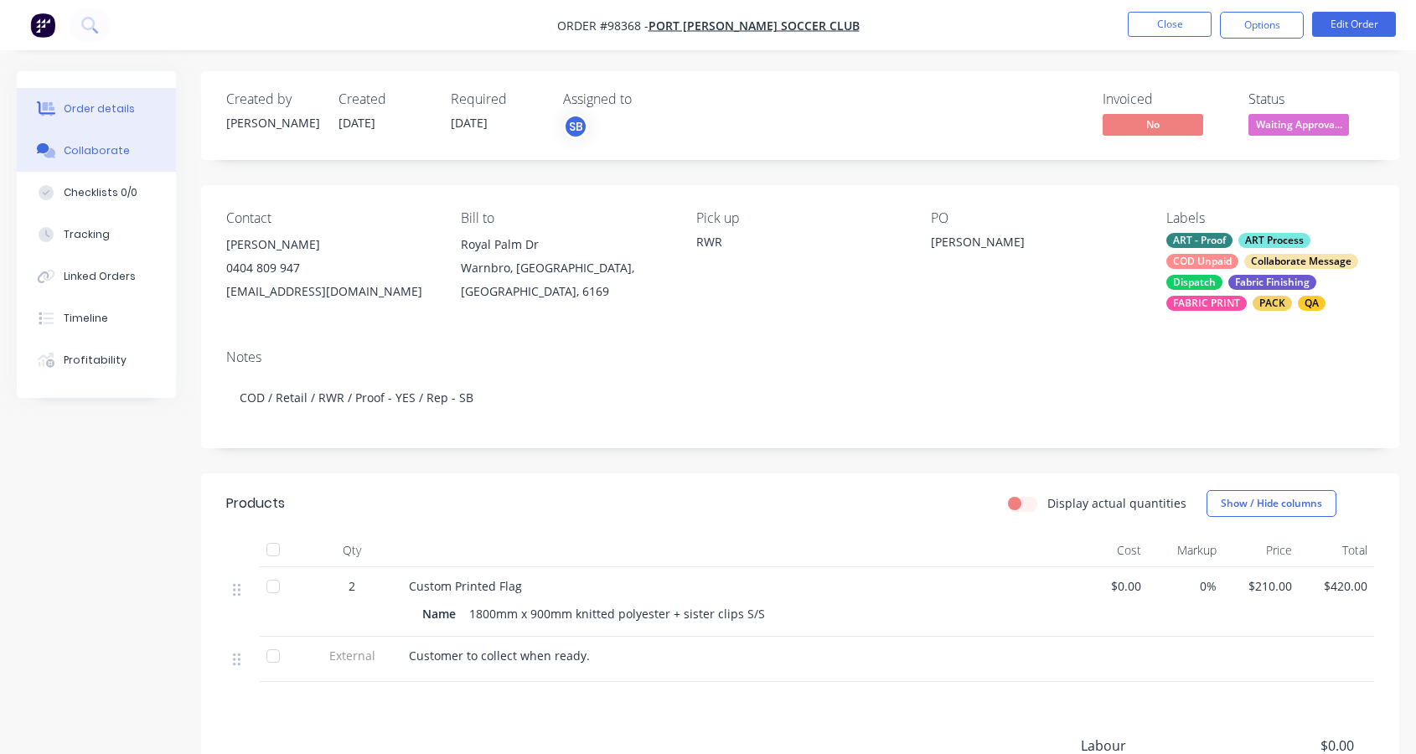
click at [75, 146] on div "Collaborate" at bounding box center [97, 150] width 66 height 15
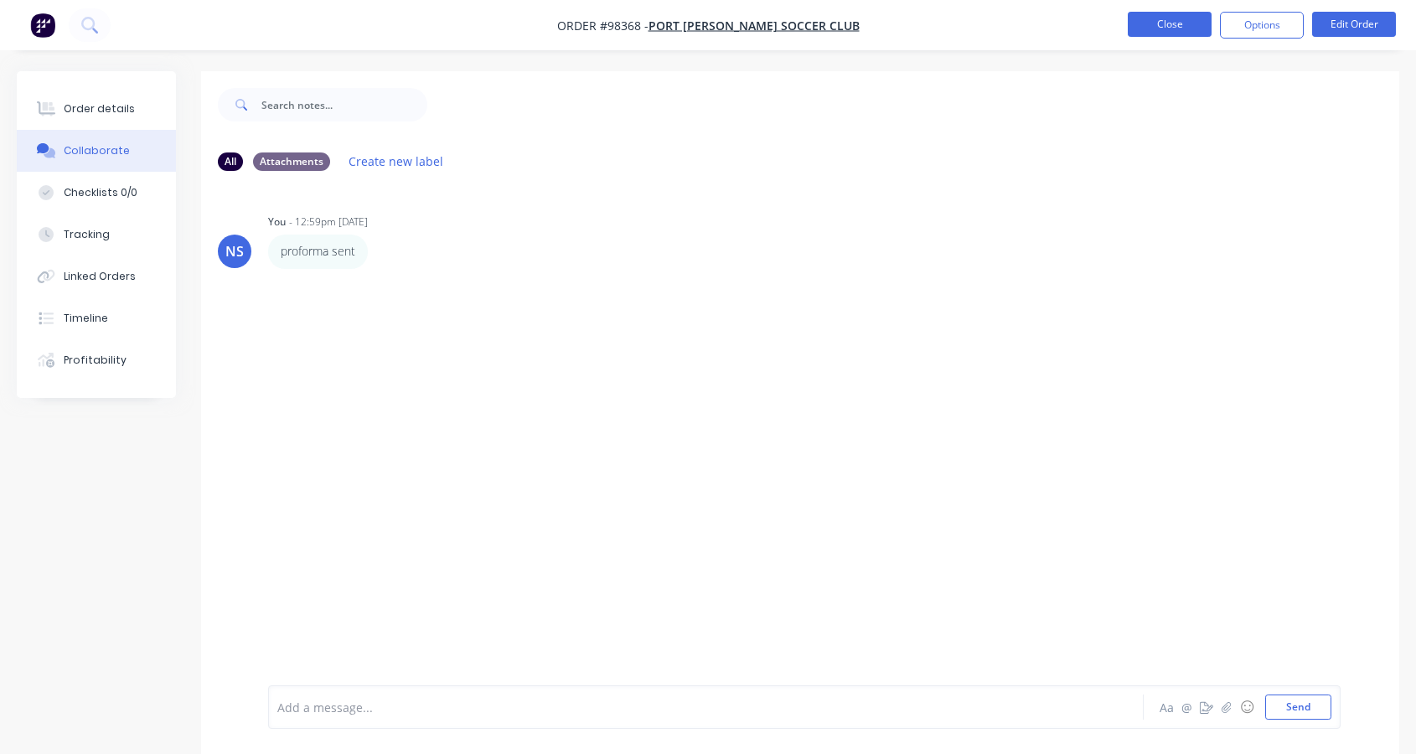
click at [1156, 18] on button "Close" at bounding box center [1170, 24] width 84 height 25
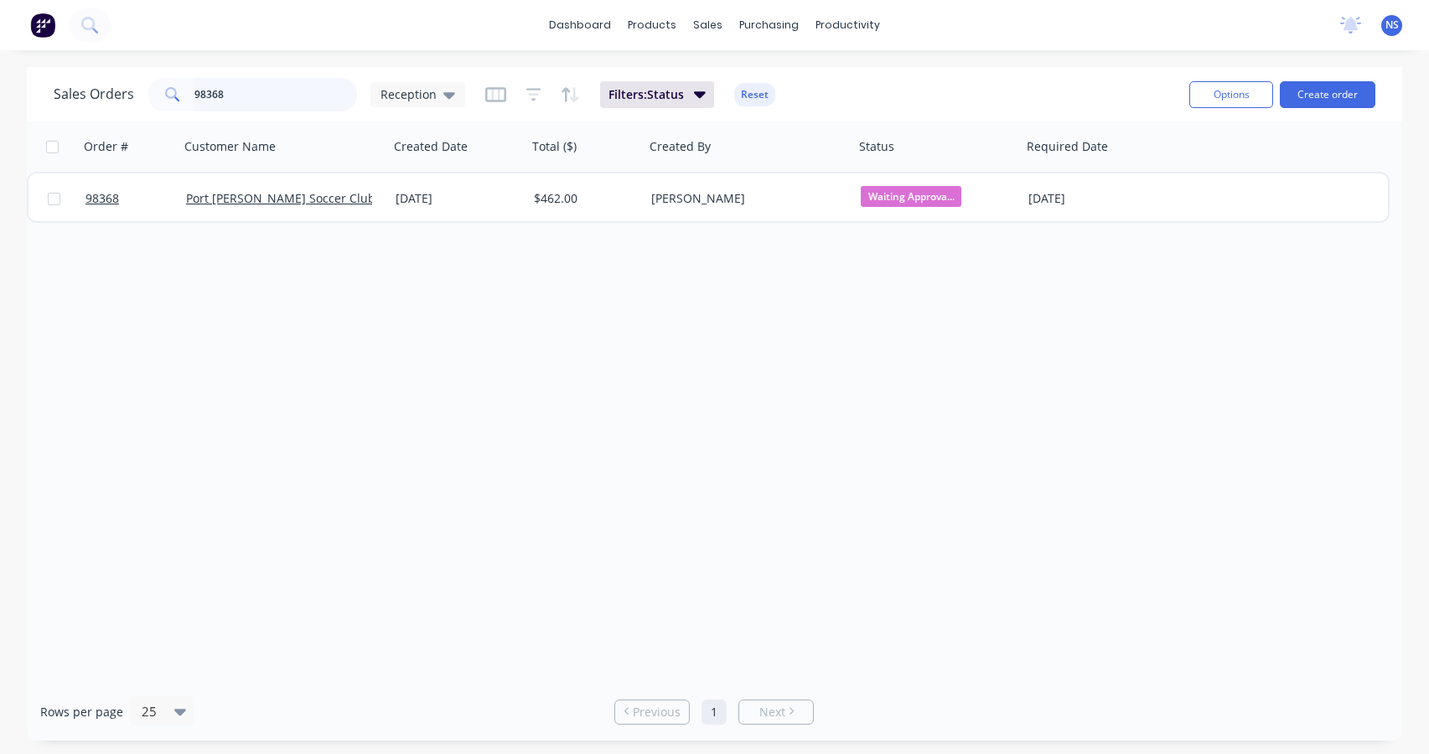
click at [315, 90] on input "98368" at bounding box center [275, 95] width 163 height 34
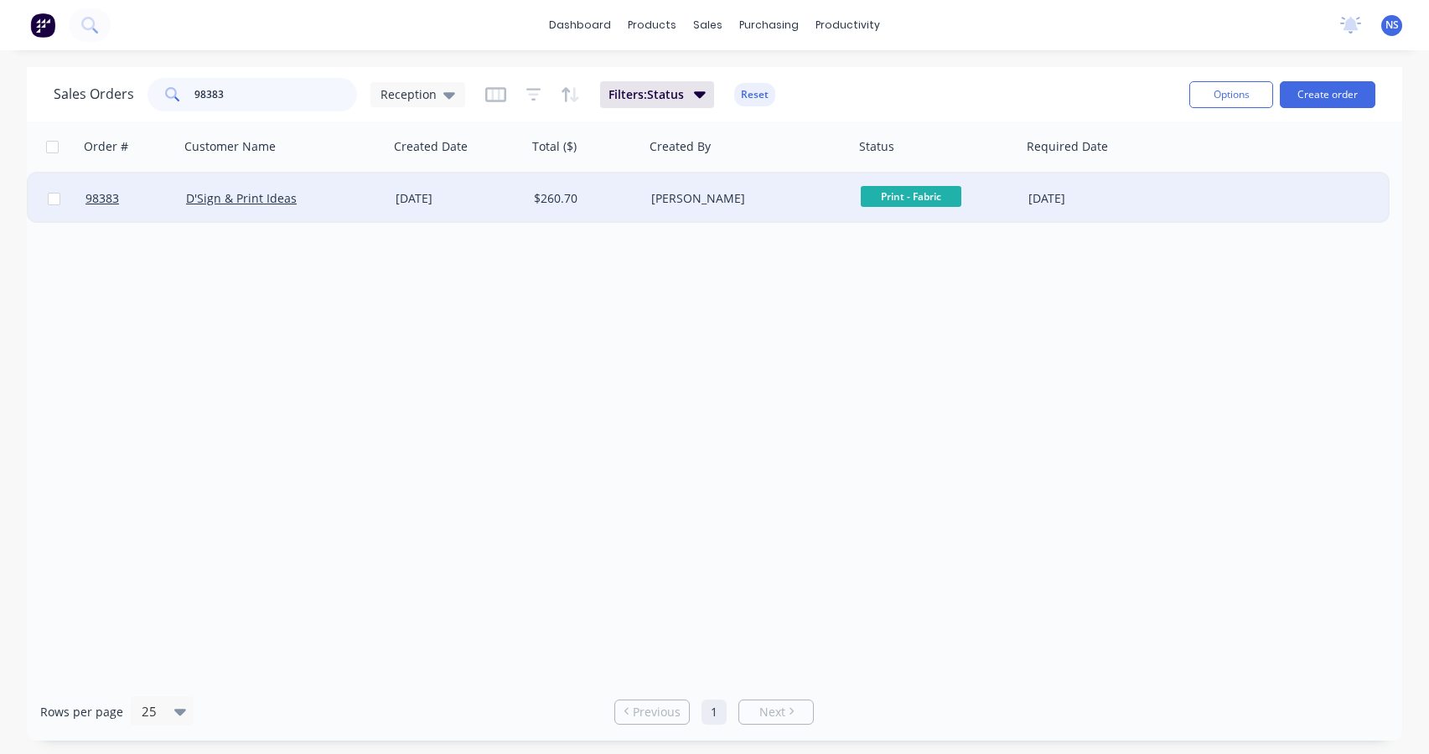
type input "98383"
click at [365, 202] on div "D'Sign & Print Ideas" at bounding box center [279, 198] width 186 height 17
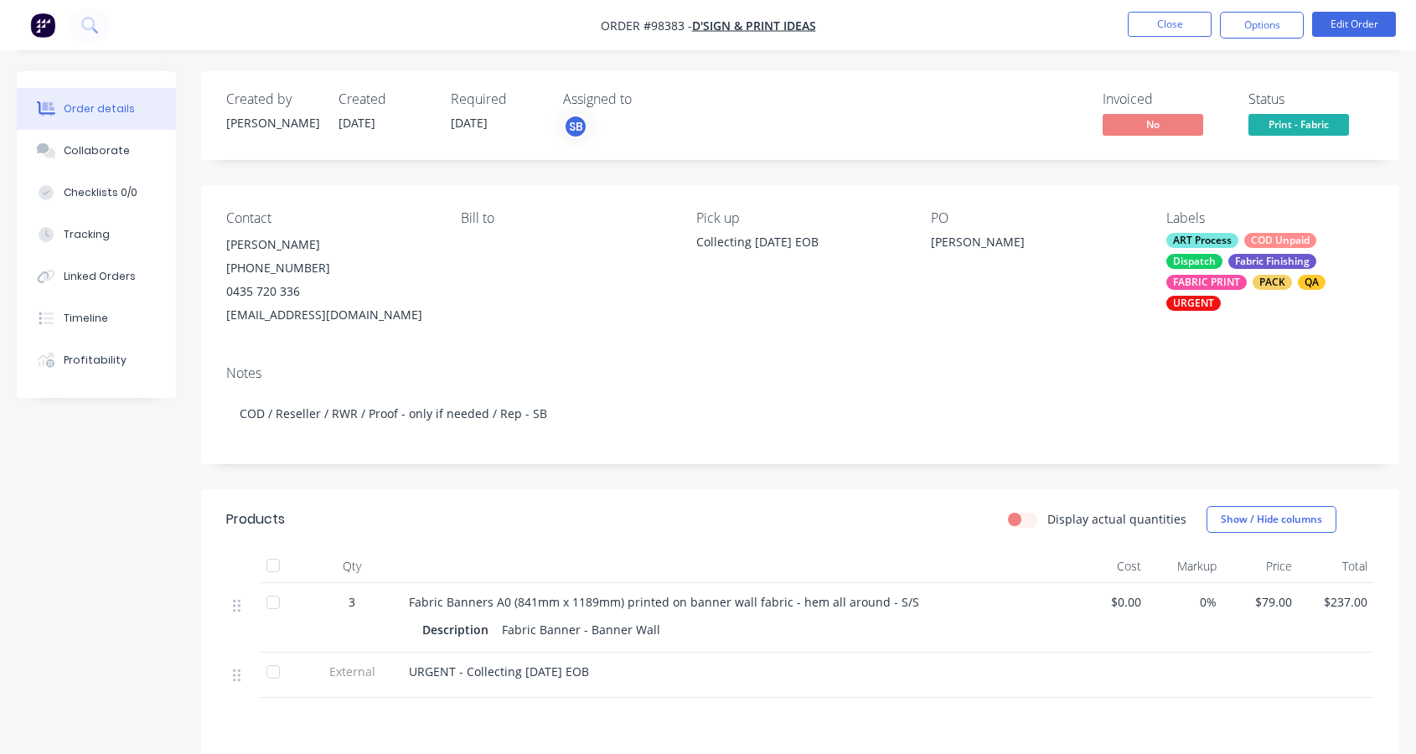
click at [1226, 262] on div "ART Process COD Unpaid Dispatch Fabric Finishing FABRIC PRINT PACK QA URGENT" at bounding box center [1271, 272] width 208 height 78
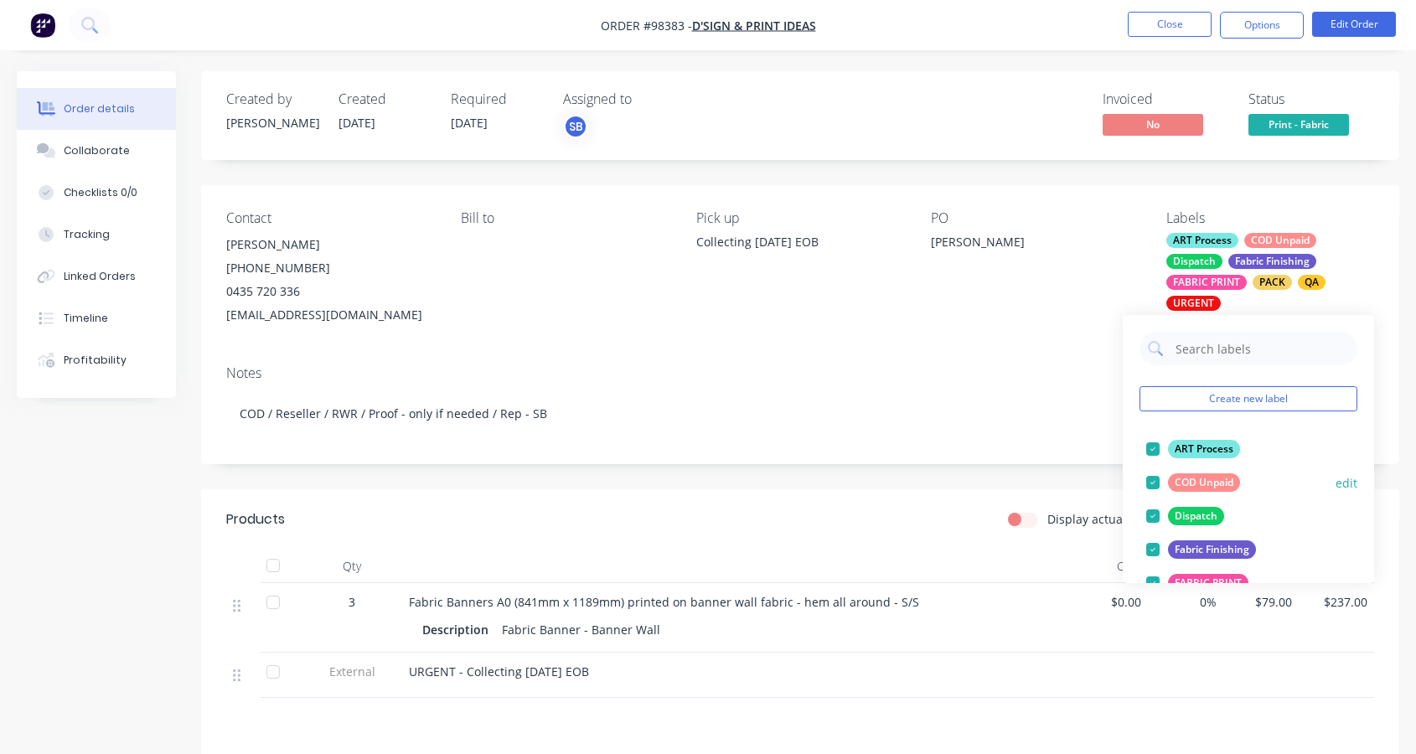
click at [1152, 484] on div at bounding box center [1153, 483] width 34 height 34
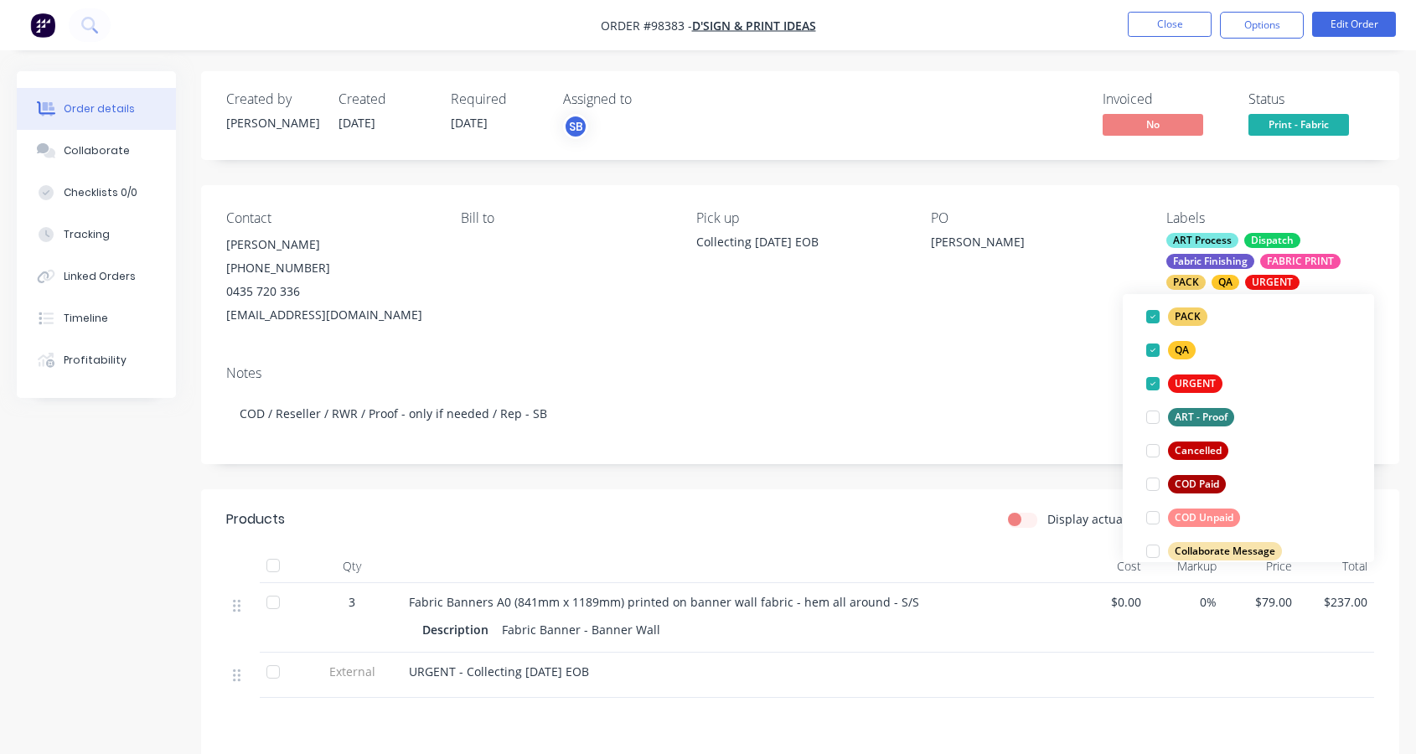
scroll to position [319, 0]
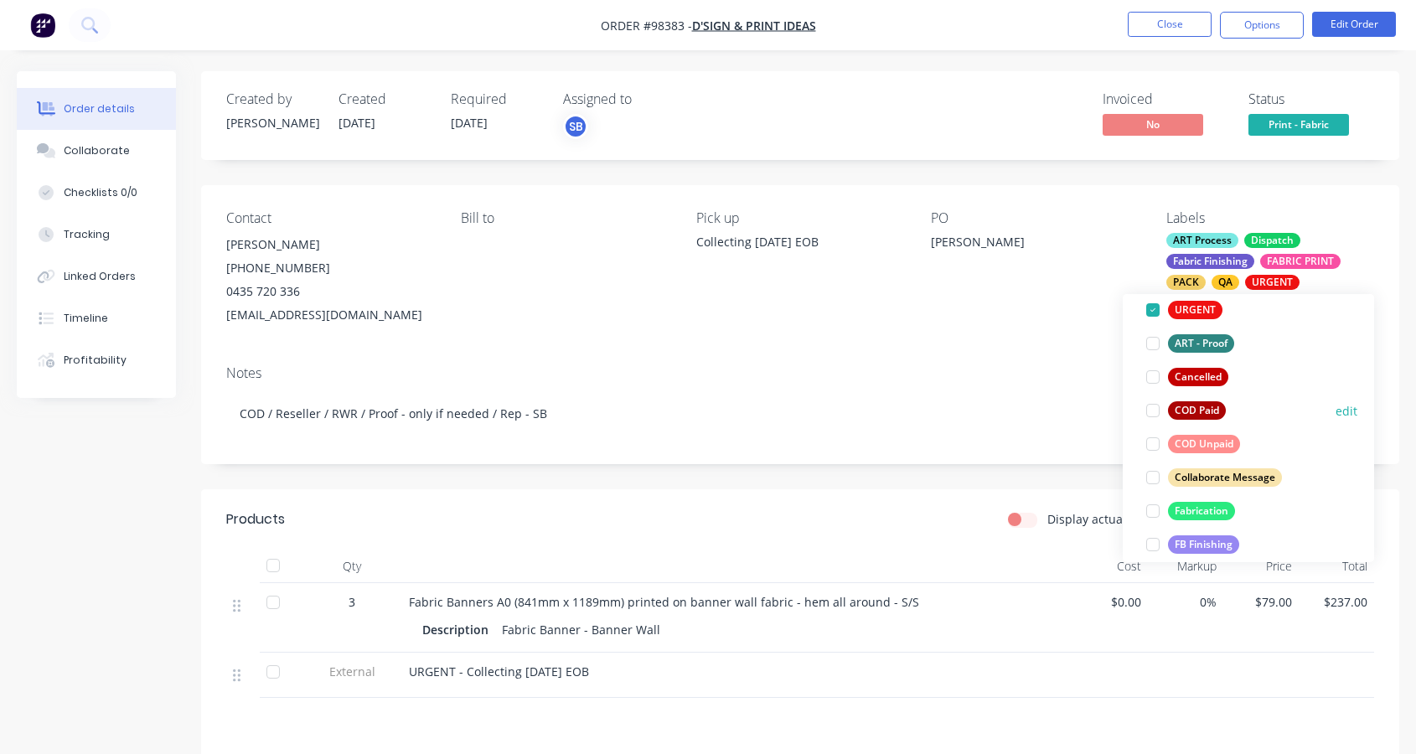
click at [1154, 411] on div at bounding box center [1153, 411] width 34 height 34
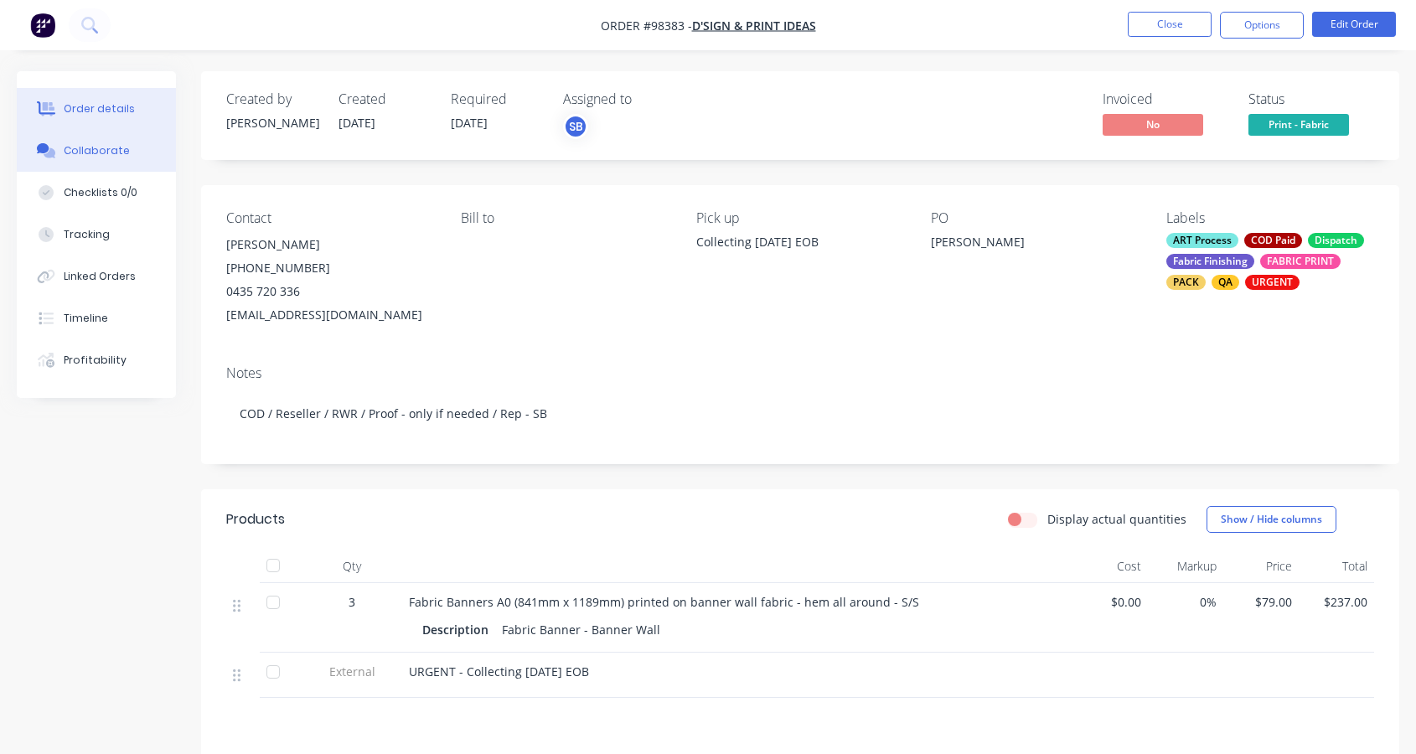
click at [108, 154] on div "Collaborate" at bounding box center [97, 150] width 66 height 15
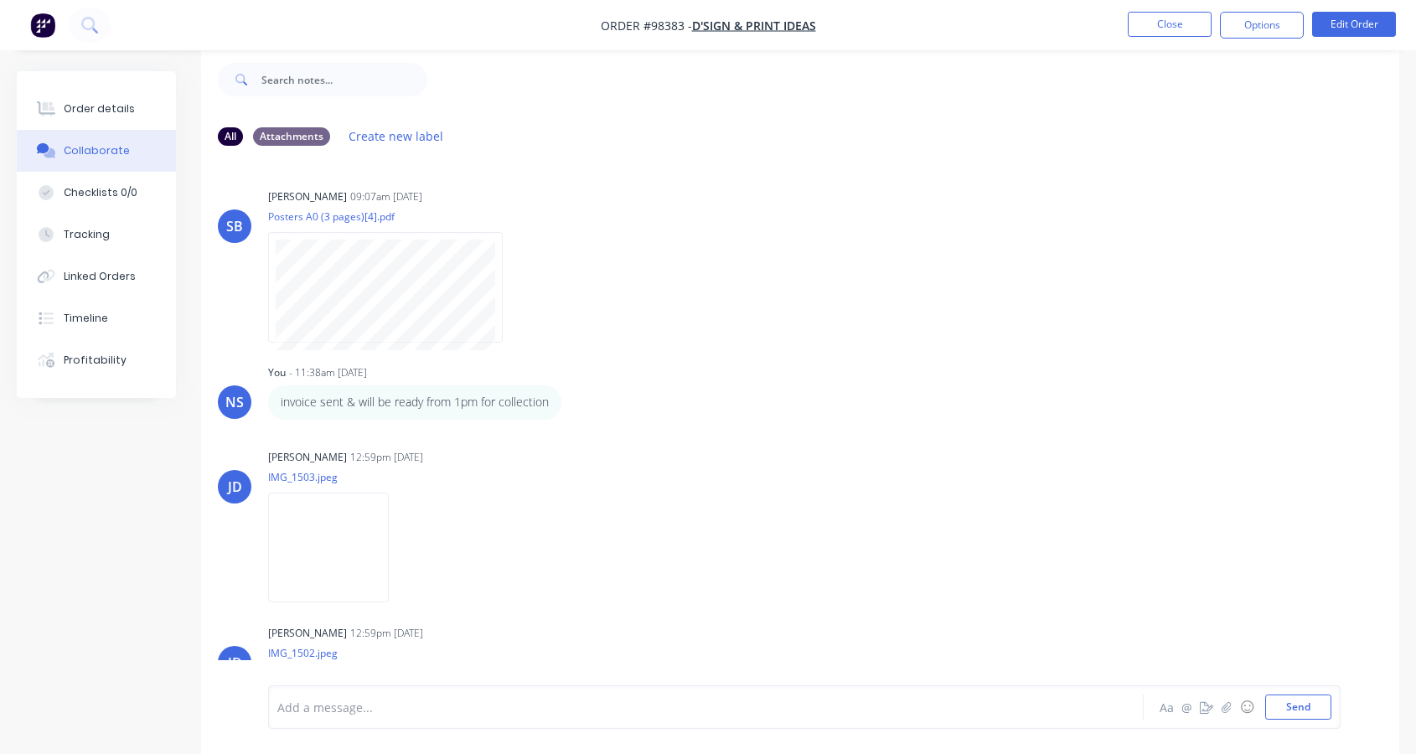
scroll to position [126, 0]
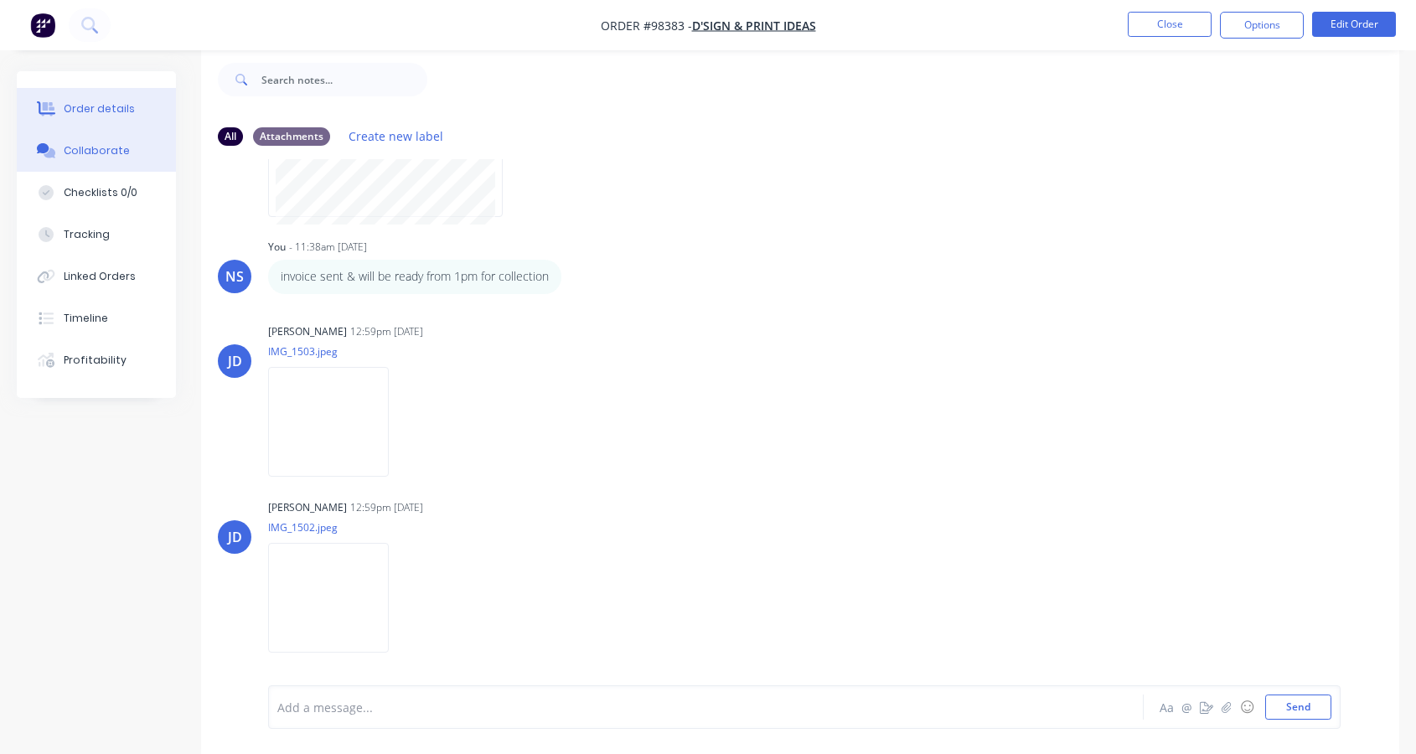
click at [88, 106] on div "Order details" at bounding box center [99, 108] width 71 height 15
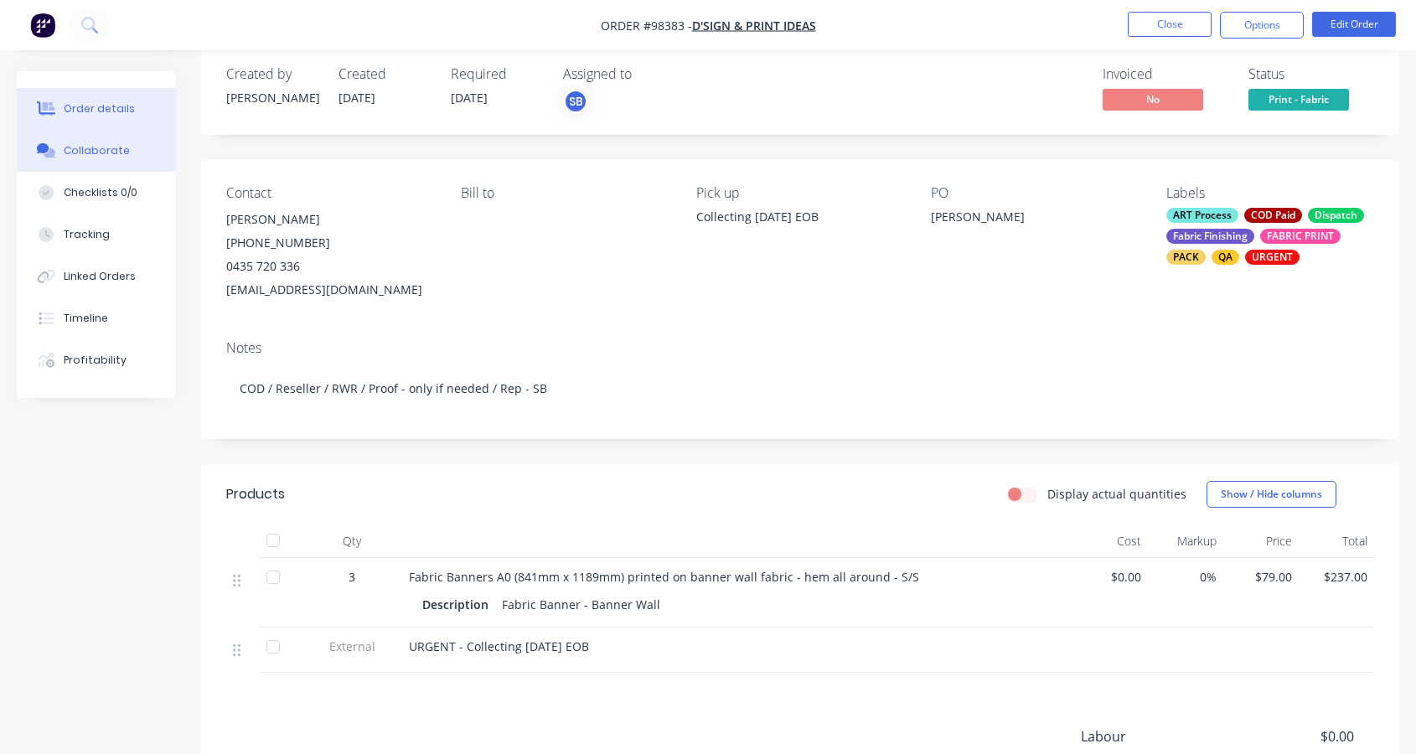
click at [87, 152] on div "Collaborate" at bounding box center [97, 150] width 66 height 15
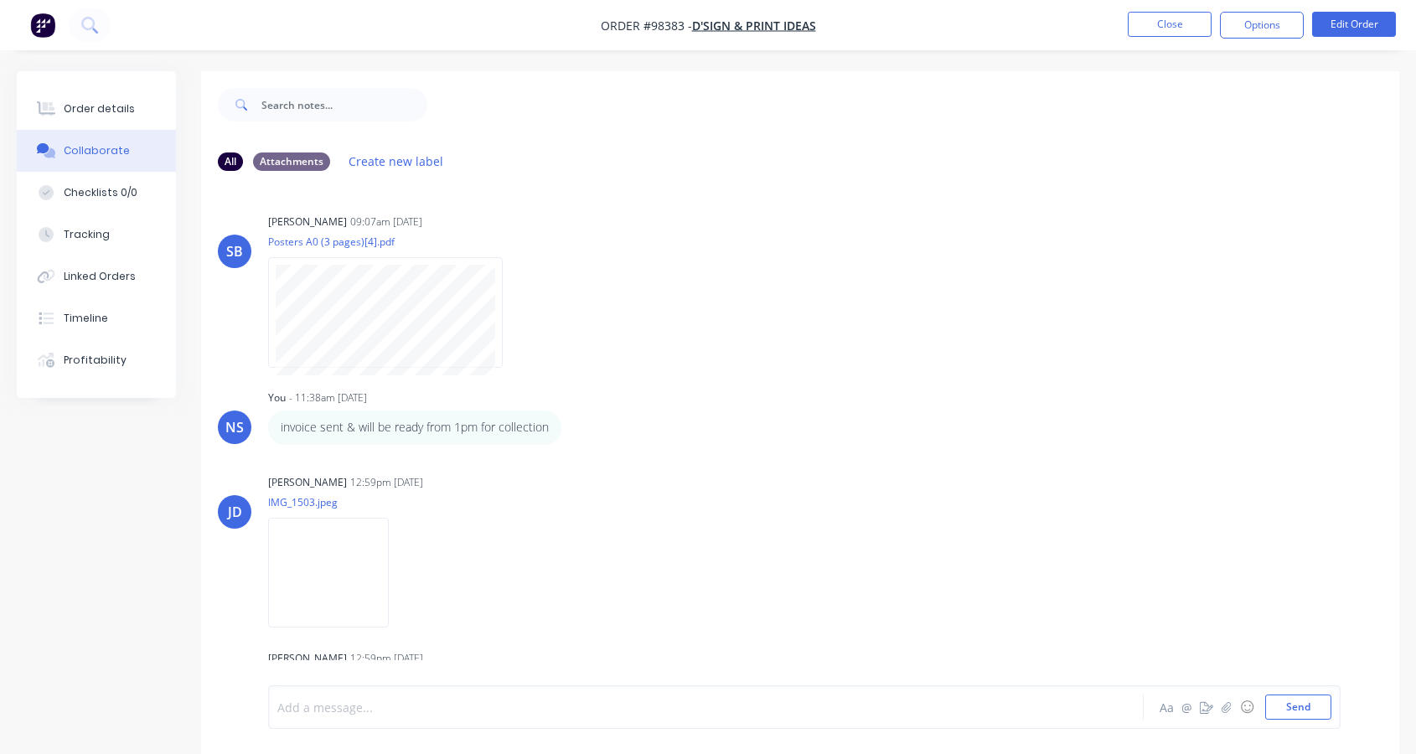
click at [436, 704] on div at bounding box center [673, 708] width 790 height 18
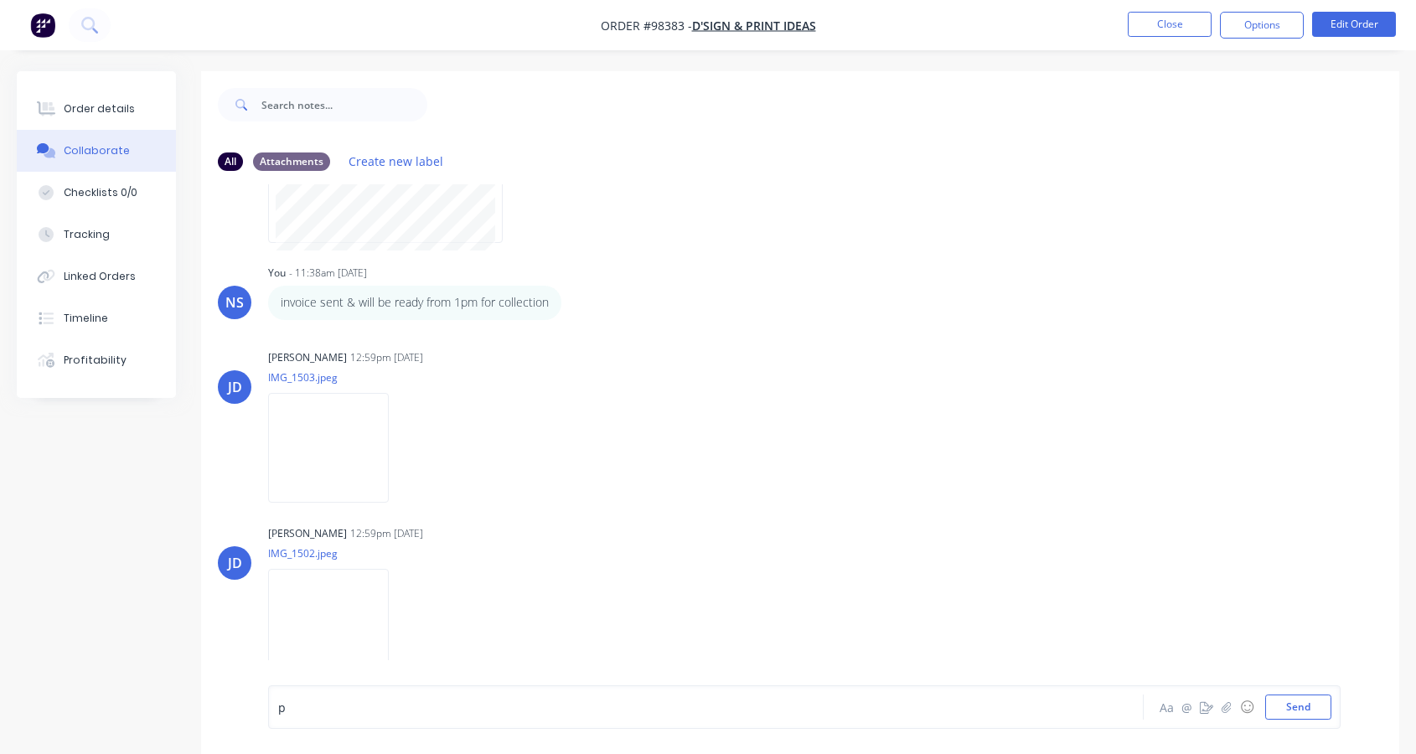
scroll to position [126, 0]
click at [334, 701] on div "p" at bounding box center [673, 708] width 790 height 18
click at [1298, 707] on button "Send" at bounding box center [1299, 707] width 66 height 25
click at [104, 113] on div "Order details" at bounding box center [99, 108] width 71 height 15
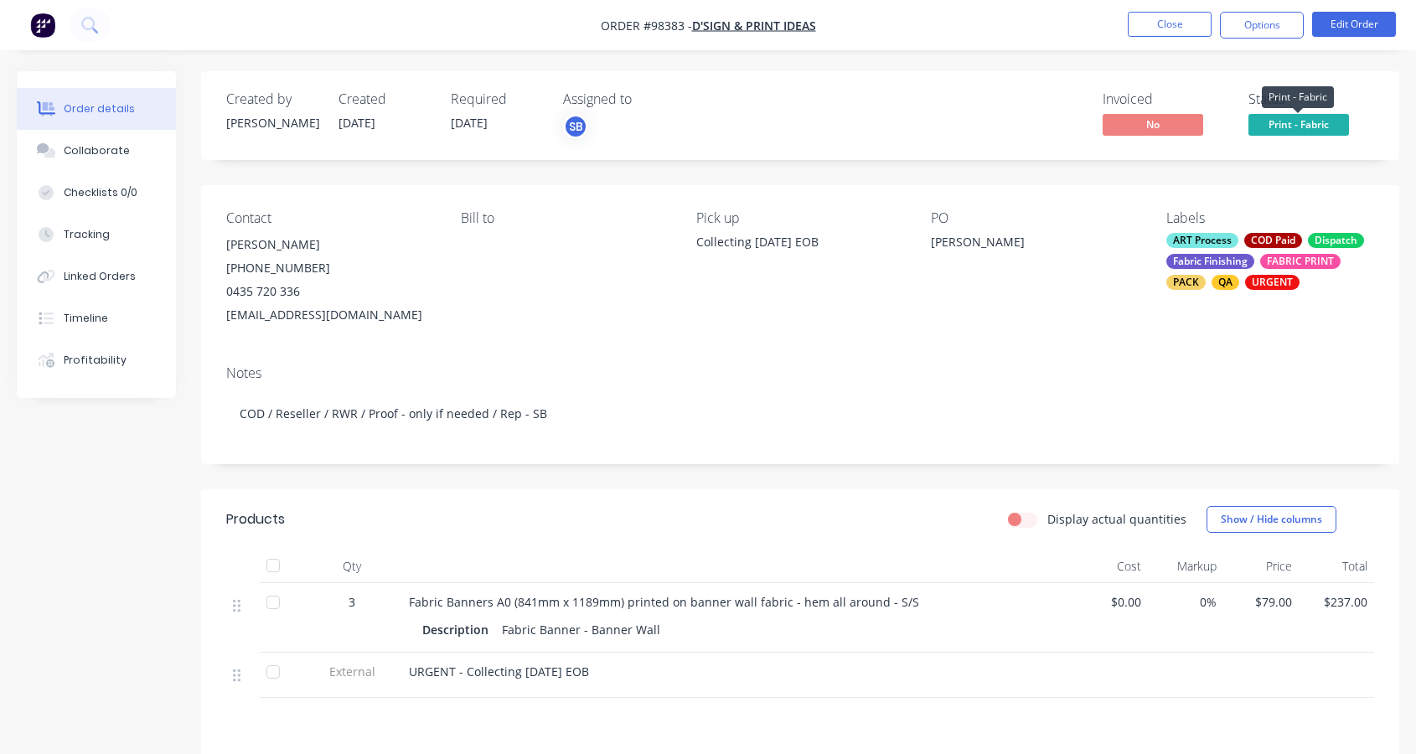
click at [1278, 131] on span "Print - Fabric" at bounding box center [1299, 124] width 101 height 21
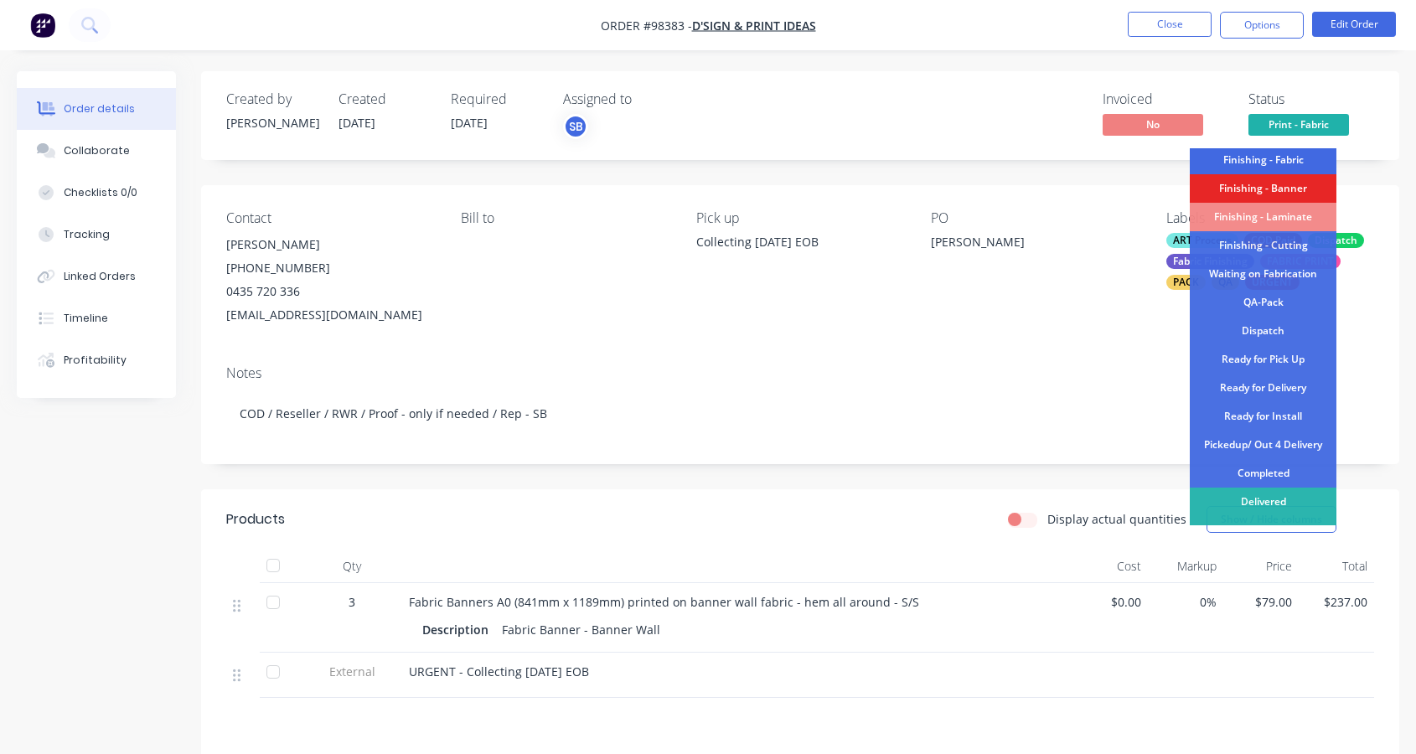
scroll to position [330, 0]
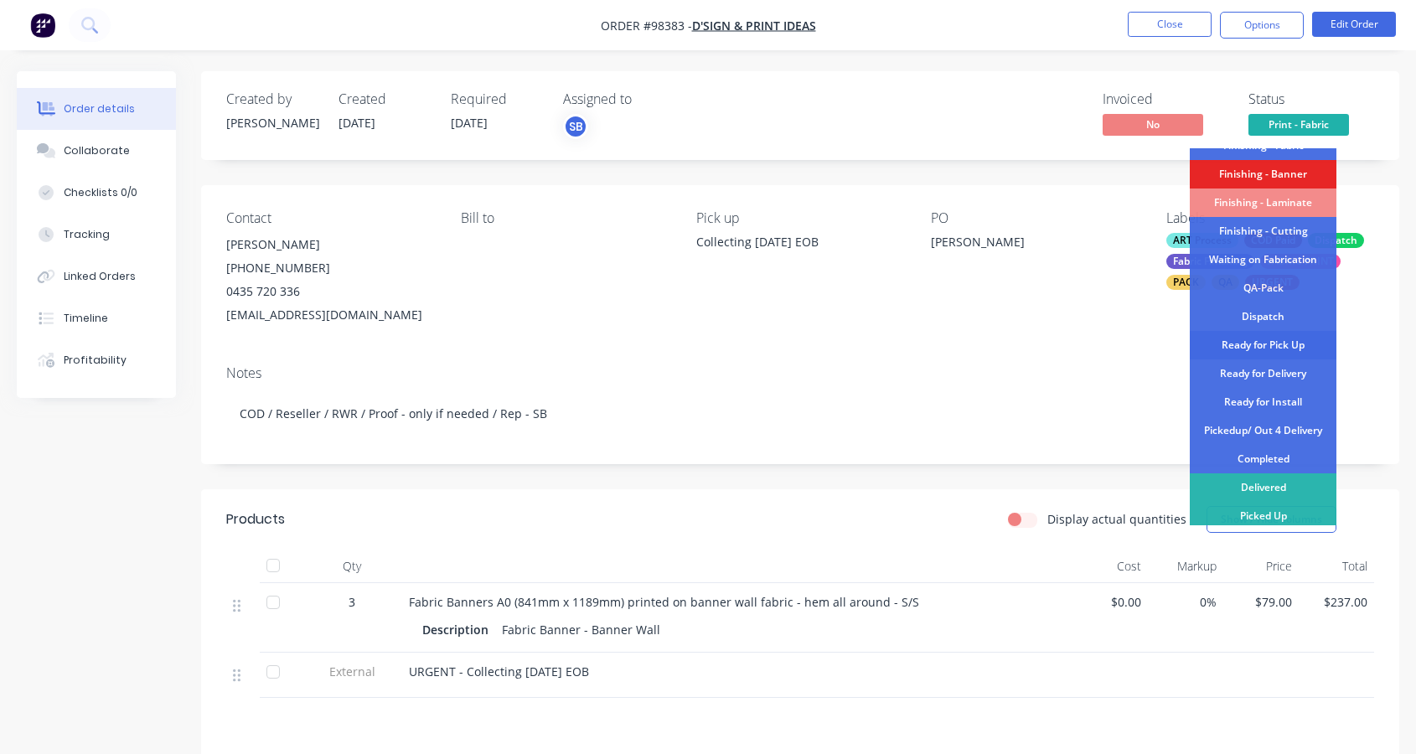
click at [1256, 339] on div "Ready for Pick Up" at bounding box center [1263, 345] width 147 height 28
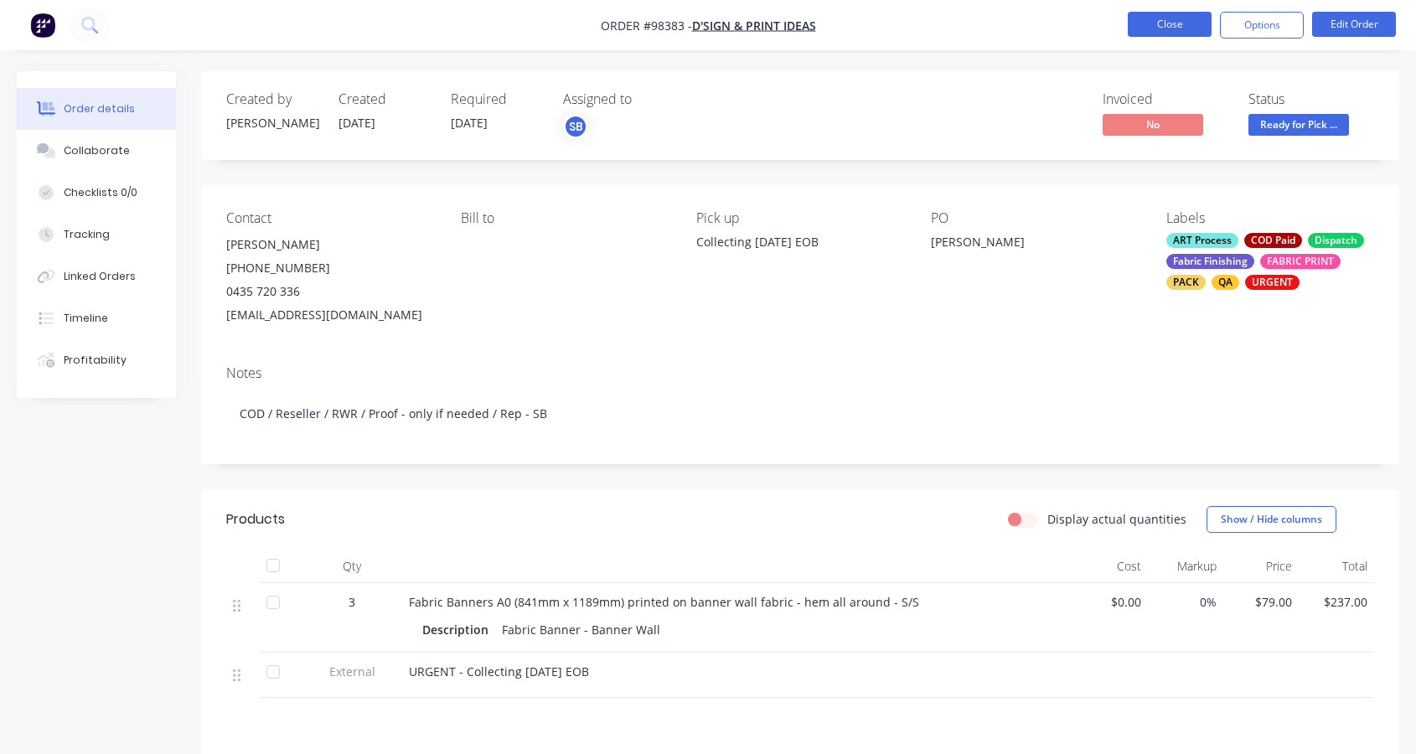
click at [1136, 24] on button "Close" at bounding box center [1170, 24] width 84 height 25
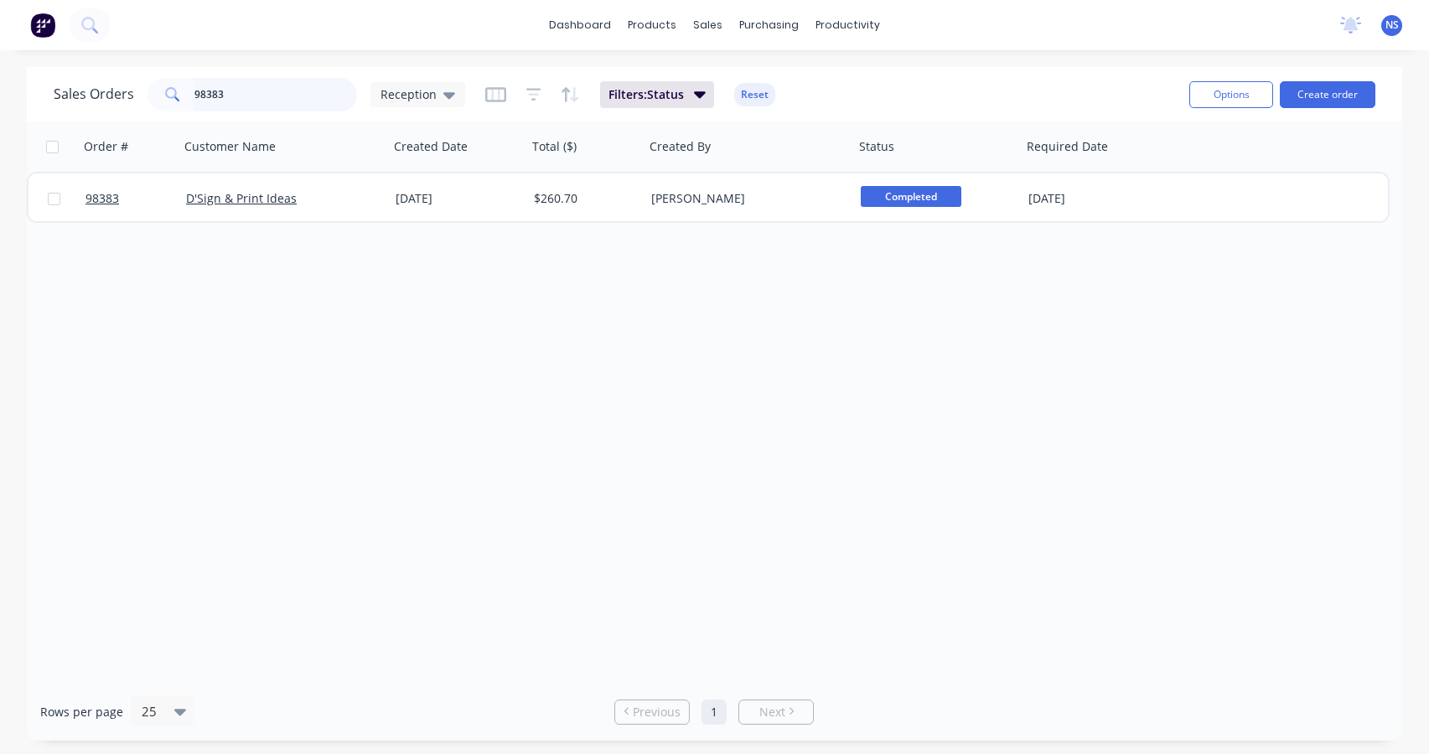
click at [279, 98] on input "98383" at bounding box center [275, 95] width 163 height 34
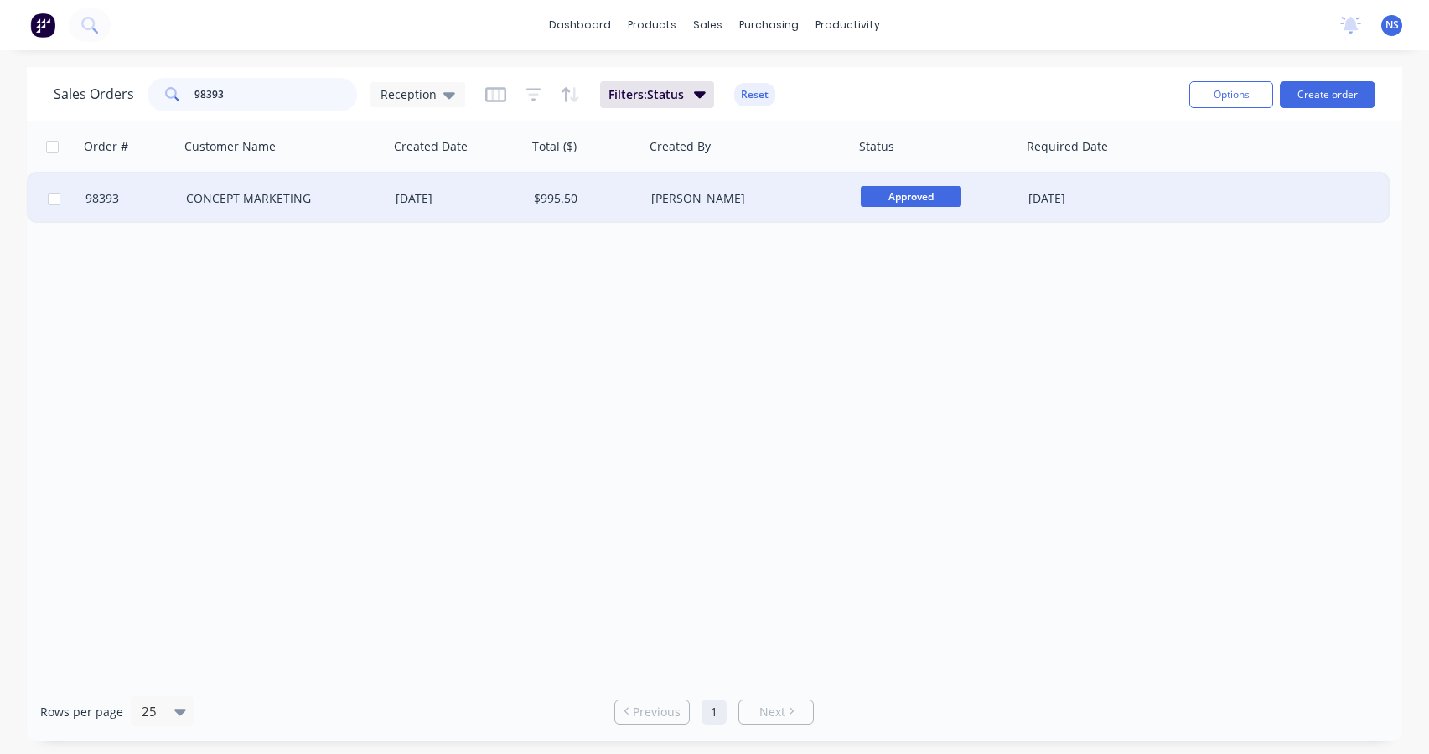
type input "98393"
click at [769, 198] on div "[PERSON_NAME]" at bounding box center [744, 198] width 186 height 17
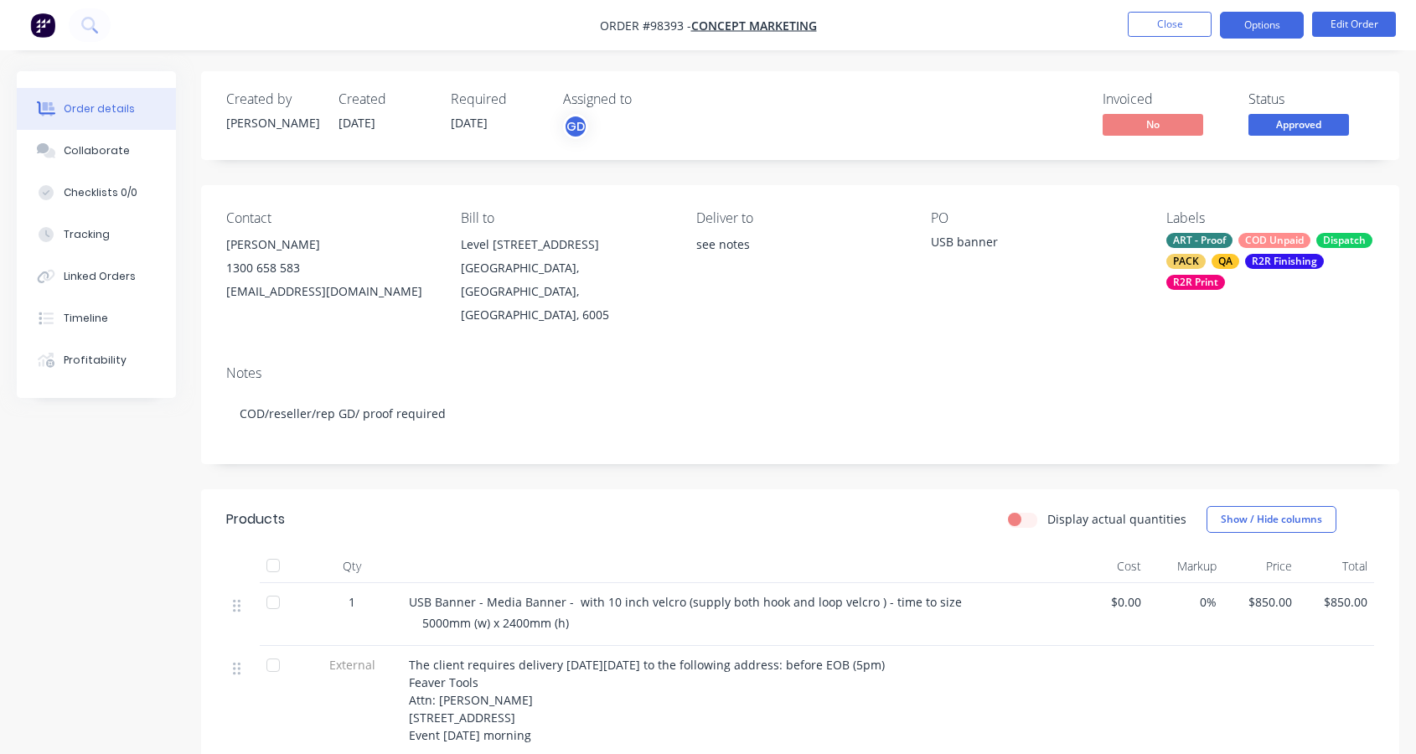
click at [1259, 25] on button "Options" at bounding box center [1262, 25] width 84 height 27
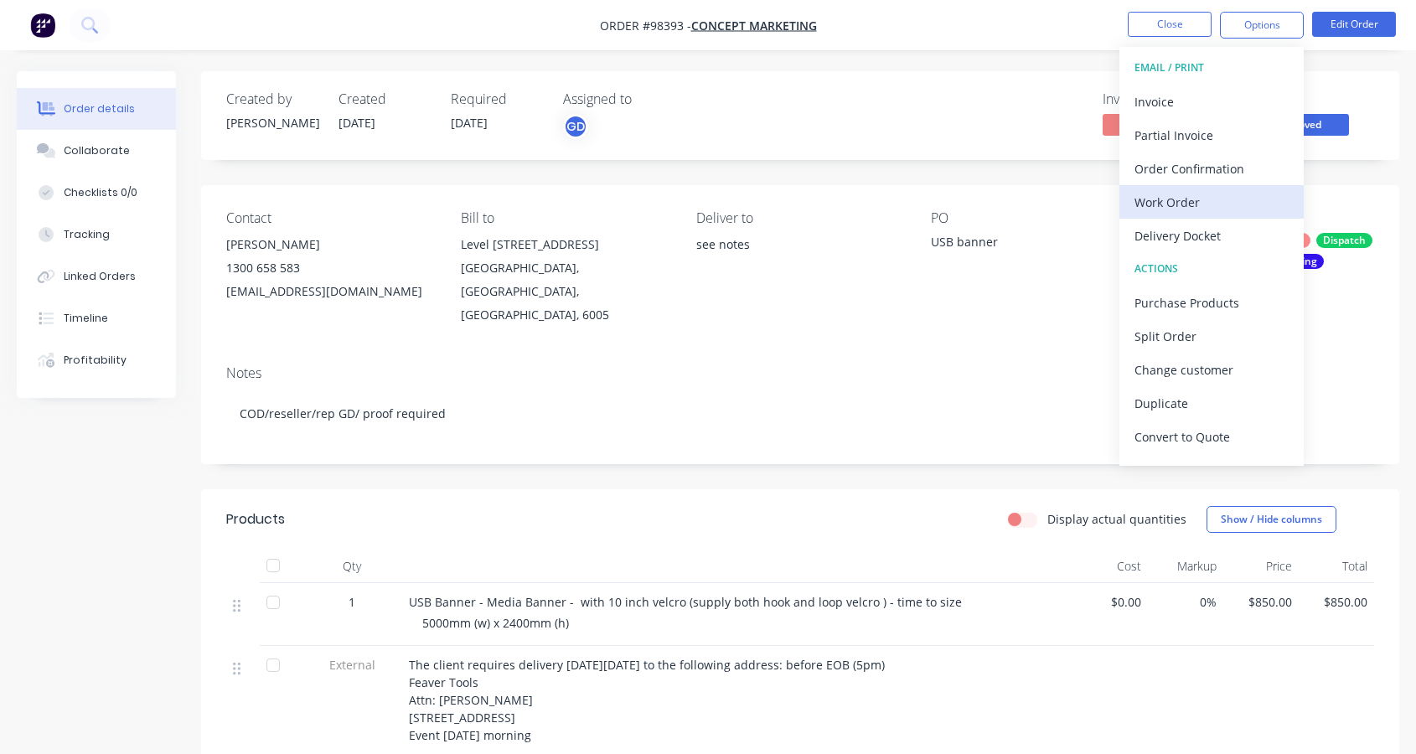
click at [1206, 199] on div "Work Order" at bounding box center [1212, 202] width 154 height 24
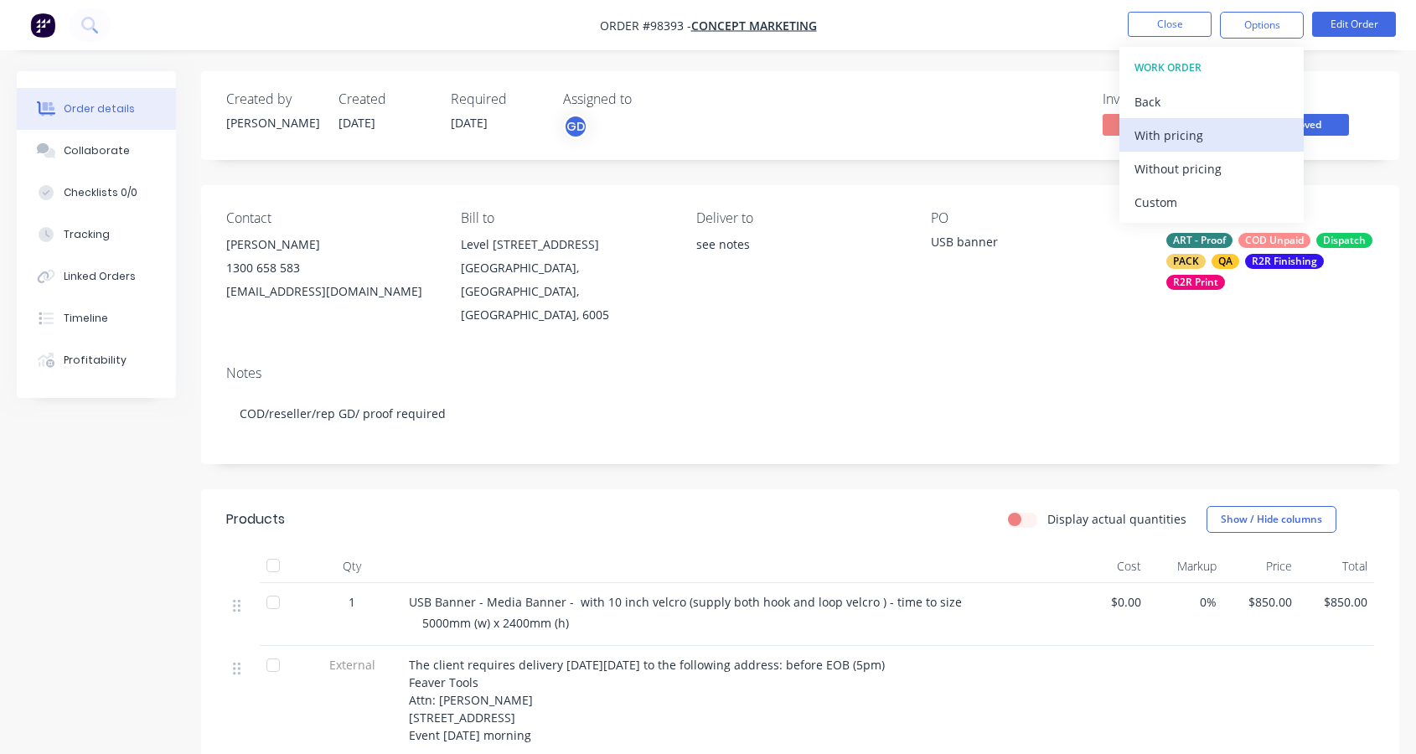
click at [1193, 132] on div "With pricing" at bounding box center [1212, 135] width 154 height 24
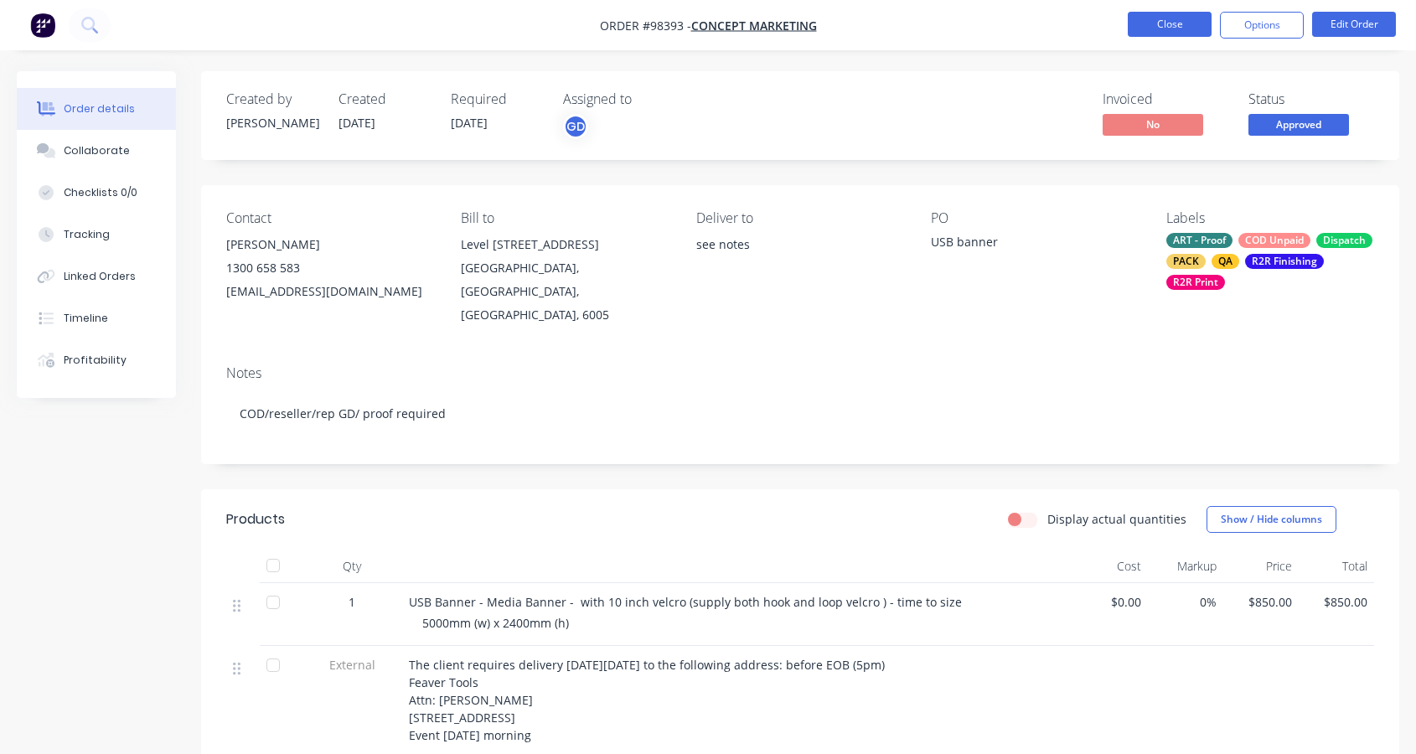
click at [1163, 24] on button "Close" at bounding box center [1170, 24] width 84 height 25
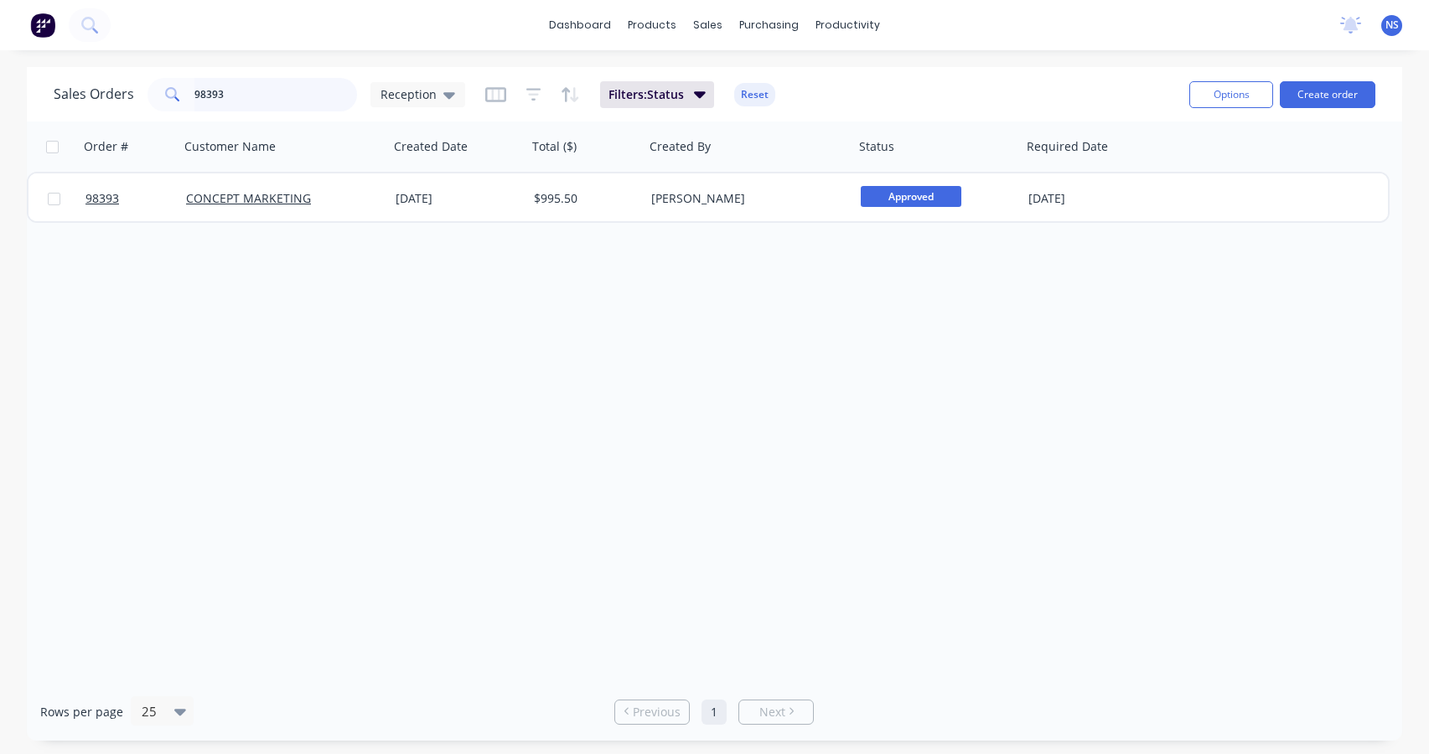
click at [244, 98] on input "98393" at bounding box center [275, 95] width 163 height 34
drag, startPoint x: 224, startPoint y: 97, endPoint x: 187, endPoint y: 92, distance: 37.2
click at [187, 92] on div "98393" at bounding box center [253, 95] width 210 height 34
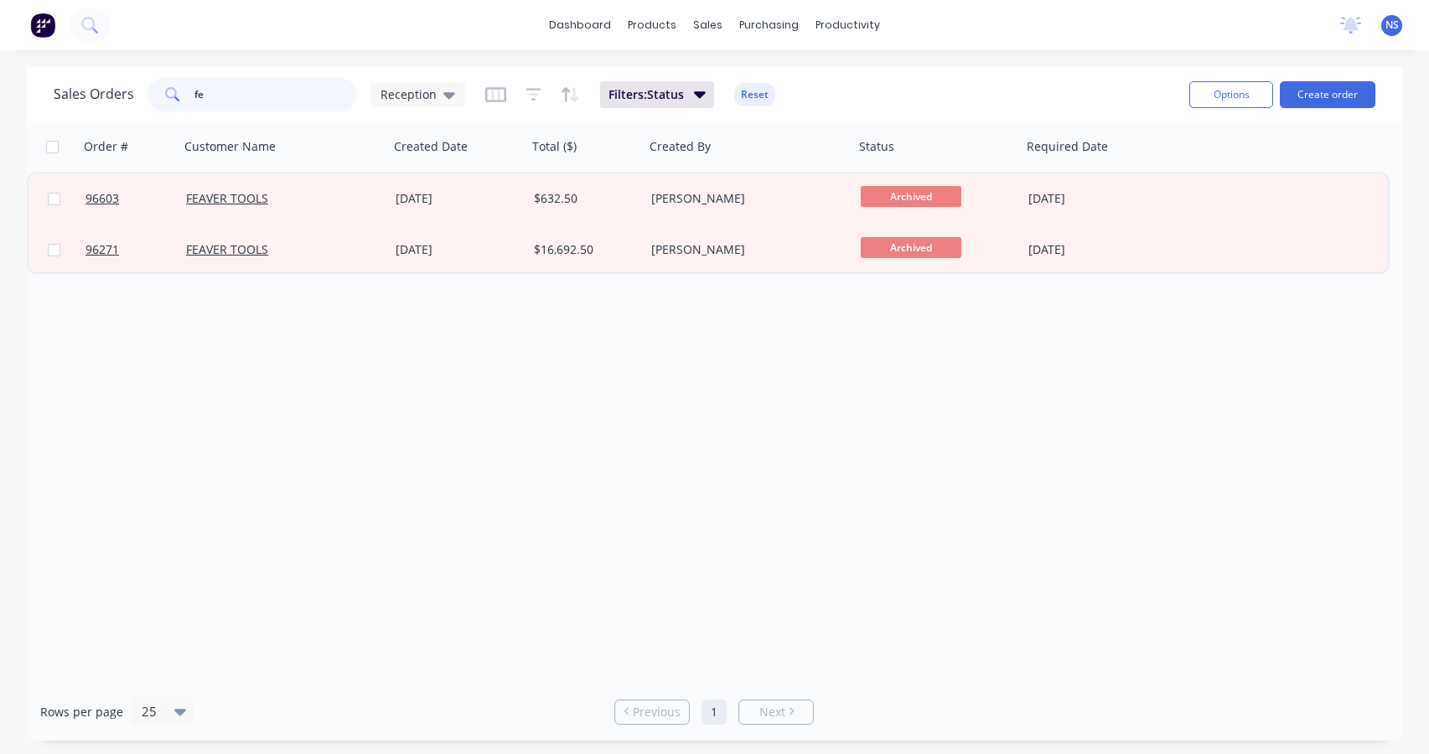
type input "f"
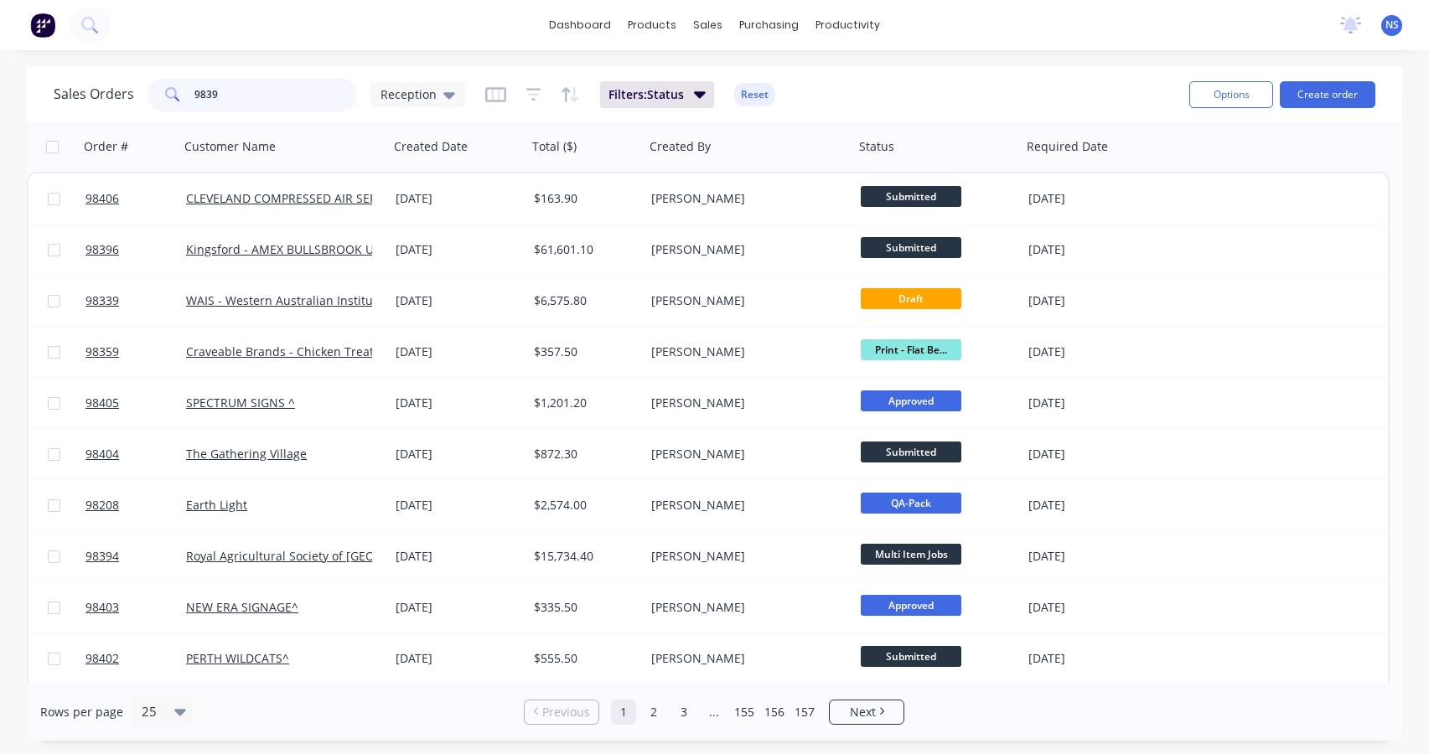
type input "98393"
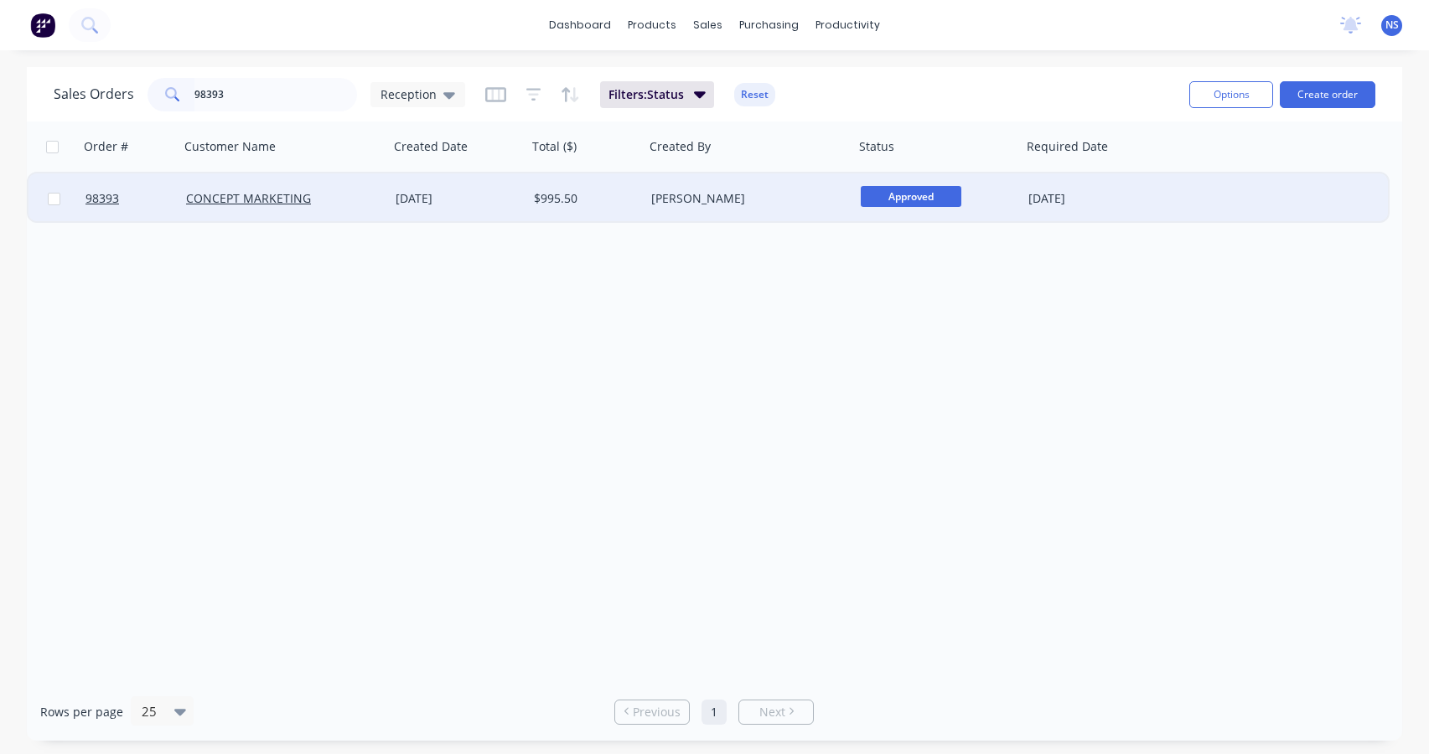
click at [352, 205] on div "CONCEPT MARKETING" at bounding box center [279, 198] width 186 height 17
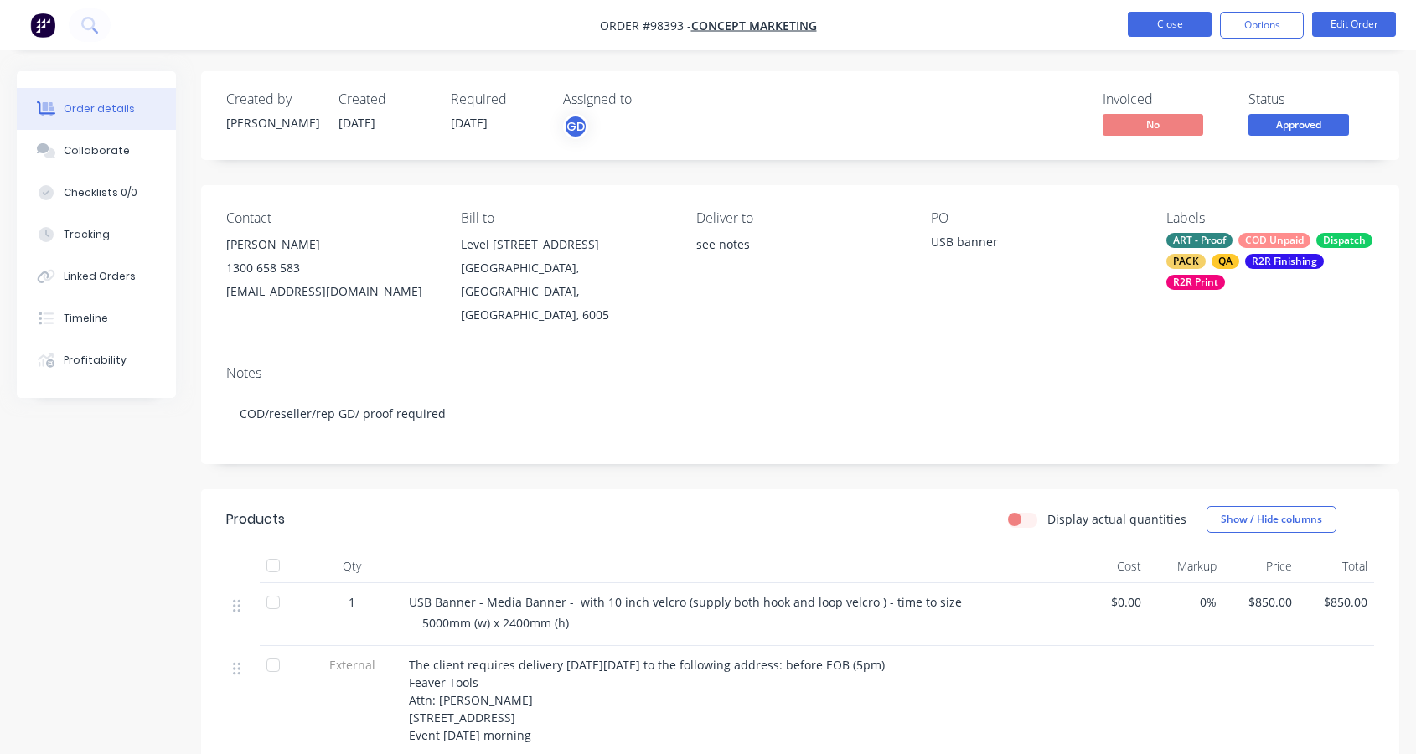
click at [1155, 24] on button "Close" at bounding box center [1170, 24] width 84 height 25
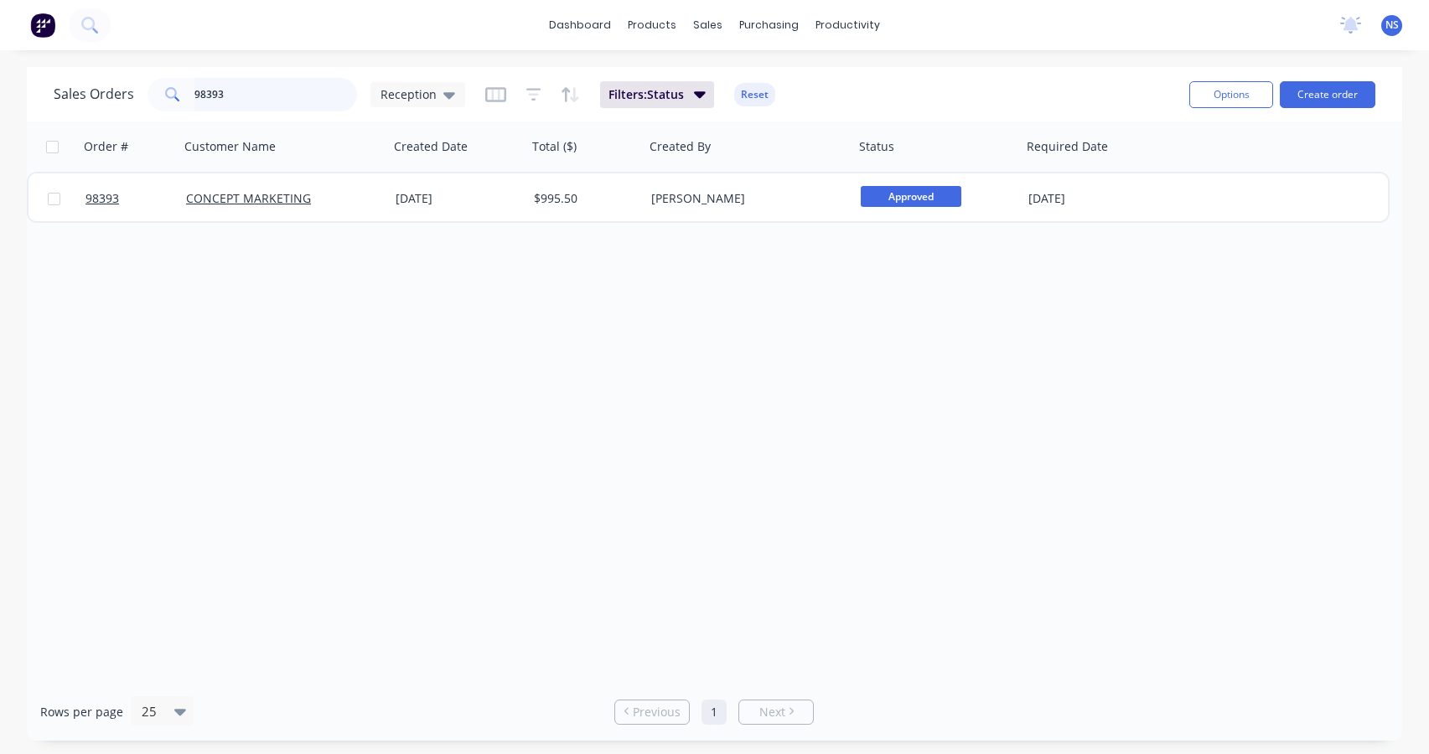
click at [261, 99] on input "98393" at bounding box center [275, 95] width 163 height 34
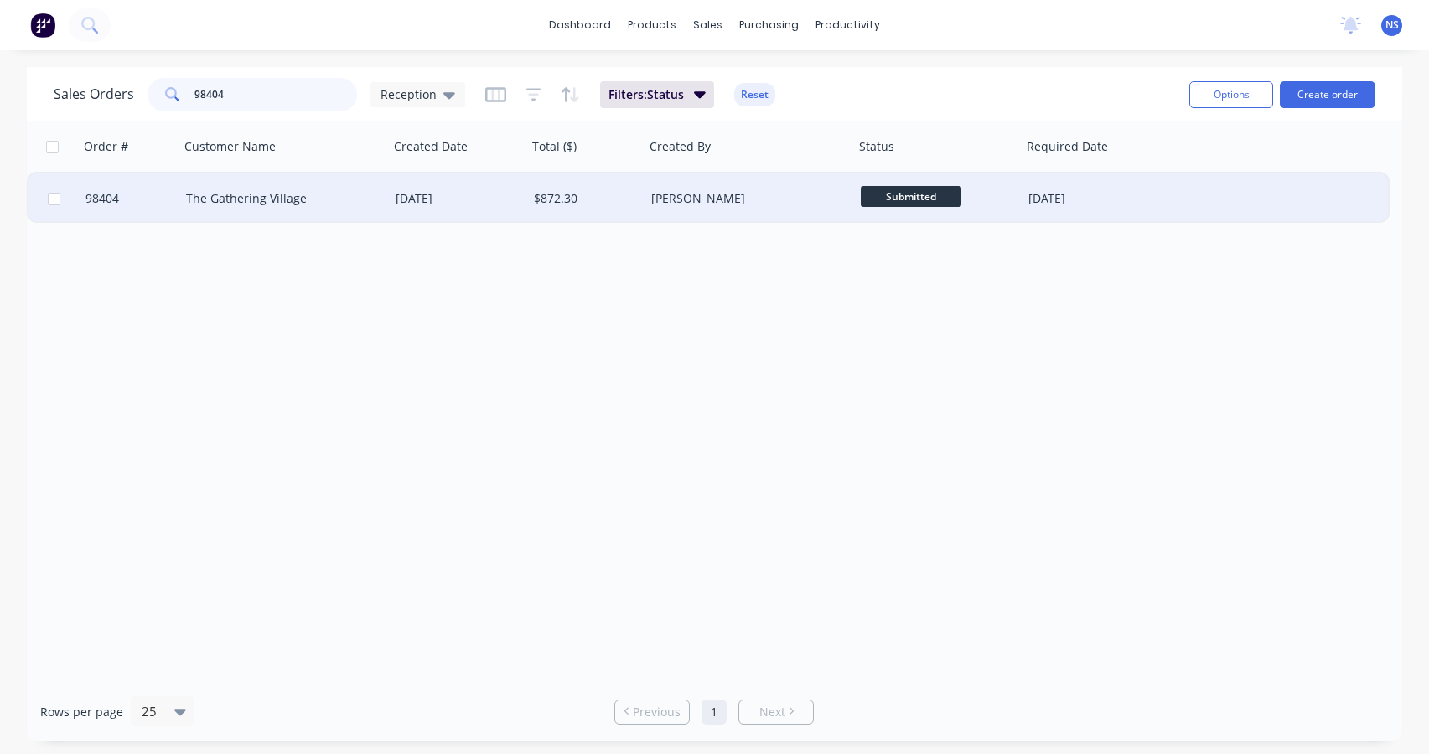
type input "98404"
click at [339, 203] on div "The Gathering Village" at bounding box center [279, 198] width 186 height 17
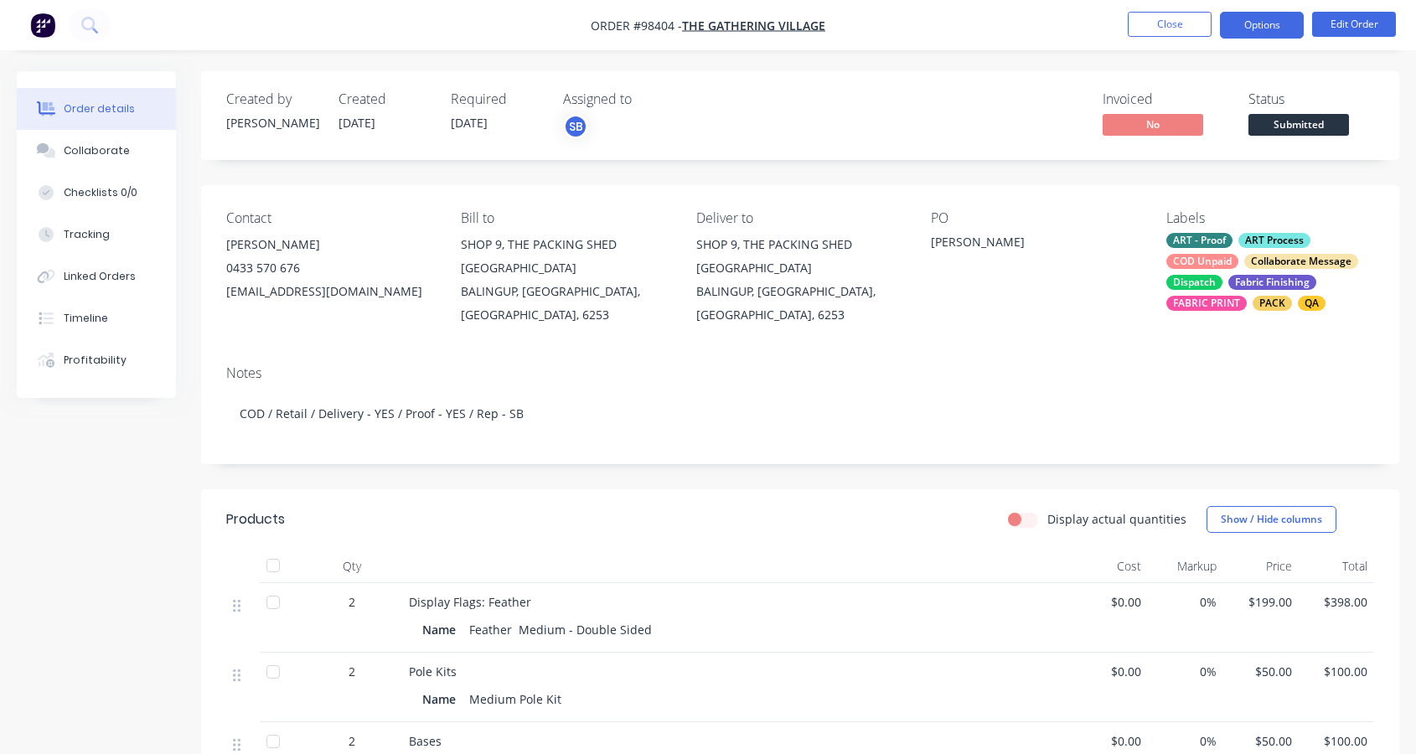
click at [1260, 32] on button "Options" at bounding box center [1262, 25] width 84 height 27
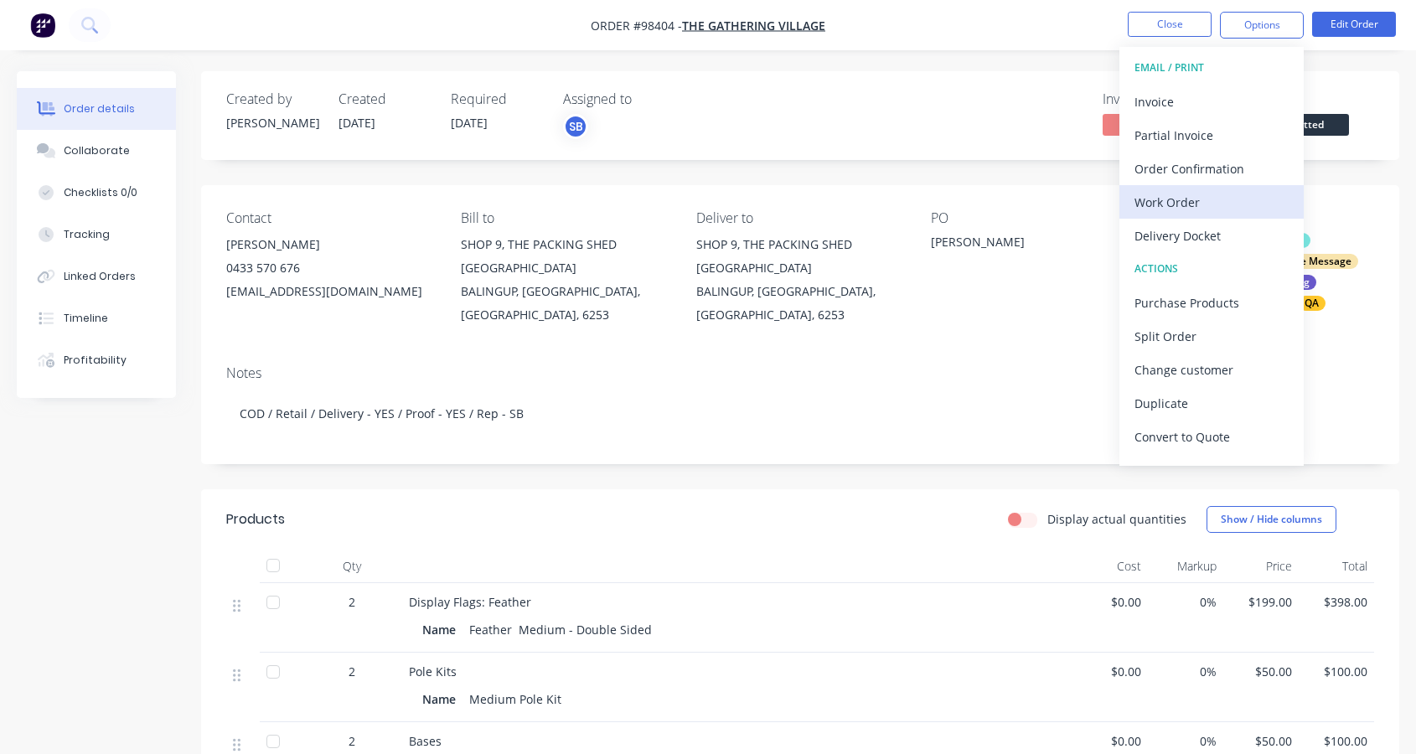
click at [1183, 199] on div "Work Order" at bounding box center [1212, 202] width 154 height 24
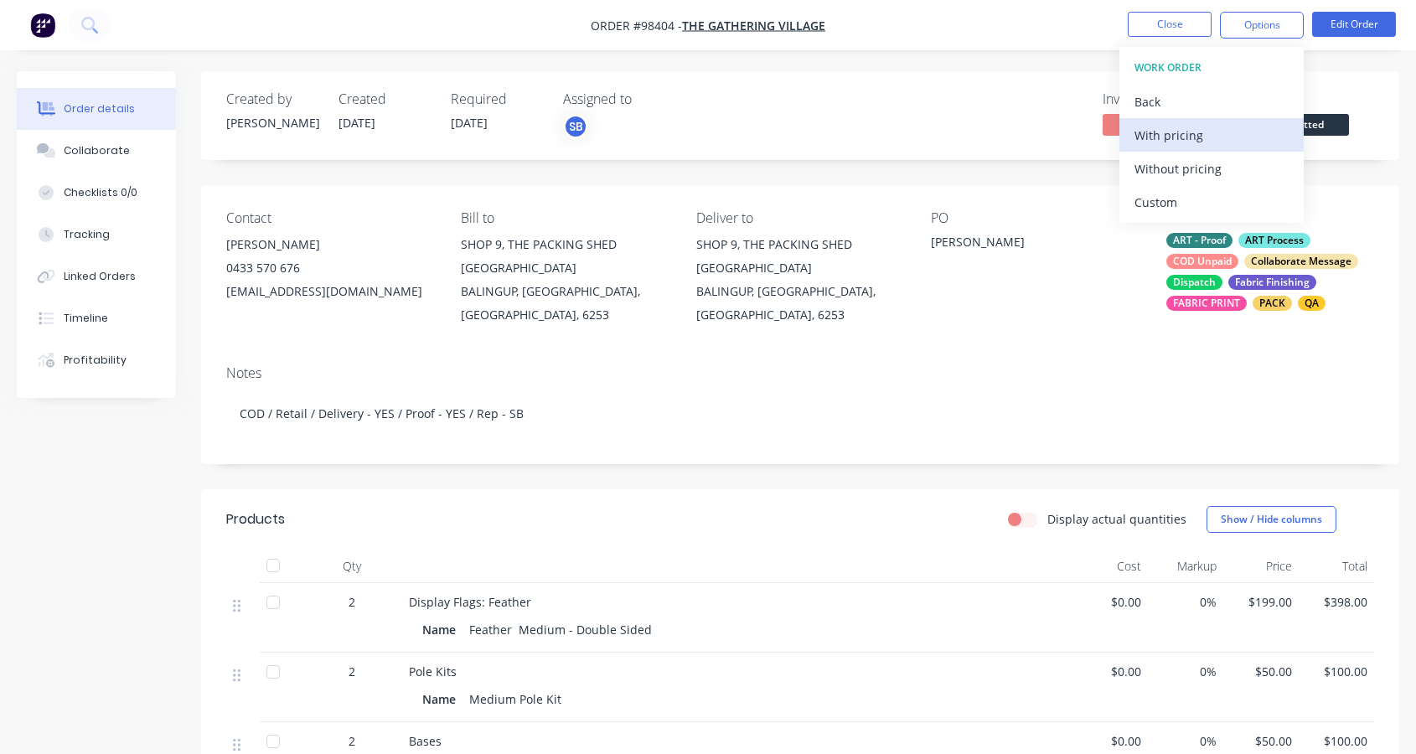
click at [1182, 138] on div "With pricing" at bounding box center [1212, 135] width 154 height 24
